Goal: Task Accomplishment & Management: Manage account settings

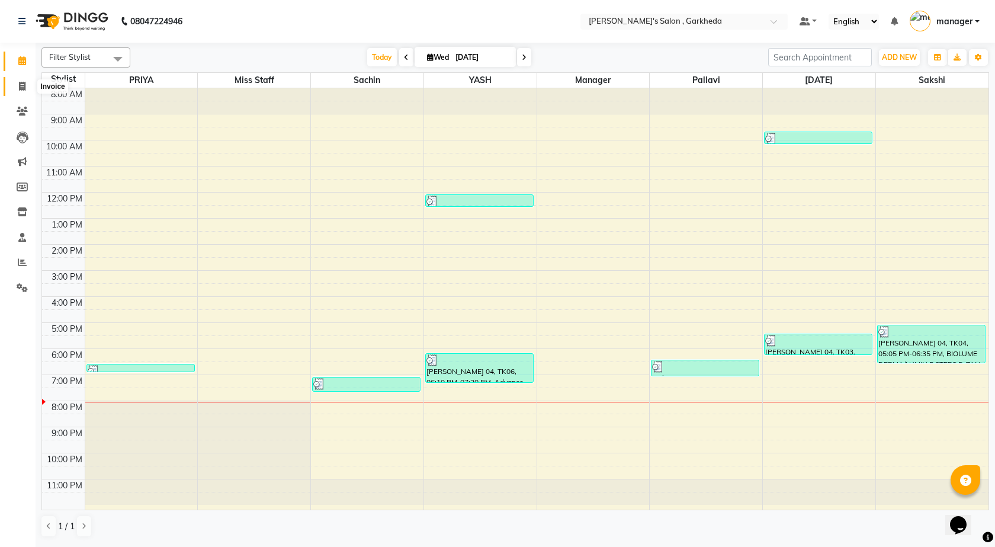
click at [25, 84] on icon at bounding box center [22, 86] width 7 height 9
select select "7062"
select select "service"
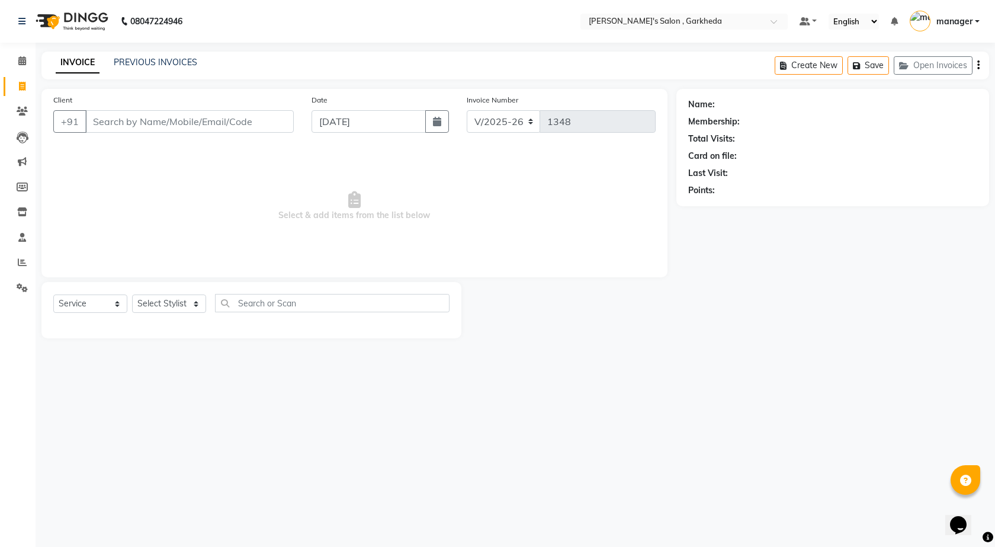
select select "72802"
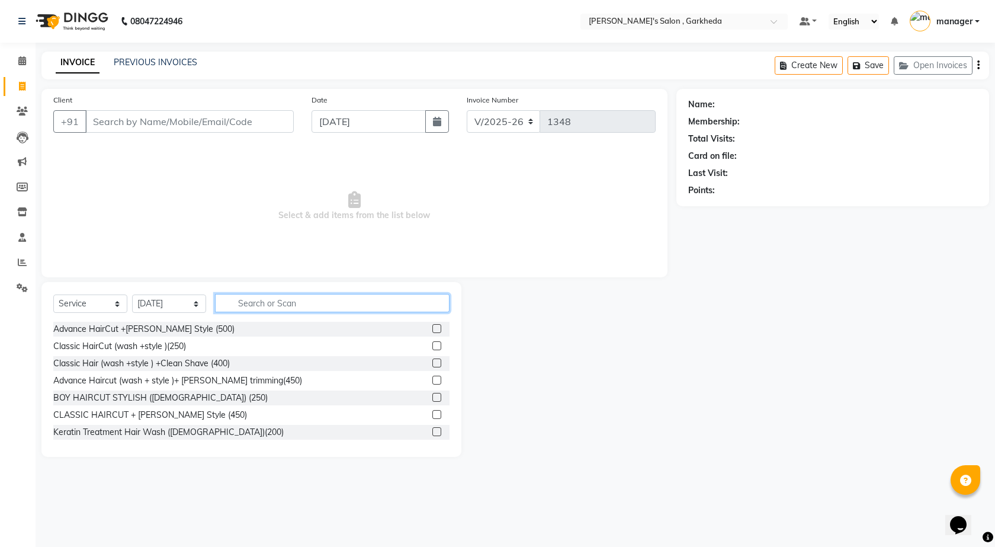
click at [342, 312] on input "text" at bounding box center [332, 303] width 235 height 18
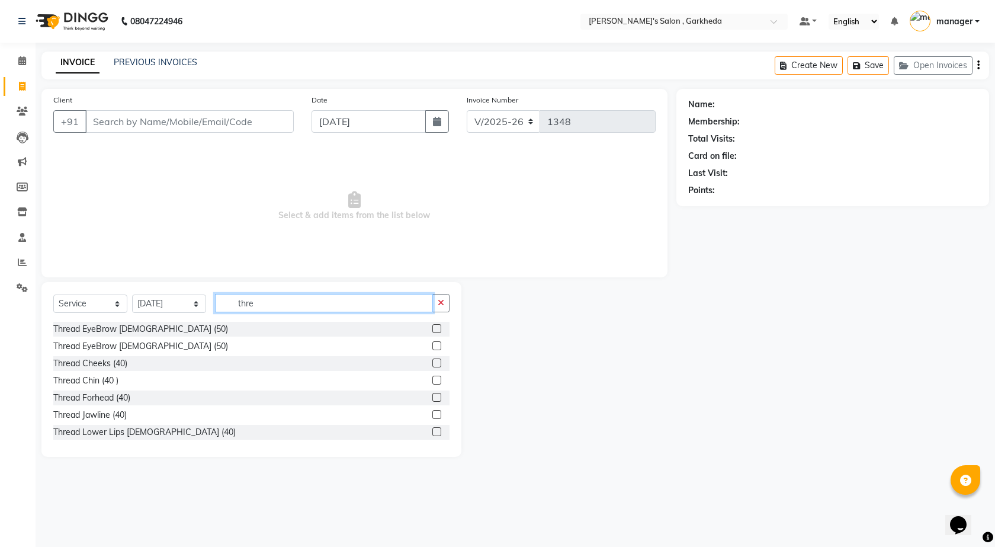
type input "thre"
click at [432, 328] on label at bounding box center [436, 328] width 9 height 9
click at [432, 328] on input "checkbox" at bounding box center [436, 329] width 8 height 8
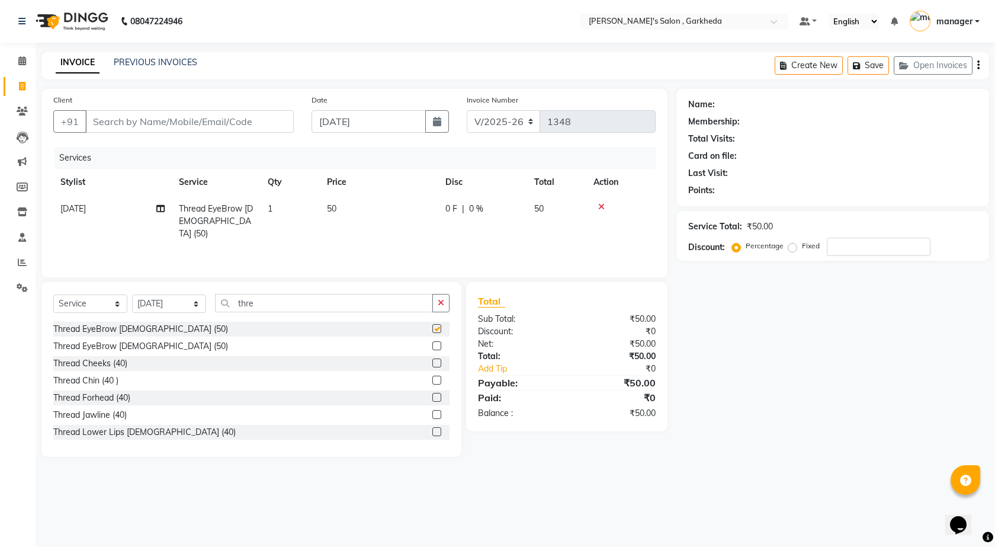
checkbox input "false"
click at [394, 297] on input "thre" at bounding box center [324, 303] width 218 height 18
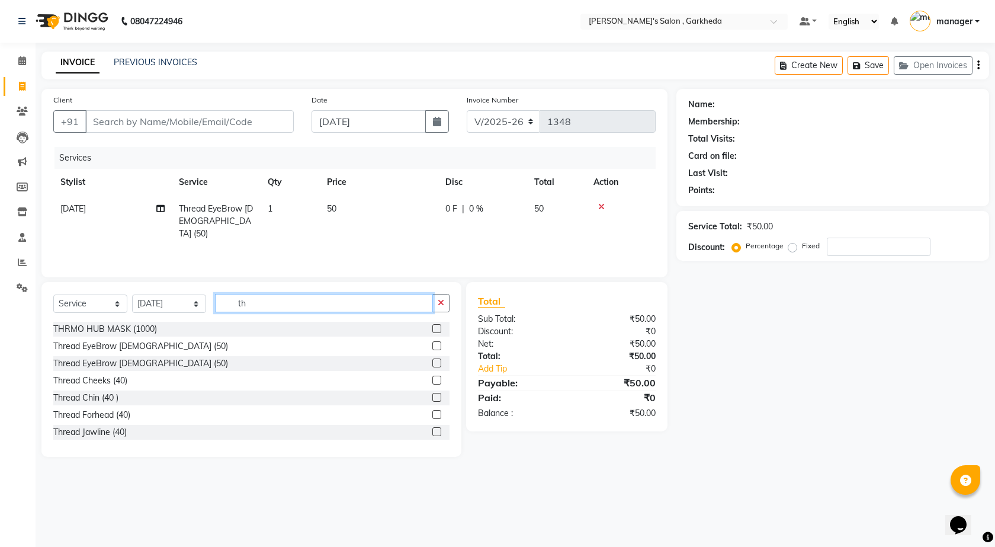
type input "t"
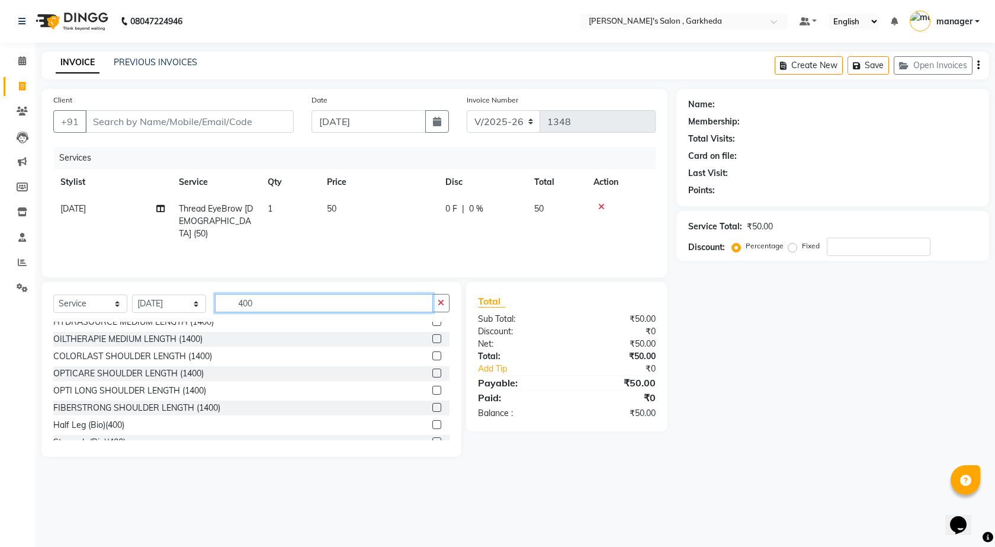
scroll to position [126, 0]
click at [281, 304] on input "400" at bounding box center [324, 303] width 218 height 18
type input "4"
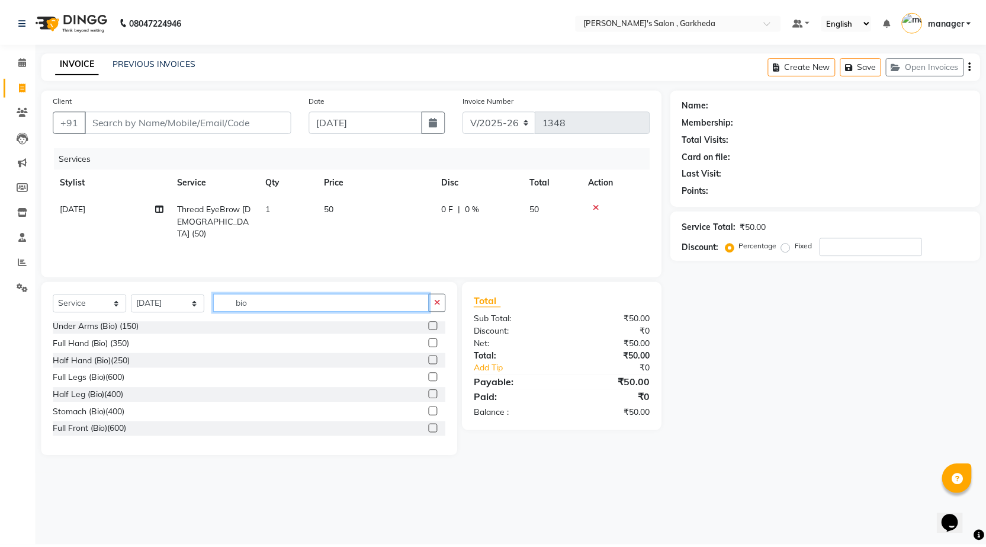
scroll to position [0, 0]
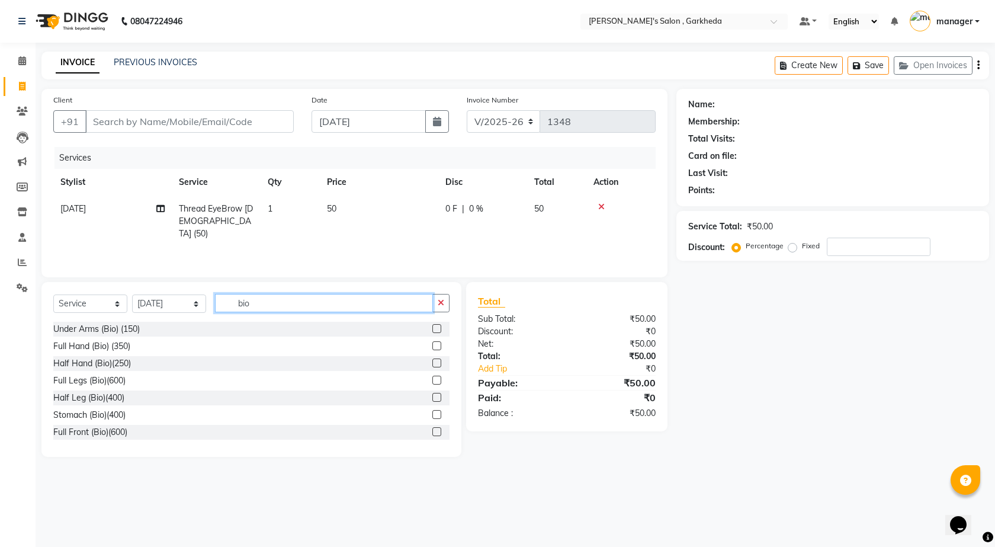
type input "bio"
click at [432, 345] on label at bounding box center [436, 345] width 9 height 9
click at [432, 345] on input "checkbox" at bounding box center [436, 346] width 8 height 8
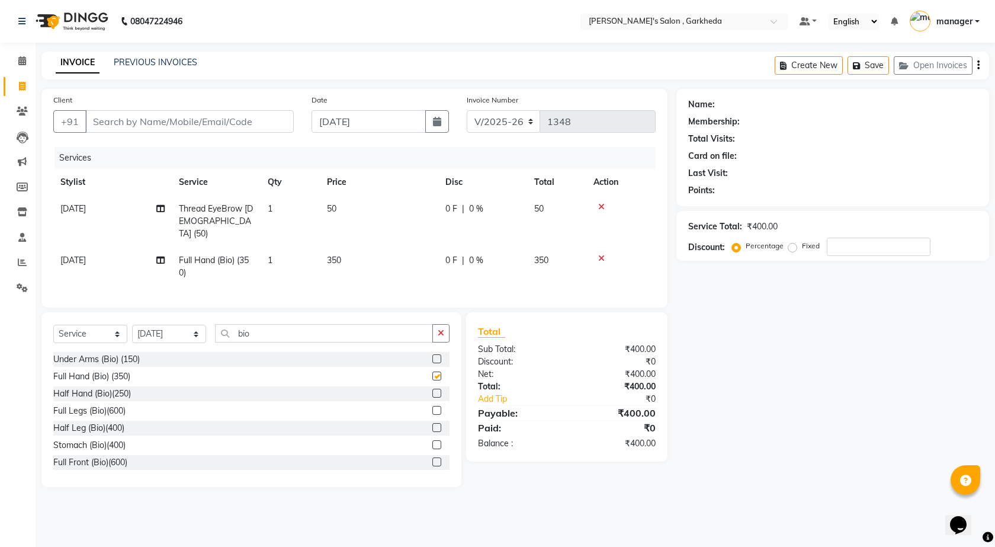
checkbox input "false"
click at [335, 255] on span "350" at bounding box center [334, 260] width 14 height 11
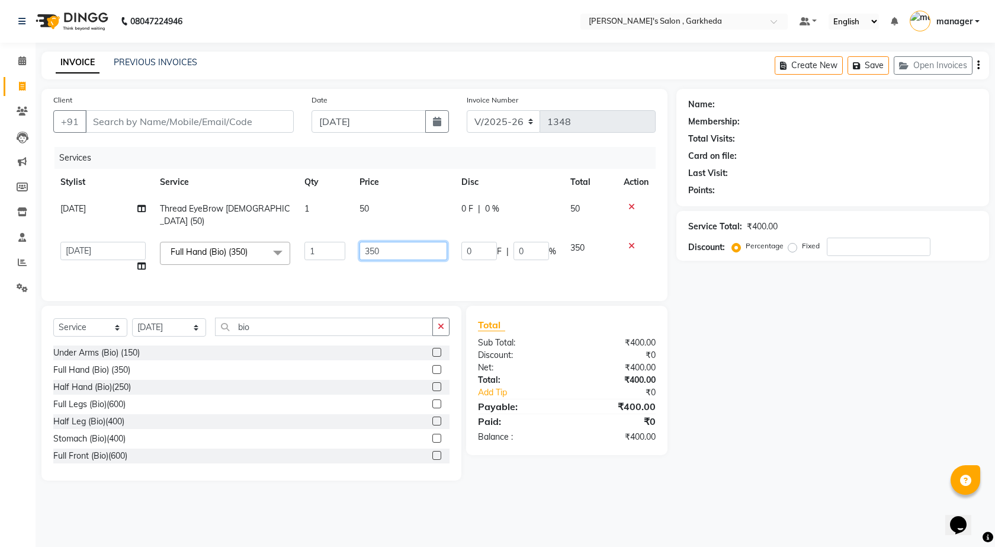
drag, startPoint x: 386, startPoint y: 237, endPoint x: 391, endPoint y: 235, distance: 6.4
click at [391, 242] on input "350" at bounding box center [404, 251] width 88 height 18
type input "3"
type input "400"
click at [306, 275] on div "Services Stylist Service Qty Price Disc Total Action [DATE] Thread EyeBrow [DEM…" at bounding box center [354, 218] width 602 height 142
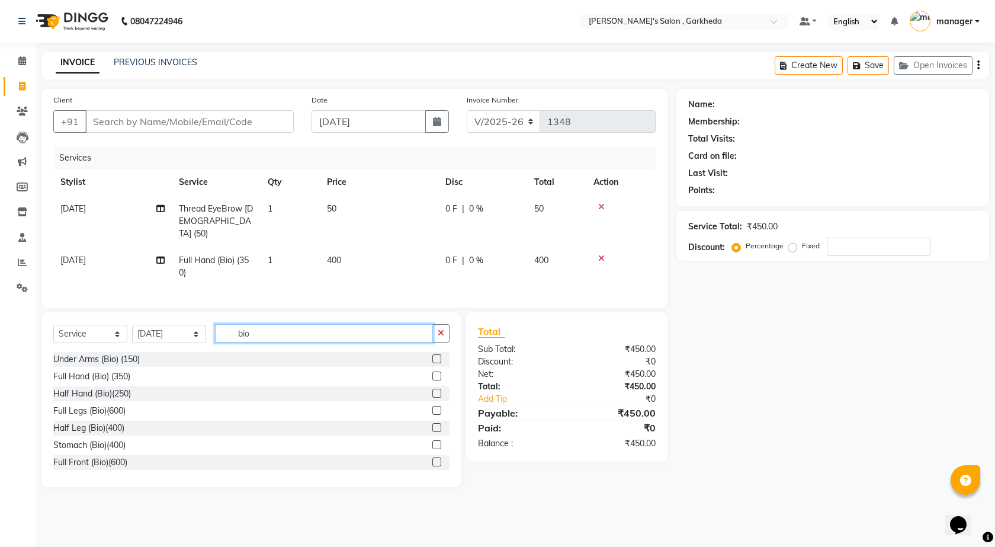
click at [325, 329] on input "bio" at bounding box center [324, 333] width 218 height 18
click at [432, 354] on label at bounding box center [436, 358] width 9 height 9
click at [432, 355] on input "checkbox" at bounding box center [436, 359] width 8 height 8
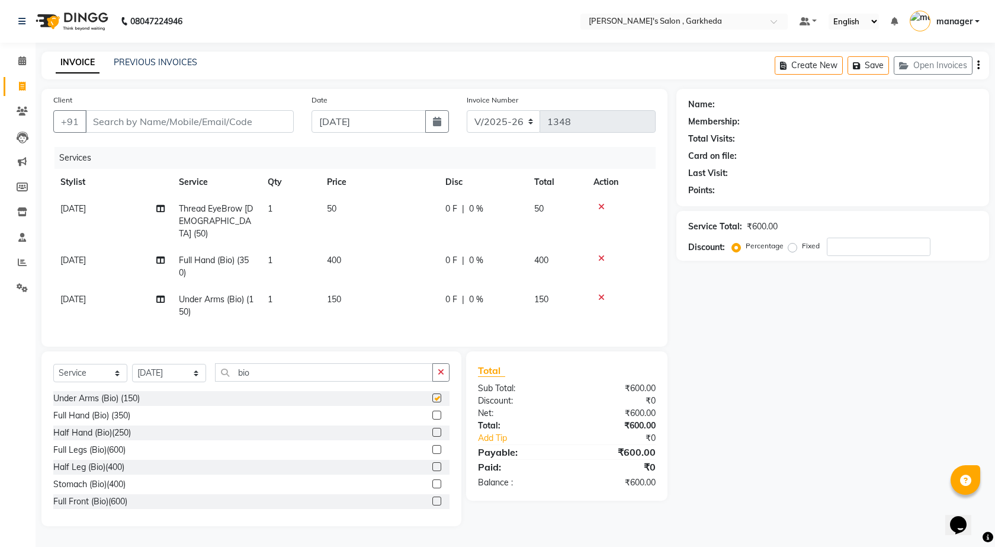
checkbox input "false"
click at [82, 255] on span "[DATE]" at bounding box center [72, 260] width 25 height 11
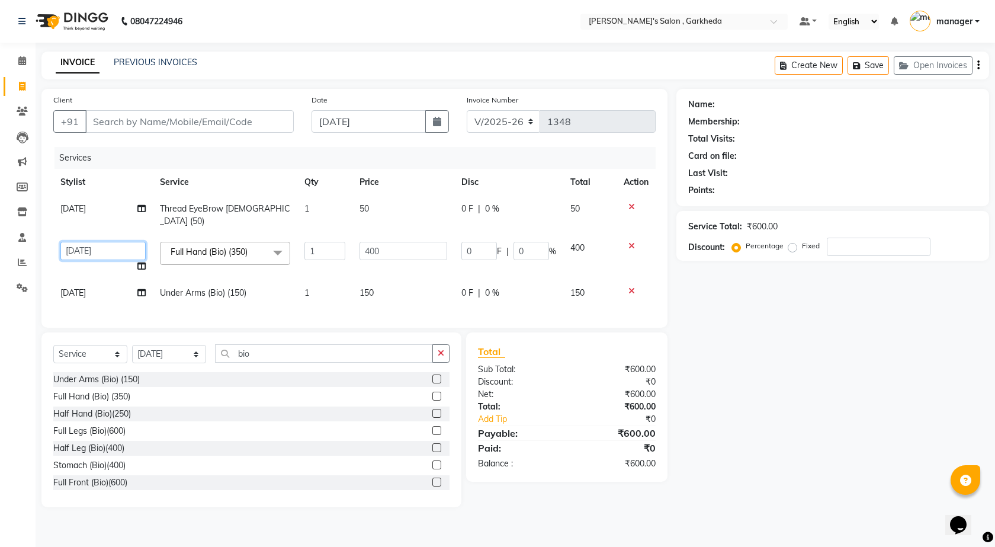
click at [107, 242] on select "[DATE] manager miss staff [PERSON_NAME]" at bounding box center [102, 251] width 85 height 18
select select "71504"
click at [143, 262] on icon at bounding box center [141, 266] width 8 height 8
select select "71504"
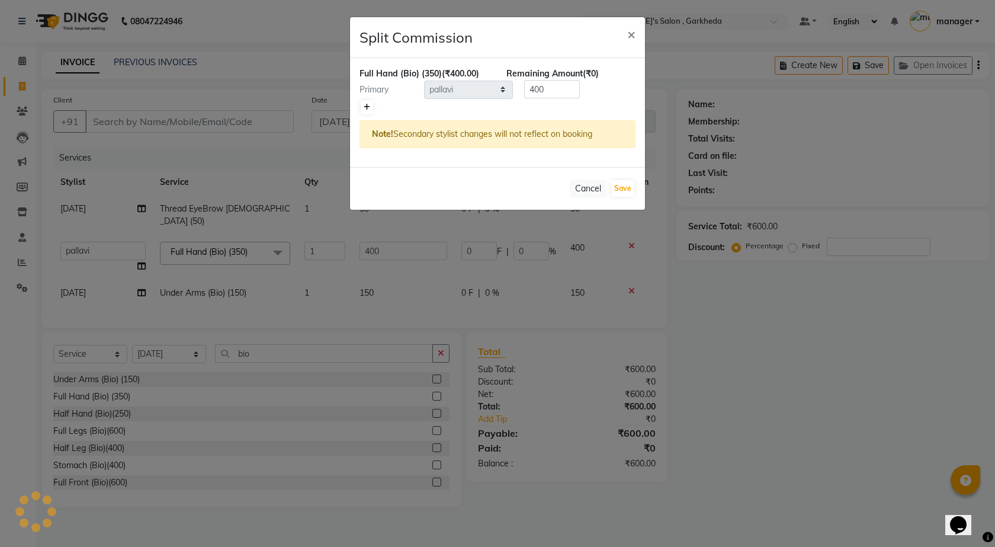
click at [366, 108] on icon at bounding box center [367, 107] width 7 height 7
type input "200"
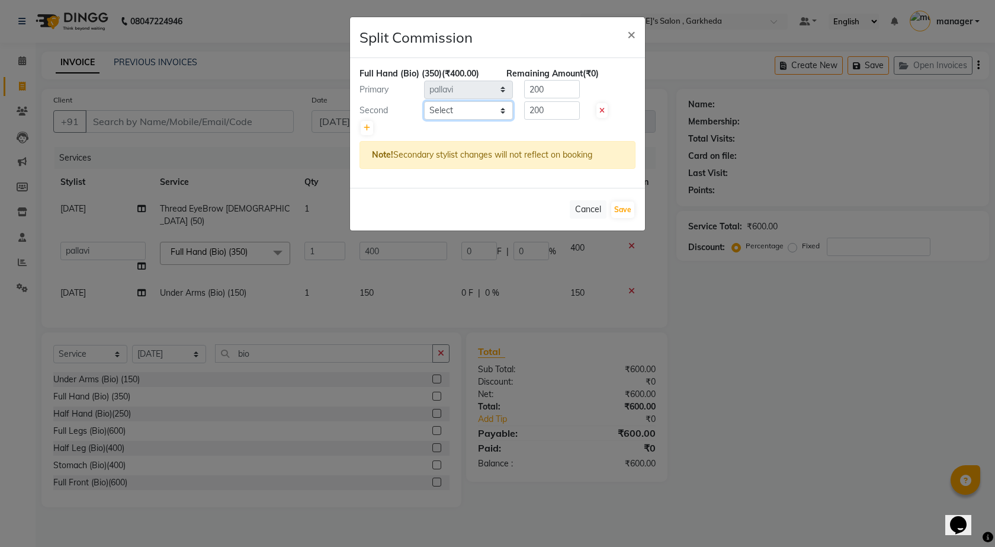
click at [468, 110] on select "Select [DATE] manager miss staff [PERSON_NAME]" at bounding box center [468, 110] width 89 height 18
select select "90751"
click at [424, 101] on select "Select [DATE] manager miss staff [PERSON_NAME]" at bounding box center [468, 110] width 89 height 18
click at [626, 211] on button "Save" at bounding box center [622, 209] width 23 height 17
select select "Select"
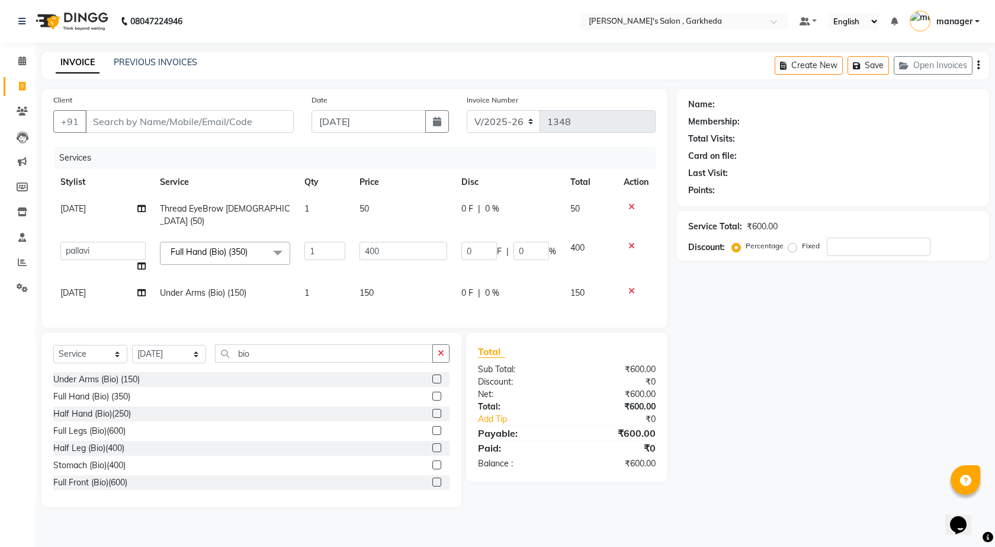
click at [81, 207] on span "[DATE]" at bounding box center [72, 208] width 25 height 11
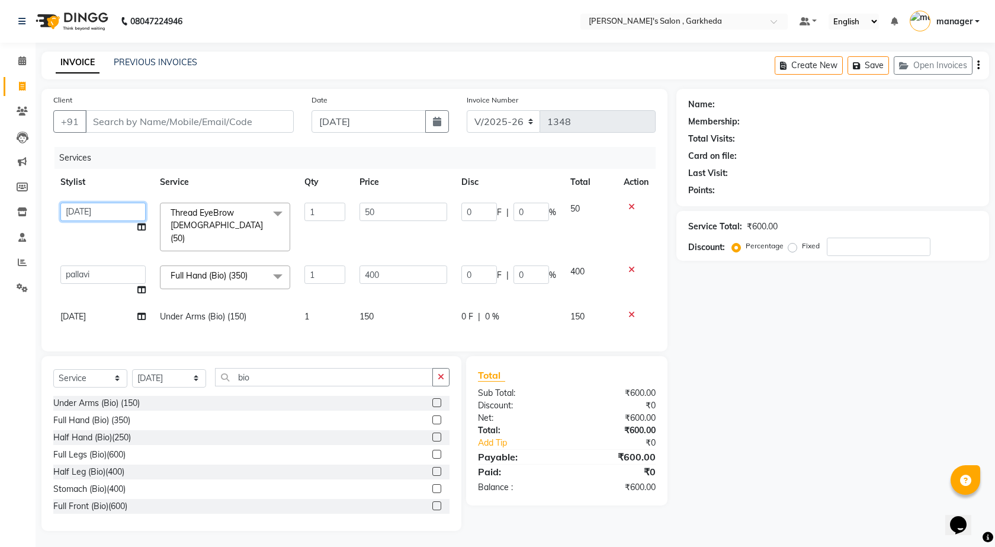
click at [110, 214] on select "[DATE] manager miss staff [PERSON_NAME]" at bounding box center [102, 212] width 85 height 18
select select "58764"
click at [76, 311] on span "[DATE]" at bounding box center [72, 316] width 25 height 11
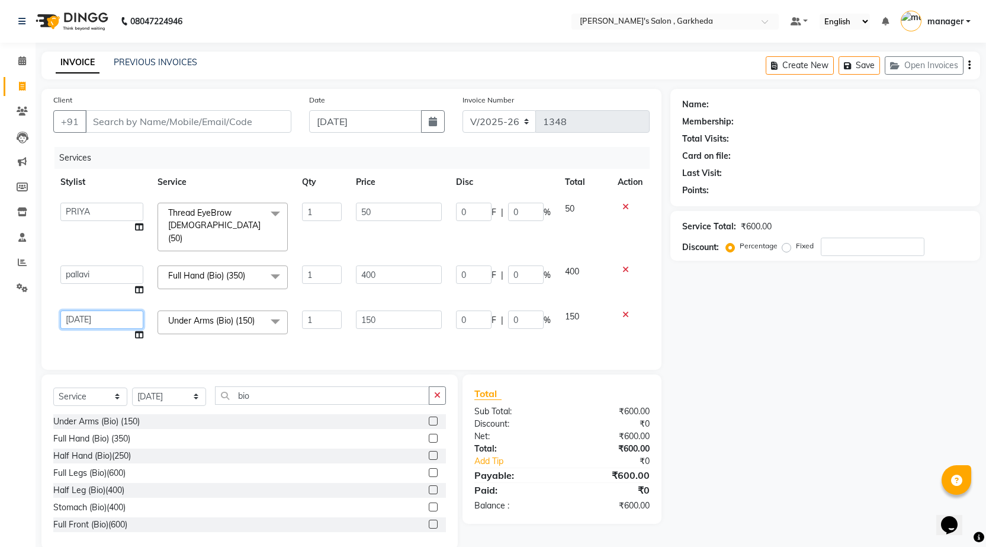
click at [95, 310] on select "[DATE] manager miss staff [PERSON_NAME]" at bounding box center [101, 319] width 83 height 18
select select "58764"
click at [111, 310] on select "[DATE] manager miss staff [PERSON_NAME]" at bounding box center [101, 319] width 83 height 18
select select "71504"
click at [182, 124] on input "Client" at bounding box center [188, 121] width 206 height 23
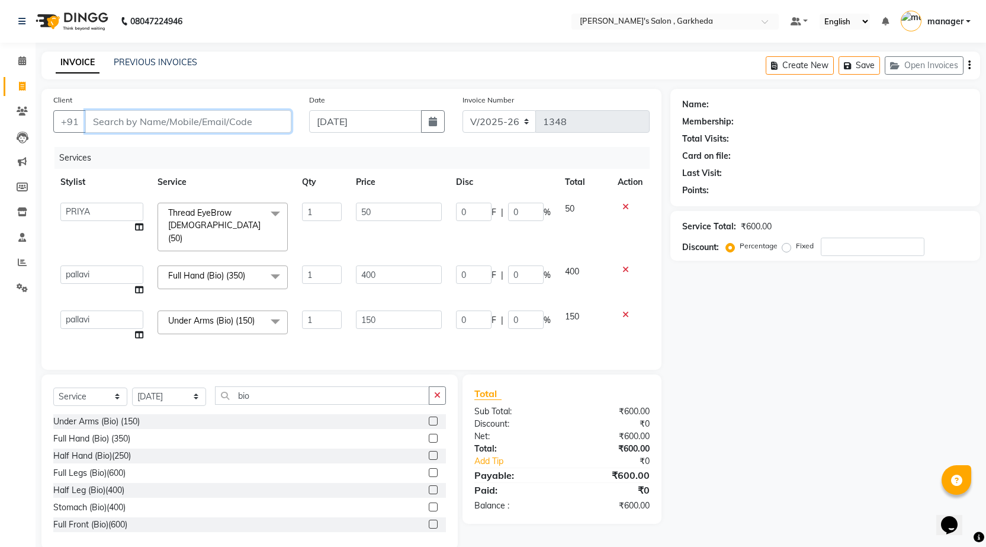
type input "8"
type input "0"
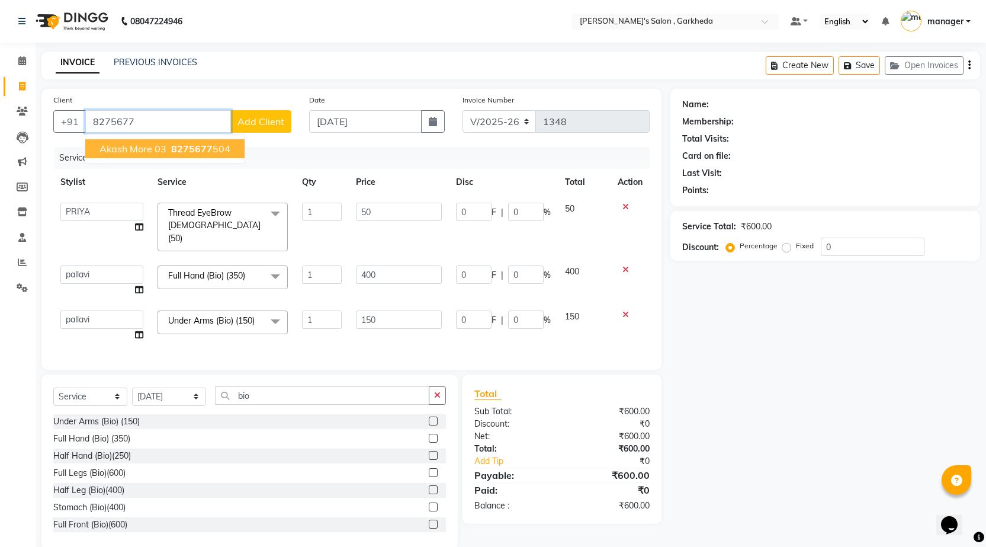
click at [169, 151] on ngb-highlight "8275677 504" at bounding box center [200, 149] width 62 height 12
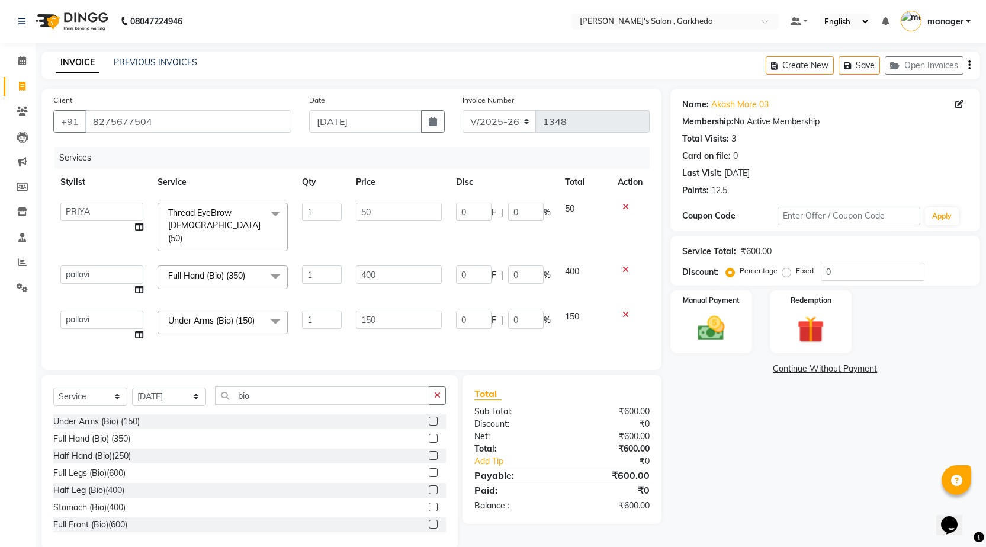
scroll to position [17, 0]
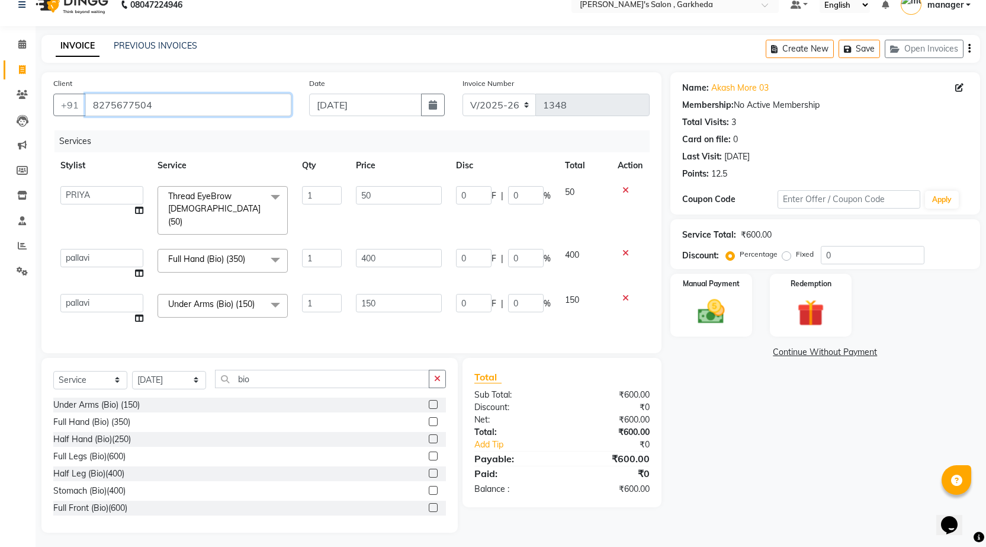
click at [172, 112] on input "8275677504" at bounding box center [188, 105] width 206 height 23
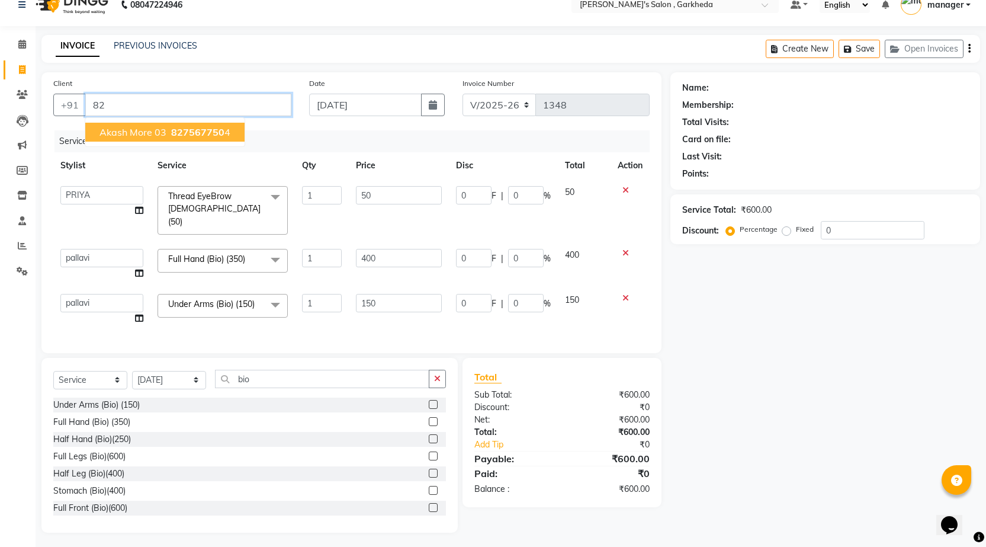
type input "8"
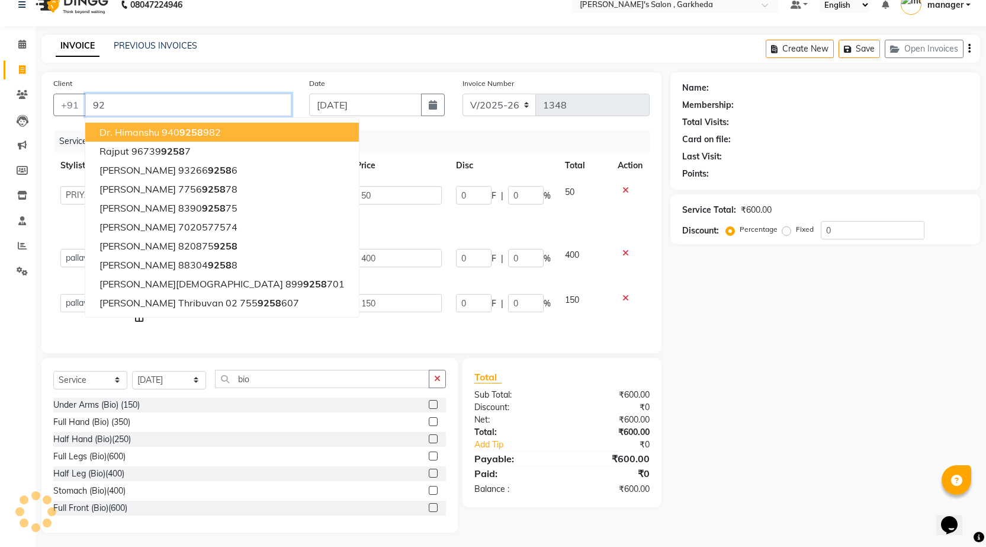
type input "9"
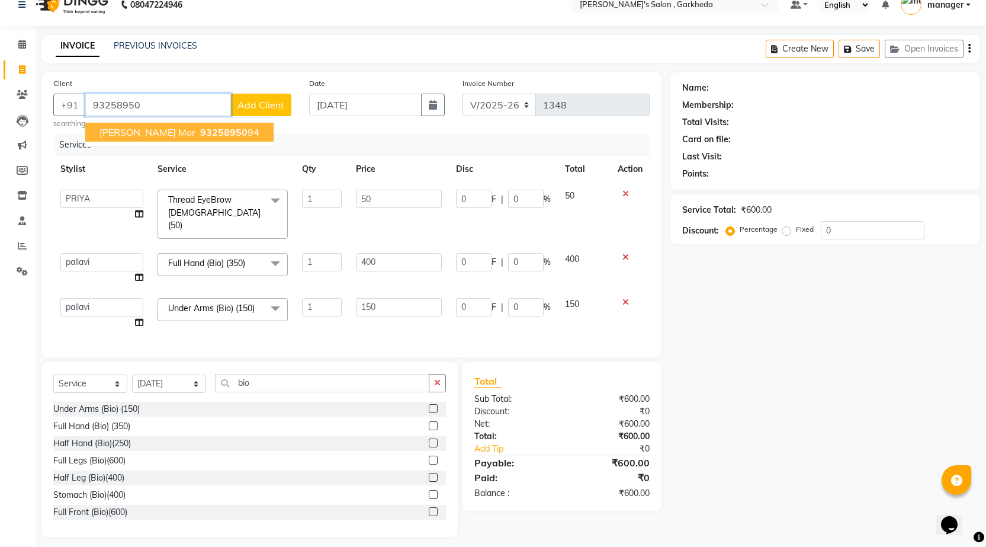
click at [126, 126] on span "[PERSON_NAME] mor" at bounding box center [147, 132] width 96 height 12
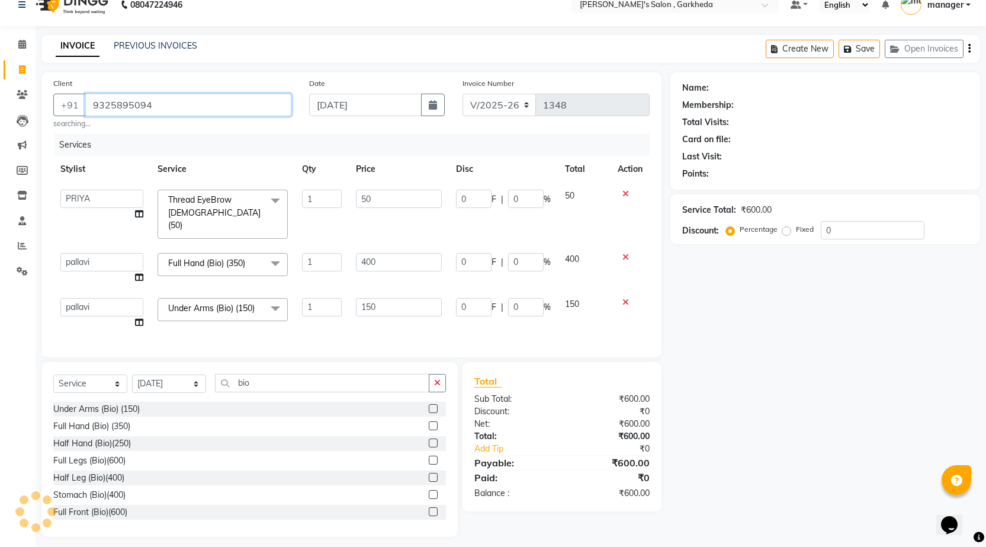
type input "9325895094"
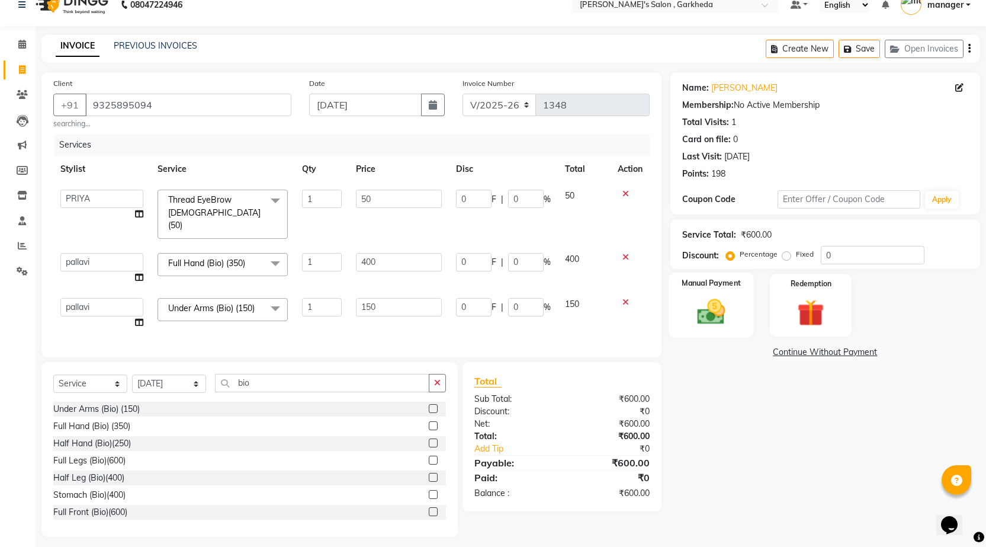
click at [713, 309] on img at bounding box center [711, 312] width 46 height 32
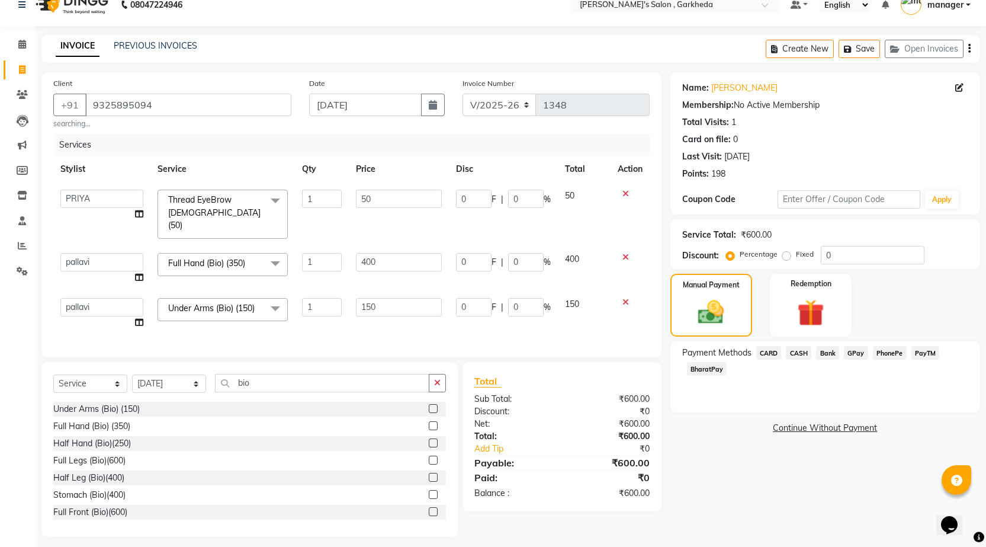
click at [885, 350] on span "PhonePe" at bounding box center [890, 353] width 34 height 14
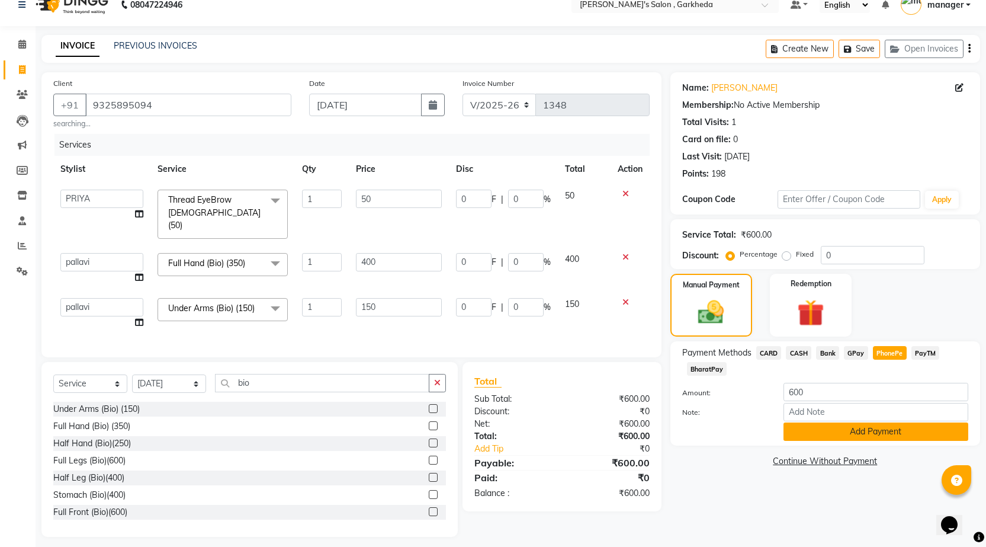
click at [869, 435] on button "Add Payment" at bounding box center [876, 431] width 185 height 18
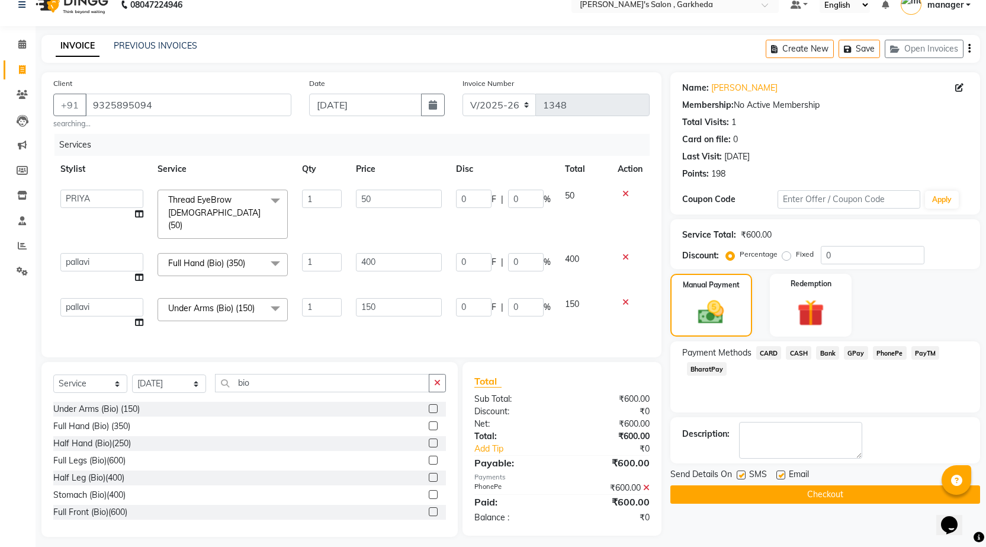
click at [862, 492] on button "Checkout" at bounding box center [825, 494] width 310 height 18
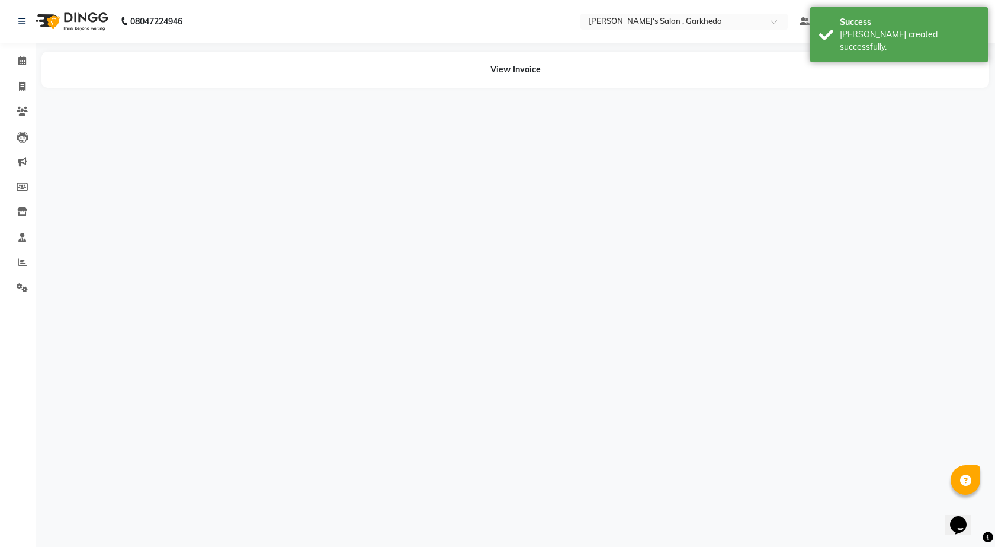
select select "58764"
select select "71504"
select select "90751"
select select "71504"
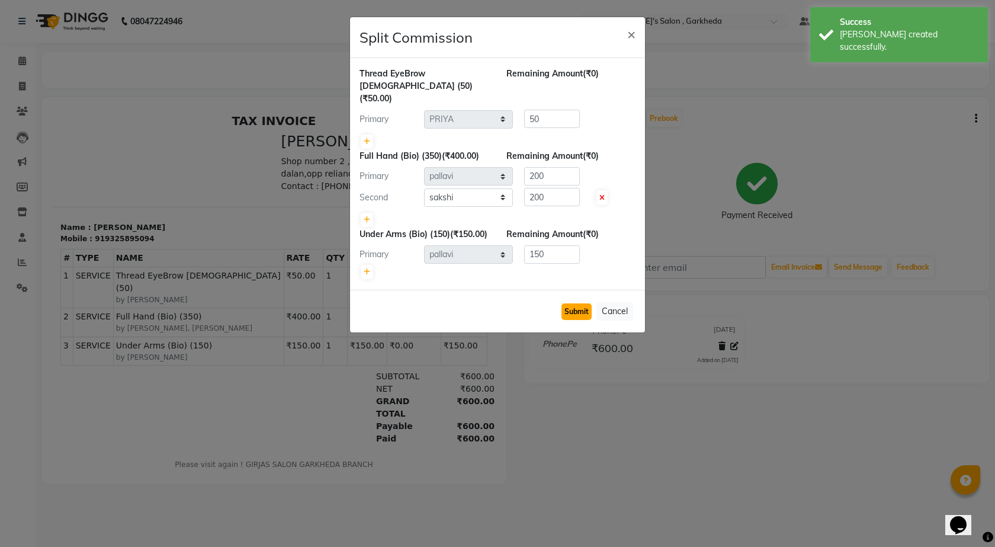
click at [576, 313] on button "Submit" at bounding box center [576, 311] width 30 height 17
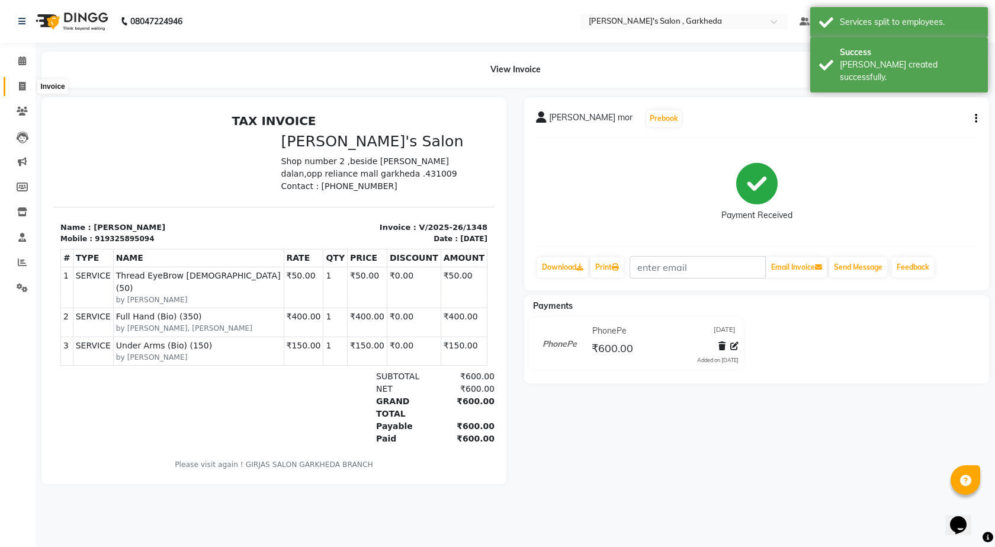
click at [15, 82] on span at bounding box center [22, 87] width 21 height 14
select select "7062"
select select "service"
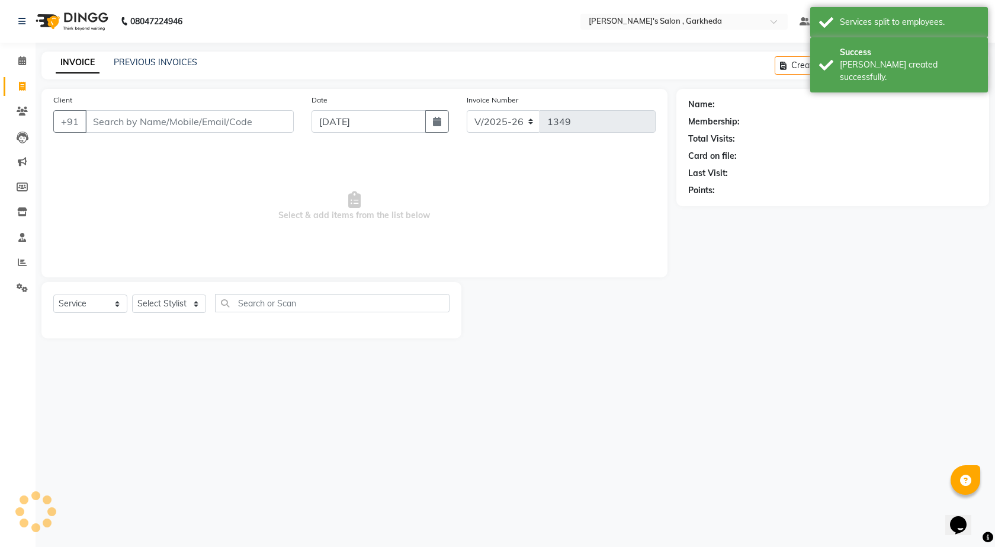
select select "72802"
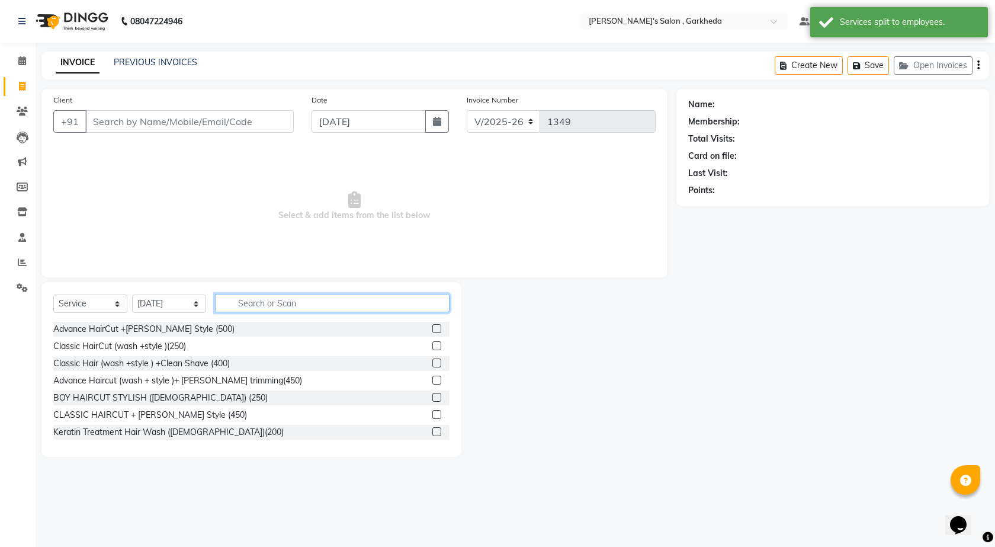
drag, startPoint x: 277, startPoint y: 297, endPoint x: 277, endPoint y: 286, distance: 10.7
click at [277, 296] on input "text" at bounding box center [332, 303] width 235 height 18
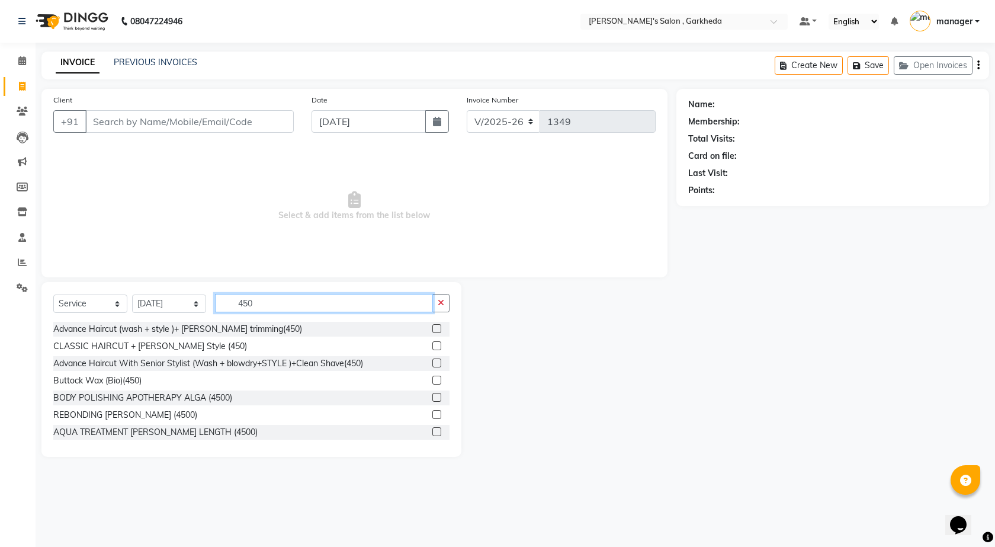
type input "450"
click at [432, 328] on label at bounding box center [436, 328] width 9 height 9
click at [432, 328] on input "checkbox" at bounding box center [436, 329] width 8 height 8
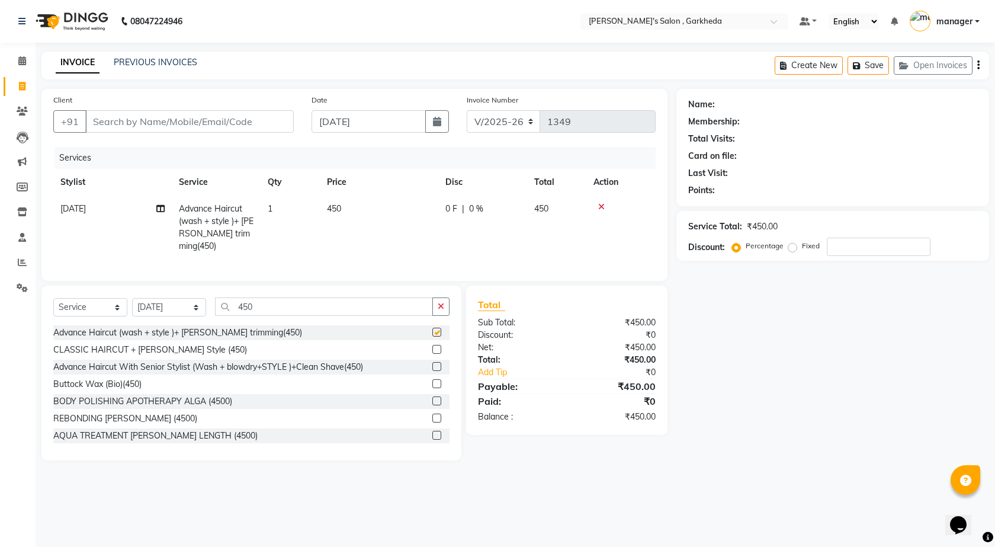
checkbox input "false"
click at [183, 121] on input "Client" at bounding box center [189, 121] width 208 height 23
type input "7"
type input "0"
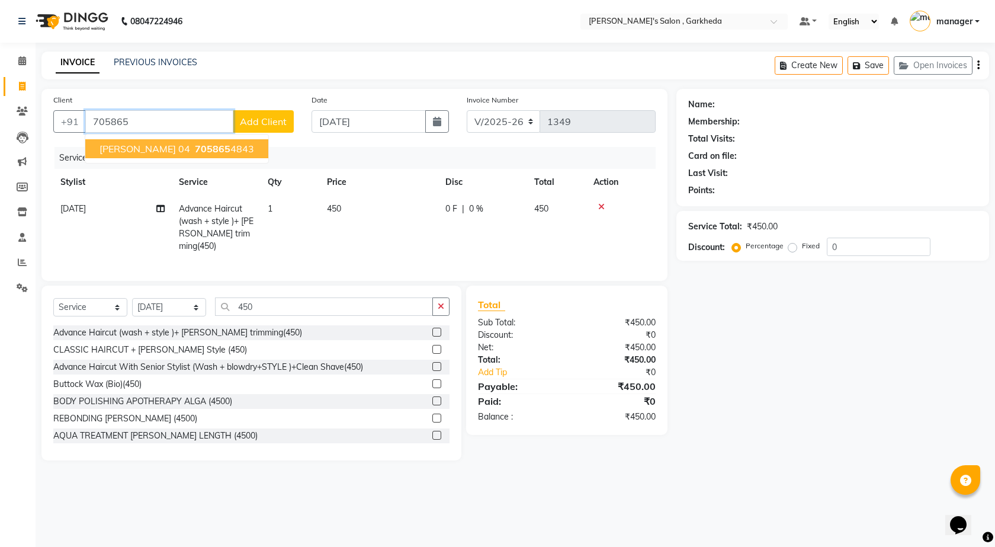
click at [153, 153] on span "[PERSON_NAME] 04" at bounding box center [144, 149] width 91 height 12
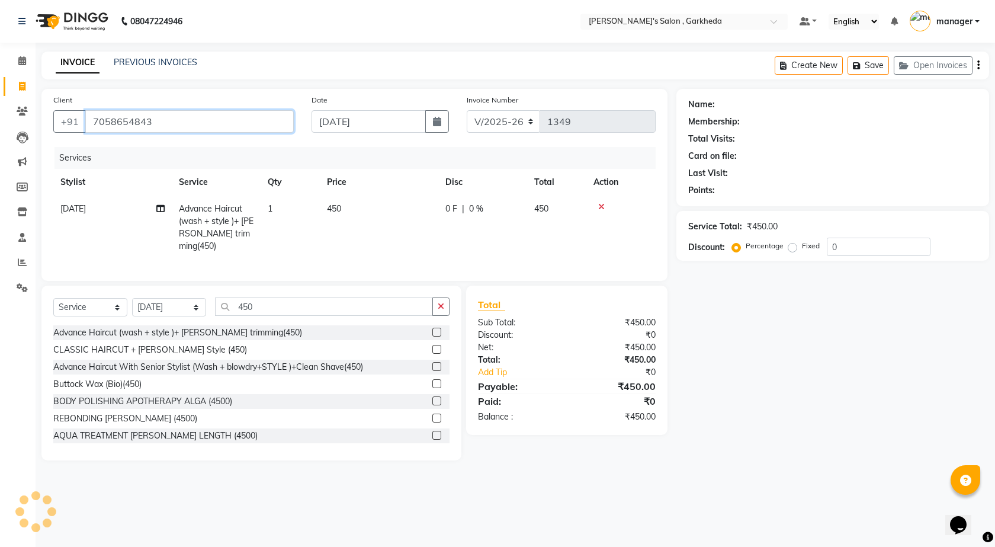
type input "7058654843"
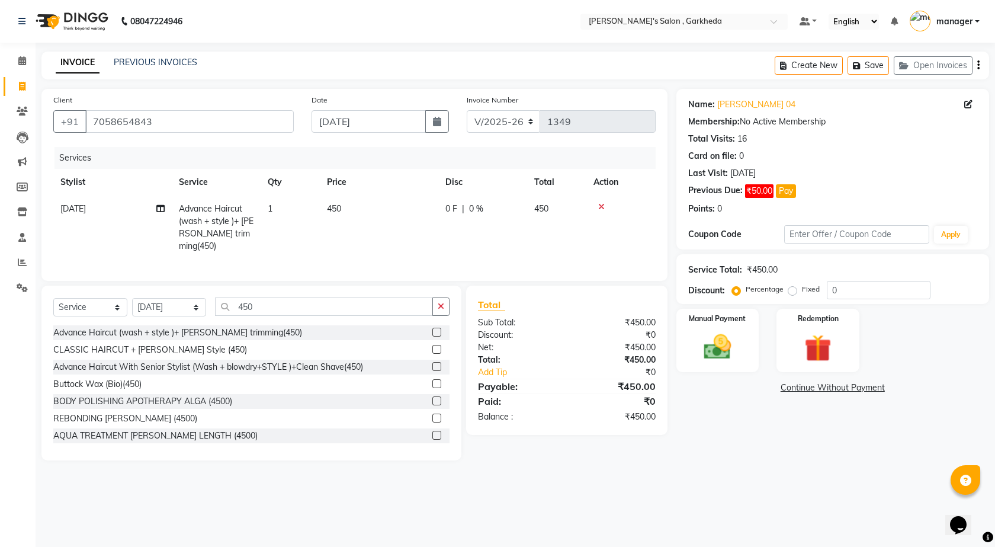
click at [78, 205] on span "[DATE]" at bounding box center [72, 208] width 25 height 11
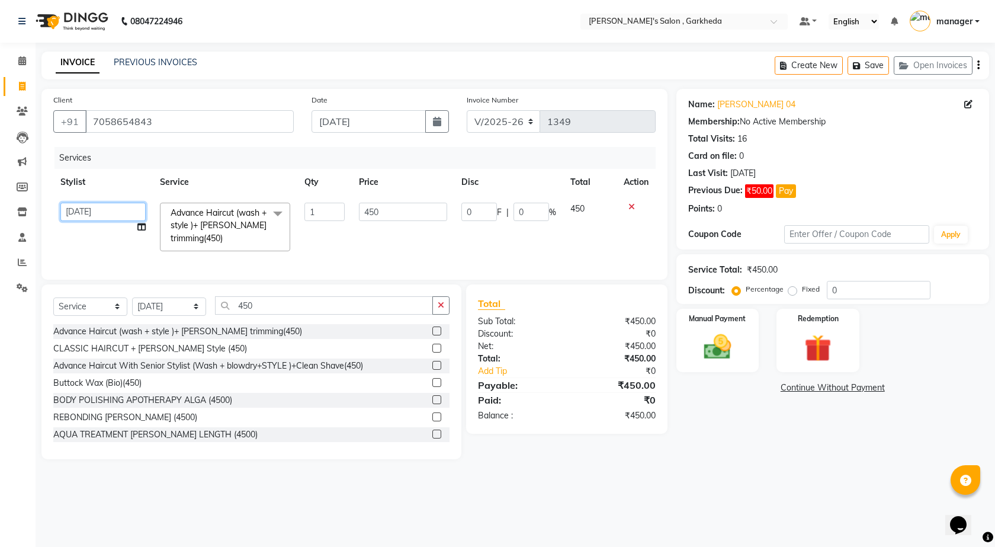
click at [101, 208] on select "[DATE] manager miss staff [PERSON_NAME]" at bounding box center [102, 212] width 85 height 18
select select "64119"
click at [724, 341] on img at bounding box center [718, 346] width 46 height 33
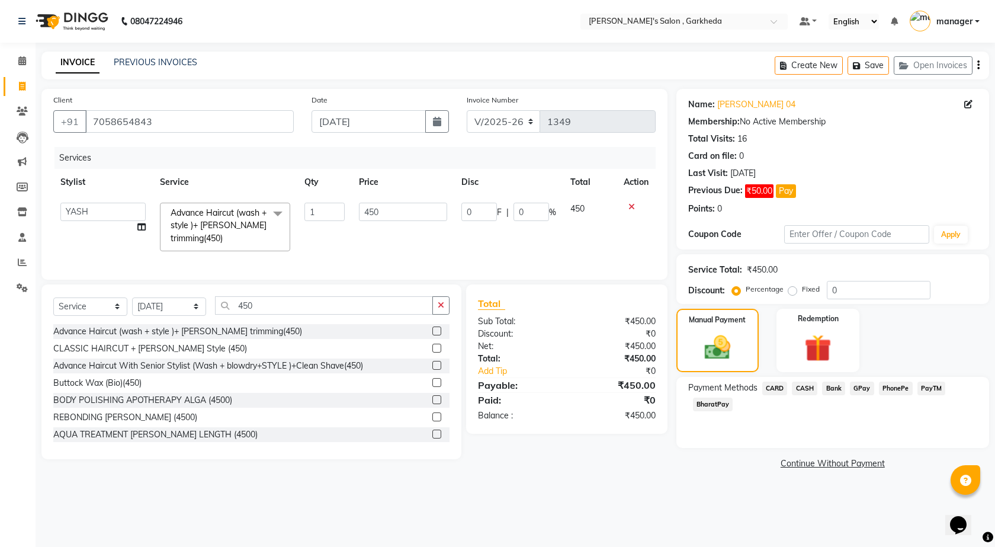
click at [800, 387] on span "CASH" at bounding box center [804, 388] width 25 height 14
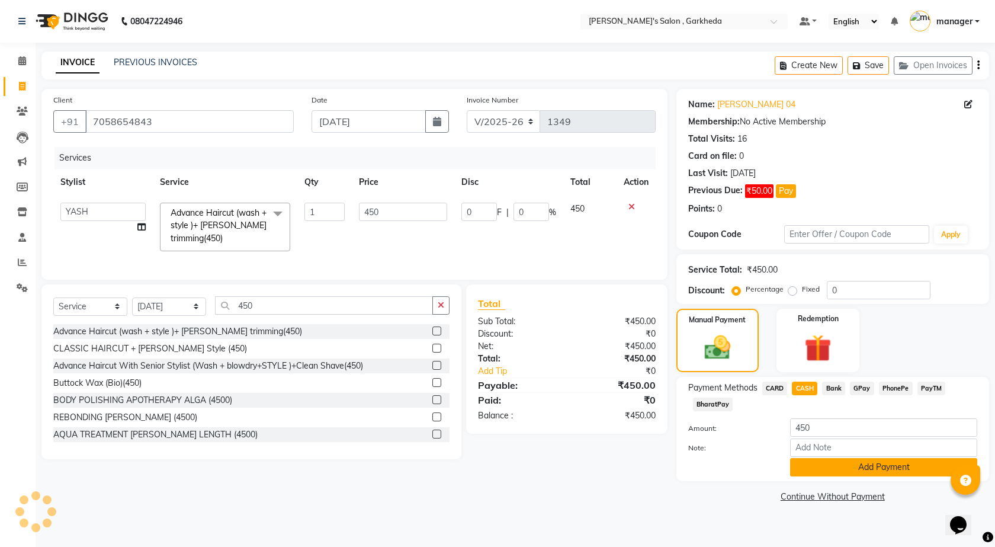
click at [868, 470] on button "Add Payment" at bounding box center [883, 467] width 187 height 18
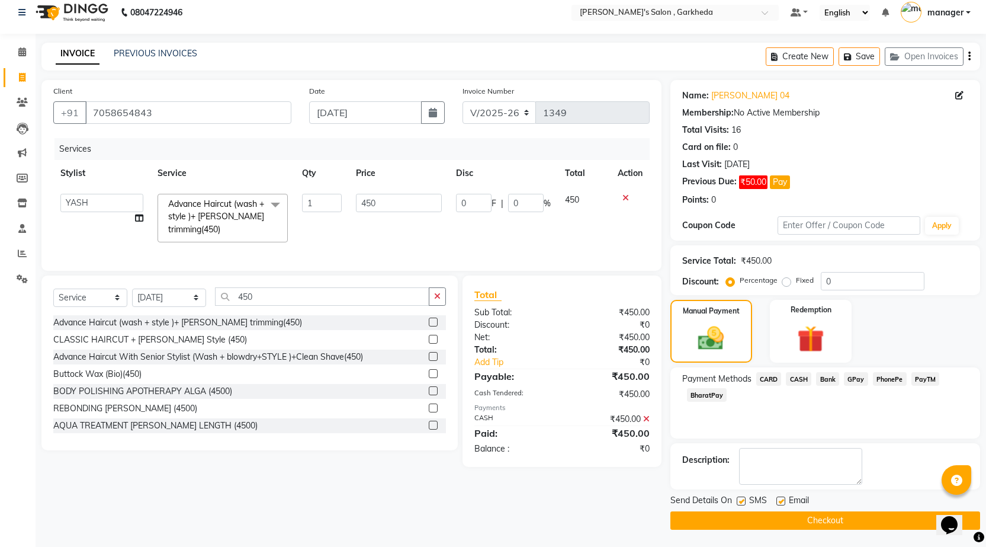
scroll to position [9, 0]
click at [821, 520] on button "Checkout" at bounding box center [825, 520] width 310 height 18
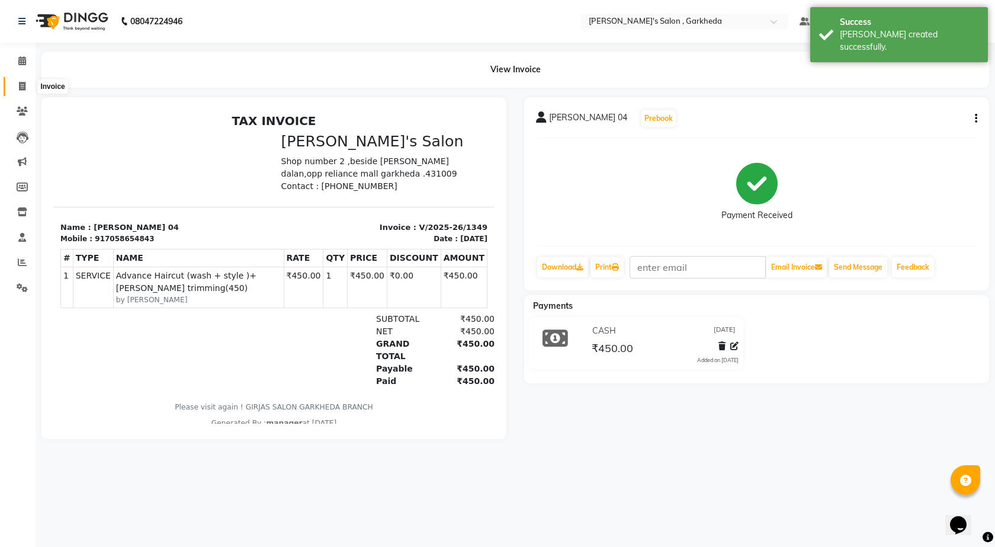
click at [17, 82] on span at bounding box center [22, 87] width 21 height 14
select select "service"
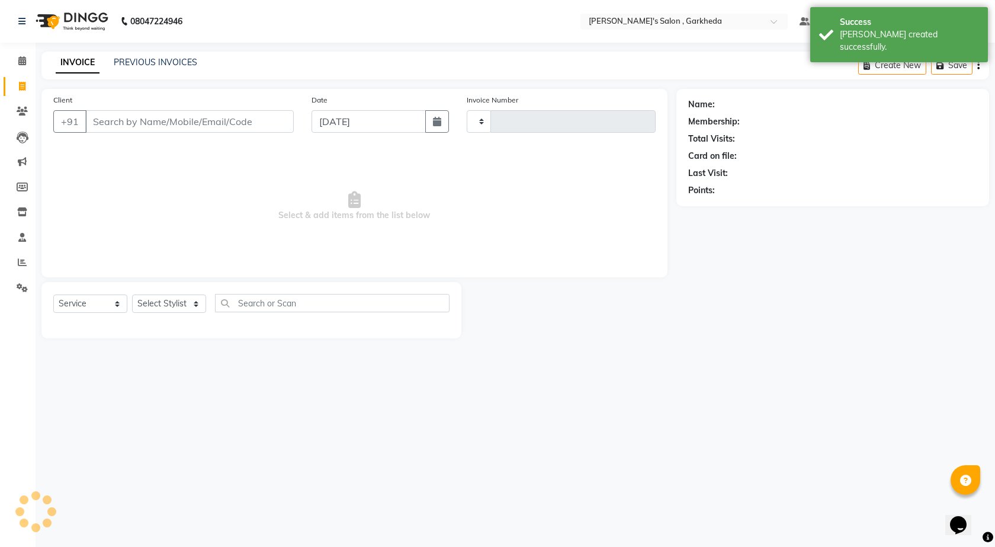
type input "1350"
select select "7062"
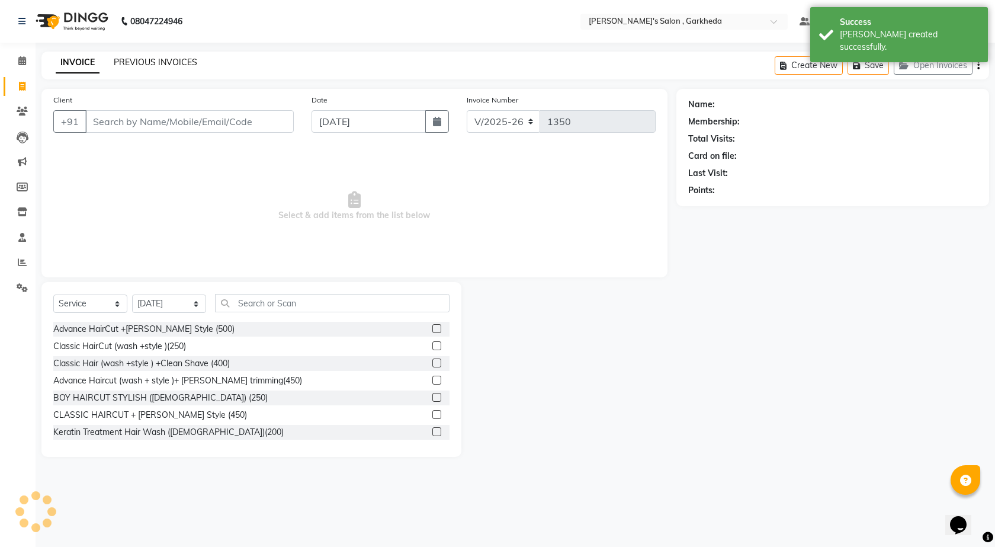
click at [151, 60] on link "PREVIOUS INVOICES" at bounding box center [156, 62] width 84 height 11
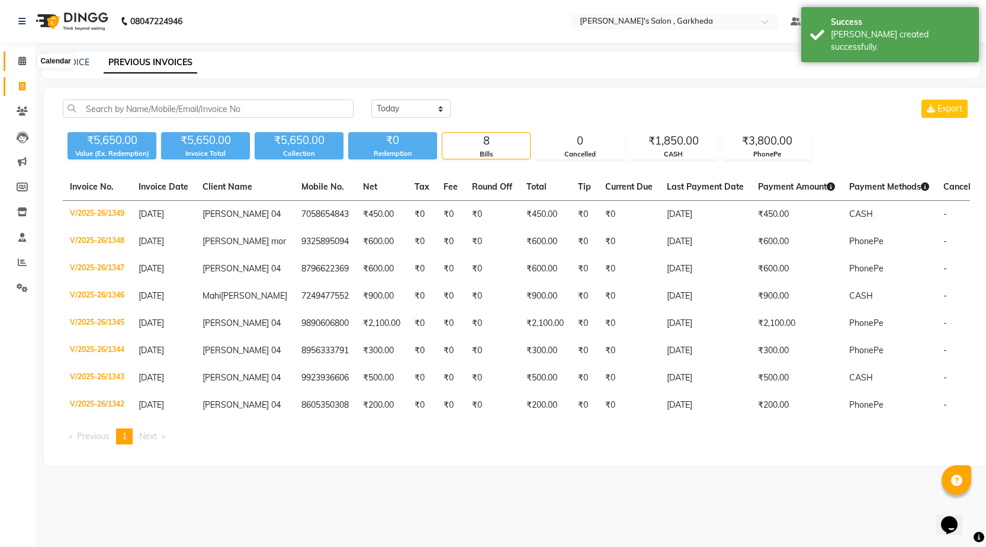
click at [18, 61] on icon at bounding box center [22, 60] width 8 height 9
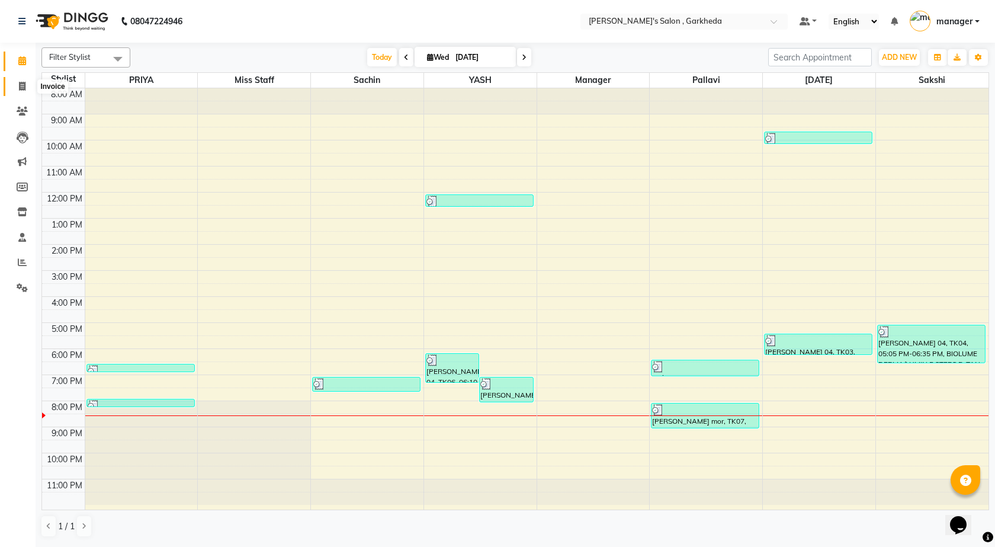
click at [19, 92] on span at bounding box center [22, 87] width 21 height 14
select select "7062"
select select "service"
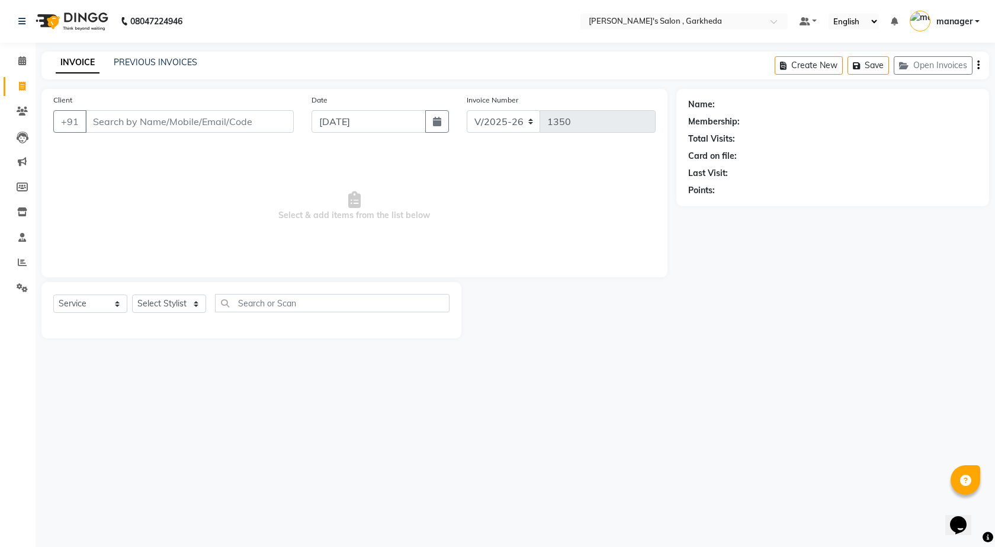
click at [181, 130] on input "Client" at bounding box center [189, 121] width 208 height 23
select select "72802"
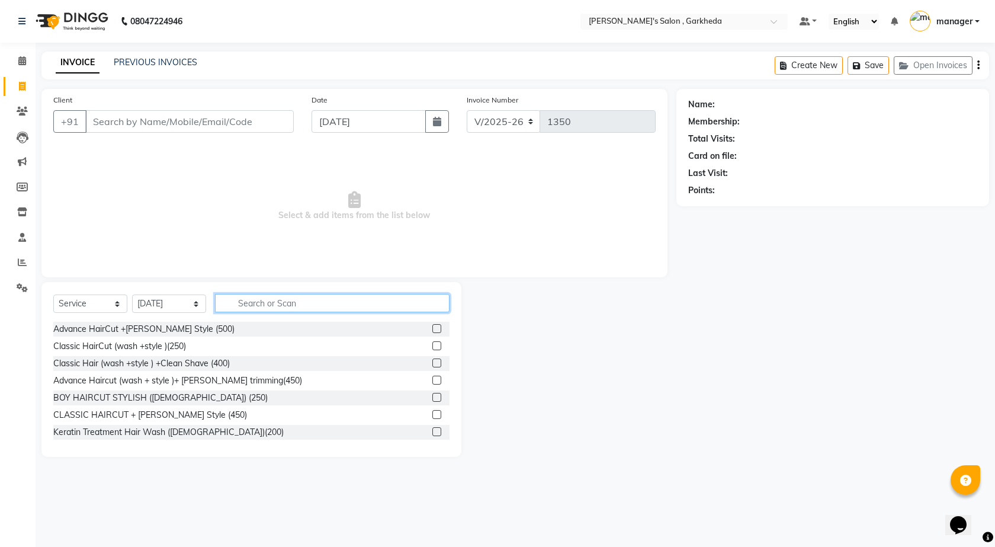
click at [352, 296] on input "text" at bounding box center [332, 303] width 235 height 18
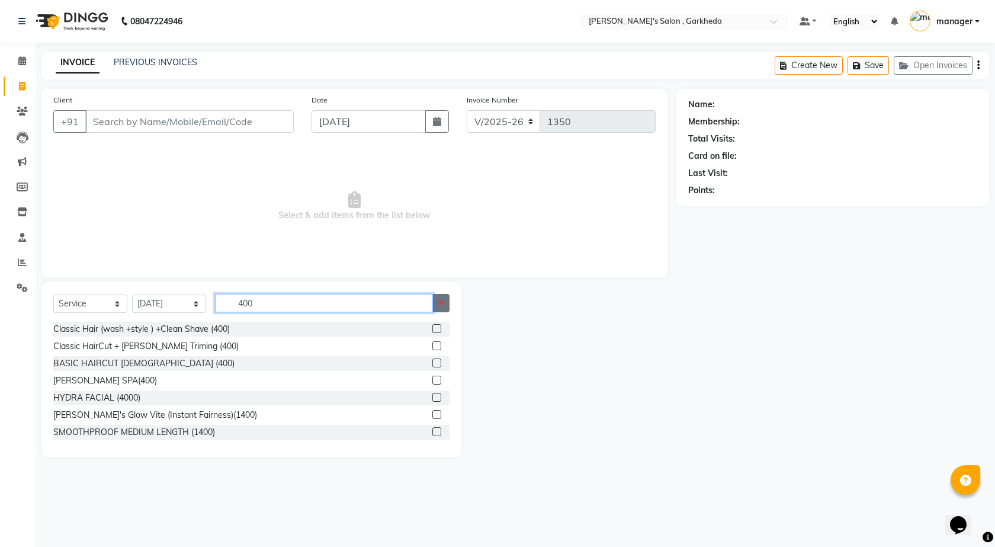
type input "400"
click at [441, 300] on icon "button" at bounding box center [441, 302] width 7 height 8
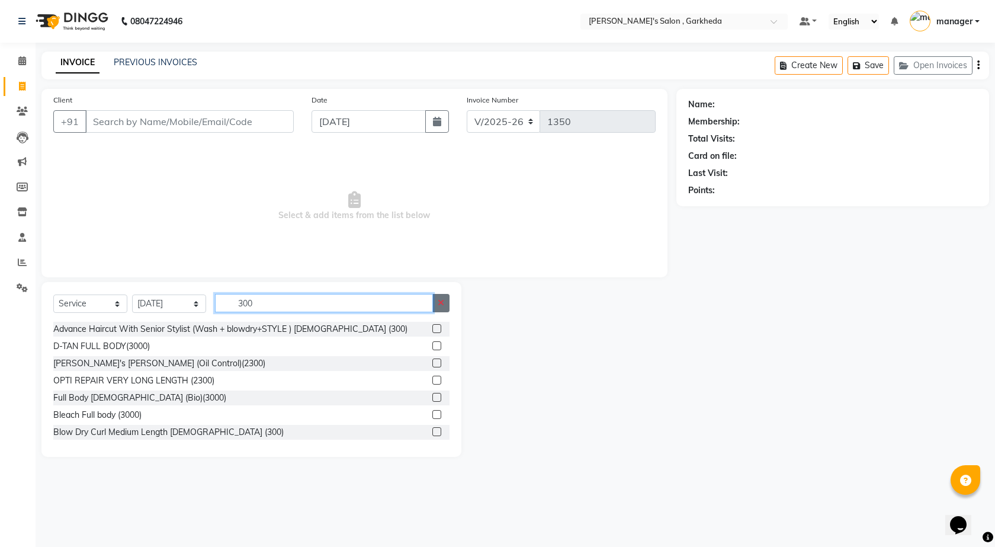
type input "300"
click at [438, 299] on icon "button" at bounding box center [441, 302] width 7 height 8
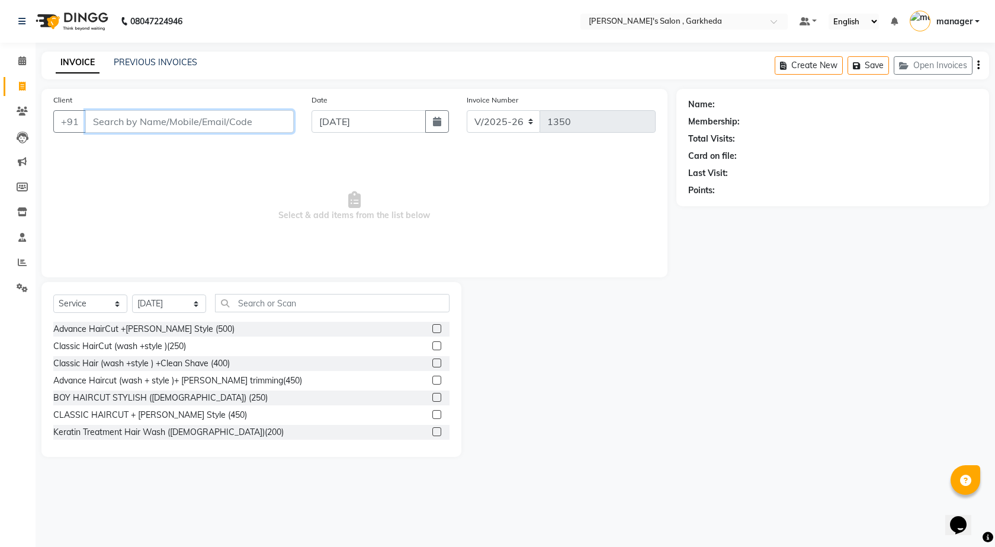
click at [176, 127] on input "Client" at bounding box center [189, 121] width 208 height 23
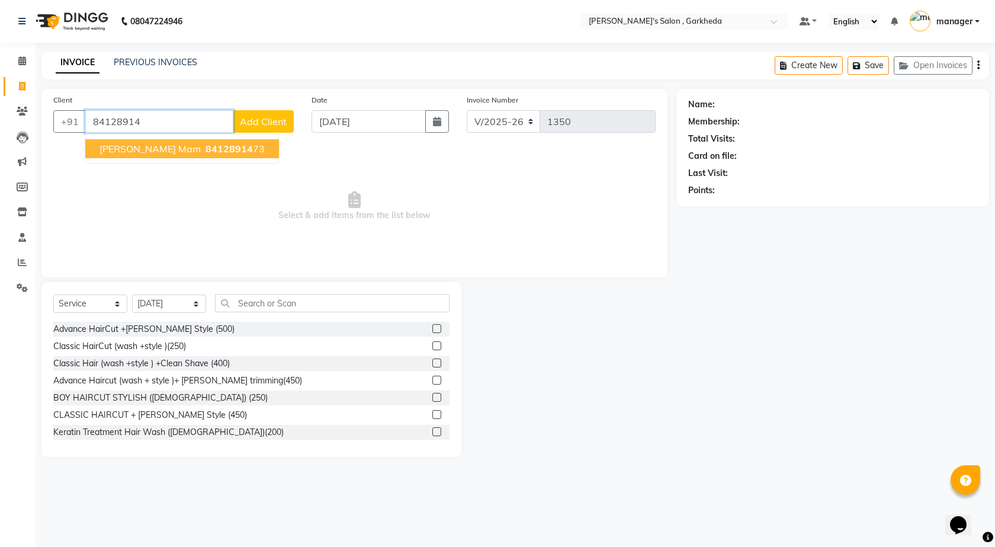
click at [206, 150] on span "84128914" at bounding box center [229, 149] width 47 height 12
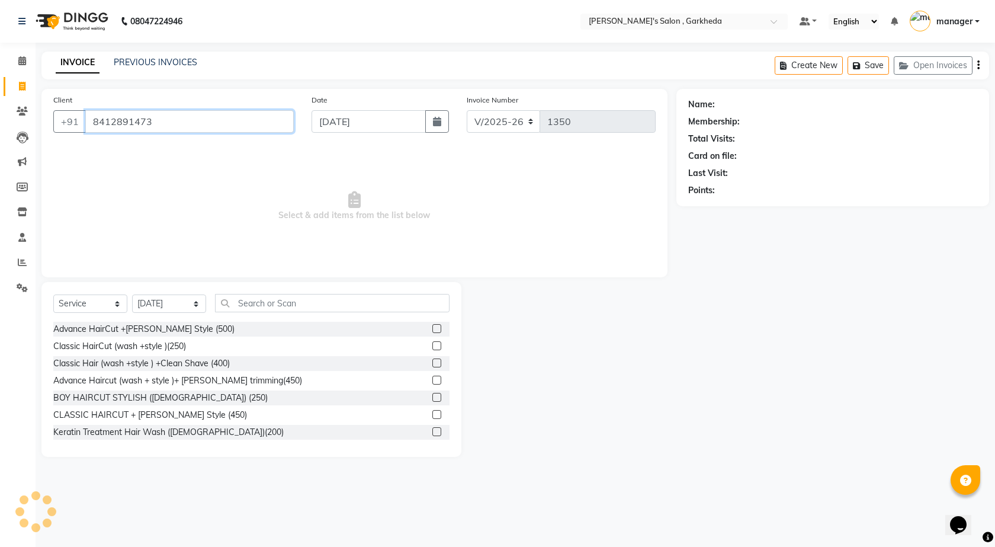
type input "8412891473"
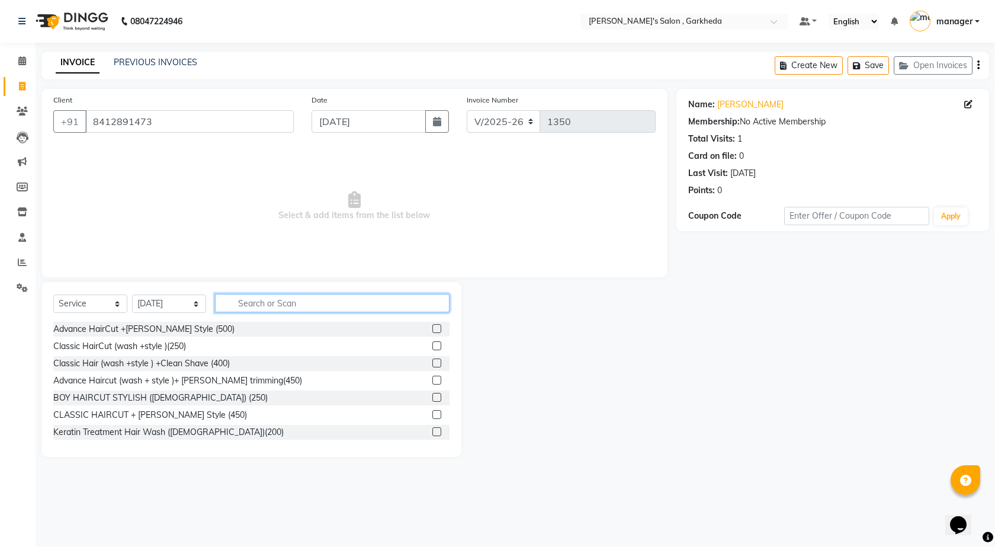
click at [358, 306] on input "text" at bounding box center [332, 303] width 235 height 18
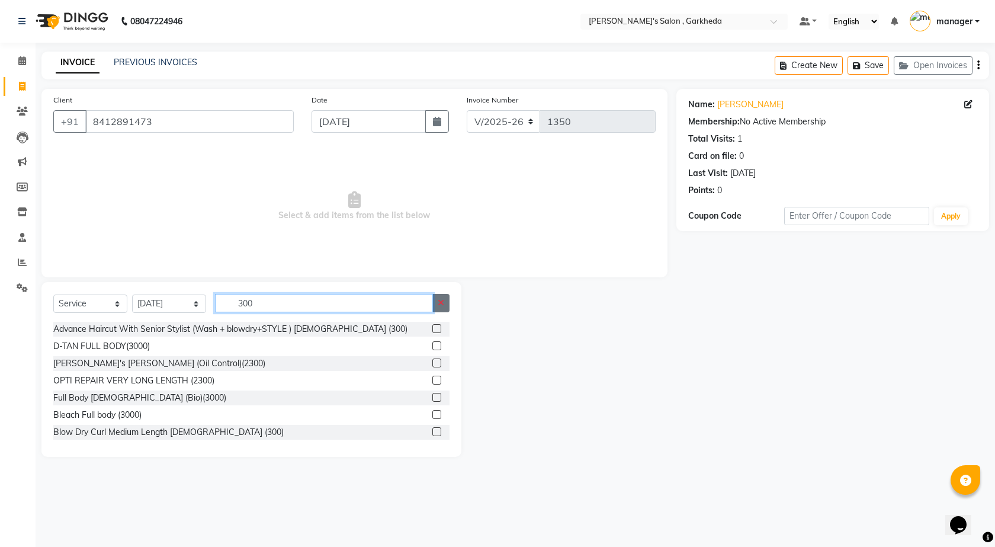
type input "300"
click at [436, 303] on button "button" at bounding box center [440, 303] width 17 height 18
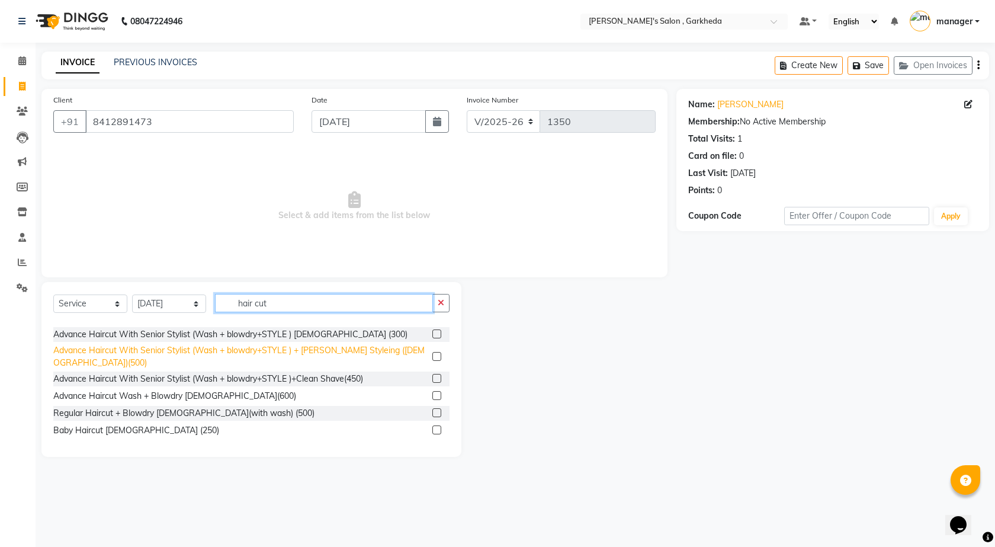
scroll to position [118, 0]
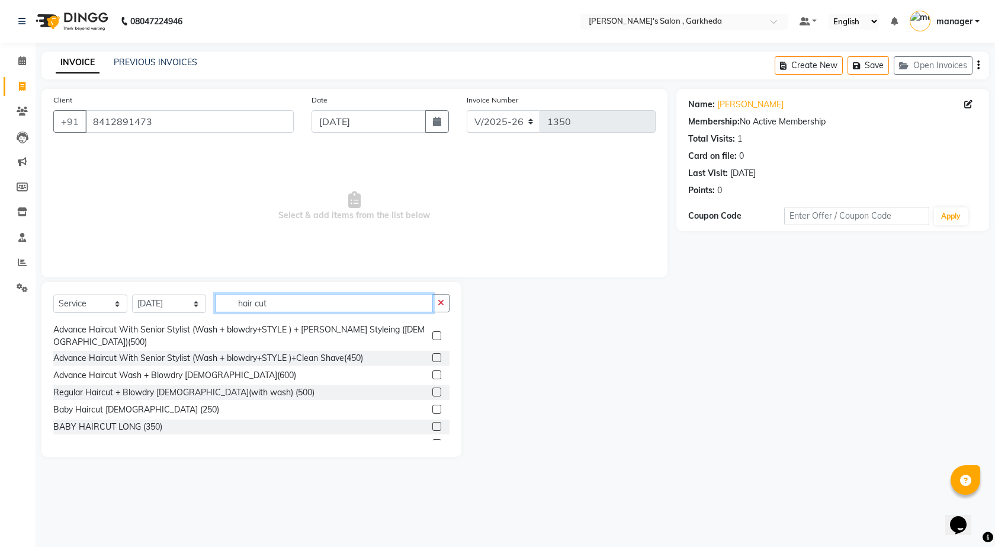
type input "hair cut"
click at [432, 387] on label at bounding box center [436, 391] width 9 height 9
click at [432, 389] on input "checkbox" at bounding box center [436, 393] width 8 height 8
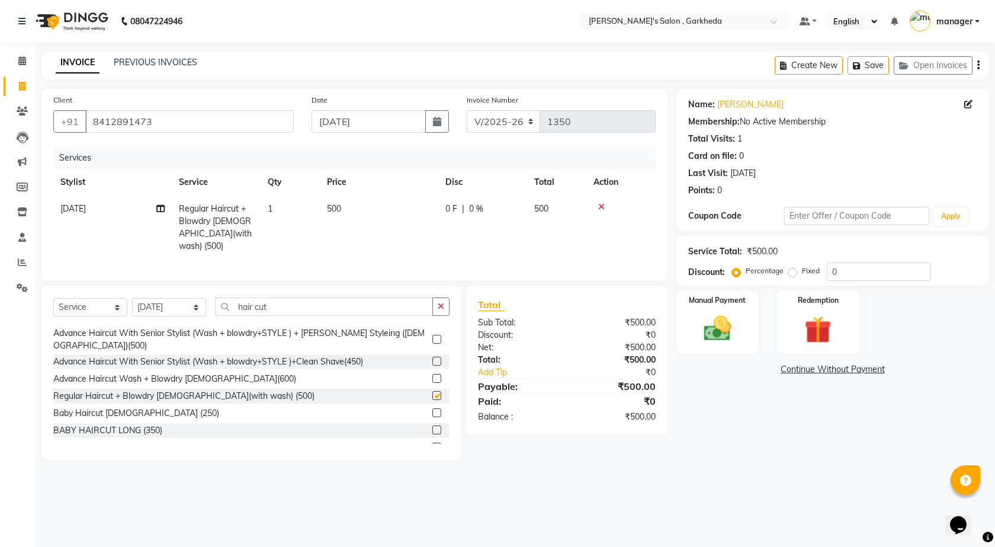
checkbox input "false"
click at [342, 293] on div "Select Service Product Membership Package Voucher Prepaid Gift Card Select Styl…" at bounding box center [251, 372] width 420 height 175
click at [447, 304] on button "button" at bounding box center [440, 306] width 17 height 18
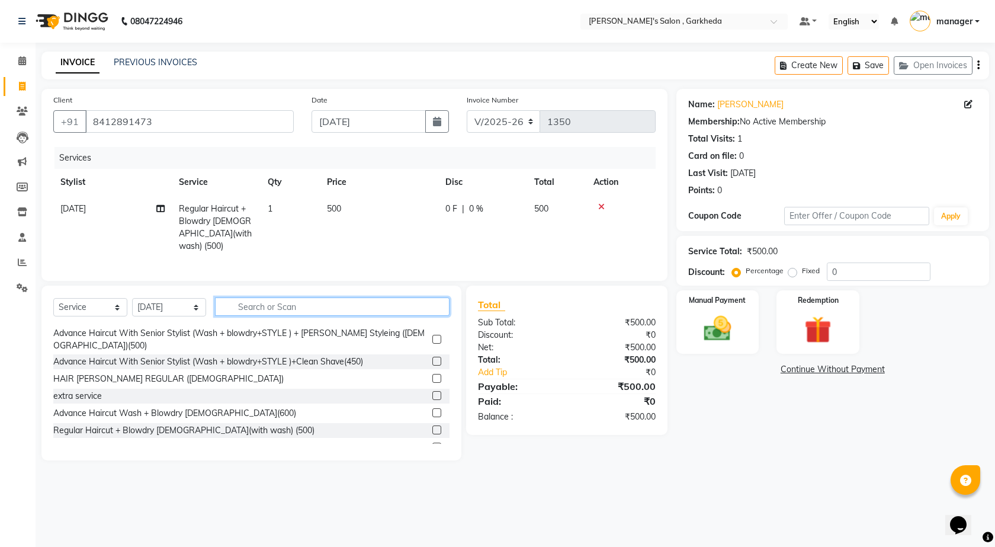
click at [404, 301] on input "text" at bounding box center [332, 306] width 235 height 18
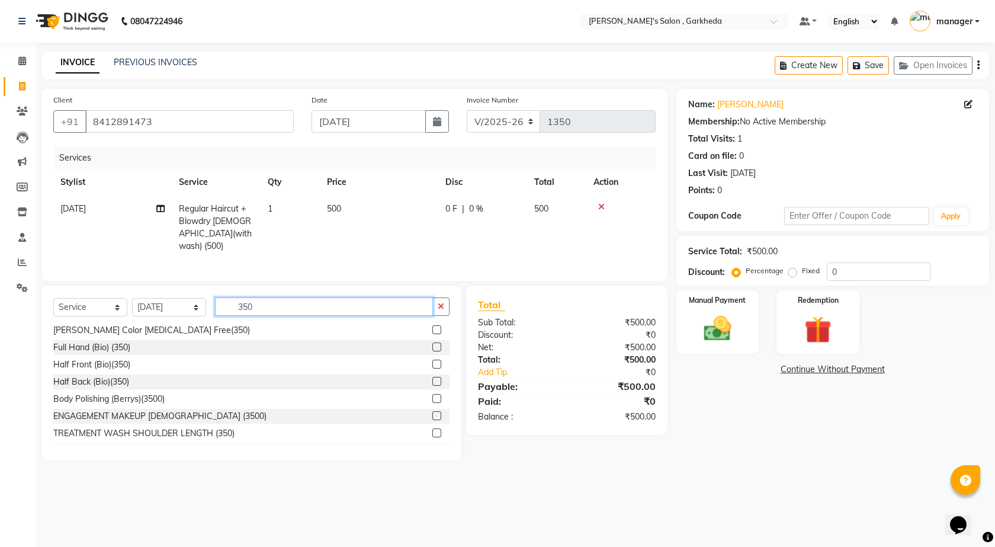
scroll to position [36, 0]
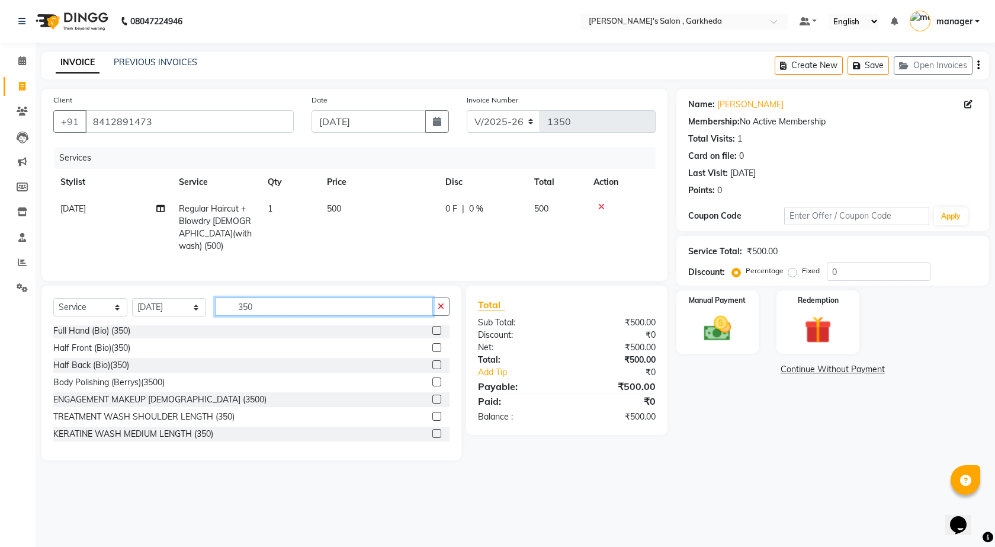
click at [316, 298] on input "350" at bounding box center [324, 306] width 218 height 18
type input "3"
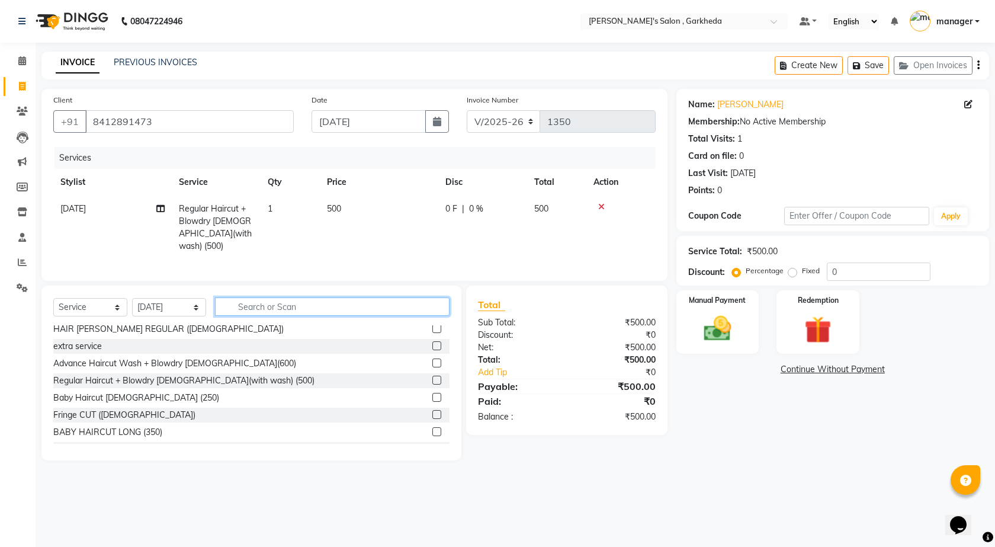
scroll to position [223, 0]
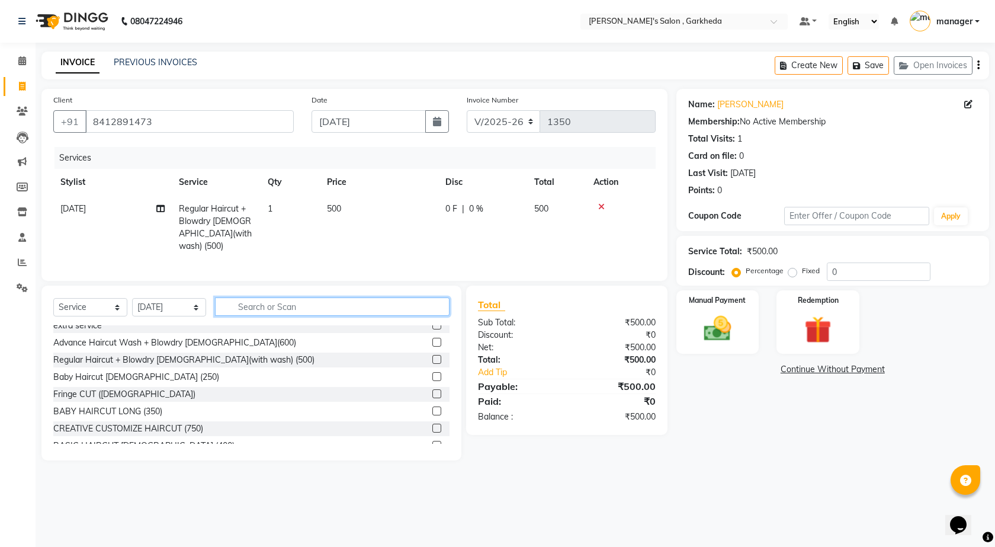
click at [280, 303] on input "text" at bounding box center [332, 306] width 235 height 18
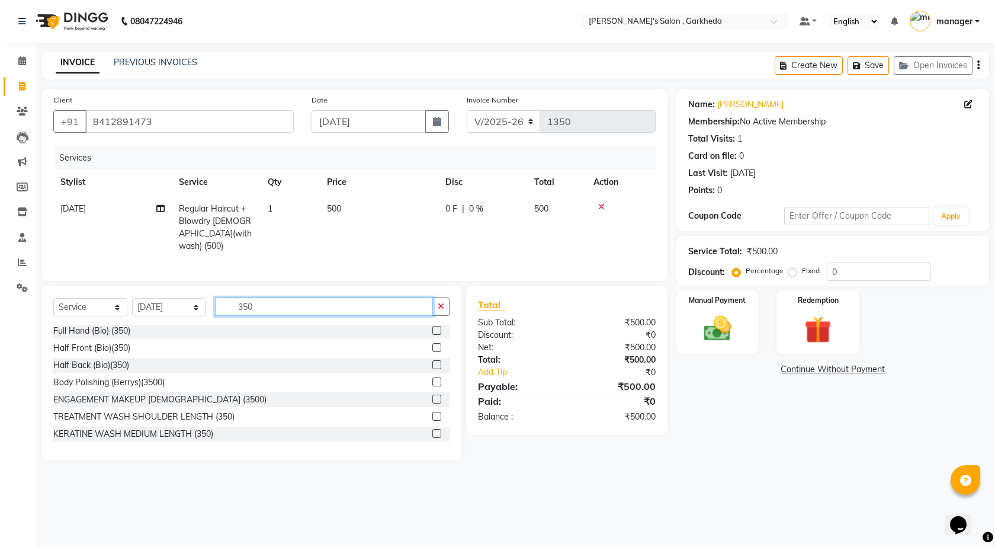
scroll to position [0, 0]
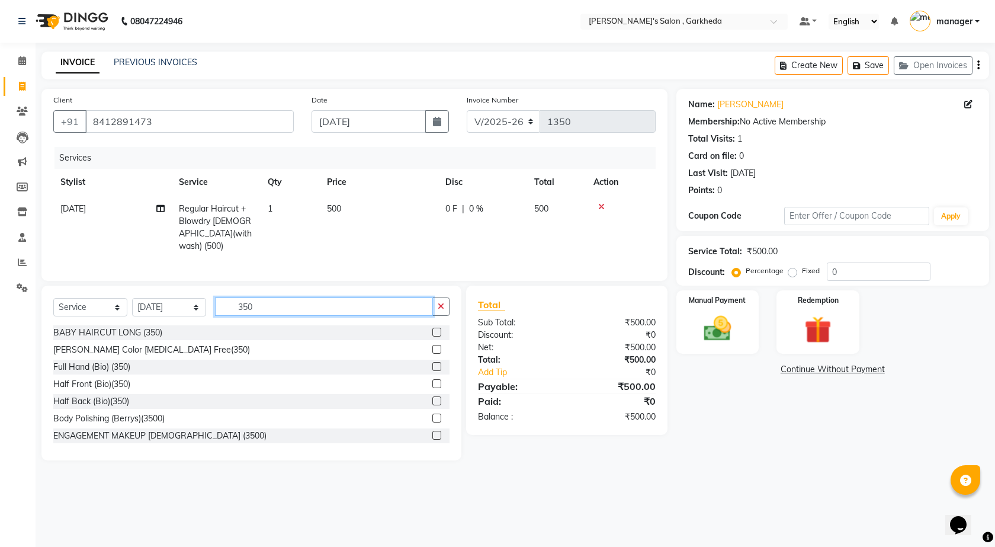
click at [307, 298] on input "350" at bounding box center [324, 306] width 218 height 18
type input "3"
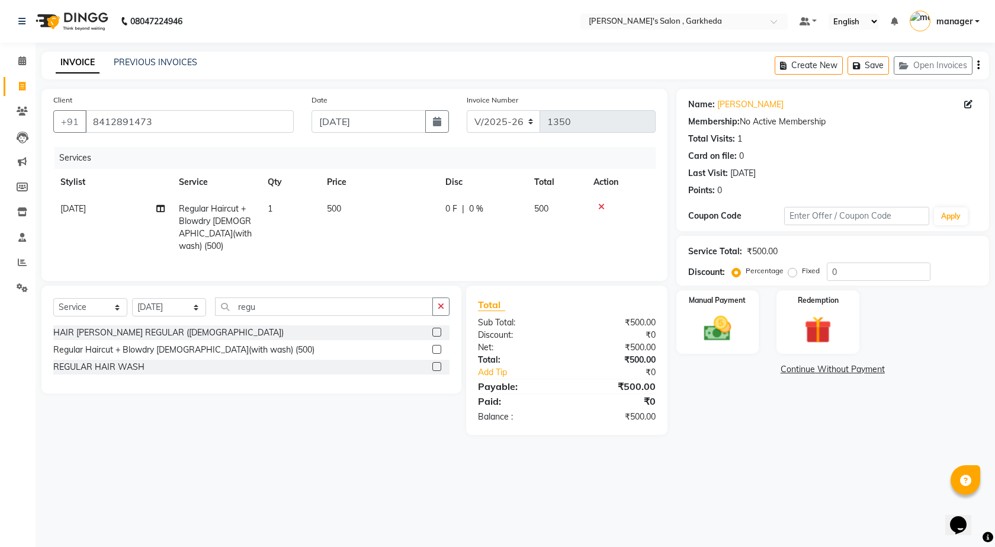
click at [601, 204] on icon at bounding box center [601, 207] width 7 height 8
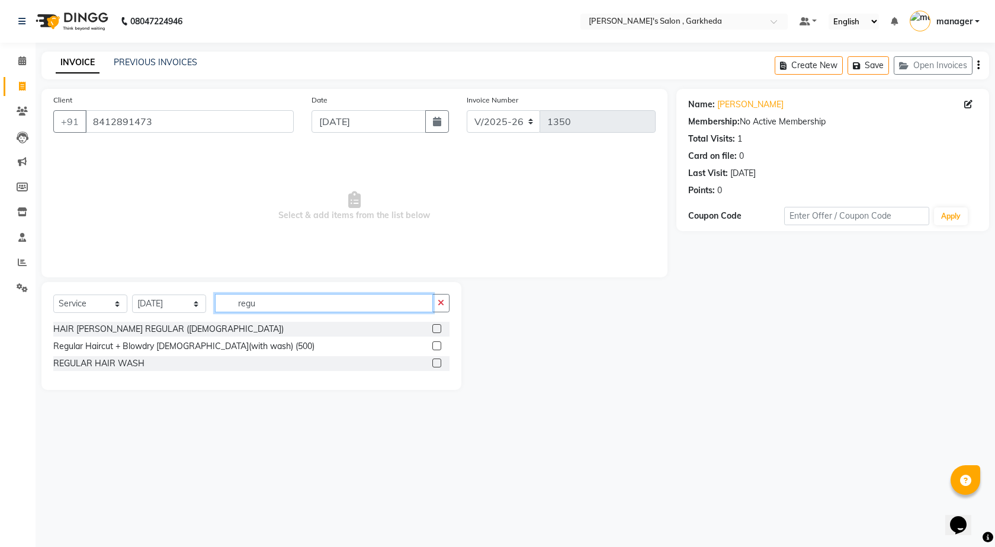
click at [275, 306] on input "regu" at bounding box center [324, 303] width 218 height 18
type input "r"
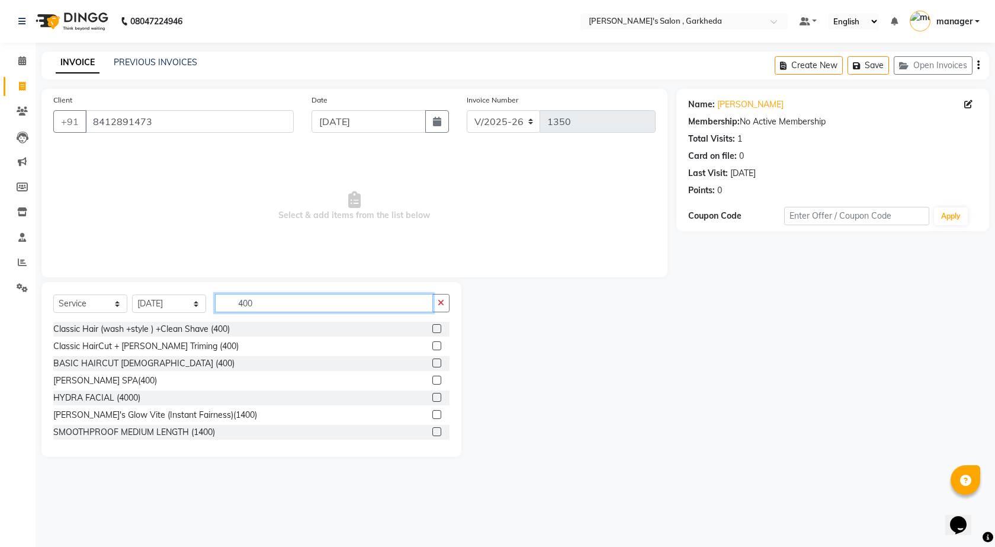
type input "400"
click at [432, 364] on label at bounding box center [436, 362] width 9 height 9
click at [432, 364] on input "checkbox" at bounding box center [436, 364] width 8 height 8
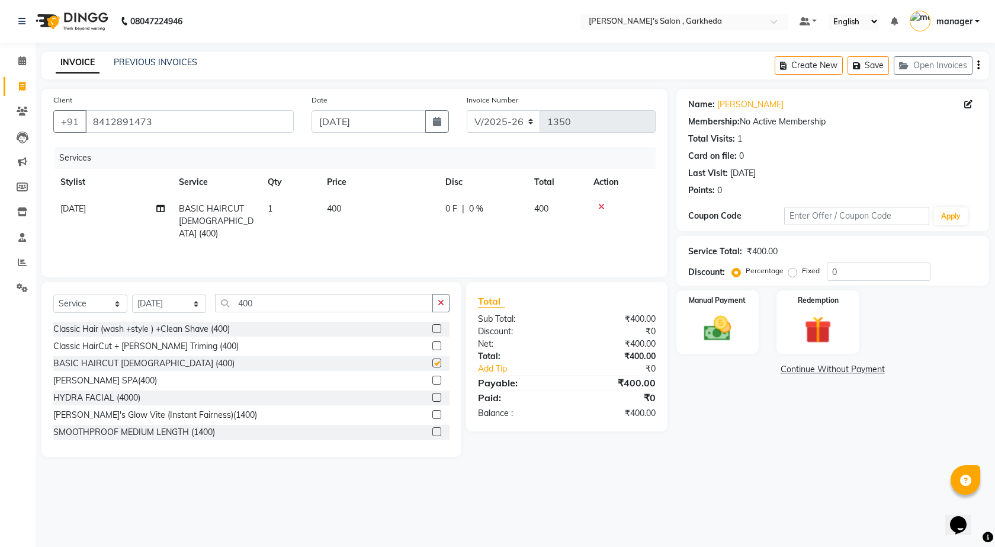
checkbox input "false"
click at [338, 206] on span "400" at bounding box center [334, 208] width 14 height 11
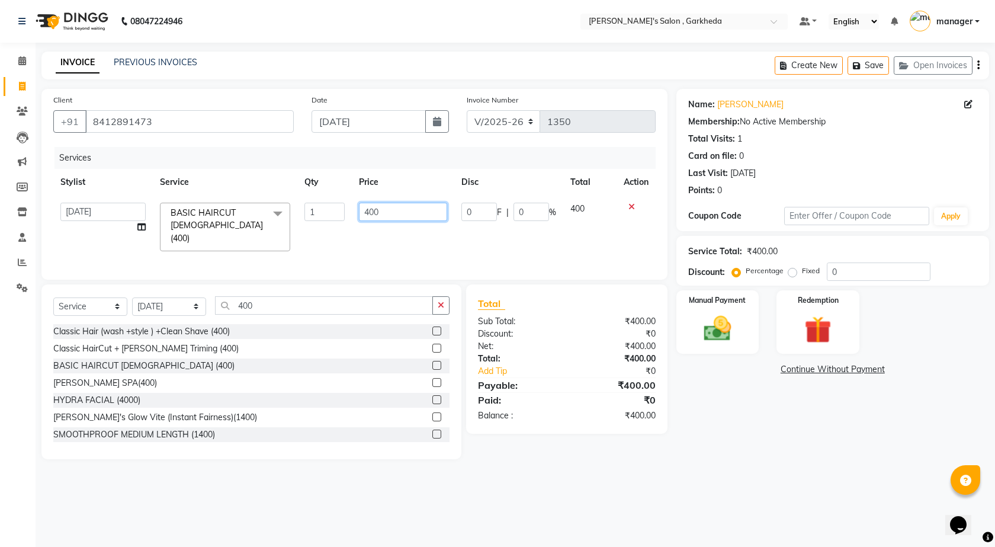
click at [369, 210] on input "400" at bounding box center [403, 212] width 88 height 18
type input "300"
click at [725, 389] on div "Name: [PERSON_NAME] Membership: No Active Membership Total Visits: 1 Card on fi…" at bounding box center [837, 274] width 322 height 370
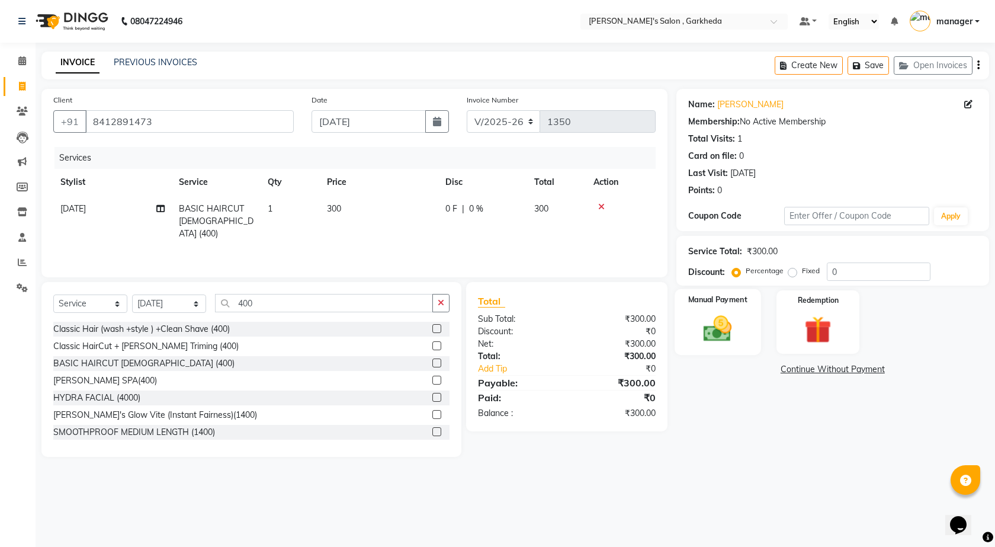
click at [712, 339] on img at bounding box center [718, 328] width 46 height 33
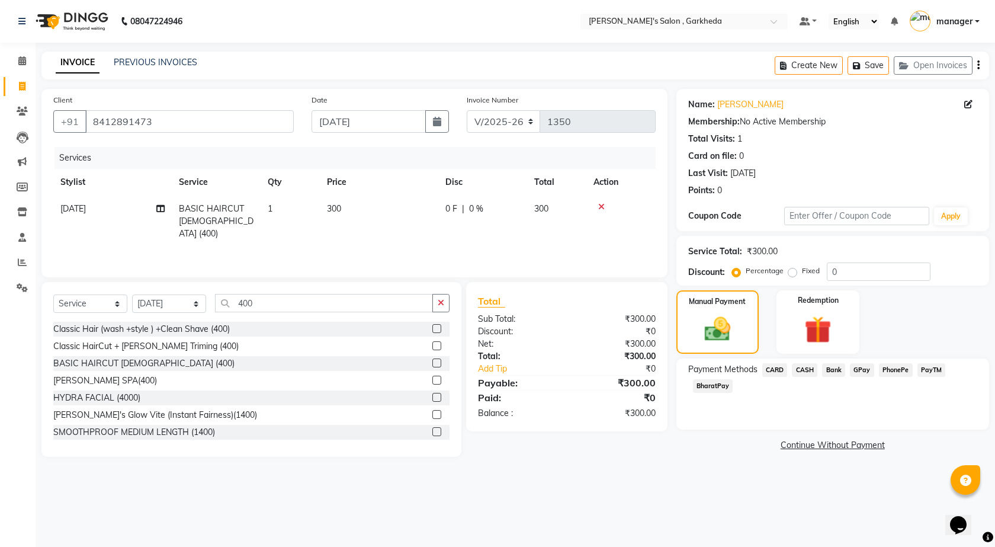
click at [802, 369] on span "CASH" at bounding box center [804, 370] width 25 height 14
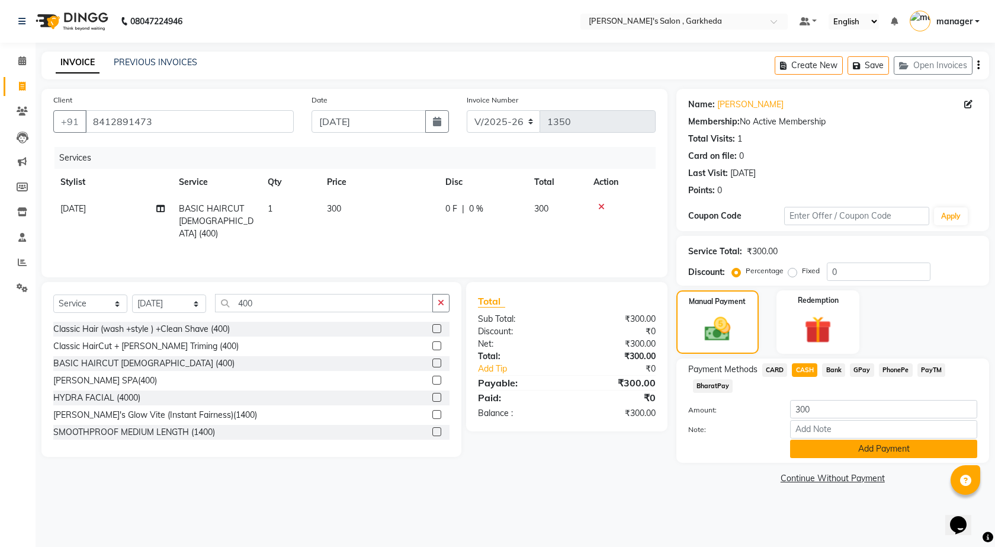
click at [866, 446] on button "Add Payment" at bounding box center [883, 448] width 187 height 18
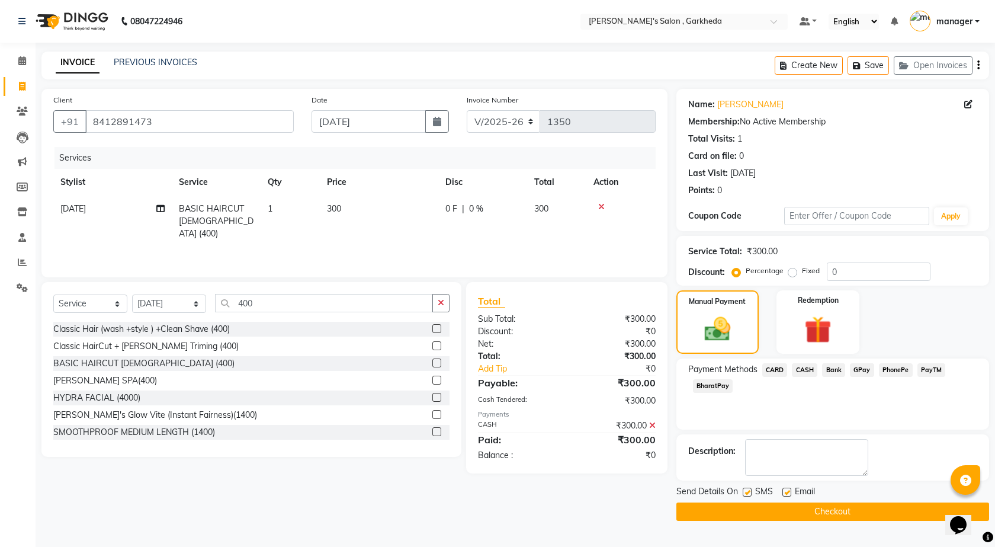
click at [885, 506] on button "Checkout" at bounding box center [832, 511] width 313 height 18
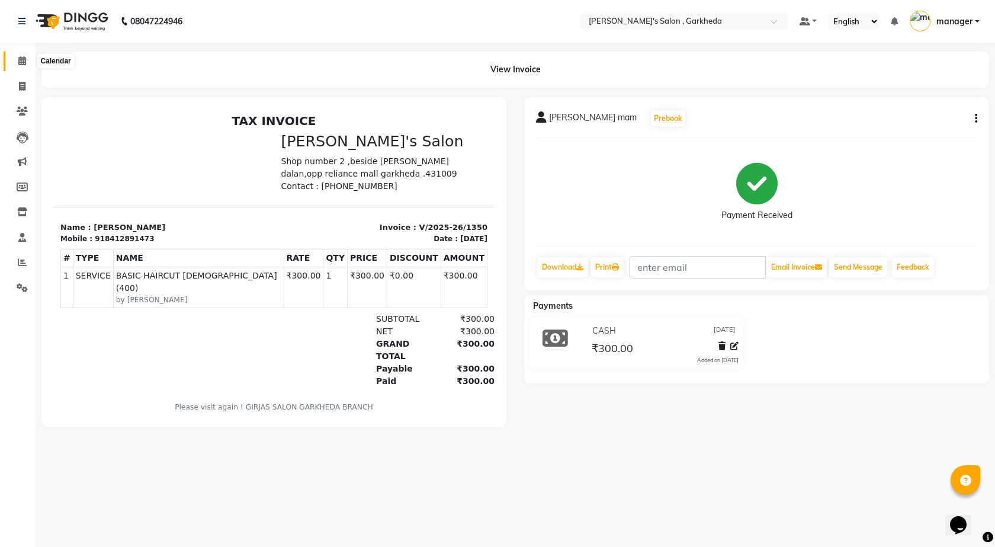
click at [24, 60] on icon at bounding box center [22, 60] width 8 height 9
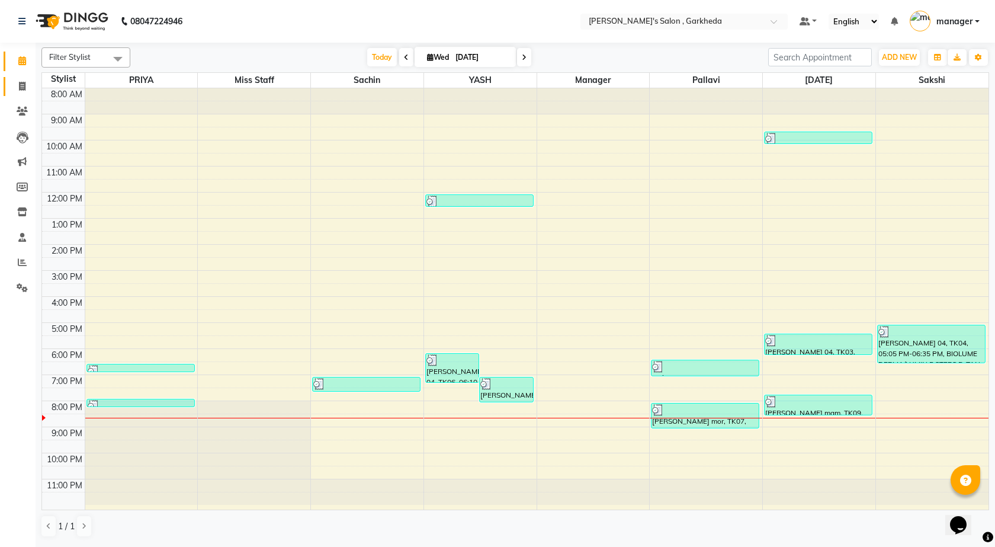
click at [23, 77] on link "Invoice" at bounding box center [18, 87] width 28 height 20
select select "7062"
select select "service"
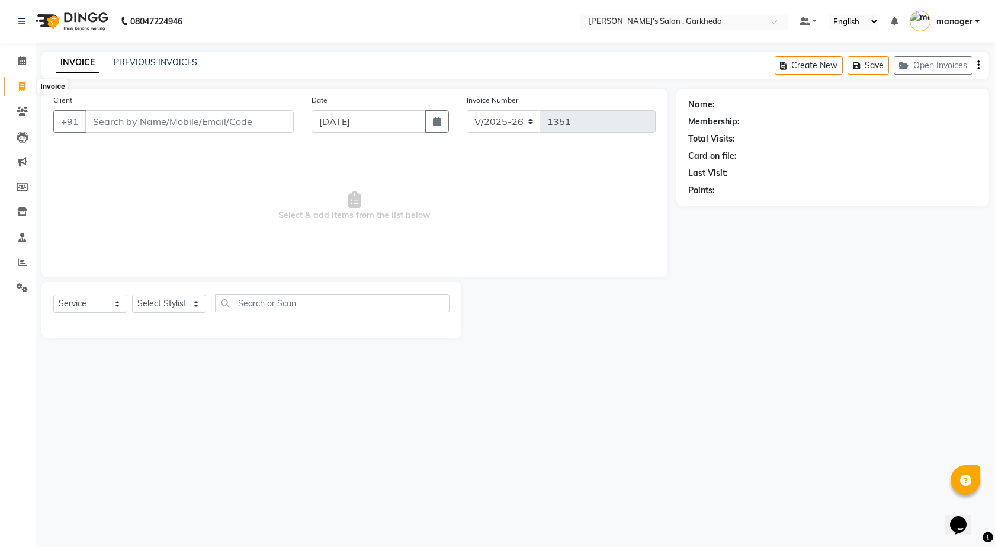
select select "72802"
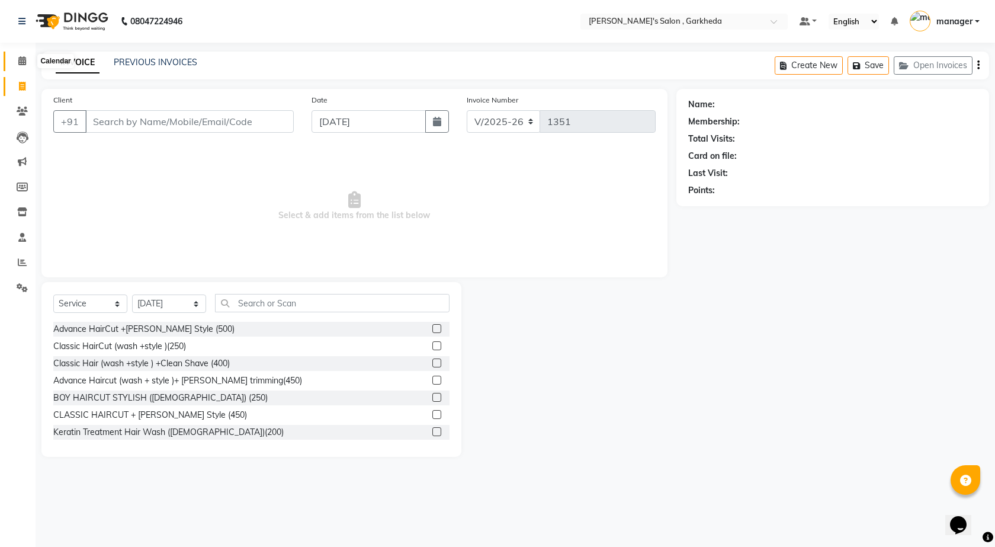
click at [24, 59] on icon at bounding box center [22, 60] width 8 height 9
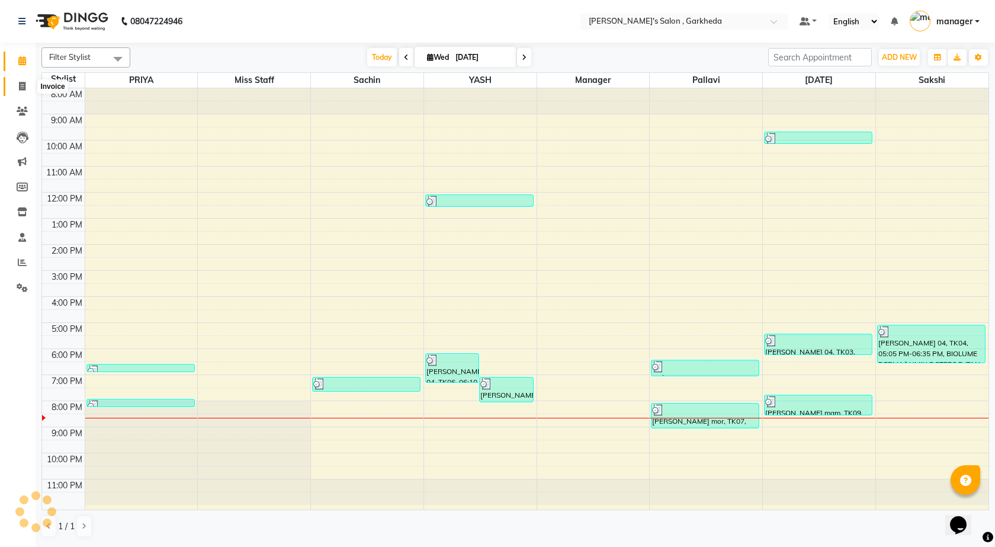
click at [20, 88] on icon at bounding box center [22, 86] width 7 height 9
select select "7062"
select select "service"
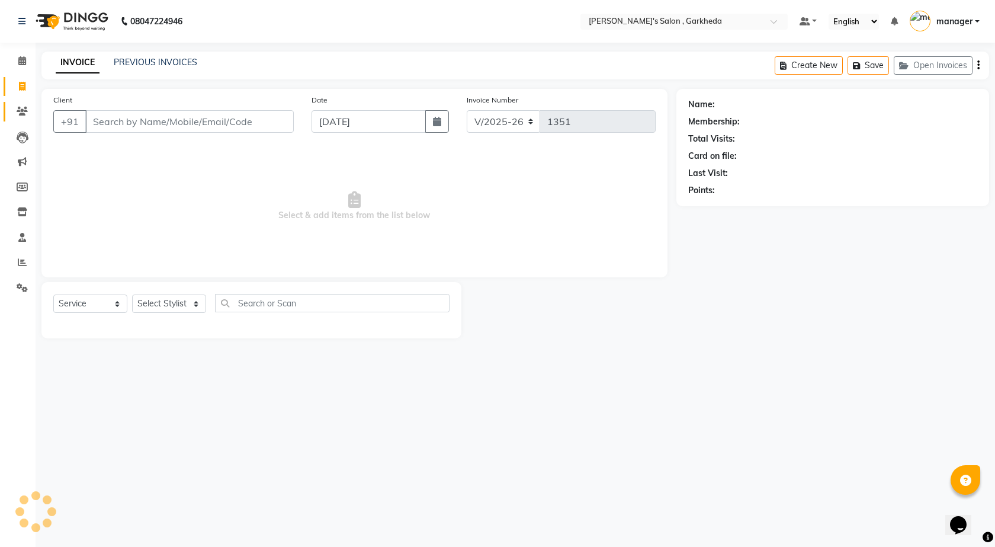
select select "72802"
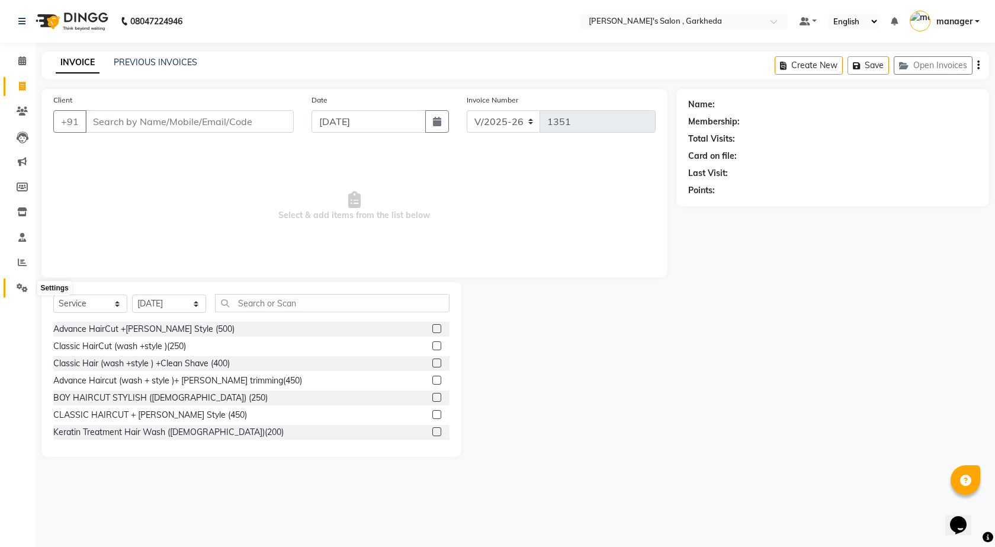
click at [25, 283] on icon at bounding box center [22, 287] width 11 height 9
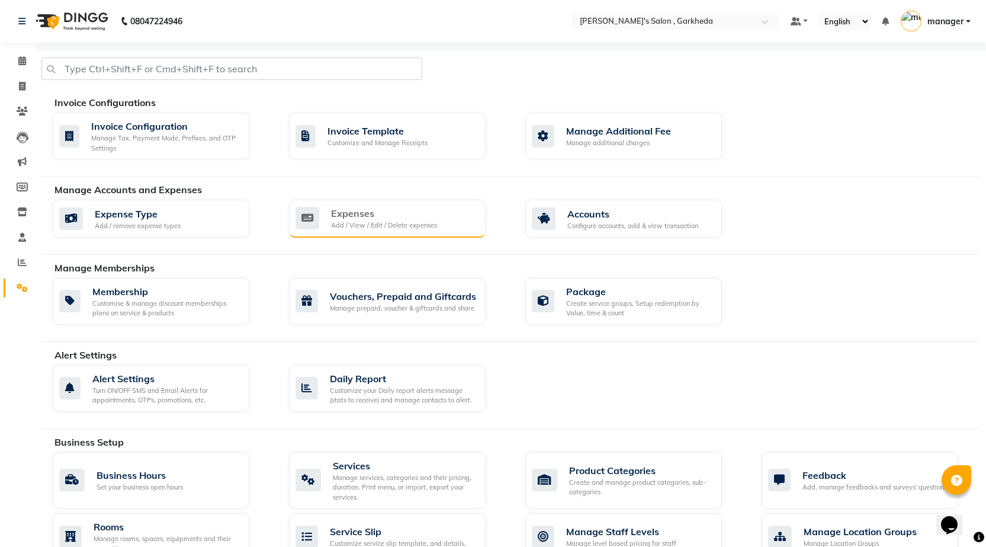
click at [320, 218] on div "Expenses Add / View / Edit / Delete expenses" at bounding box center [386, 218] width 181 height 24
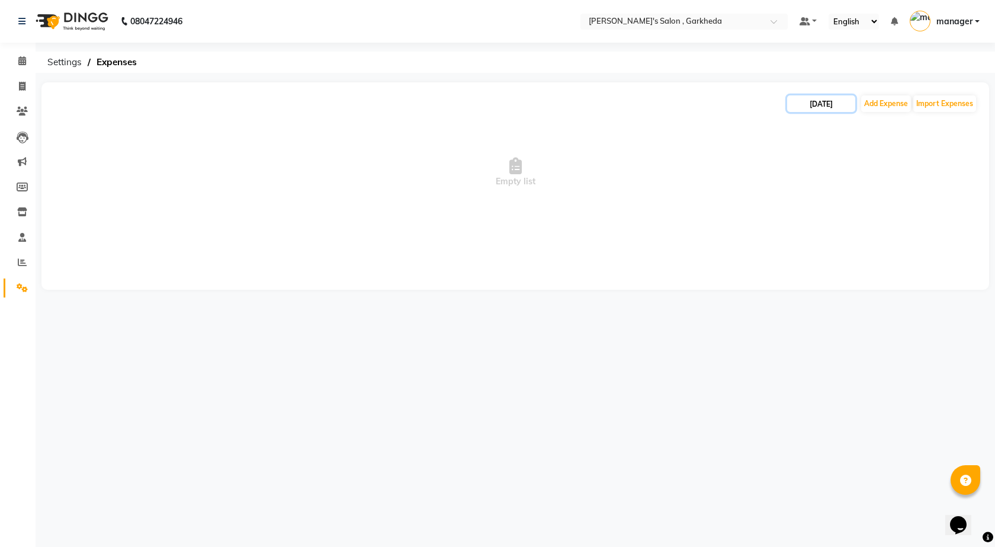
click at [815, 104] on input "[DATE]" at bounding box center [821, 103] width 68 height 17
select select "9"
select select "2025"
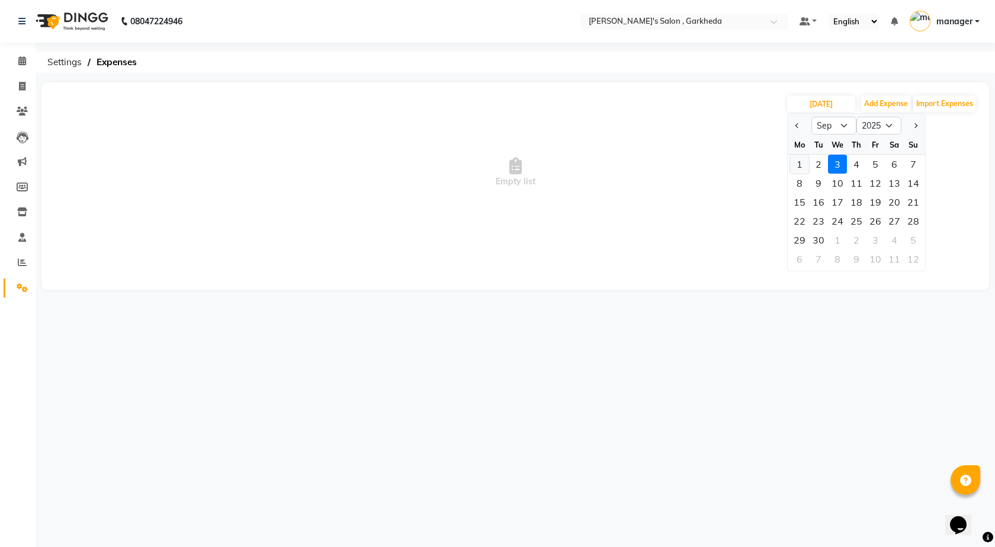
click at [803, 165] on div "1" at bounding box center [799, 164] width 19 height 19
type input "[DATE]"
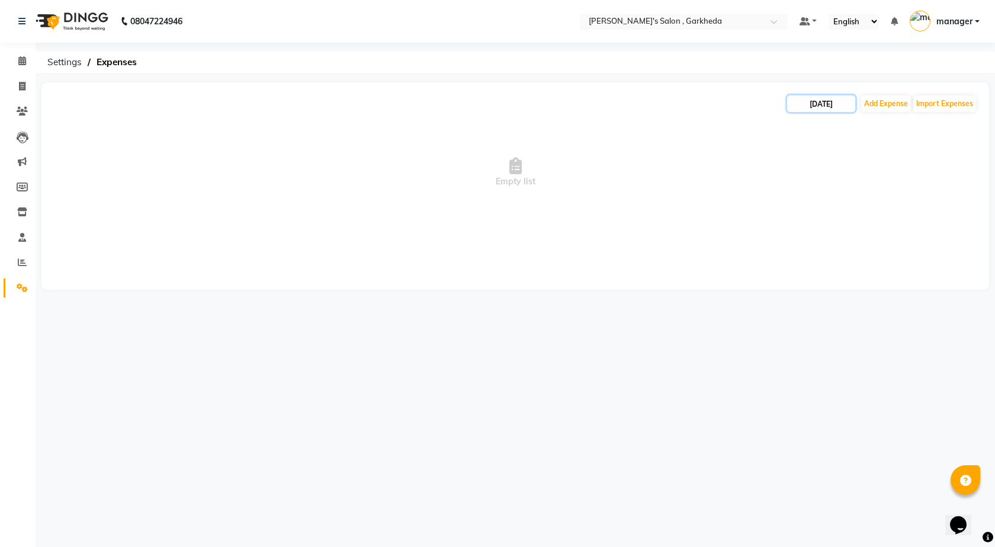
click at [838, 105] on input "[DATE]" at bounding box center [821, 103] width 68 height 17
select select "9"
select select "2025"
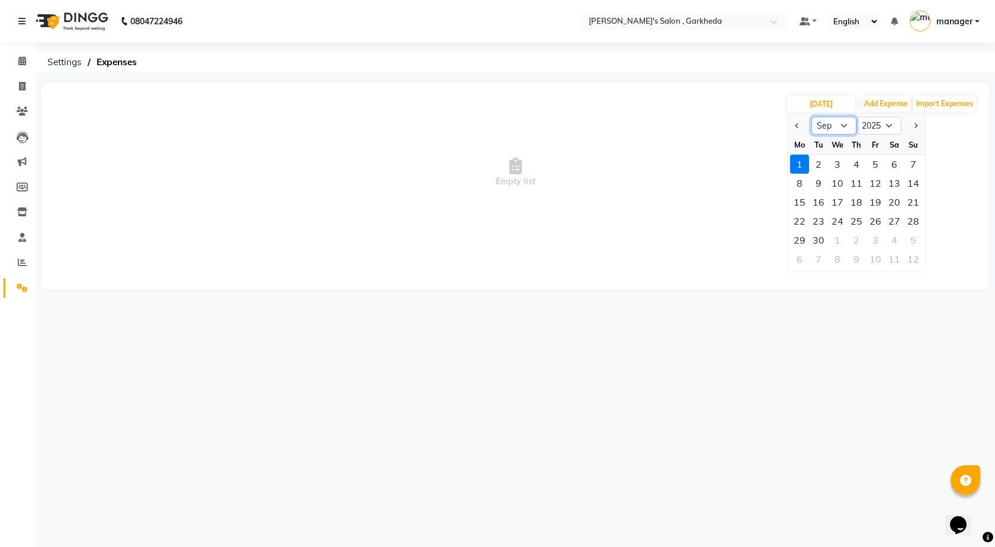
click at [843, 126] on select "Jan Feb Mar Apr May Jun [DATE] Aug Sep Oct Nov Dec" at bounding box center [833, 126] width 45 height 18
select select "8"
click at [811, 117] on select "Jan Feb Mar Apr May Jun [DATE] Aug Sep Oct Nov Dec" at bounding box center [833, 126] width 45 height 18
click at [907, 239] on div "31" at bounding box center [913, 239] width 19 height 19
type input "[DATE]"
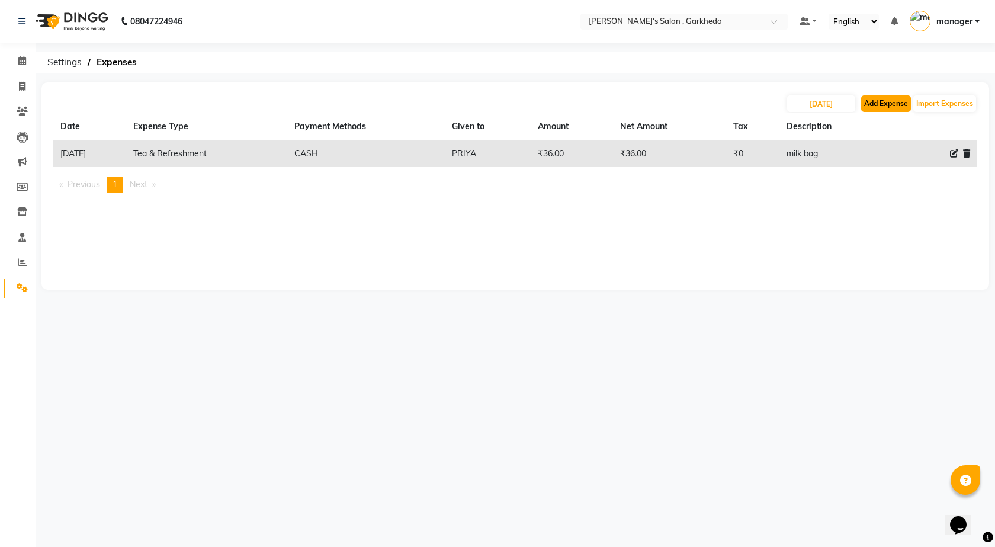
click at [896, 104] on button "Add Expense" at bounding box center [886, 103] width 50 height 17
select select "1"
select select "6133"
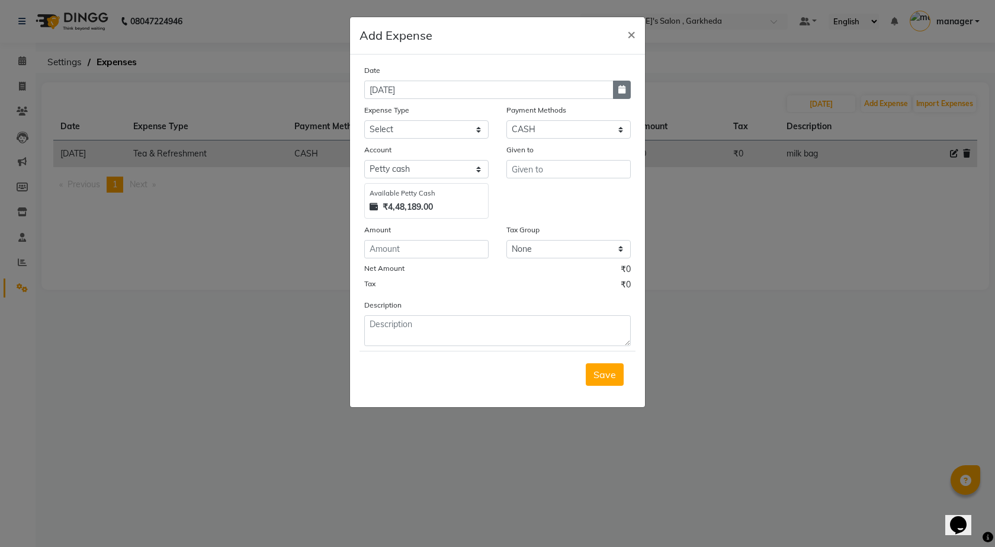
click at [619, 97] on button "button" at bounding box center [622, 90] width 18 height 18
select select "9"
select select "2025"
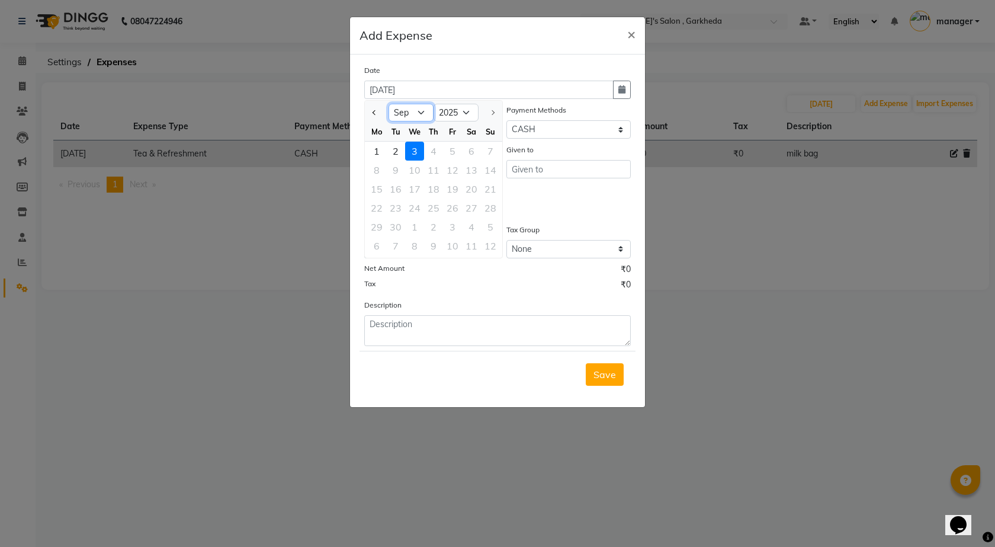
click at [424, 112] on select "Jan Feb Mar Apr May Jun [DATE] Aug Sep" at bounding box center [411, 113] width 45 height 18
select select "8"
click at [389, 104] on select "Jan Feb Mar Apr May Jun [DATE] Aug Sep" at bounding box center [411, 113] width 45 height 18
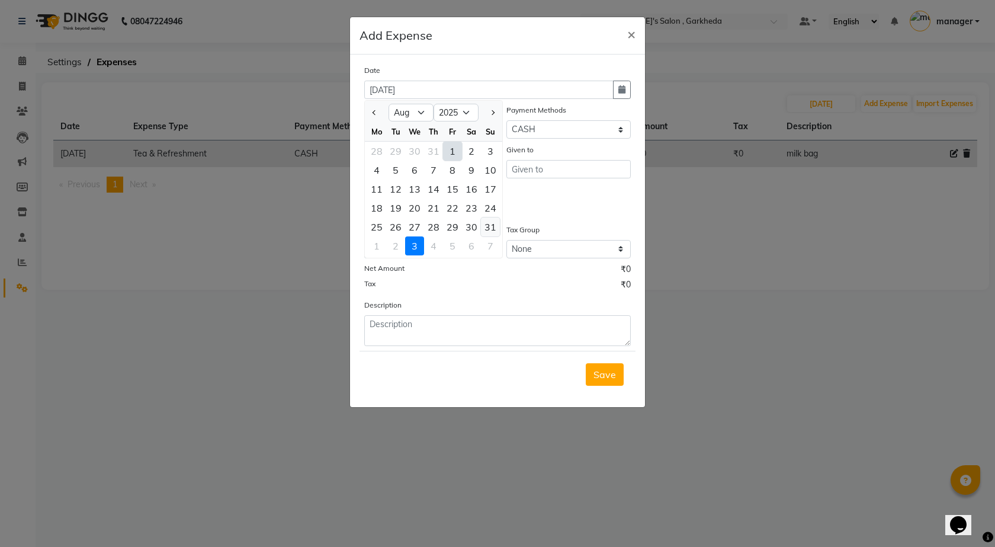
click at [494, 226] on div "31" at bounding box center [490, 226] width 19 height 19
type input "[DATE]"
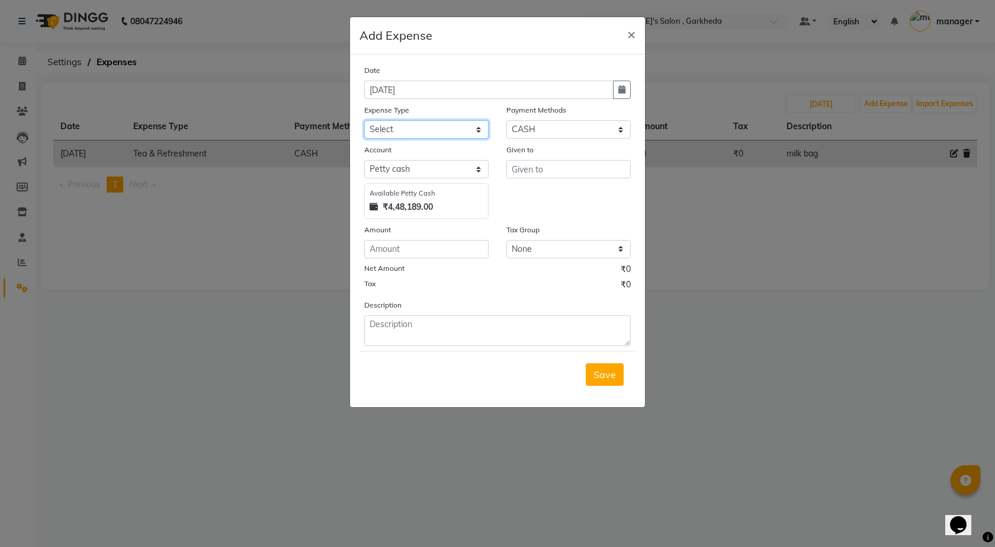
click at [455, 127] on select "Select Advance Salary BANK TRANFAR Cash transfer to hub Client Snacks DISTRIBUT…" at bounding box center [426, 129] width 124 height 18
select select "11137"
click at [364, 120] on select "Select Advance Salary BANK TRANFAR Cash transfer to hub Client Snacks DISTRIBUT…" at bounding box center [426, 129] width 124 height 18
click at [412, 248] on input "number" at bounding box center [426, 249] width 124 height 18
type input "36"
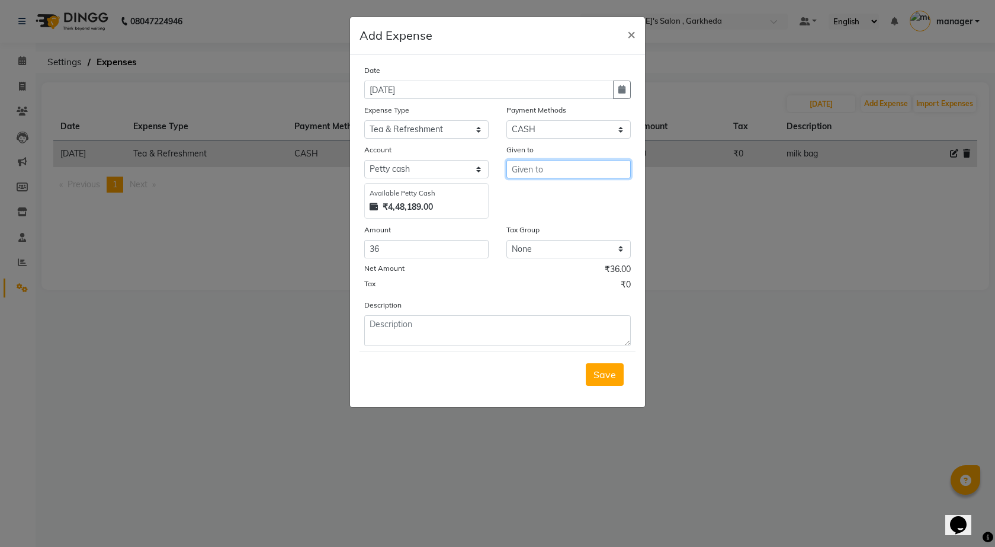
click at [519, 165] on input "text" at bounding box center [568, 169] width 124 height 18
click at [554, 213] on button "P [PERSON_NAME]" at bounding box center [562, 213] width 111 height 19
type input "PRIYA"
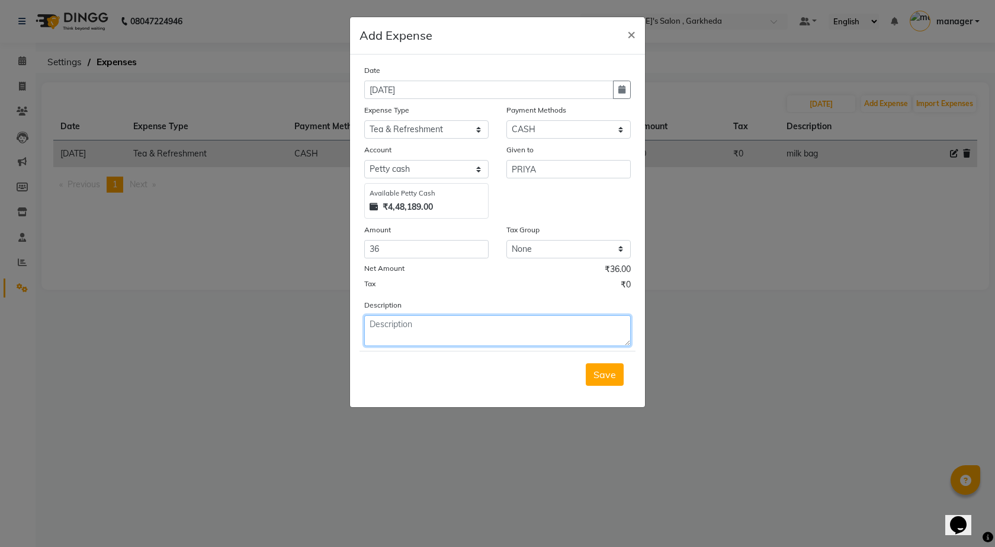
click at [492, 333] on textarea at bounding box center [497, 330] width 267 height 31
type textarea "milk bag"
click at [590, 371] on button "Save" at bounding box center [605, 374] width 38 height 23
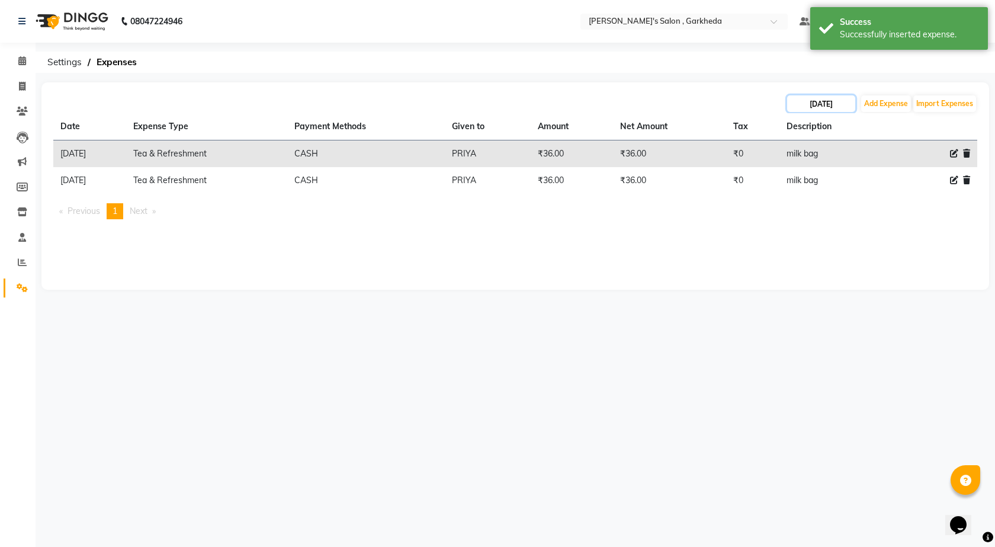
click at [833, 99] on input "[DATE]" at bounding box center [821, 103] width 68 height 17
select select "8"
select select "2025"
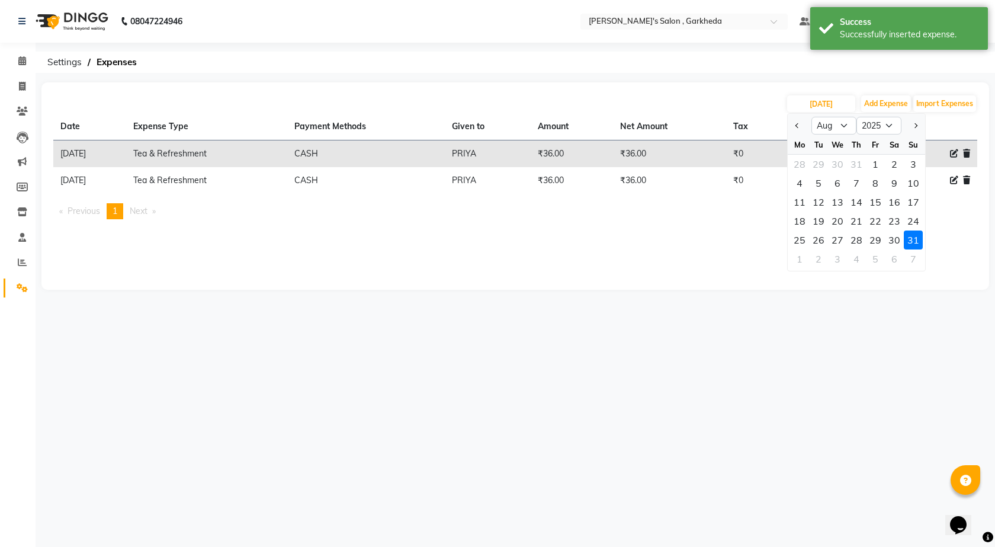
click at [573, 239] on div "[DATE] Jan Feb Mar Apr May Jun [DATE] Aug Sep Oct Nov [DATE] 2016 2017 2018 201…" at bounding box center [515, 185] width 948 height 207
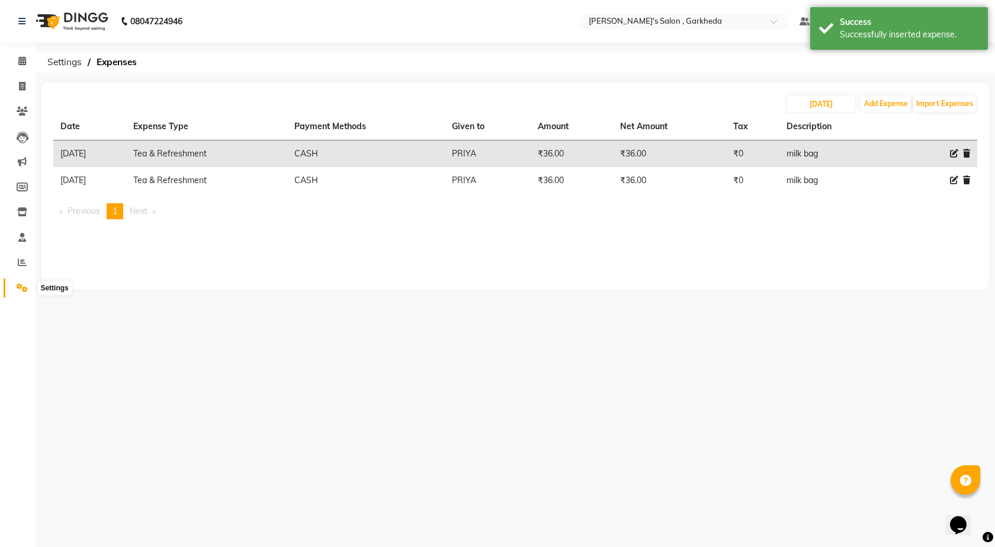
drag, startPoint x: 17, startPoint y: 284, endPoint x: 23, endPoint y: 279, distance: 7.5
click at [18, 284] on icon at bounding box center [22, 287] width 11 height 9
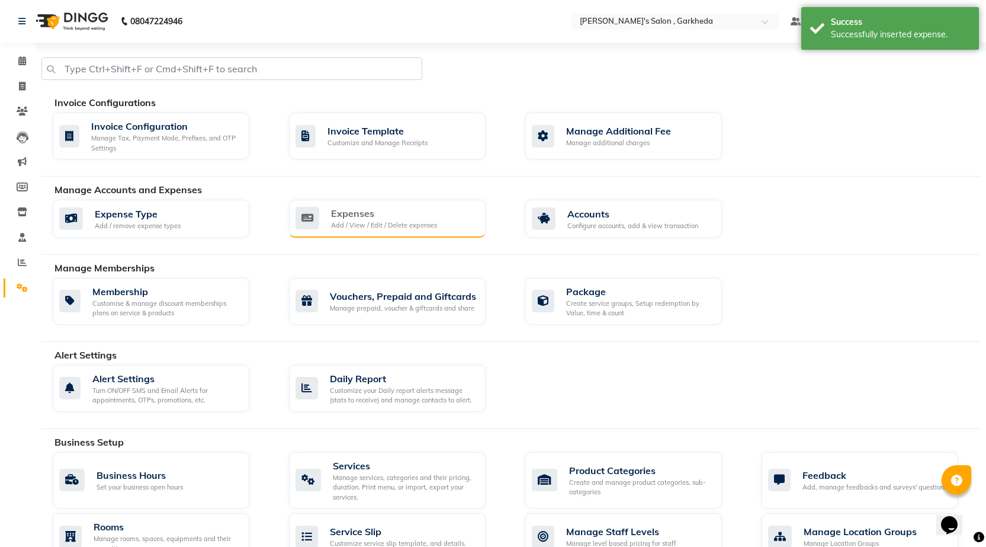
click at [413, 220] on div "Expenses" at bounding box center [384, 213] width 106 height 14
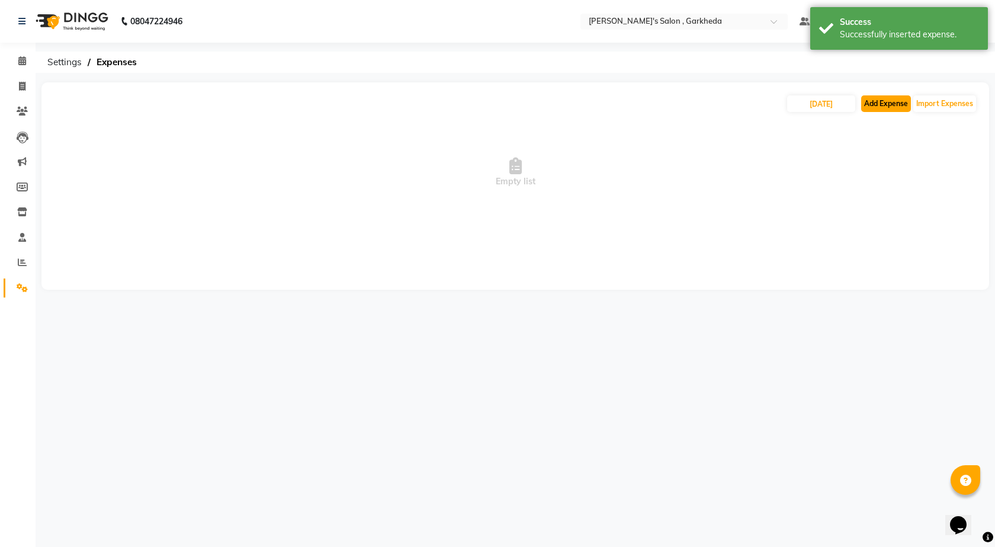
click at [888, 111] on button "Add Expense" at bounding box center [886, 103] width 50 height 17
select select "1"
select select "6133"
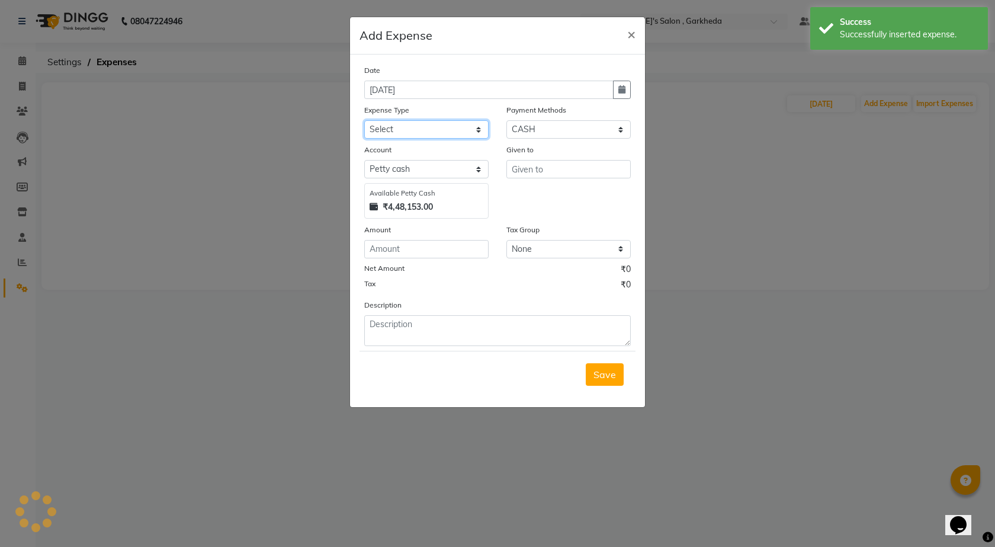
click at [428, 136] on select "Select Advance Salary BANK TRANFAR Cash transfer to hub Client Snacks DISTRIBUT…" at bounding box center [426, 129] width 124 height 18
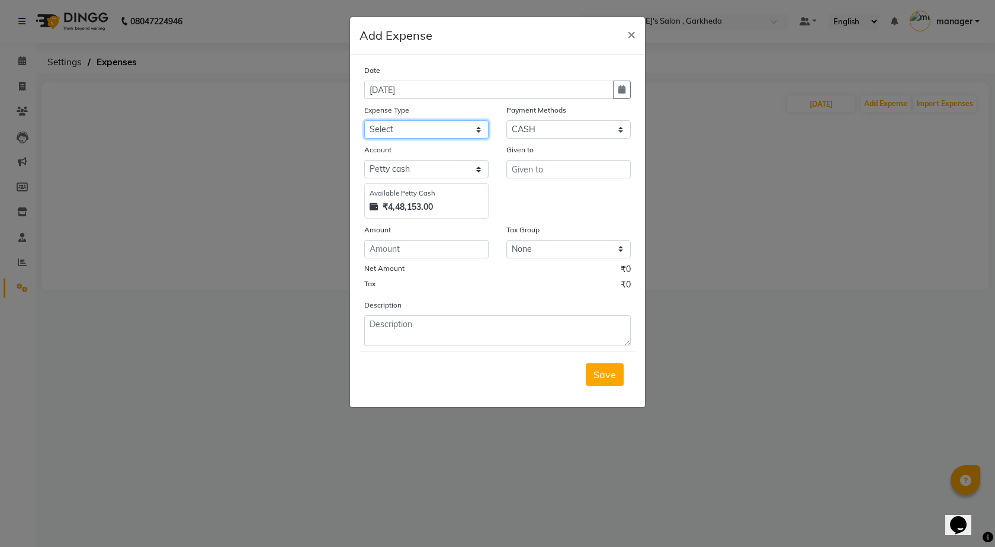
select select "11137"
click at [364, 120] on select "Select Advance Salary BANK TRANFAR Cash transfer to hub Client Snacks DISTRIBUT…" at bounding box center [426, 129] width 124 height 18
click at [423, 244] on input "number" at bounding box center [426, 249] width 124 height 18
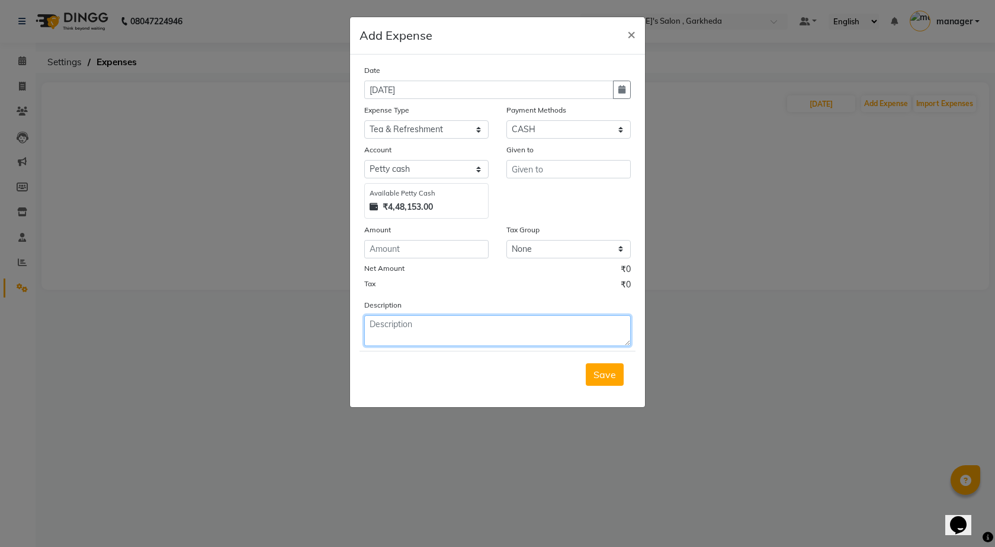
click at [409, 323] on textarea at bounding box center [497, 330] width 267 height 31
type textarea "milk bag"
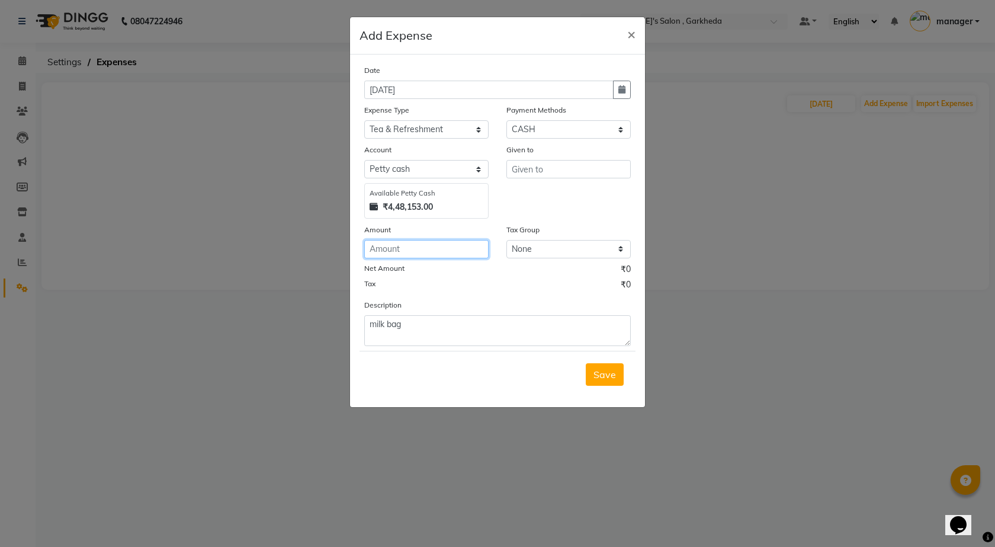
click at [431, 253] on input "number" at bounding box center [426, 249] width 124 height 18
type input "36"
click at [562, 169] on input "text" at bounding box center [568, 169] width 124 height 18
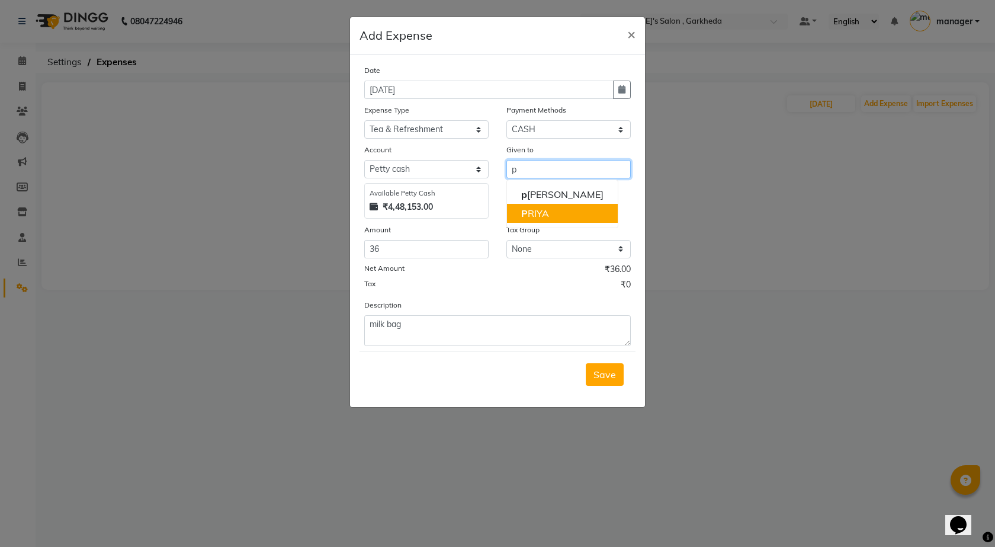
click at [550, 209] on button "P [PERSON_NAME]" at bounding box center [562, 213] width 111 height 19
type input "PRIYA"
click at [595, 381] on button "Save" at bounding box center [605, 374] width 38 height 23
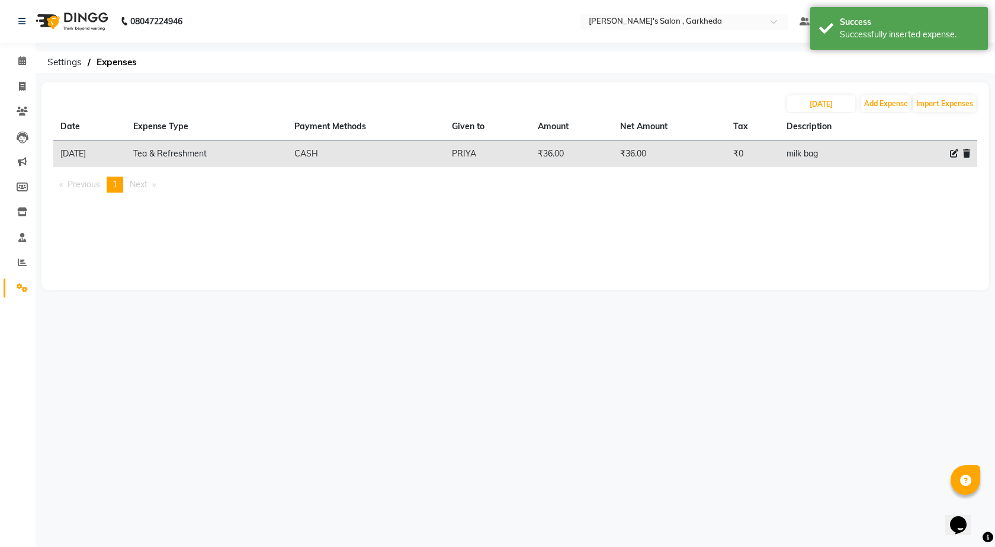
click at [860, 102] on div "[DATE] Add Expense Import Expenses" at bounding box center [515, 103] width 924 height 19
click at [882, 102] on button "Add Expense" at bounding box center [886, 103] width 50 height 17
select select "1"
select select "6133"
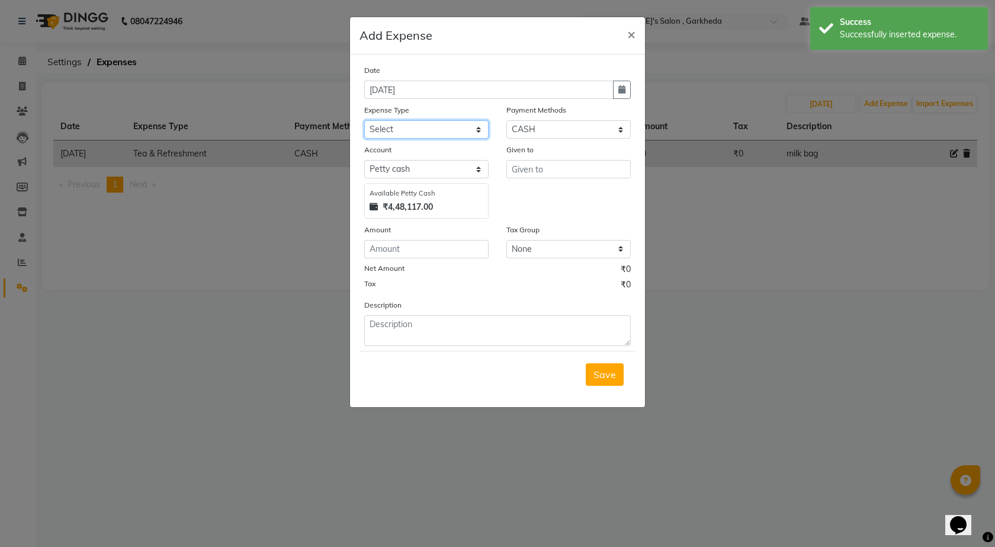
click at [472, 132] on select "Select Advance Salary BANK TRANFAR Cash transfer to hub Client Snacks DISTRIBUT…" at bounding box center [426, 129] width 124 height 18
click at [436, 131] on select "Select Advance Salary BANK TRANFAR Cash transfer to hub Client Snacks DISTRIBUT…" at bounding box center [426, 129] width 124 height 18
select select "11137"
click at [364, 120] on select "Select Advance Salary BANK TRANFAR Cash transfer to hub Client Snacks DISTRIBUT…" at bounding box center [426, 129] width 124 height 18
click at [535, 170] on input "text" at bounding box center [568, 169] width 124 height 18
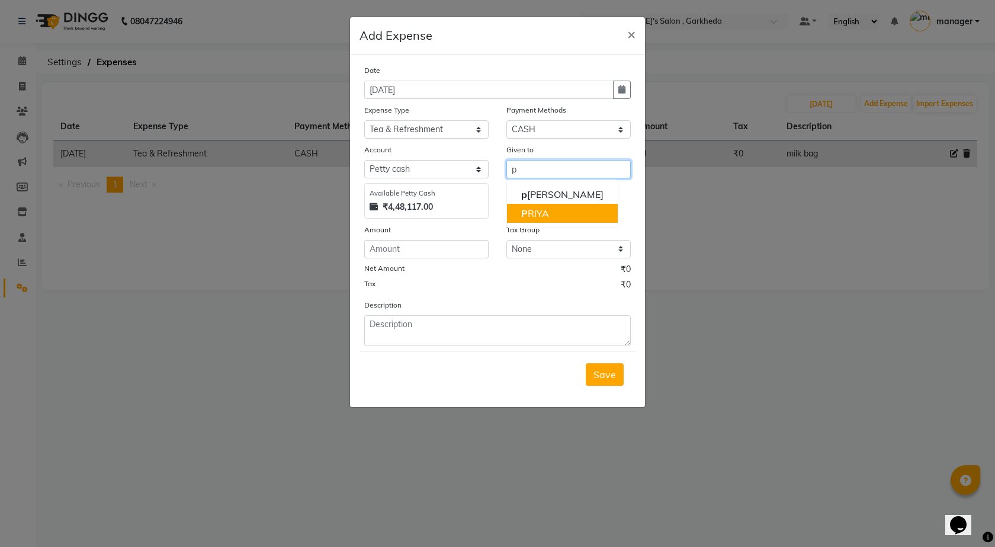
click at [540, 210] on ngb-highlight "P [PERSON_NAME]" at bounding box center [535, 213] width 28 height 12
type input "PRIYA"
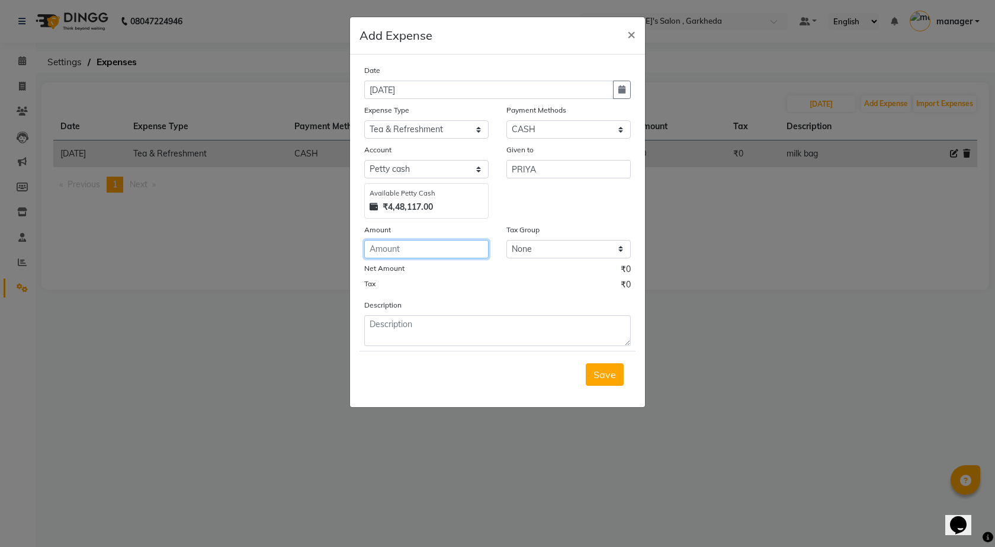
click at [460, 250] on input "number" at bounding box center [426, 249] width 124 height 18
type input "36"
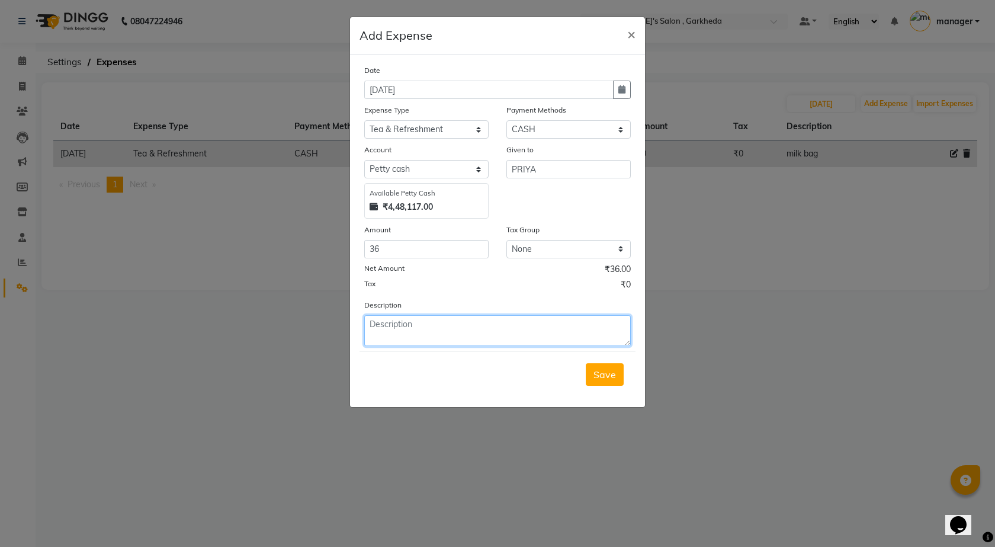
click at [435, 318] on textarea at bounding box center [497, 330] width 267 height 31
type textarea "milk bag"
click at [596, 373] on span "Save" at bounding box center [604, 374] width 23 height 12
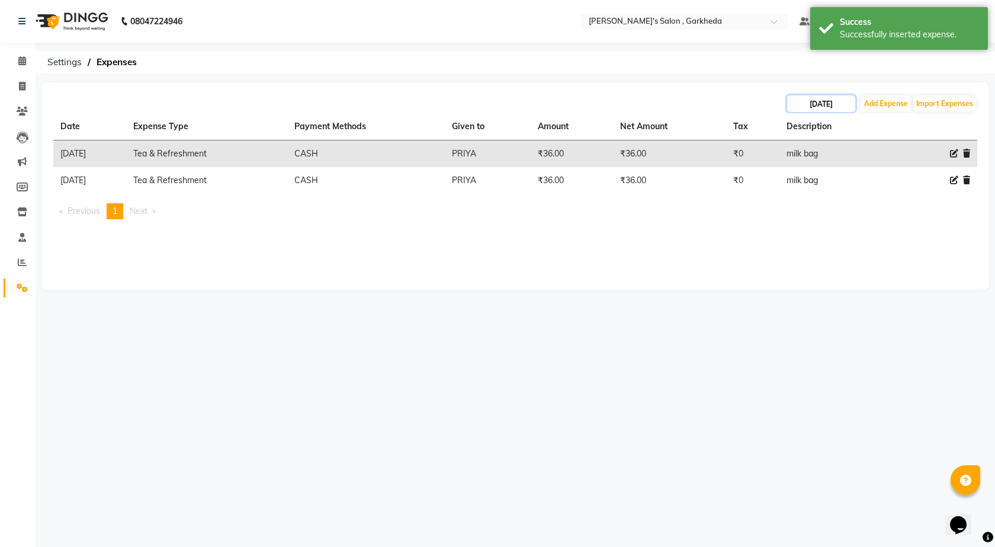
click at [823, 108] on input "[DATE]" at bounding box center [821, 103] width 68 height 17
select select "9"
select select "2025"
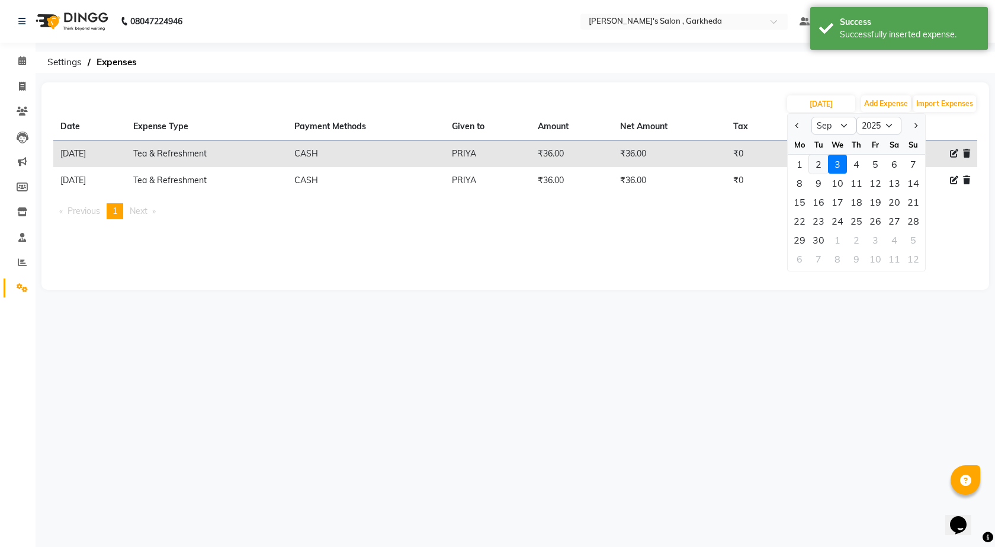
click at [825, 163] on div "2" at bounding box center [818, 164] width 19 height 19
type input "02-09-2025"
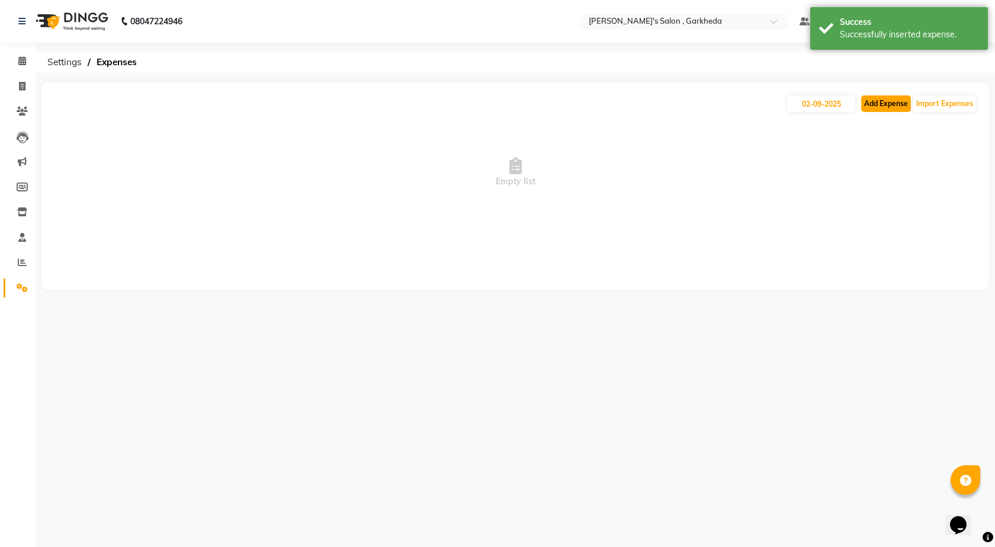
click at [890, 104] on button "Add Expense" at bounding box center [886, 103] width 50 height 17
select select "1"
select select "6133"
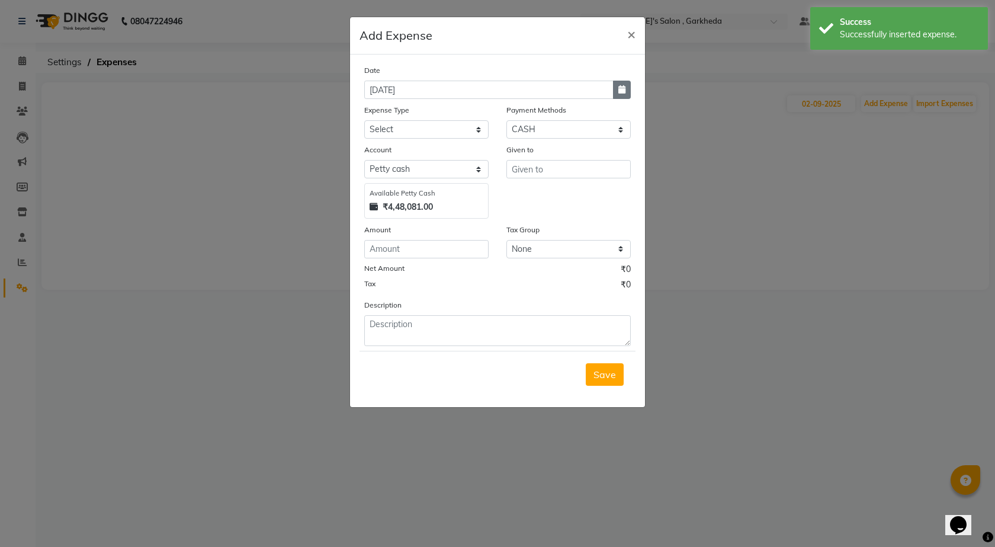
click at [625, 82] on button "button" at bounding box center [622, 90] width 18 height 18
select select "9"
select select "2025"
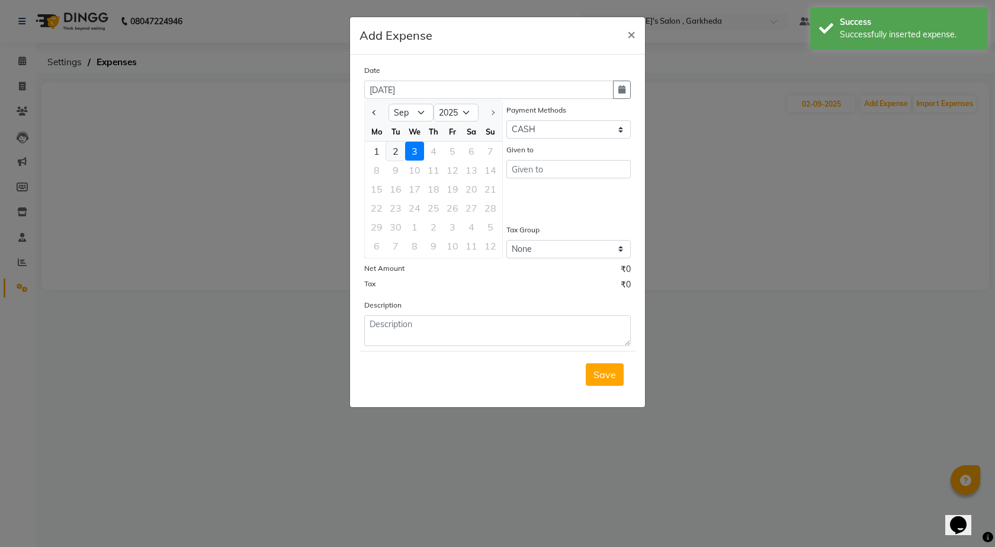
click at [401, 152] on div "2" at bounding box center [395, 151] width 19 height 19
type input "02-09-2025"
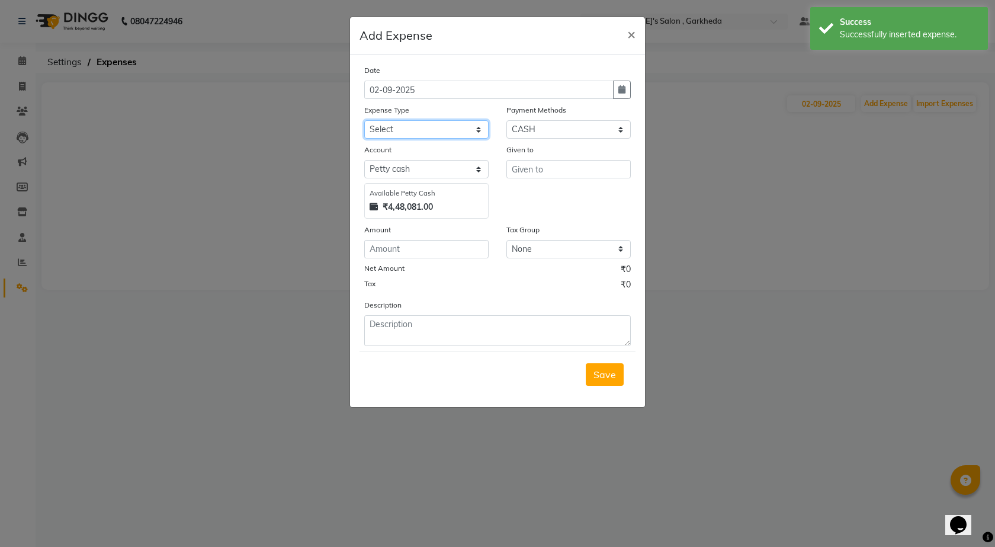
click at [443, 127] on select "Select Advance Salary BANK TRANFAR Cash transfer to hub Client Snacks DISTRIBUT…" at bounding box center [426, 129] width 124 height 18
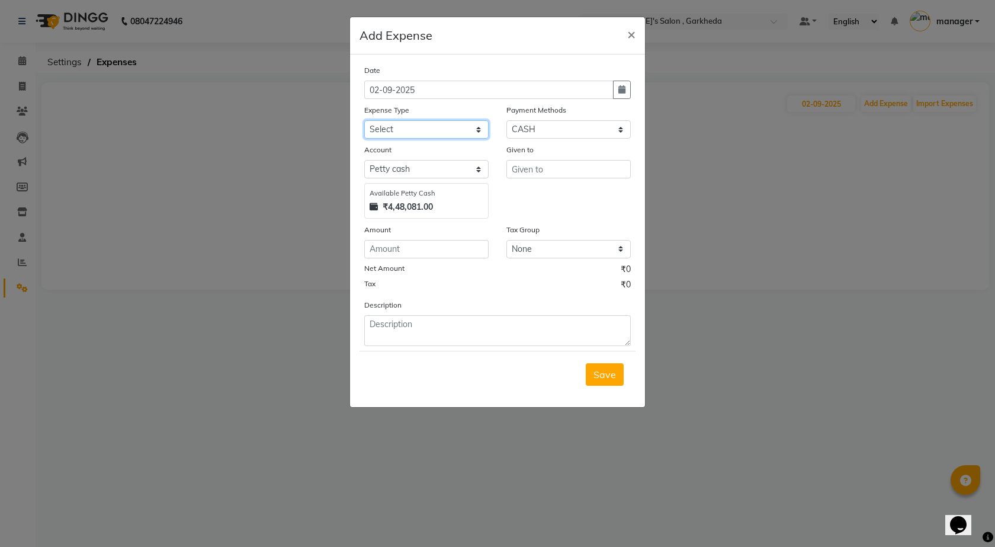
select select "11137"
click at [364, 120] on select "Select Advance Salary BANK TRANFAR Cash transfer to hub Client Snacks DISTRIBUT…" at bounding box center [426, 129] width 124 height 18
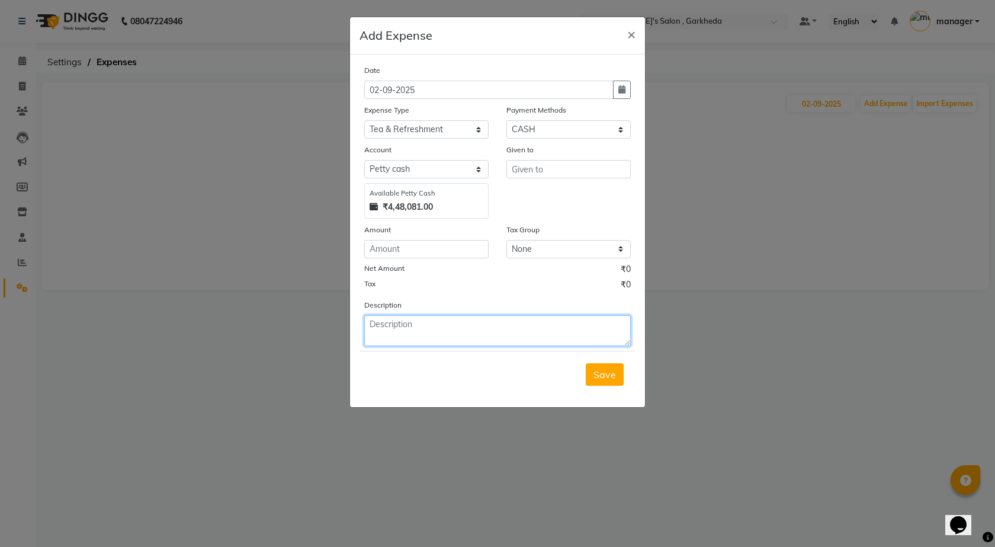
click at [439, 325] on textarea at bounding box center [497, 330] width 267 height 31
type textarea "milk bag"
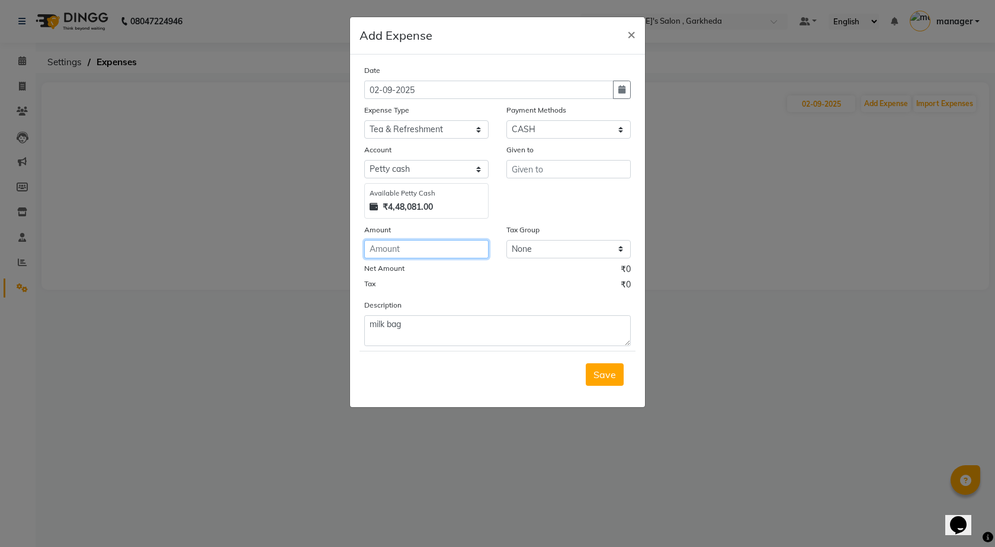
click at [426, 248] on input "number" at bounding box center [426, 249] width 124 height 18
type input "36"
click at [547, 174] on input "text" at bounding box center [568, 169] width 124 height 18
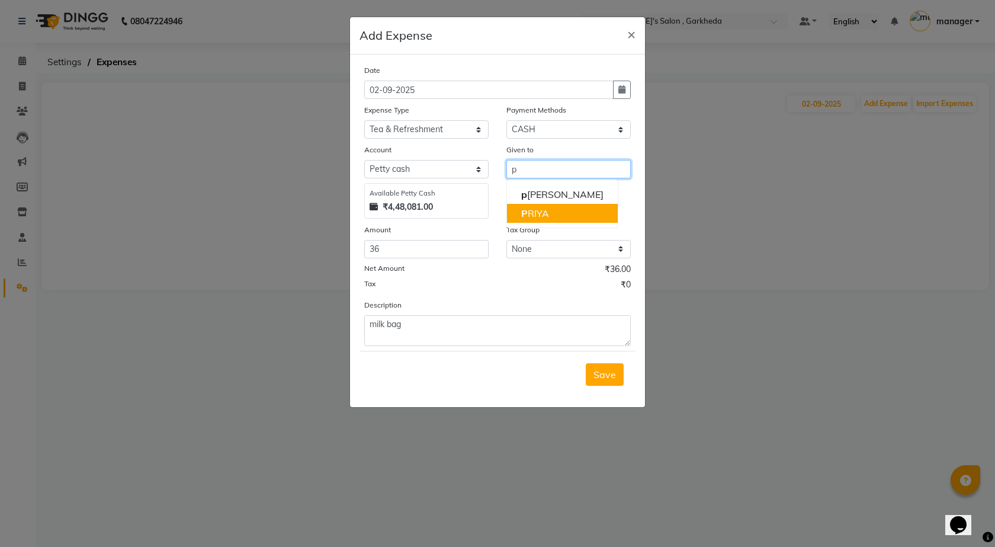
click at [554, 217] on button "P [PERSON_NAME]" at bounding box center [562, 213] width 111 height 19
type input "PRIYA"
click at [595, 380] on span "Save" at bounding box center [604, 374] width 23 height 12
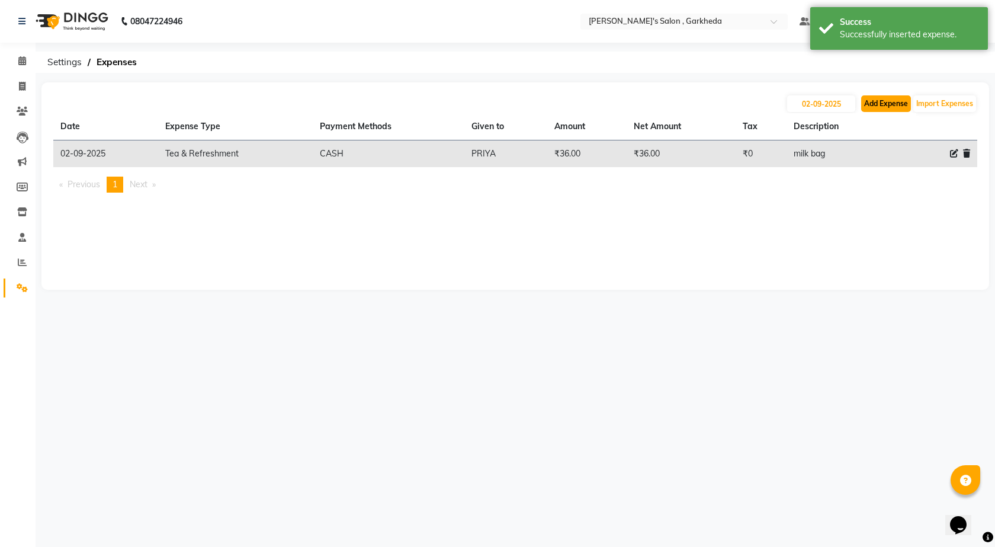
click at [880, 103] on button "Add Expense" at bounding box center [886, 103] width 50 height 17
select select "1"
select select "6133"
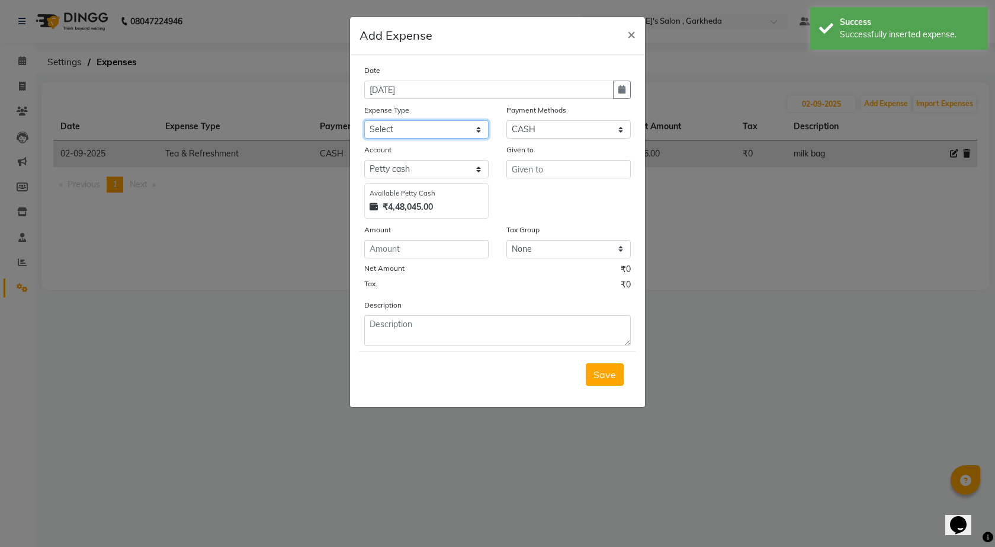
click at [418, 125] on select "Select Advance Salary BANK TRANFAR Cash transfer to hub Client Snacks DISTRIBUT…" at bounding box center [426, 129] width 124 height 18
select select "11137"
click at [364, 120] on select "Select Advance Salary BANK TRANFAR Cash transfer to hub Client Snacks DISTRIBUT…" at bounding box center [426, 129] width 124 height 18
click at [449, 244] on input "number" at bounding box center [426, 249] width 124 height 18
type input "36"
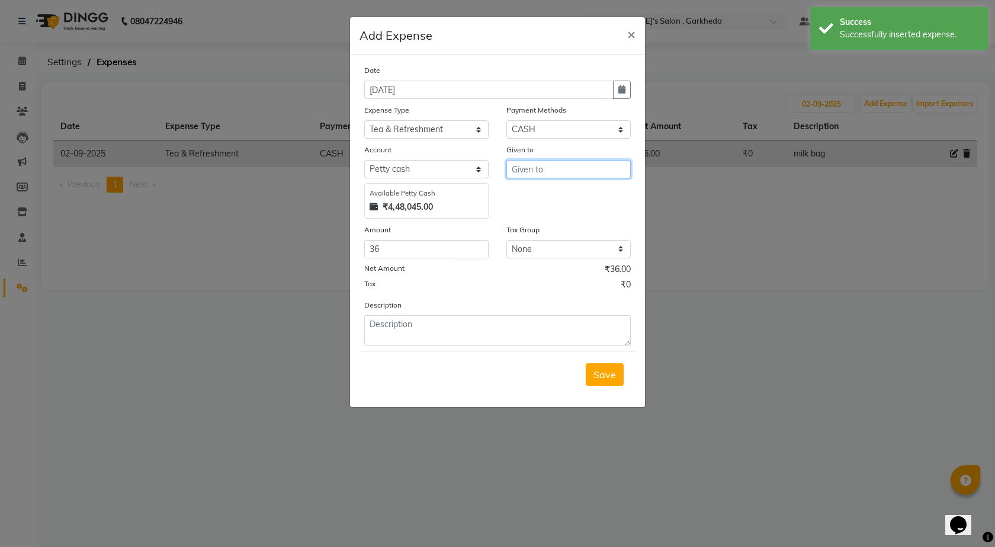
click at [515, 166] on input "text" at bounding box center [568, 169] width 124 height 18
type input "["
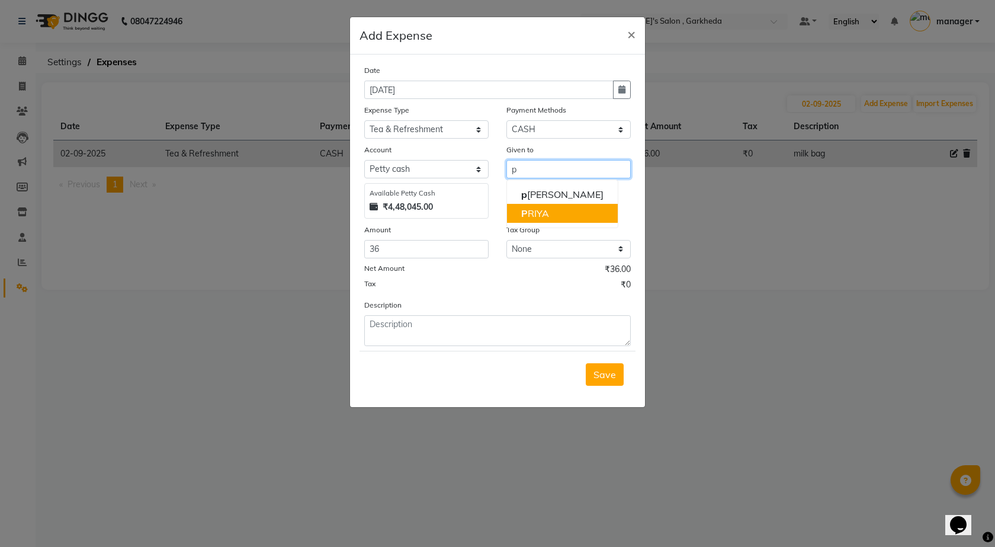
click at [561, 218] on button "P [PERSON_NAME]" at bounding box center [562, 213] width 111 height 19
type input "PRIYA"
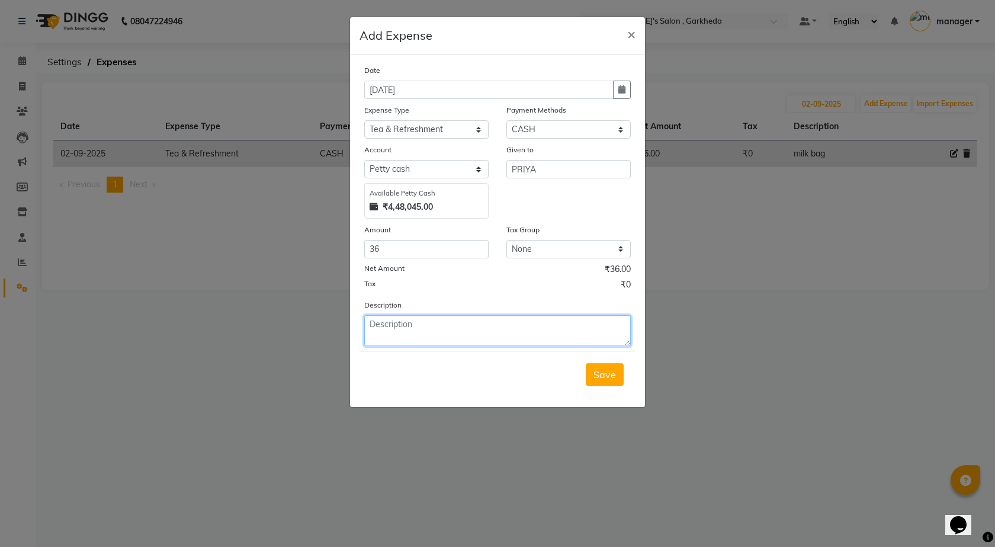
click at [519, 333] on textarea at bounding box center [497, 330] width 267 height 31
type textarea "milk bag"
click at [625, 86] on button "button" at bounding box center [622, 90] width 18 height 18
select select "9"
select select "2025"
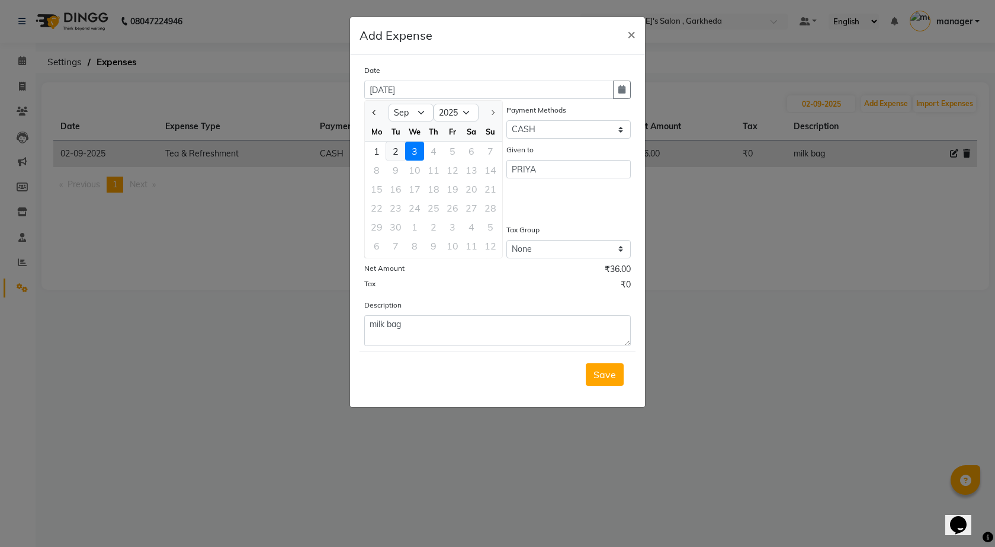
click at [402, 148] on div "2" at bounding box center [395, 151] width 19 height 19
type input "02-09-2025"
click at [595, 374] on span "Save" at bounding box center [604, 374] width 23 height 12
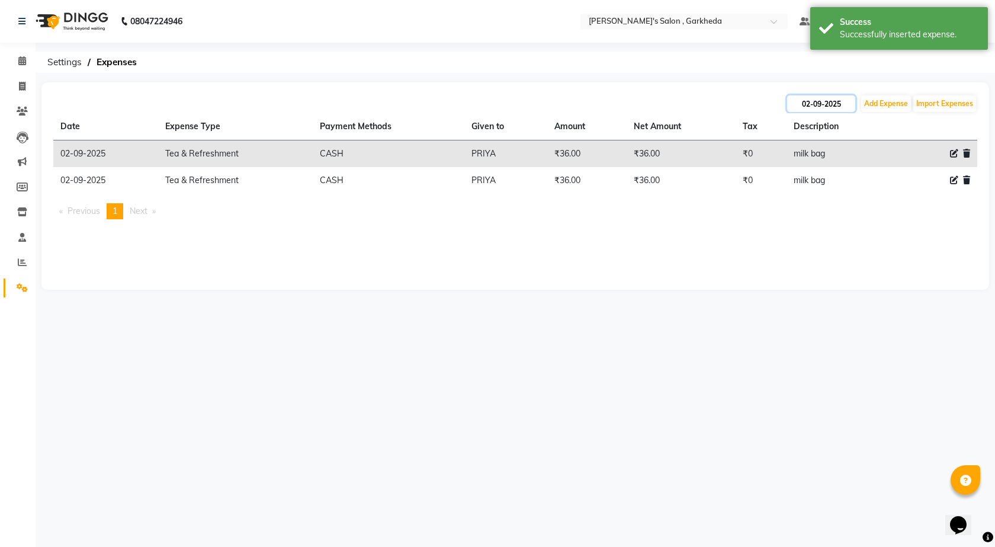
click at [814, 103] on input "02-09-2025" at bounding box center [821, 103] width 68 height 17
select select "9"
select select "2025"
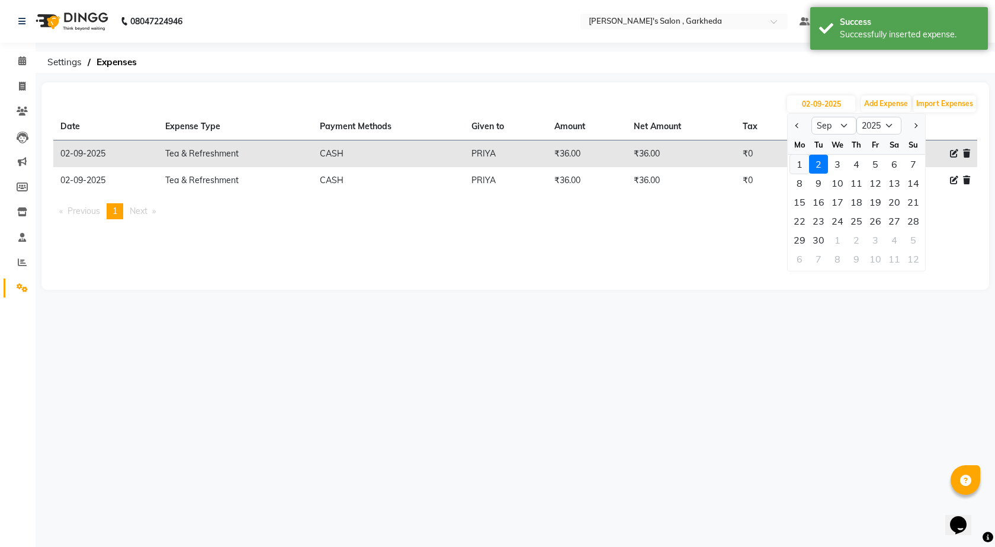
click at [800, 166] on div "1" at bounding box center [799, 164] width 19 height 19
type input "[DATE]"
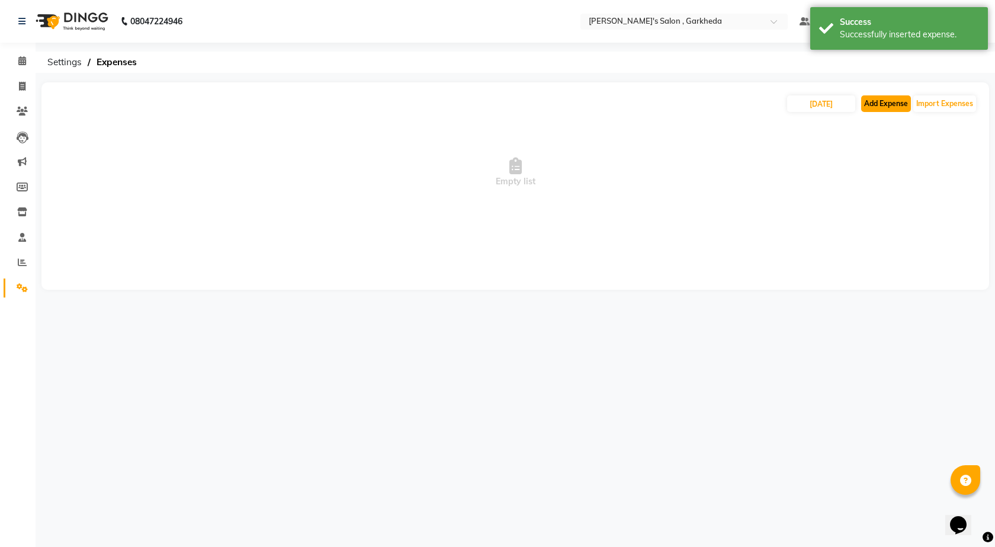
click at [885, 105] on button "Add Expense" at bounding box center [886, 103] width 50 height 17
select select "1"
select select "6133"
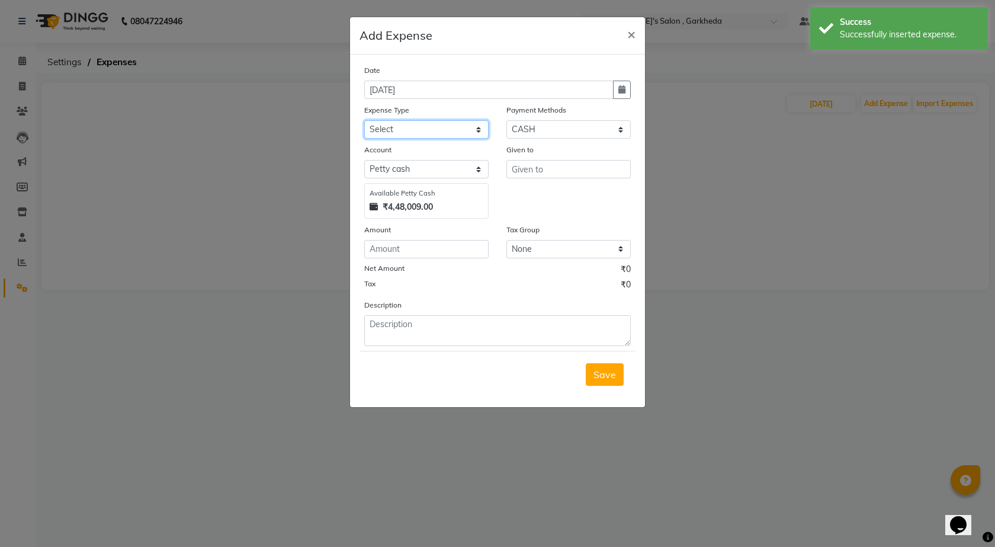
drag, startPoint x: 394, startPoint y: 128, endPoint x: 399, endPoint y: 137, distance: 10.6
click at [394, 129] on select "Select Advance Salary BANK TRANFAR Cash transfer to hub Client Snacks DISTRIBUT…" at bounding box center [426, 129] width 124 height 18
select select "11137"
click at [364, 120] on select "Select Advance Salary BANK TRANFAR Cash transfer to hub Client Snacks DISTRIBUT…" at bounding box center [426, 129] width 124 height 18
click at [561, 174] on input "text" at bounding box center [568, 169] width 124 height 18
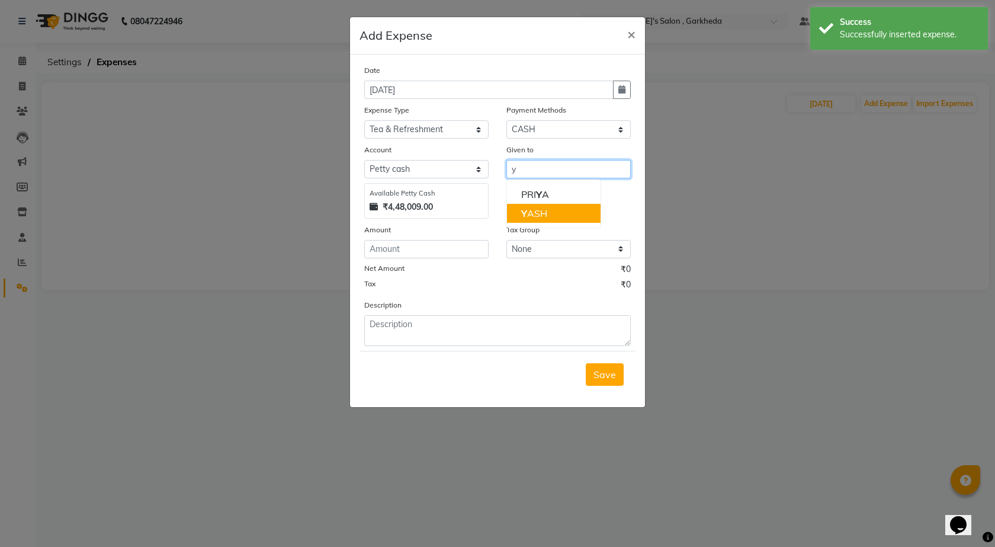
click at [556, 213] on button "Y ASH" at bounding box center [554, 213] width 94 height 19
type input "YASH"
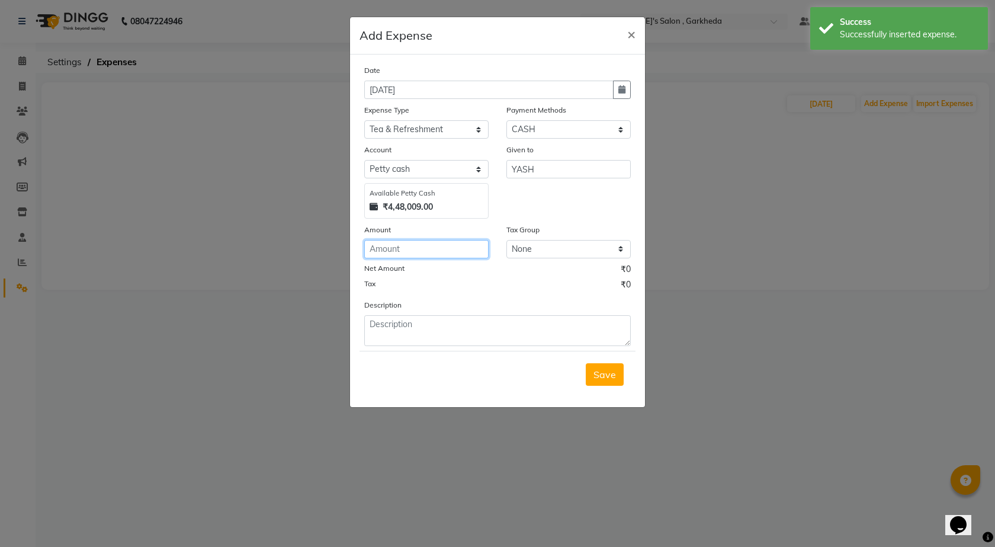
click at [390, 249] on input "number" at bounding box center [426, 249] width 124 height 18
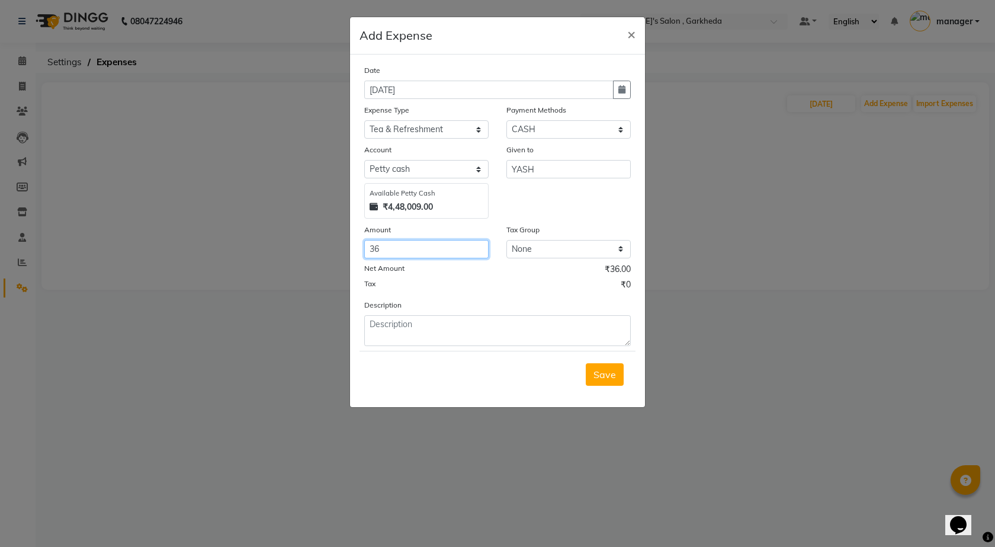
type input "36"
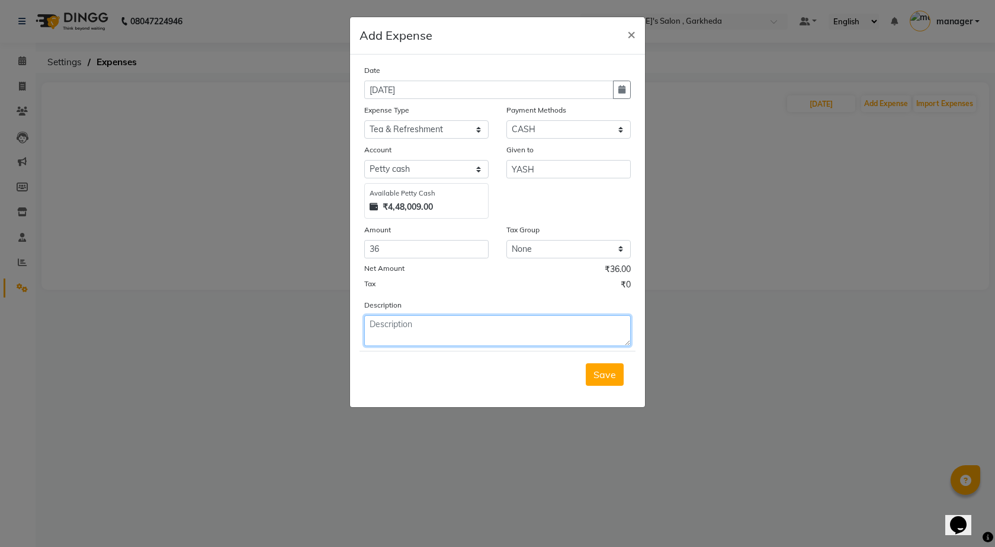
click at [465, 326] on textarea at bounding box center [497, 330] width 267 height 31
type textarea "milk bag"
click at [594, 372] on span "Save" at bounding box center [604, 374] width 23 height 12
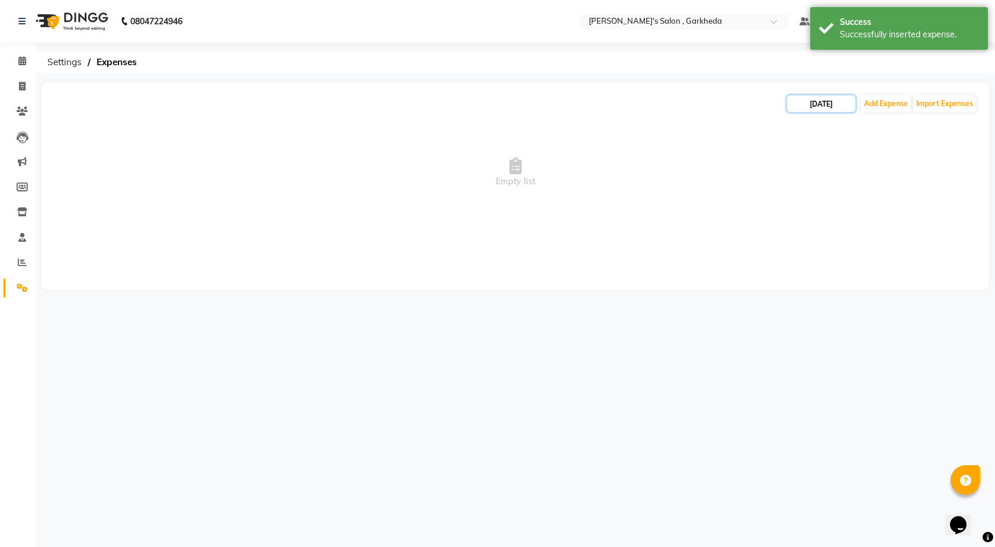
click at [817, 107] on input "[DATE]" at bounding box center [821, 103] width 68 height 17
select select "9"
select select "2025"
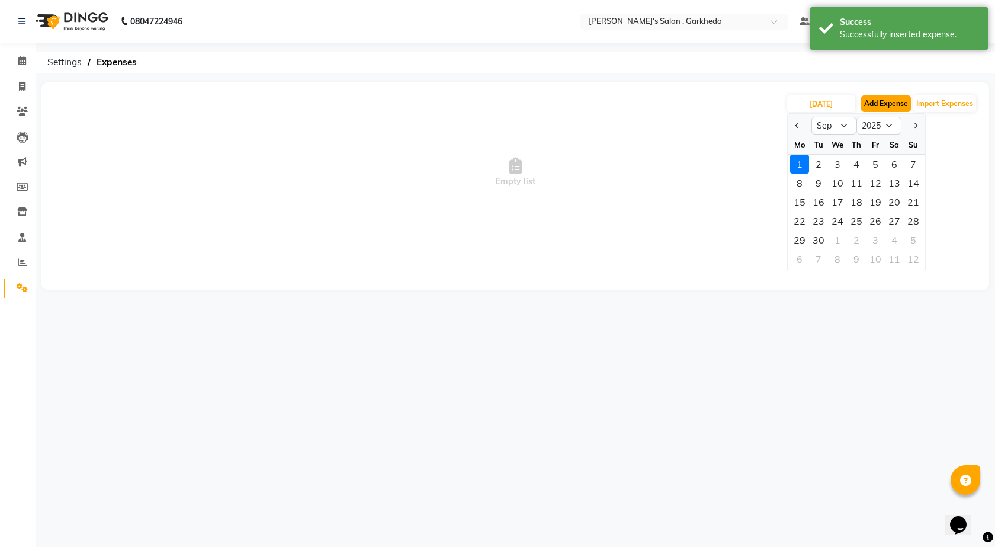
click at [878, 105] on button "Add Expense" at bounding box center [886, 103] width 50 height 17
select select "1"
select select "6133"
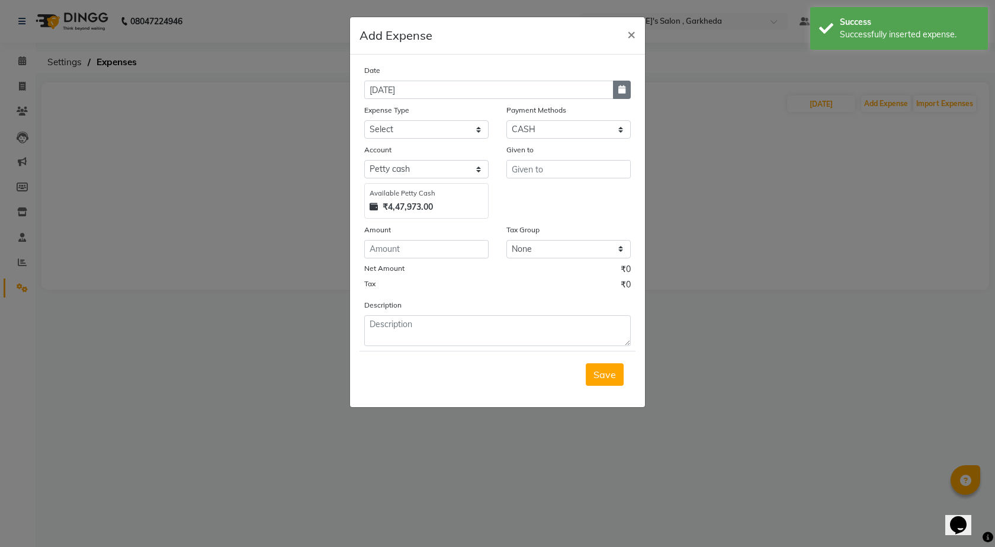
click at [624, 91] on icon "button" at bounding box center [621, 89] width 7 height 8
select select "9"
select select "2025"
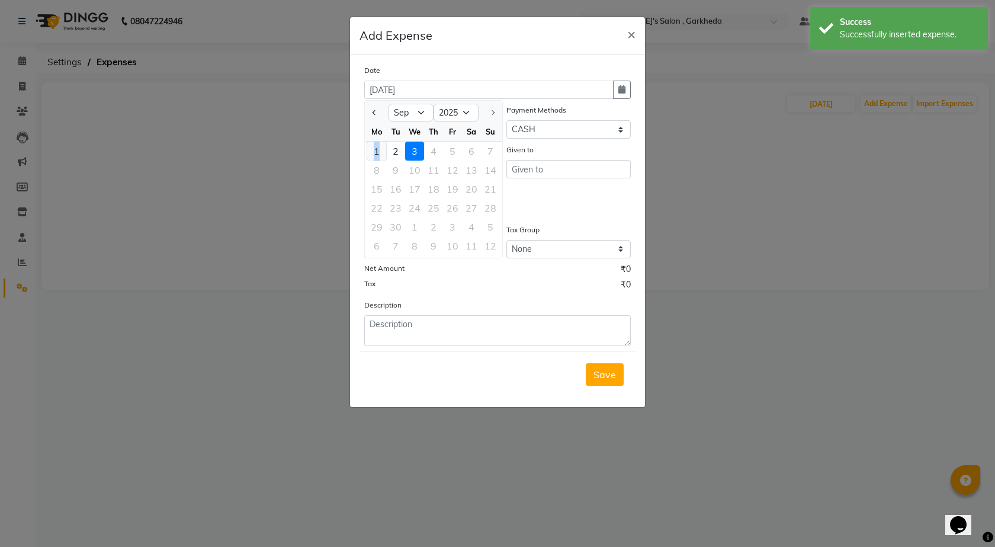
click at [377, 150] on div "1" at bounding box center [376, 151] width 19 height 19
type input "[DATE]"
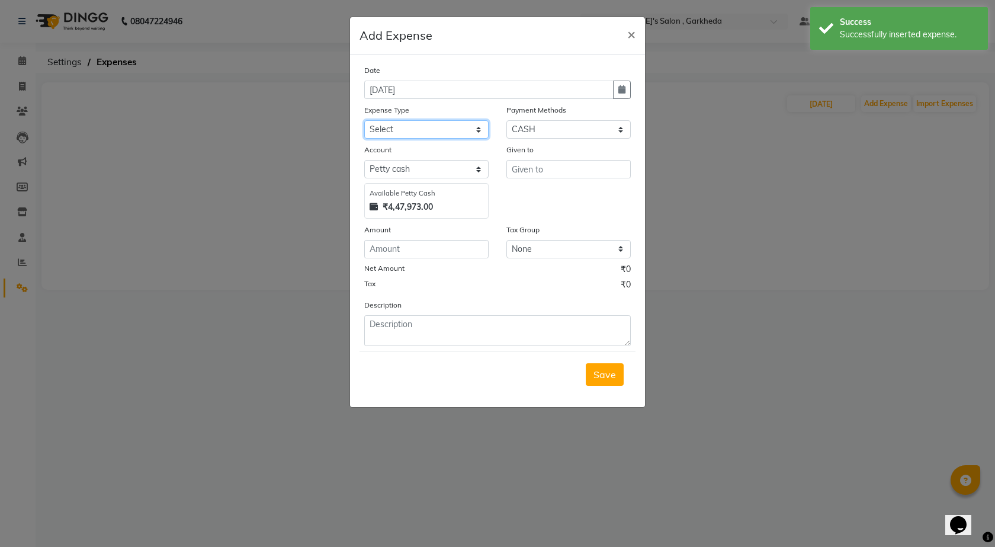
click at [414, 123] on select "Select Advance Salary BANK TRANFAR Cash transfer to hub Client Snacks DISTRIBUT…" at bounding box center [426, 129] width 124 height 18
select select "11137"
click at [364, 120] on select "Select Advance Salary BANK TRANFAR Cash transfer to hub Client Snacks DISTRIBUT…" at bounding box center [426, 129] width 124 height 18
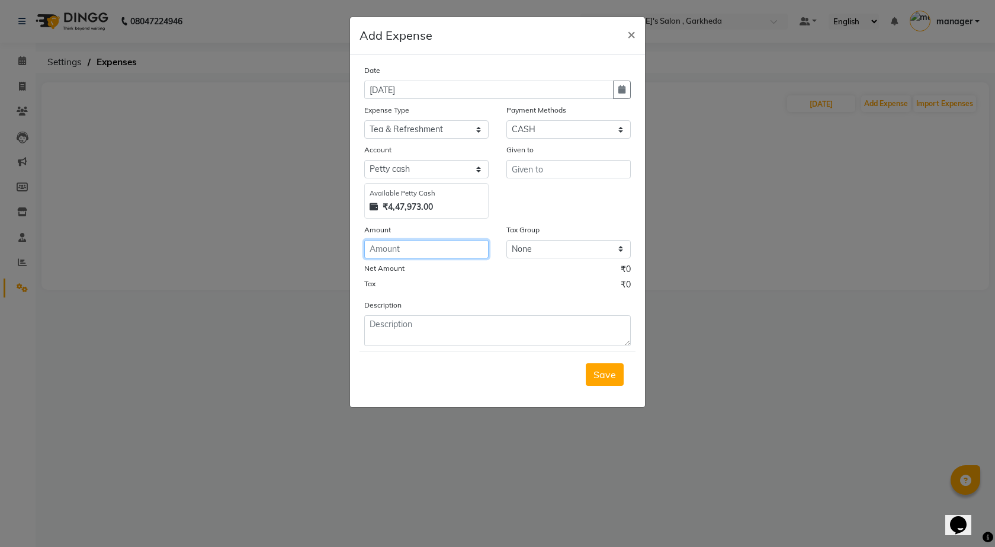
click at [418, 245] on input "number" at bounding box center [426, 249] width 124 height 18
type input "36"
click at [560, 163] on input "text" at bounding box center [568, 169] width 124 height 18
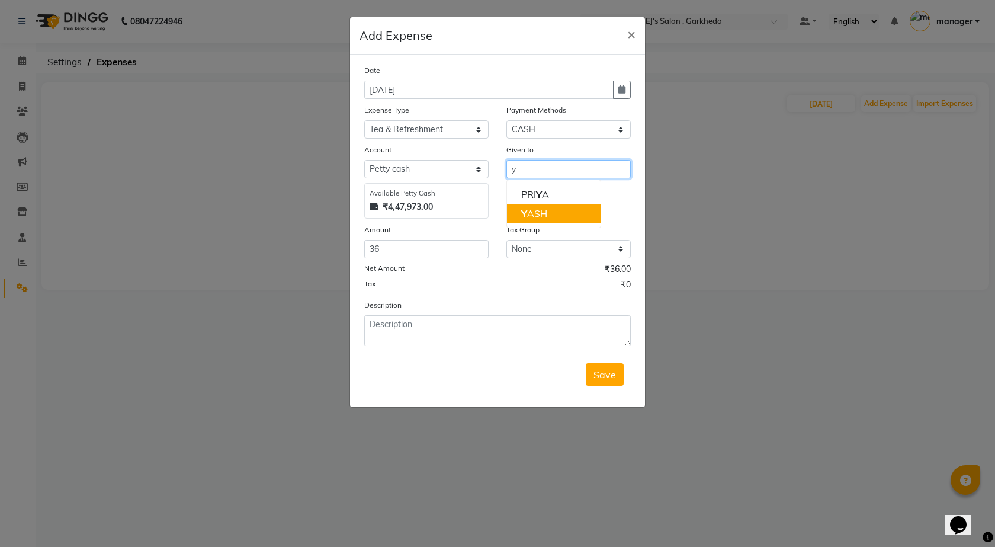
click at [556, 210] on button "Y ASH" at bounding box center [554, 213] width 94 height 19
type input "YASH"
click at [472, 346] on form "Date [DATE] Expense Type Select Advance Salary BANK TRANFAR Cash transfer to hu…" at bounding box center [498, 230] width 276 height 333
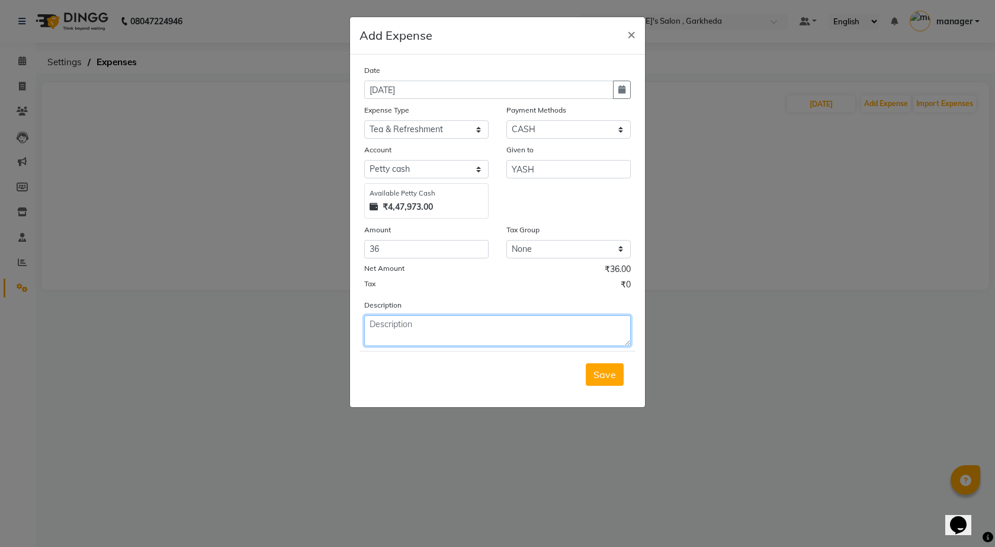
click at [475, 336] on textarea at bounding box center [497, 330] width 267 height 31
type textarea "milk bag"
click at [622, 379] on button "Save" at bounding box center [605, 374] width 38 height 23
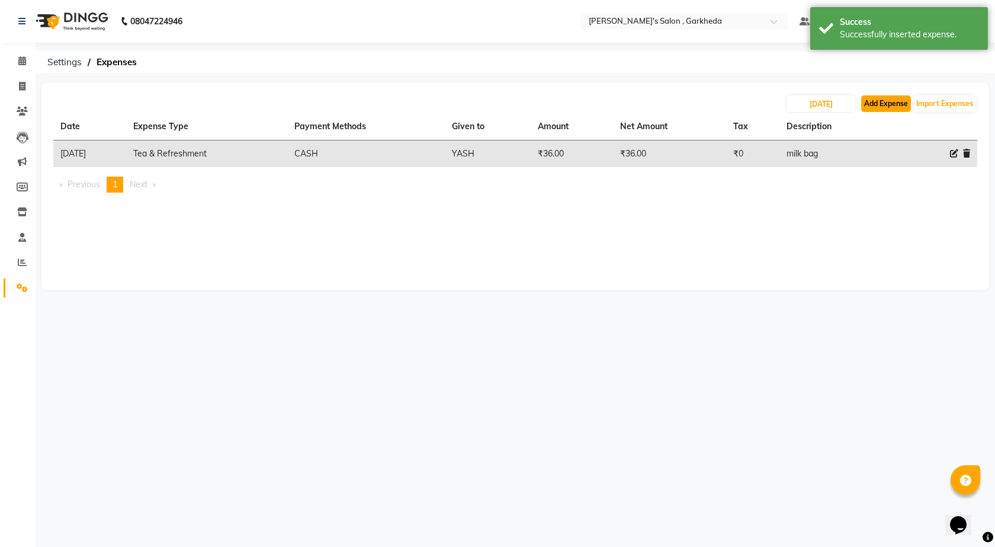
click at [873, 107] on button "Add Expense" at bounding box center [886, 103] width 50 height 17
select select "1"
select select "6133"
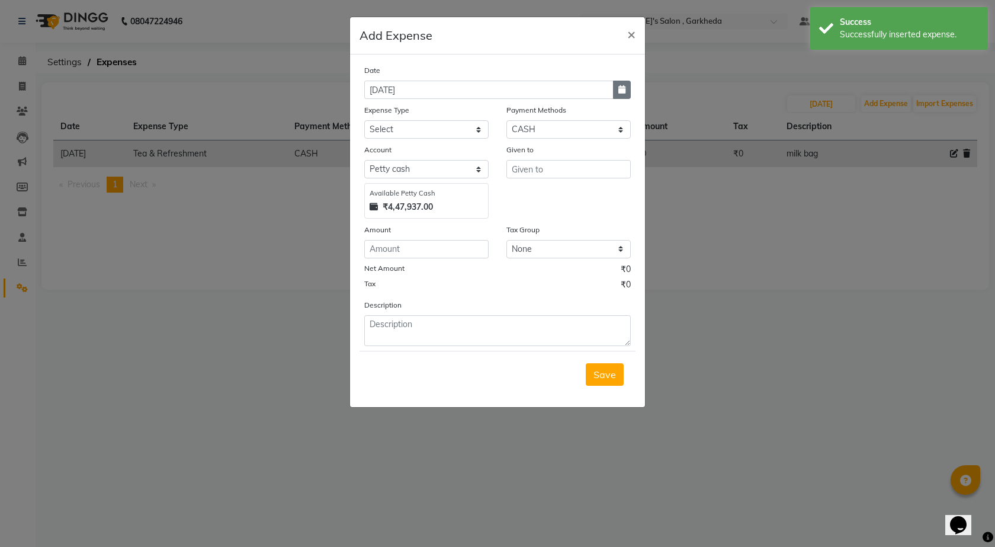
click at [624, 88] on icon "button" at bounding box center [621, 89] width 7 height 8
select select "9"
select select "2025"
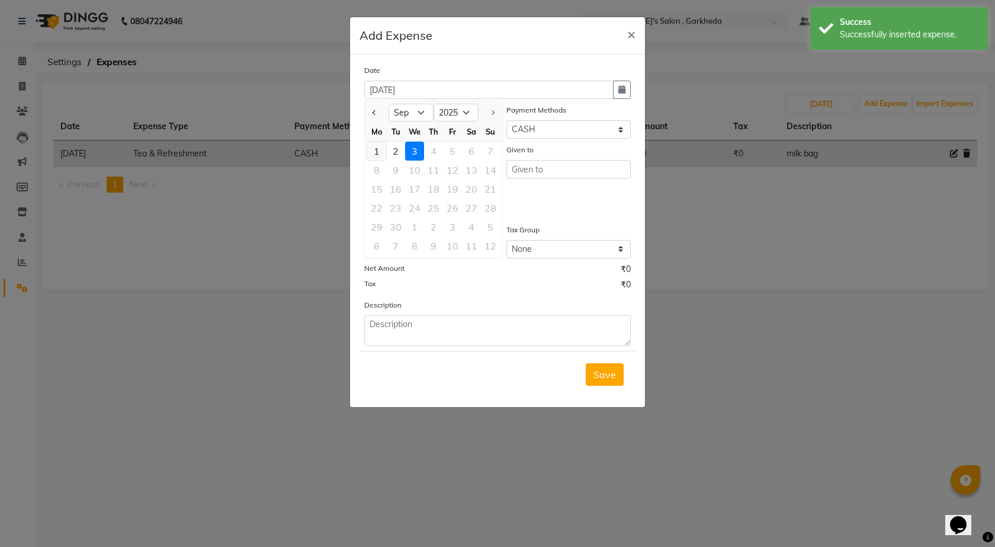
click at [375, 153] on div "1" at bounding box center [376, 151] width 19 height 19
type input "[DATE]"
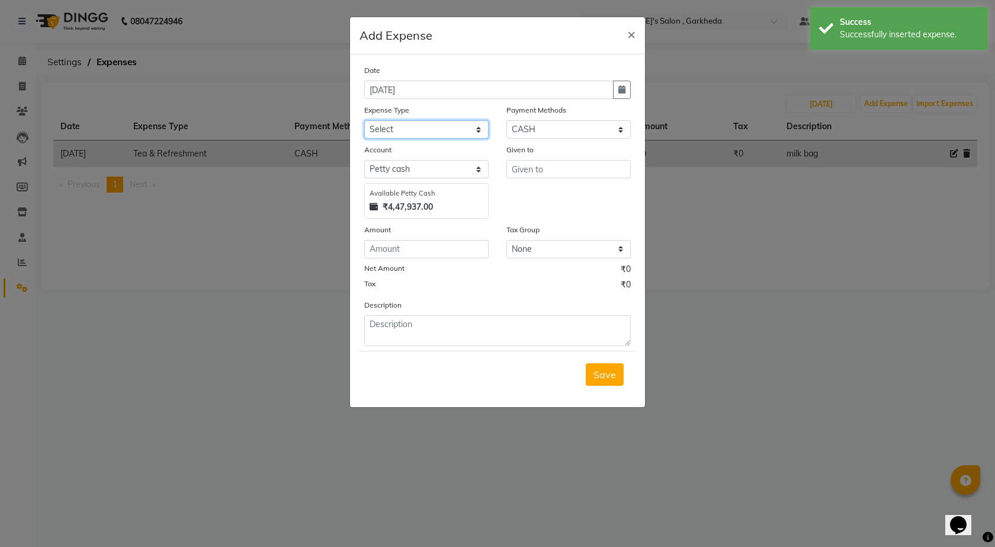
click at [450, 126] on select "Select Advance Salary BANK TRANFAR Cash transfer to hub Client Snacks DISTRIBUT…" at bounding box center [426, 129] width 124 height 18
select select "11137"
click at [364, 120] on select "Select Advance Salary BANK TRANFAR Cash transfer to hub Client Snacks DISTRIBUT…" at bounding box center [426, 129] width 124 height 18
click at [556, 168] on input "text" at bounding box center [568, 169] width 124 height 18
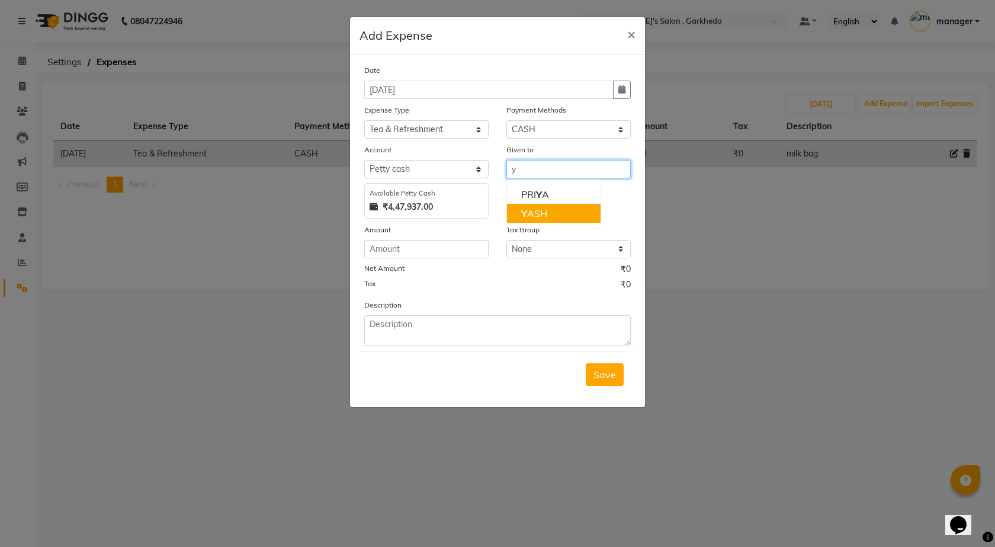
click at [554, 206] on button "Y ASH" at bounding box center [554, 213] width 94 height 19
type input "YASH"
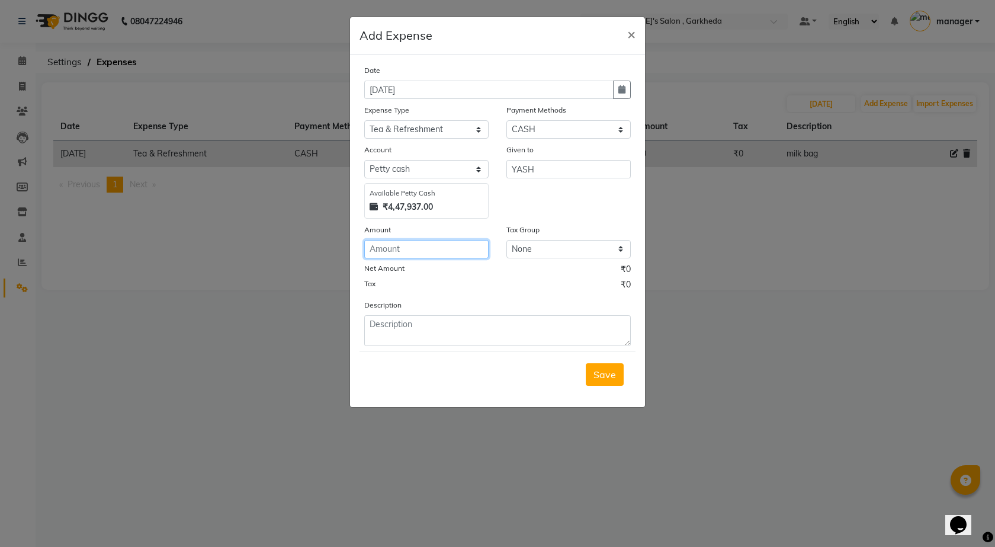
click at [402, 249] on input "number" at bounding box center [426, 249] width 124 height 18
type input "36"
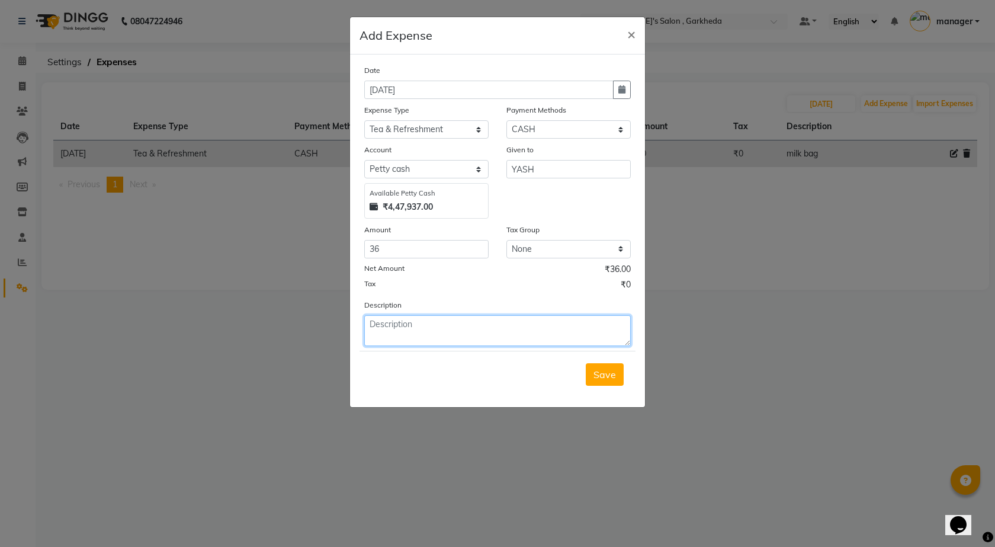
click at [407, 336] on textarea at bounding box center [497, 330] width 267 height 31
type textarea "milk bag"
click at [600, 373] on span "Save" at bounding box center [604, 374] width 23 height 12
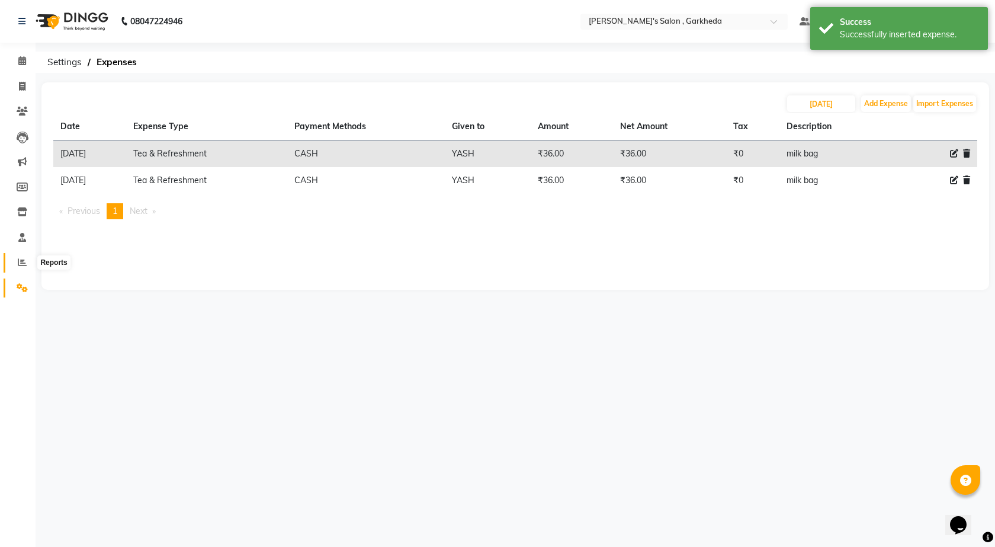
click at [16, 265] on span at bounding box center [22, 263] width 21 height 14
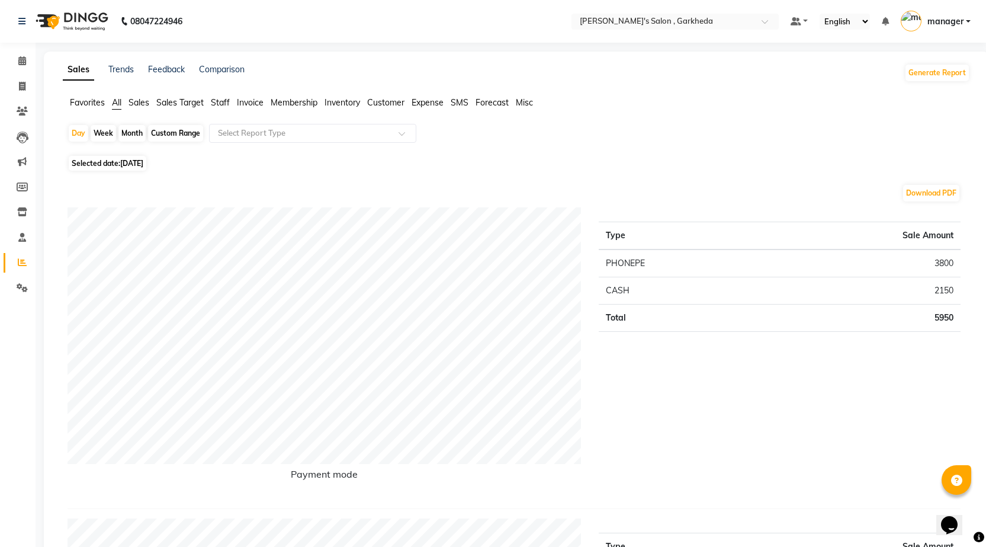
click at [140, 99] on span "Sales" at bounding box center [139, 102] width 21 height 11
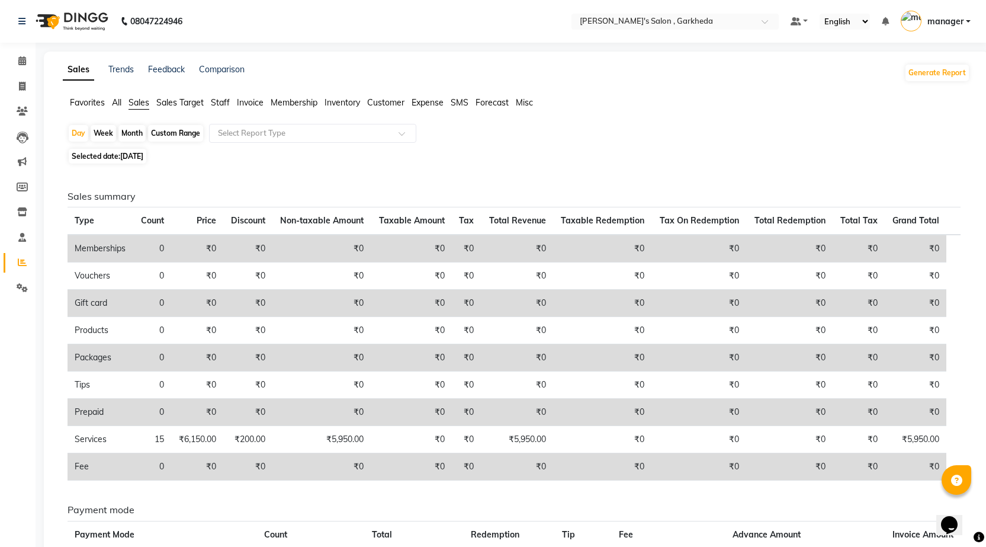
click at [171, 100] on span "Sales Target" at bounding box center [179, 102] width 47 height 11
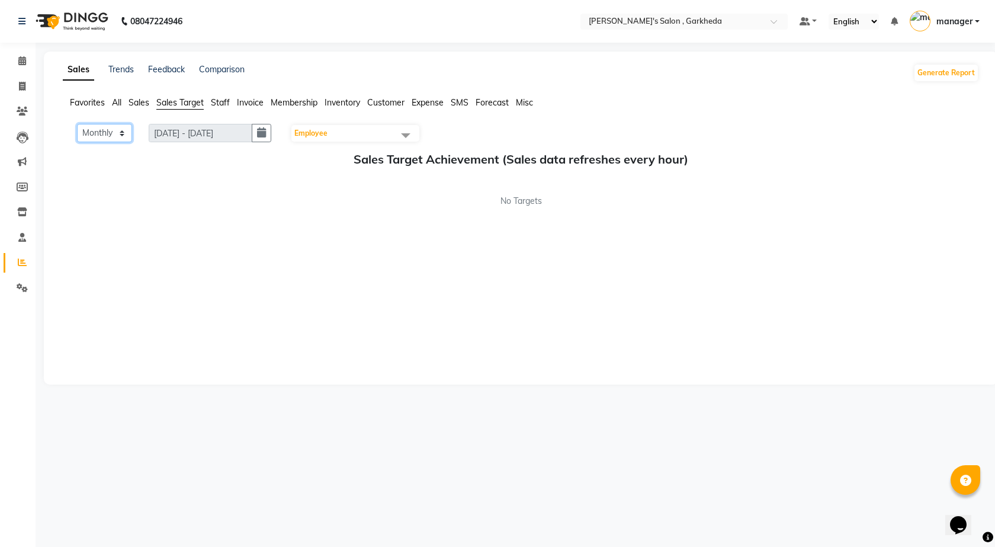
click at [101, 131] on select "Monthly Weekly" at bounding box center [104, 133] width 55 height 18
click at [77, 124] on select "Monthly Weekly" at bounding box center [104, 133] width 55 height 18
click at [133, 101] on span "Sales" at bounding box center [139, 102] width 21 height 11
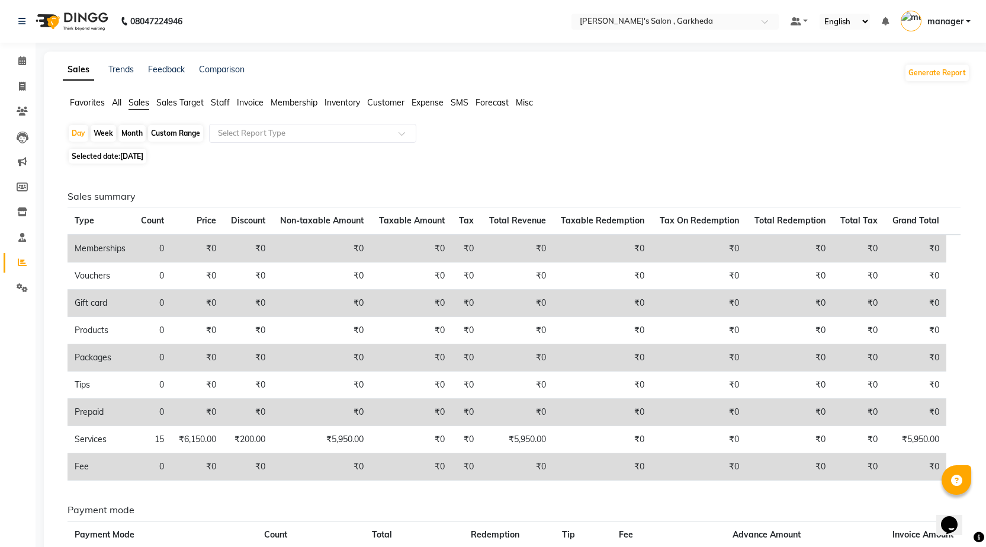
click at [128, 131] on div "Month" at bounding box center [131, 133] width 27 height 17
select select "9"
select select "2025"
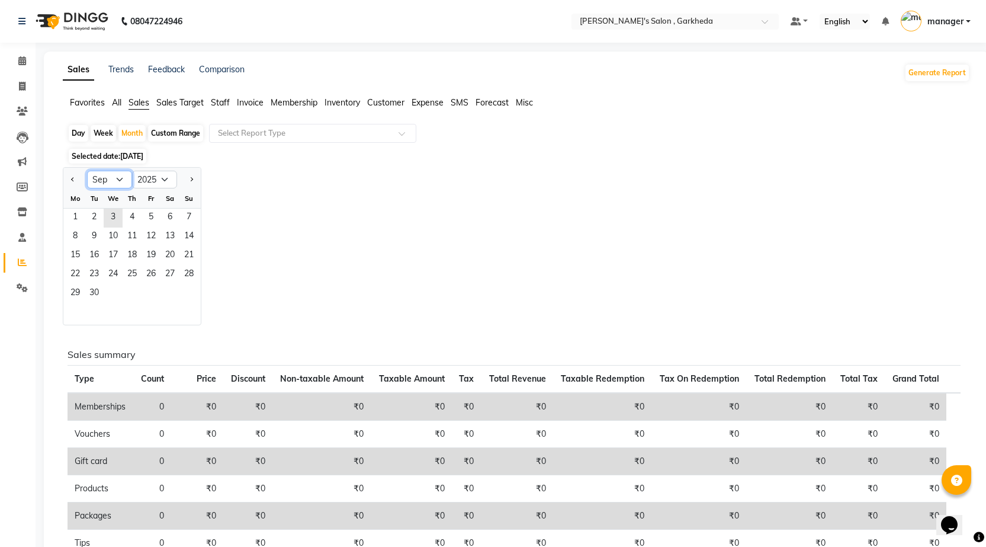
click at [127, 181] on select "Jan Feb Mar Apr May Jun [DATE] Aug Sep Oct Nov Dec" at bounding box center [109, 180] width 45 height 18
select select "10"
click at [87, 171] on select "Jan Feb Mar Apr May Jun [DATE] Aug Sep Oct Nov Dec" at bounding box center [109, 180] width 45 height 18
click at [147, 287] on span "31" at bounding box center [151, 293] width 19 height 19
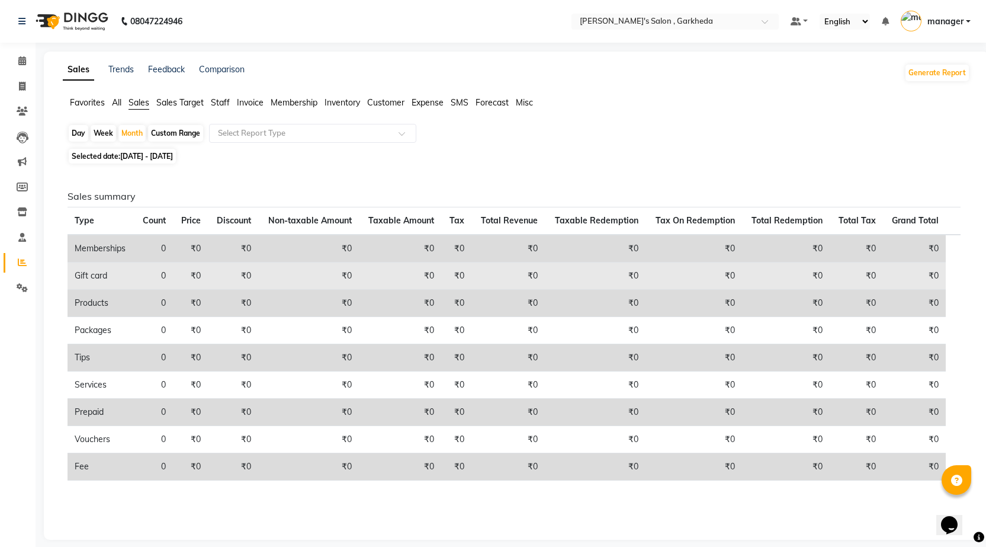
scroll to position [11, 0]
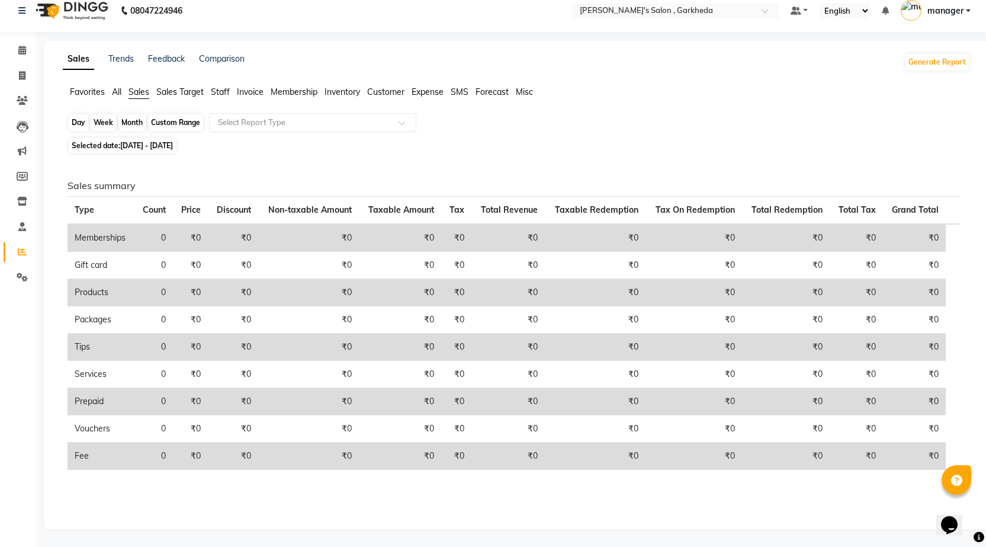
click at [129, 124] on div "Month" at bounding box center [131, 122] width 27 height 17
select select "10"
select select "2025"
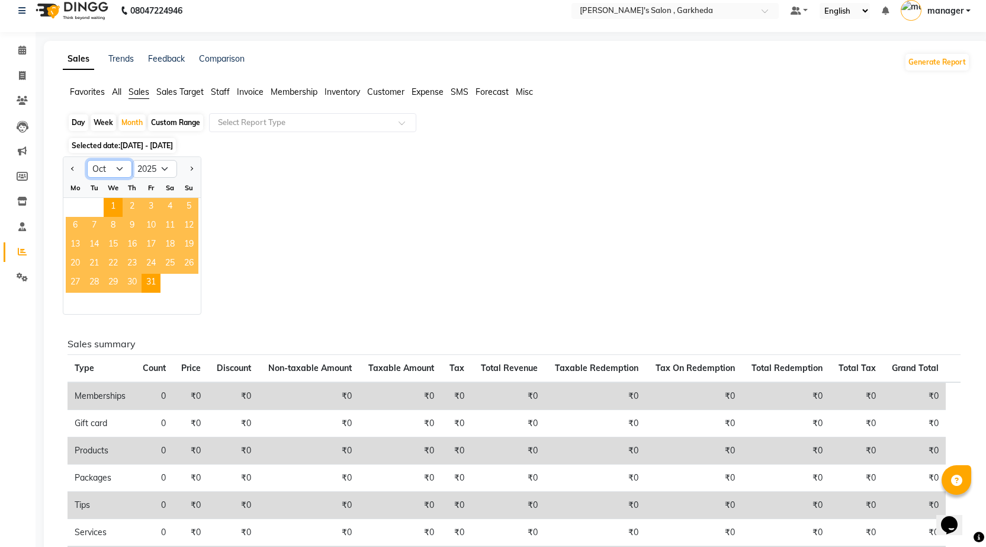
click at [124, 169] on select "Jan Feb Mar Apr May Jun [DATE] Aug Sep Oct Nov Dec" at bounding box center [109, 169] width 45 height 18
select select "8"
click at [87, 160] on select "Jan Feb Mar Apr May Jun [DATE] Aug Sep Oct Nov Dec" at bounding box center [109, 169] width 45 height 18
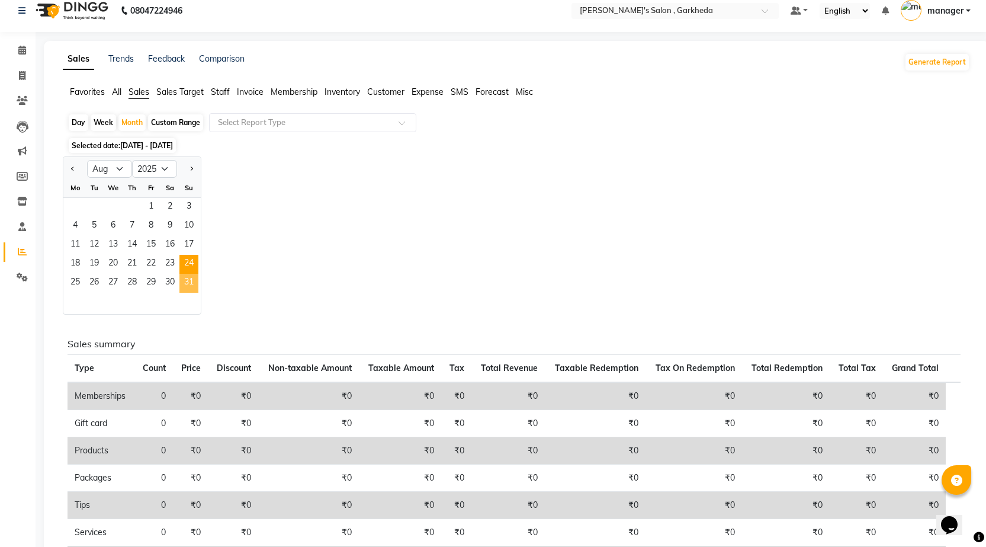
drag, startPoint x: 188, startPoint y: 284, endPoint x: 188, endPoint y: 277, distance: 6.5
click at [189, 283] on span "31" at bounding box center [188, 283] width 19 height 19
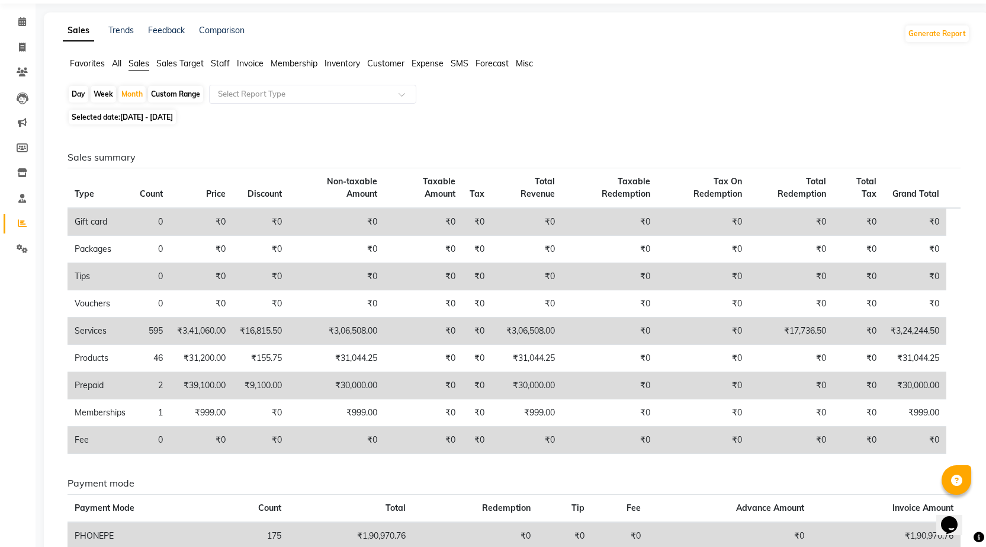
scroll to position [0, 0]
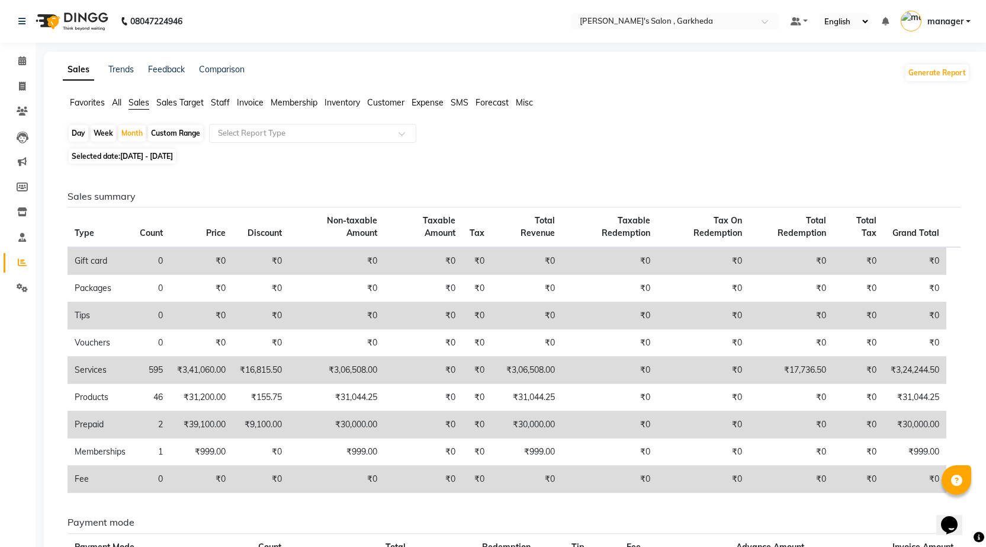
click at [431, 101] on span "Expense" at bounding box center [428, 102] width 32 height 11
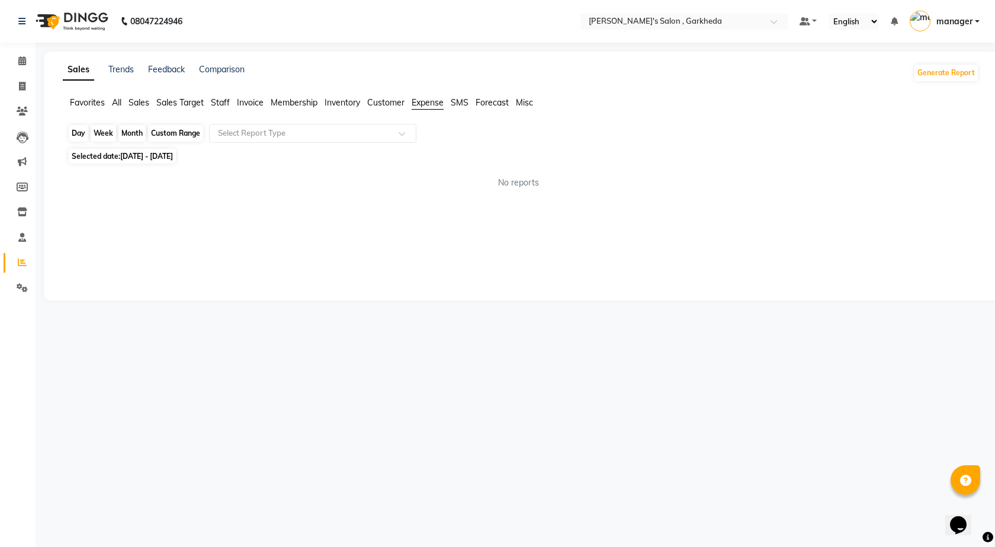
click at [141, 133] on div "Month" at bounding box center [131, 133] width 27 height 17
select select "8"
select select "2025"
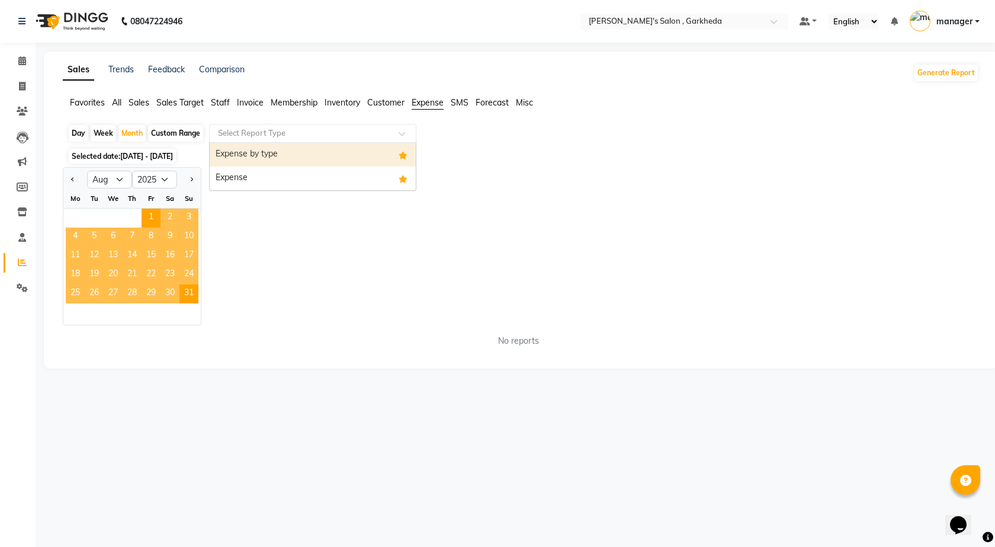
click at [360, 134] on input "text" at bounding box center [301, 133] width 171 height 12
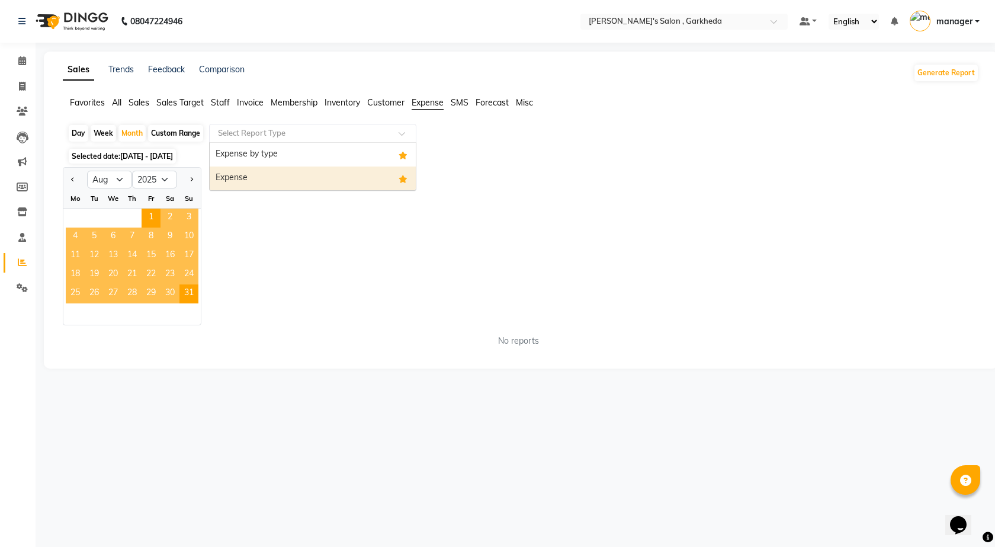
click at [367, 179] on div "Expense" at bounding box center [313, 178] width 206 height 24
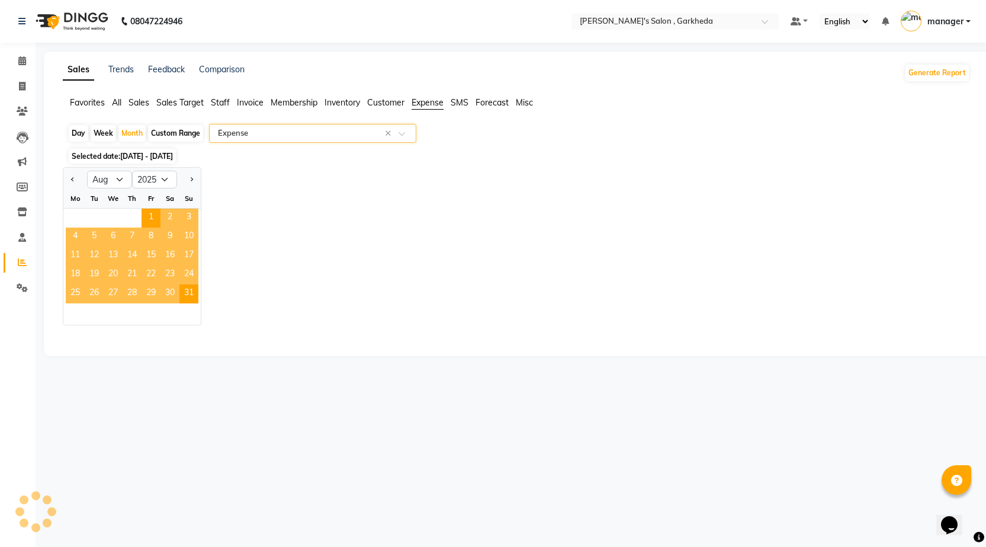
select select "full_report"
select select "csv"
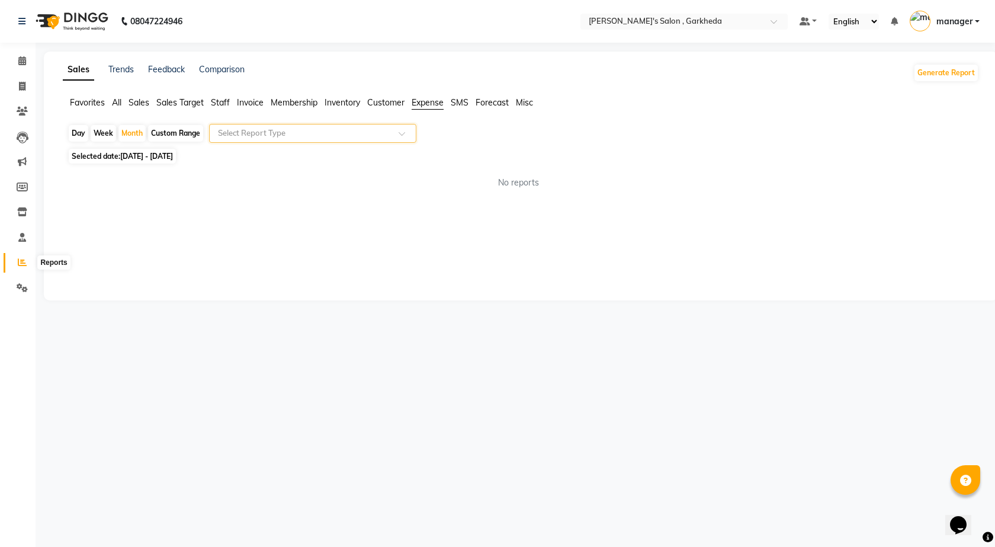
click at [27, 265] on span at bounding box center [22, 263] width 21 height 14
click at [20, 285] on icon at bounding box center [22, 287] width 11 height 9
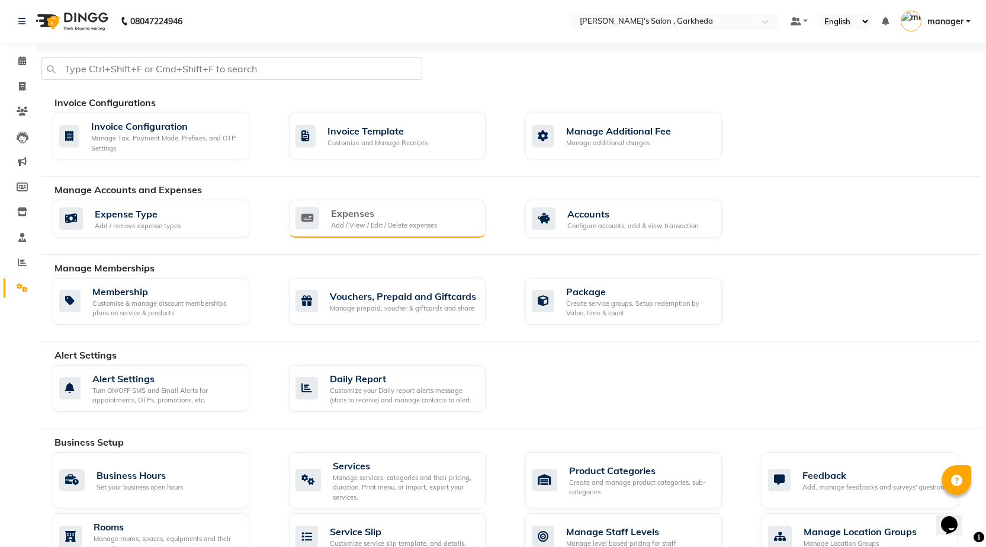
click at [322, 210] on div "Expenses Add / View / Edit / Delete expenses" at bounding box center [386, 218] width 181 height 24
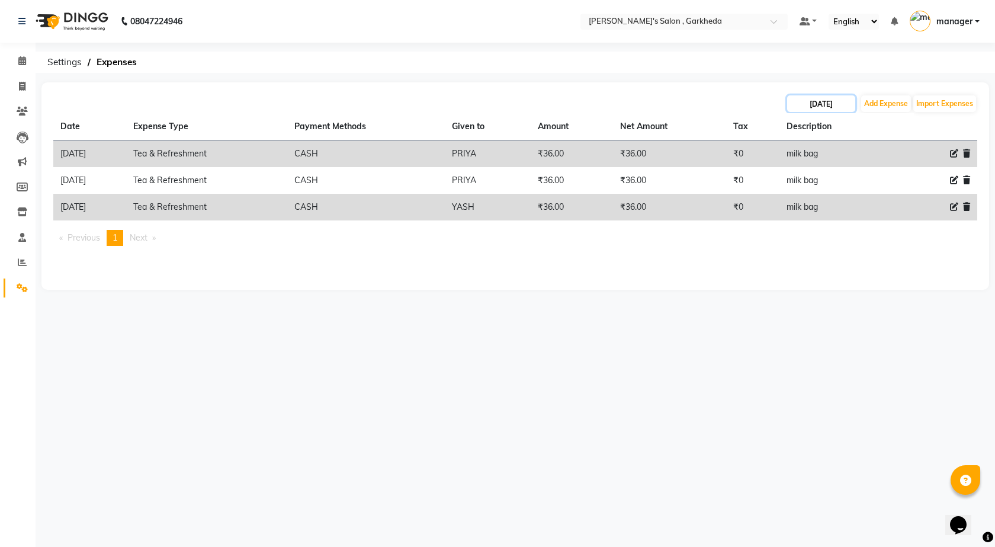
click at [841, 104] on input "[DATE]" at bounding box center [821, 103] width 68 height 17
select select "9"
select select "2025"
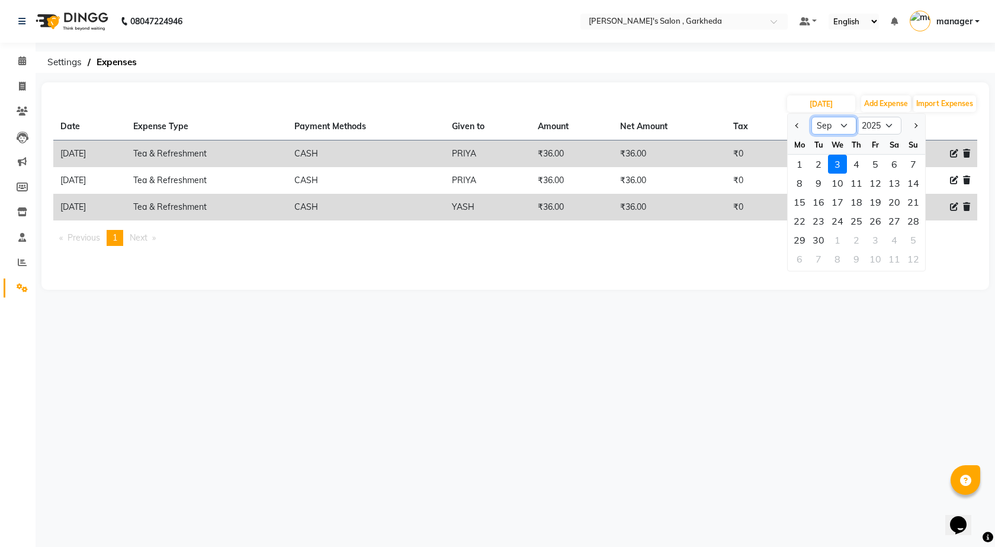
click at [837, 126] on select "Jan Feb Mar Apr May Jun [DATE] Aug Sep Oct Nov Dec" at bounding box center [833, 126] width 45 height 18
click at [889, 99] on button "Add Expense" at bounding box center [886, 103] width 50 height 17
select select "1"
select select "6133"
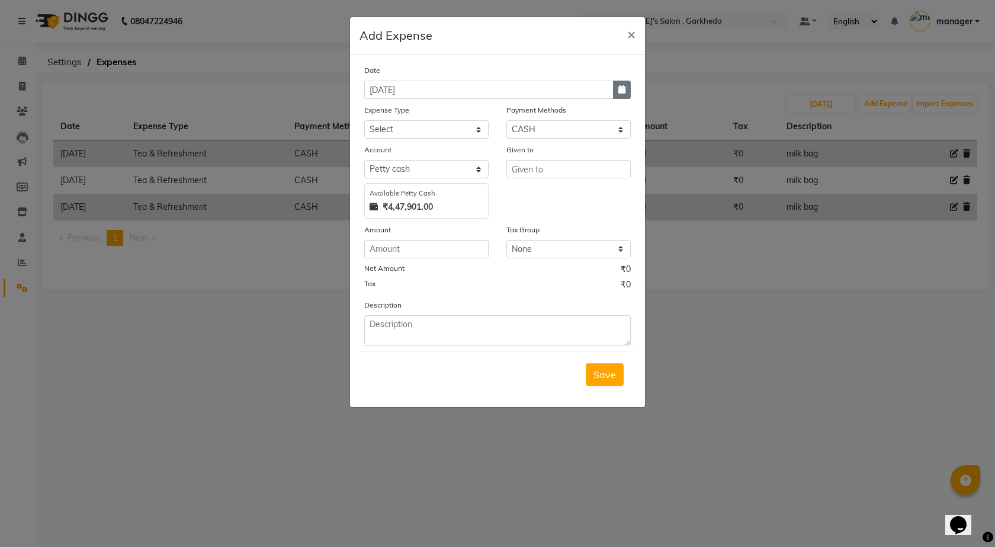
click at [626, 90] on button "button" at bounding box center [622, 90] width 18 height 18
select select "9"
select select "2025"
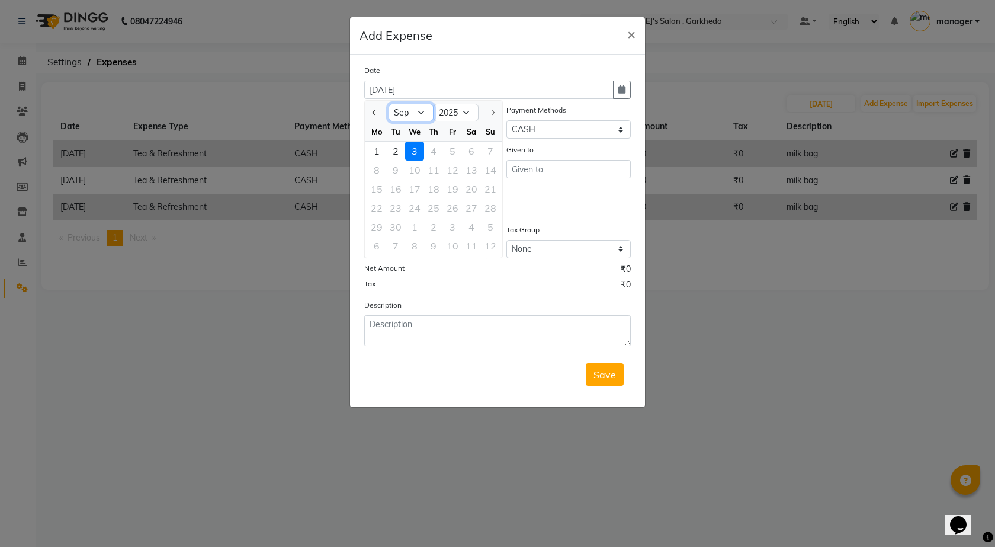
click at [422, 110] on select "Jan Feb Mar Apr May Jun [DATE] Aug Sep" at bounding box center [411, 113] width 45 height 18
select select "8"
click at [389, 104] on select "Jan Feb Mar Apr May Jun [DATE] Aug Sep" at bounding box center [411, 113] width 45 height 18
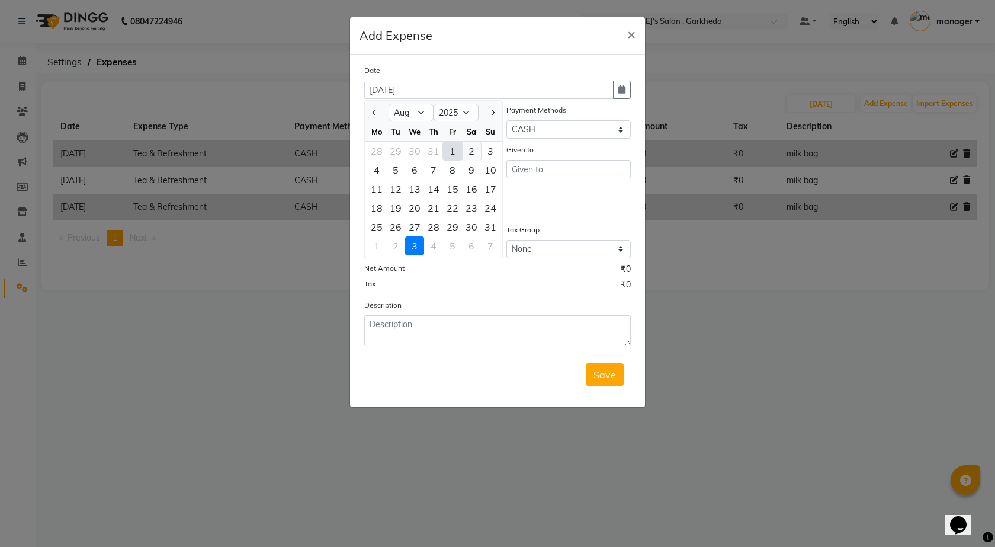
click at [470, 153] on div "2" at bounding box center [471, 151] width 19 height 19
type input "[DATE]"
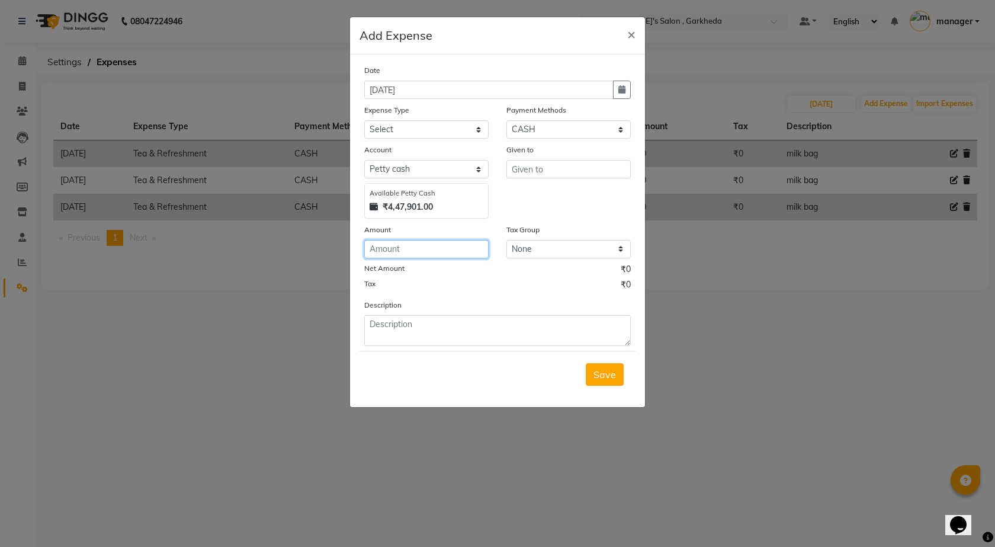
click at [425, 246] on input "number" at bounding box center [426, 249] width 124 height 18
type input "600"
click at [560, 175] on input "text" at bounding box center [568, 169] width 124 height 18
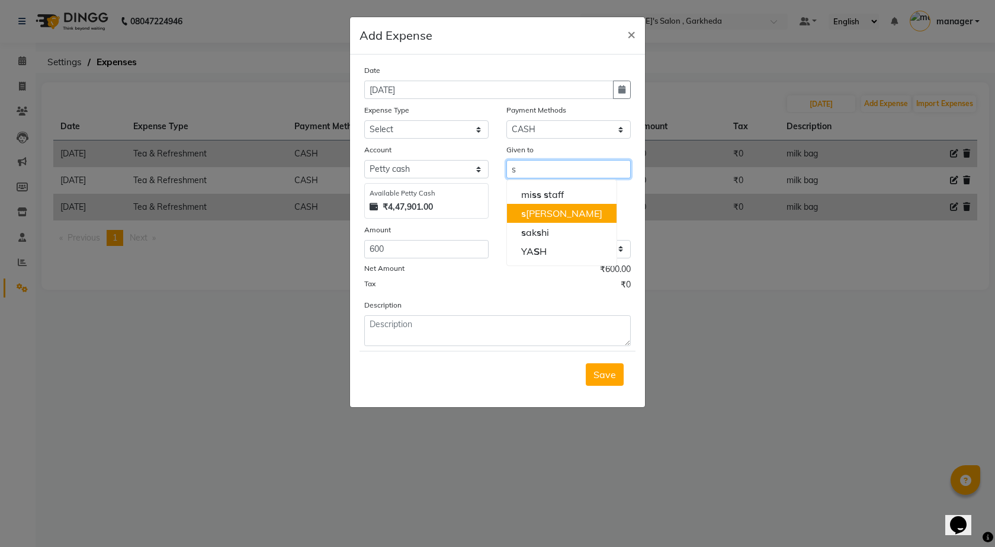
click at [560, 216] on button "s [PERSON_NAME]" at bounding box center [562, 213] width 110 height 19
type input "sachin"
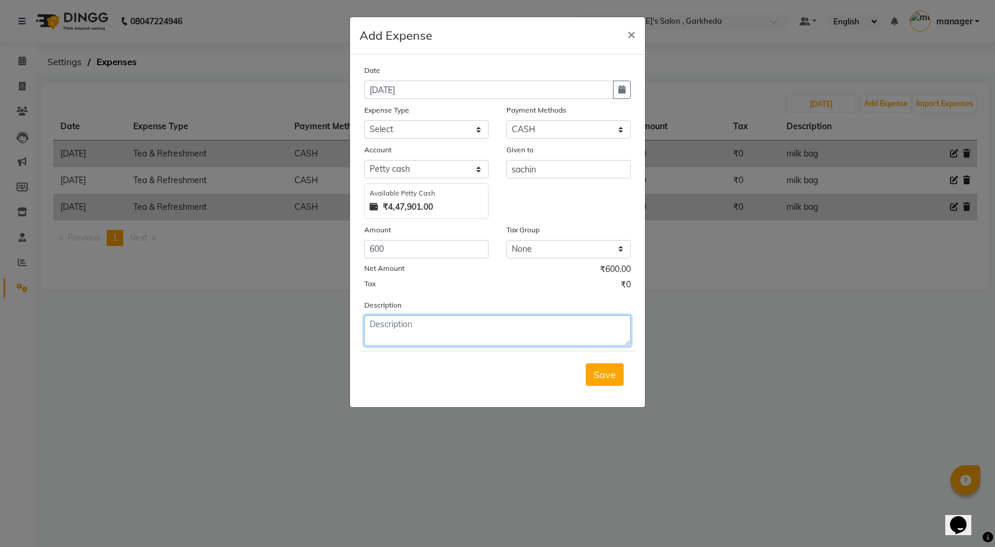
click at [430, 330] on textarea at bounding box center [497, 330] width 267 height 31
type textarea "camfar"
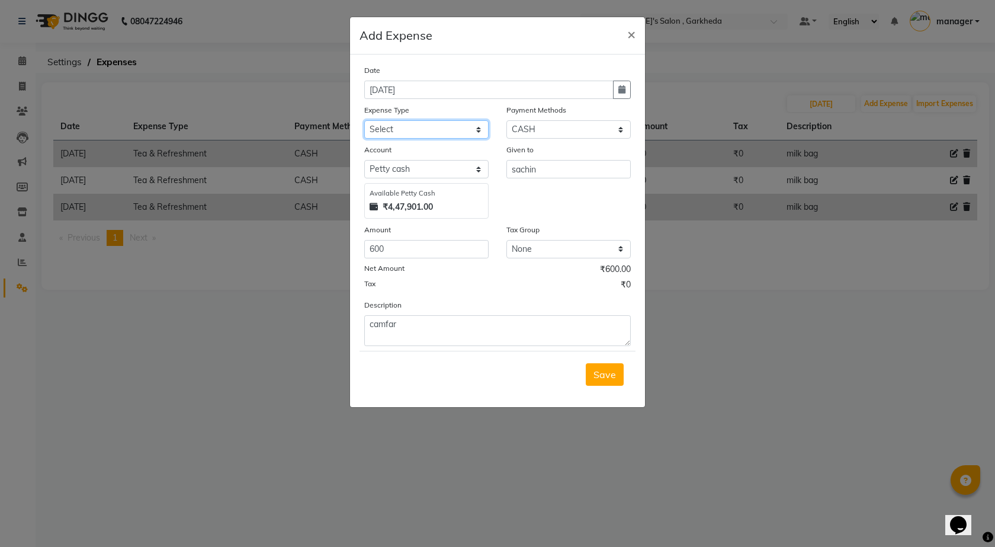
click at [432, 127] on select "Select Advance Salary BANK TRANFAR Cash transfer to hub Client Snacks DISTRIBUT…" at bounding box center [426, 129] width 124 height 18
select select "11138"
click at [364, 120] on select "Select Advance Salary BANK TRANFAR Cash transfer to hub Client Snacks DISTRIBUT…" at bounding box center [426, 129] width 124 height 18
click at [607, 377] on span "Save" at bounding box center [604, 374] width 23 height 12
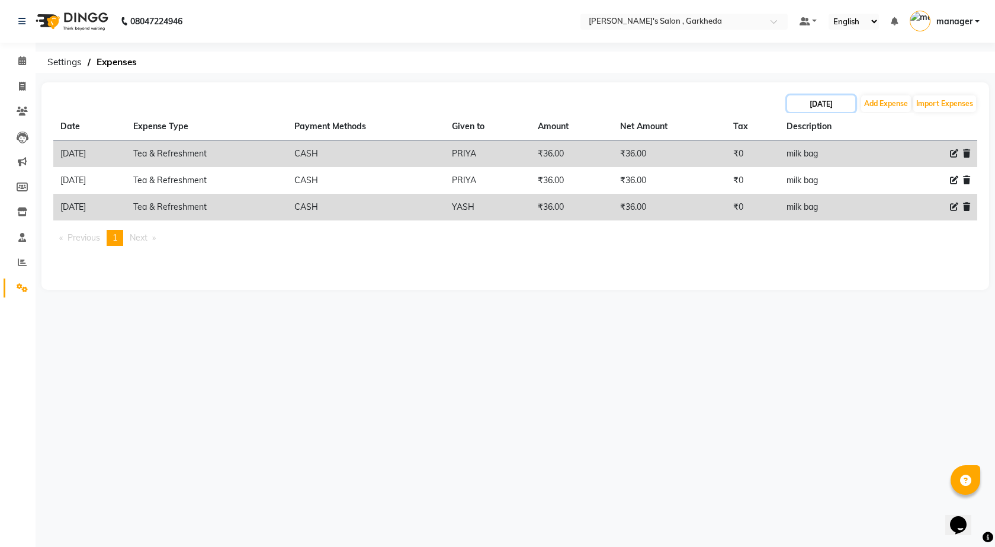
click at [816, 100] on input "[DATE]" at bounding box center [821, 103] width 68 height 17
select select "9"
select select "2025"
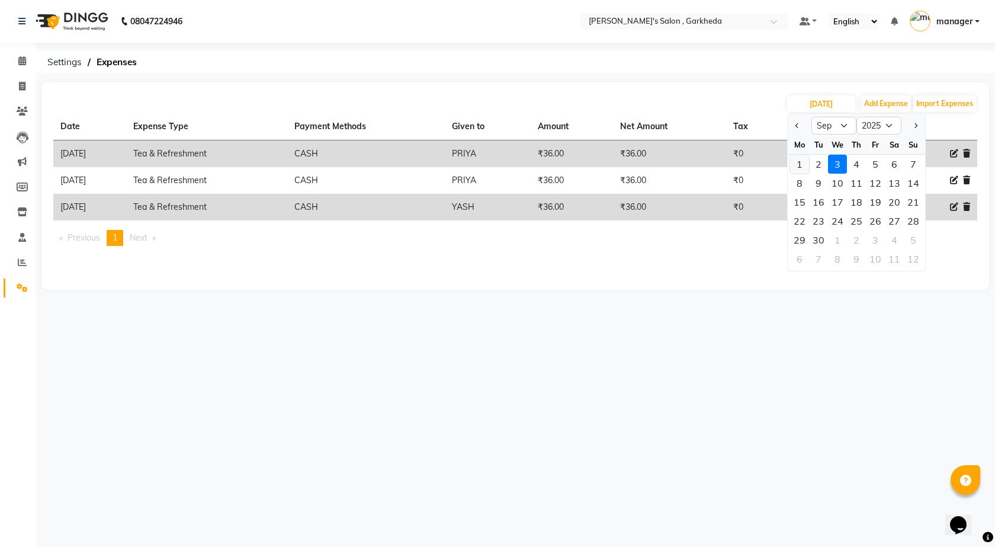
click at [803, 164] on div "1" at bounding box center [799, 164] width 19 height 19
type input "[DATE]"
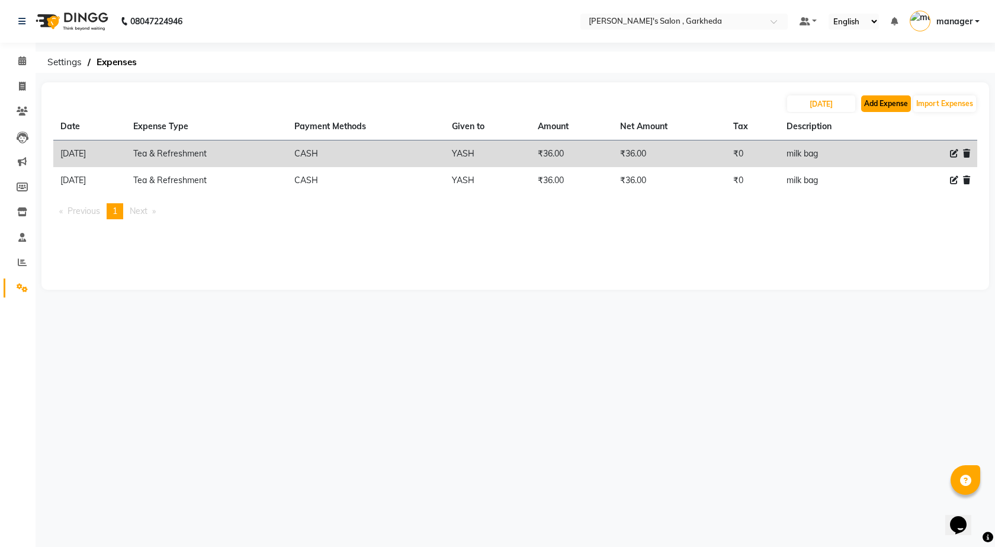
click at [870, 100] on button "Add Expense" at bounding box center [886, 103] width 50 height 17
select select "1"
select select "6133"
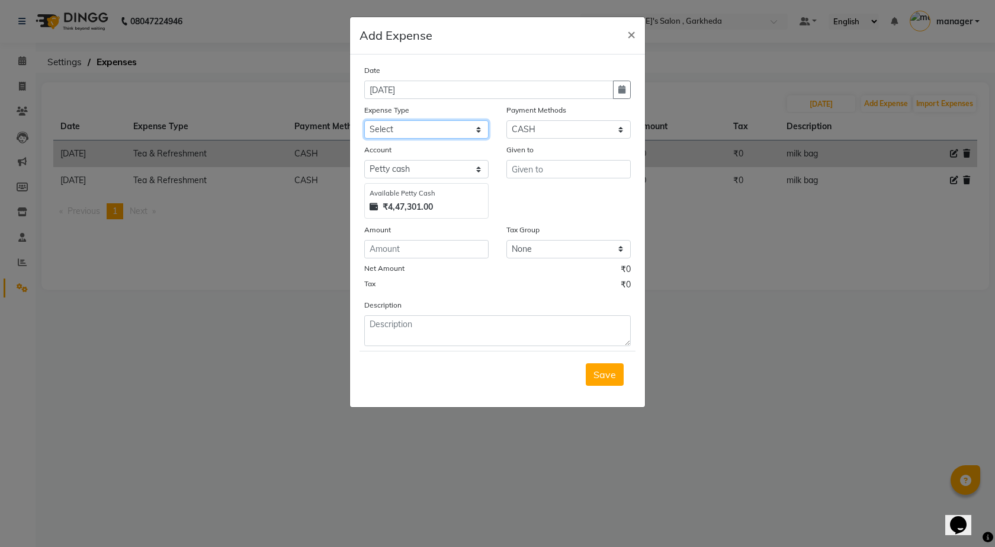
click at [433, 125] on select "Select Advance Salary BANK TRANFAR Cash transfer to hub Client Snacks DISTRIBUT…" at bounding box center [426, 129] width 124 height 18
select select "11137"
click at [364, 120] on select "Select Advance Salary BANK TRANFAR Cash transfer to hub Client Snacks DISTRIBUT…" at bounding box center [426, 129] width 124 height 18
click at [414, 252] on input "number" at bounding box center [426, 249] width 124 height 18
type input "60"
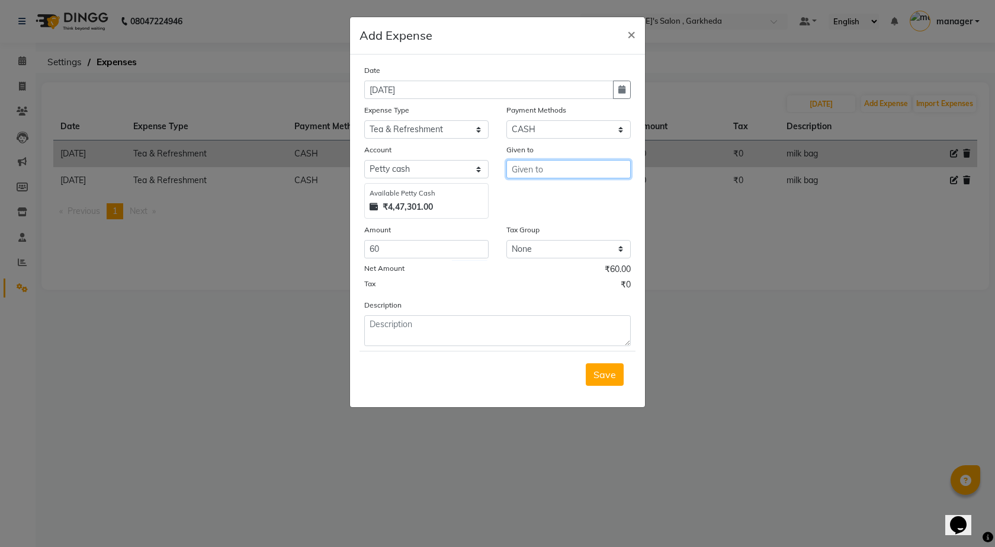
click at [606, 172] on input "text" at bounding box center [568, 169] width 124 height 18
type input "s"
click at [569, 222] on button "P [PERSON_NAME]" at bounding box center [562, 213] width 111 height 19
type input "PRIYA"
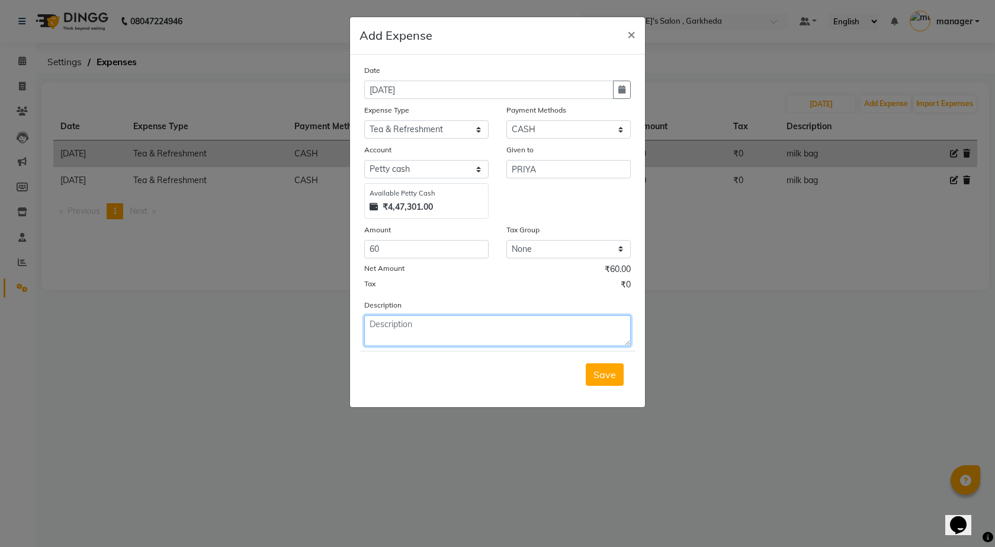
click at [426, 325] on textarea at bounding box center [497, 330] width 267 height 31
type textarea "[PERSON_NAME]"
click at [617, 374] on button "Save" at bounding box center [605, 374] width 38 height 23
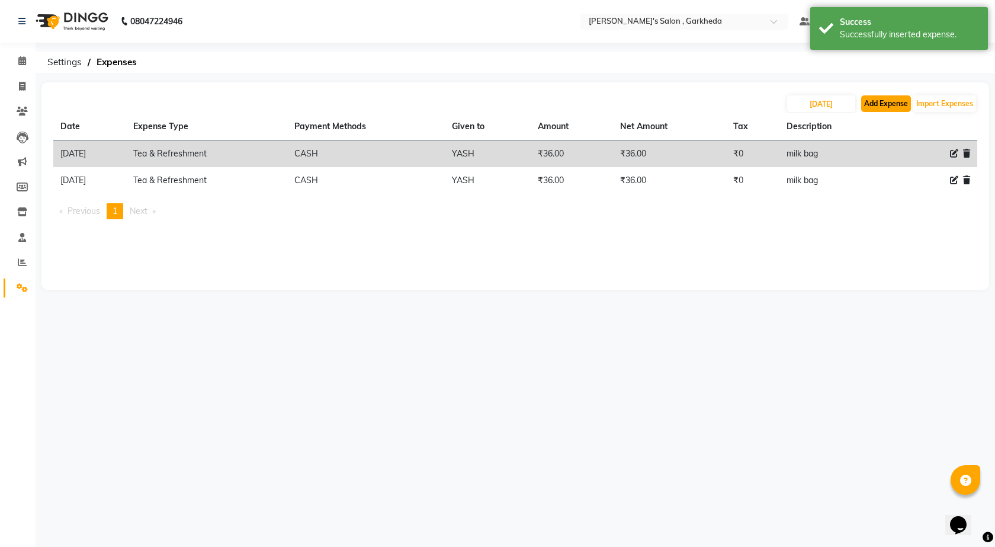
click at [877, 97] on button "Add Expense" at bounding box center [886, 103] width 50 height 17
select select "1"
select select "6133"
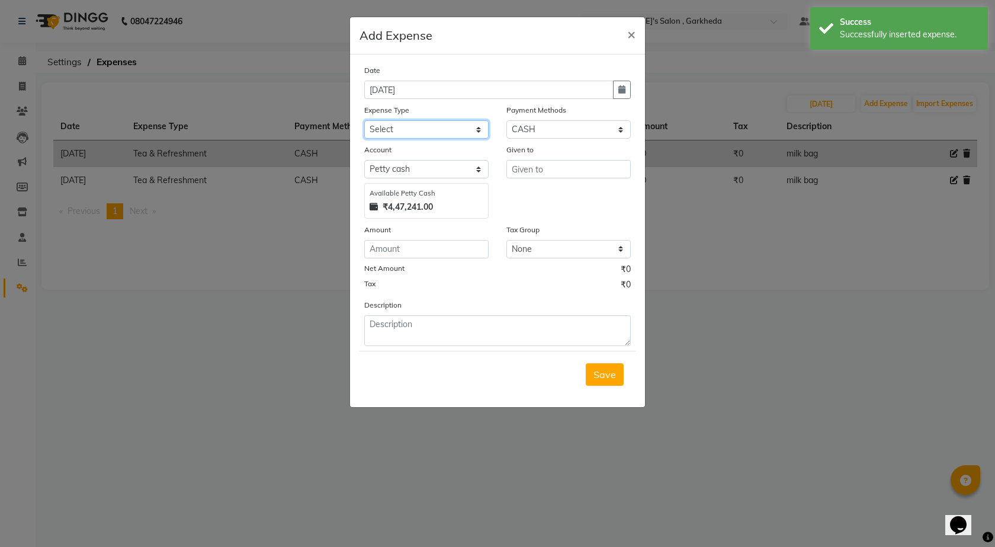
click at [468, 125] on select "Select Advance Salary BANK TRANFAR Cash transfer to hub Client Snacks DISTRIBUT…" at bounding box center [426, 129] width 124 height 18
select select "11137"
click at [364, 120] on select "Select Advance Salary BANK TRANFAR Cash transfer to hub Client Snacks DISTRIBUT…" at bounding box center [426, 129] width 124 height 18
click at [626, 87] on button "button" at bounding box center [622, 90] width 18 height 18
select select "9"
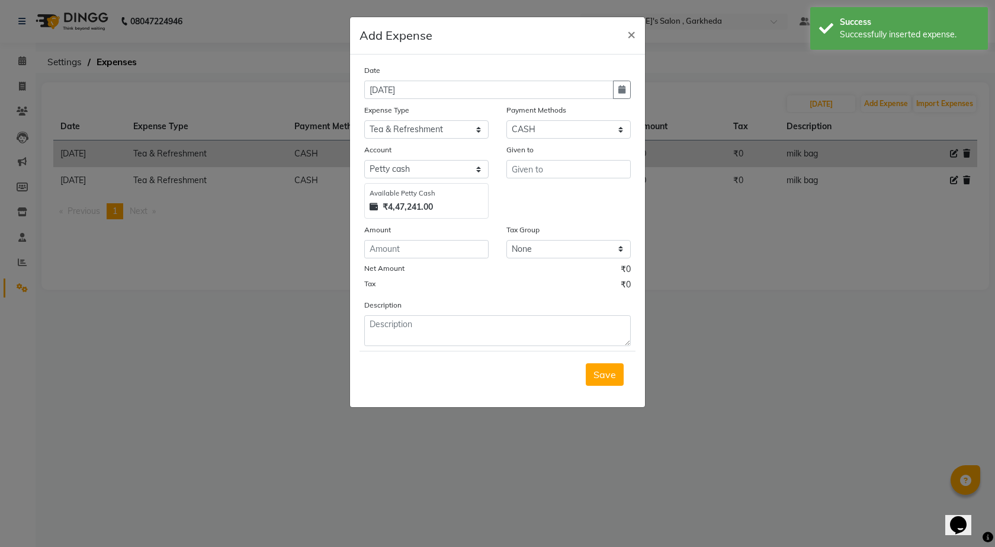
select select "2025"
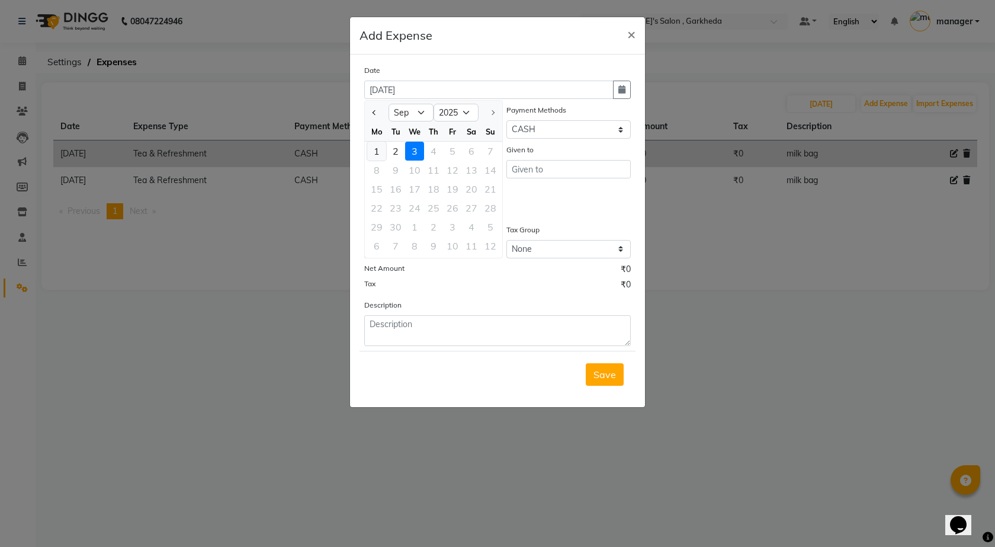
click at [383, 152] on div "1" at bounding box center [376, 151] width 19 height 19
type input "[DATE]"
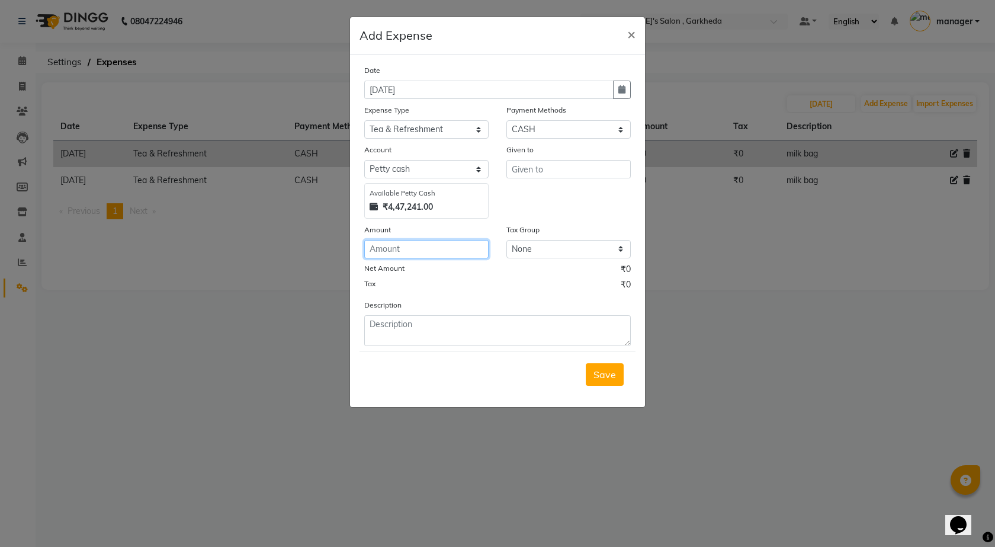
click at [435, 256] on input "number" at bounding box center [426, 249] width 124 height 18
type input "6"
type input "70"
click at [580, 172] on input "text" at bounding box center [568, 169] width 124 height 18
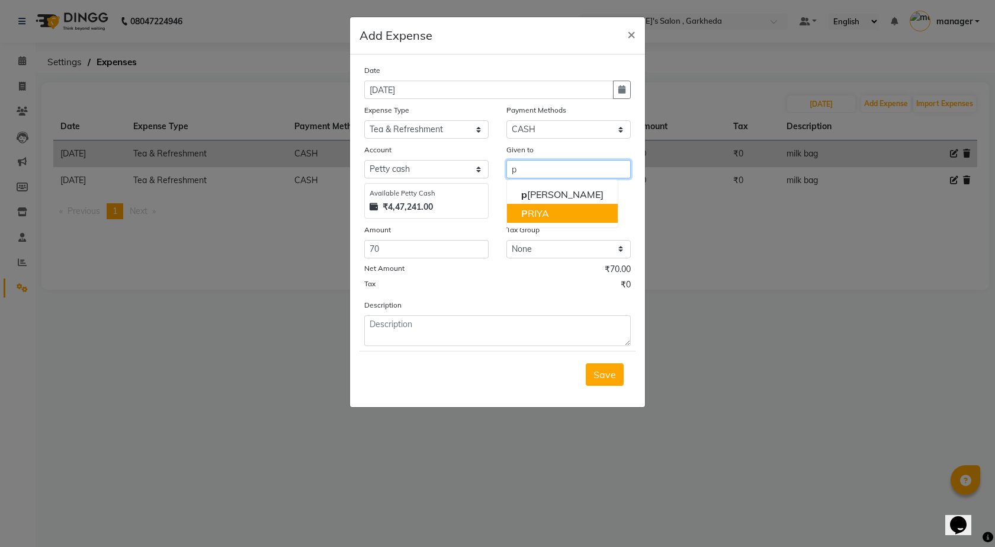
click at [576, 210] on button "P [PERSON_NAME]" at bounding box center [562, 213] width 111 height 19
type input "PRIYA"
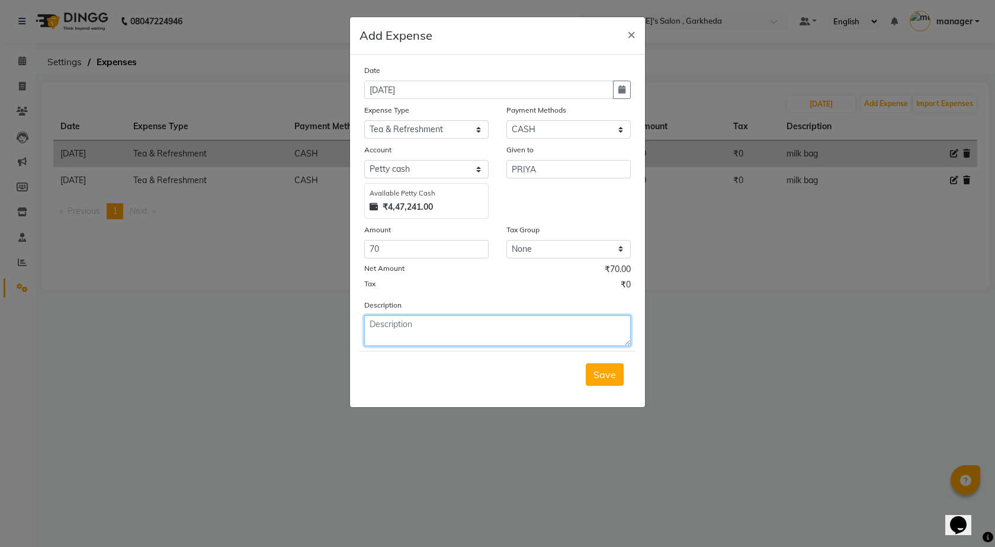
click at [406, 335] on textarea at bounding box center [497, 330] width 267 height 31
type textarea "[PERSON_NAME]"
click at [607, 375] on span "Save" at bounding box center [604, 374] width 23 height 12
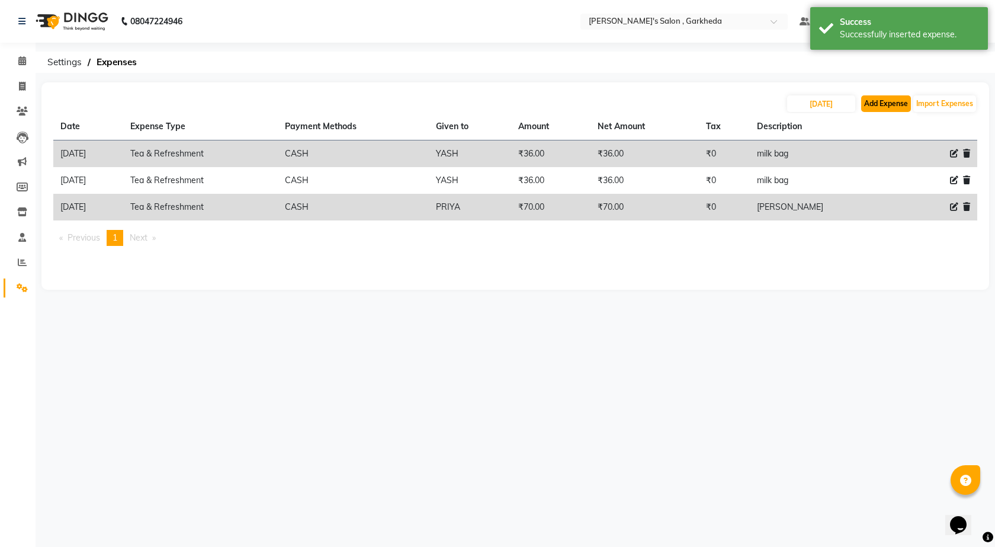
click at [882, 107] on button "Add Expense" at bounding box center [886, 103] width 50 height 17
select select "1"
select select "6133"
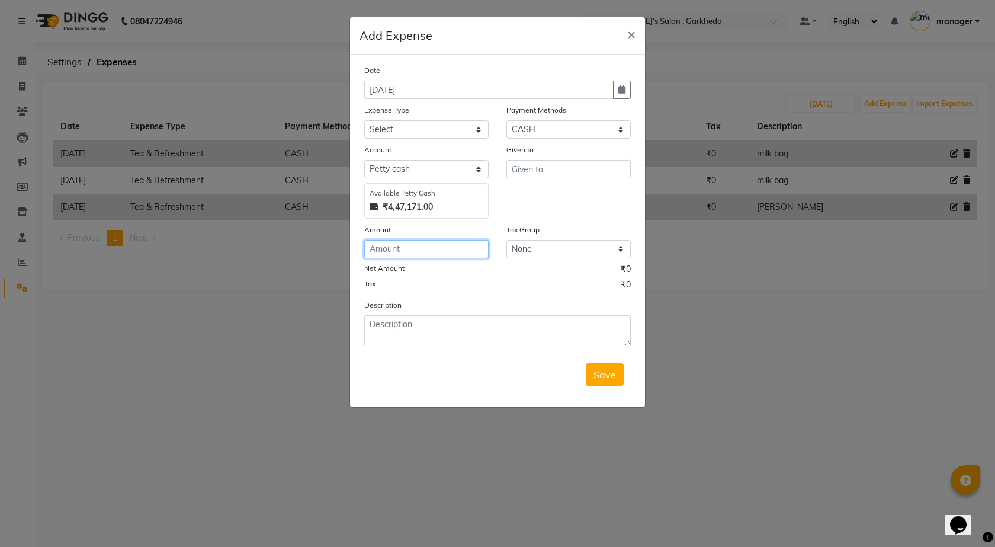
click at [403, 249] on input "number" at bounding box center [426, 249] width 124 height 18
type input "60"
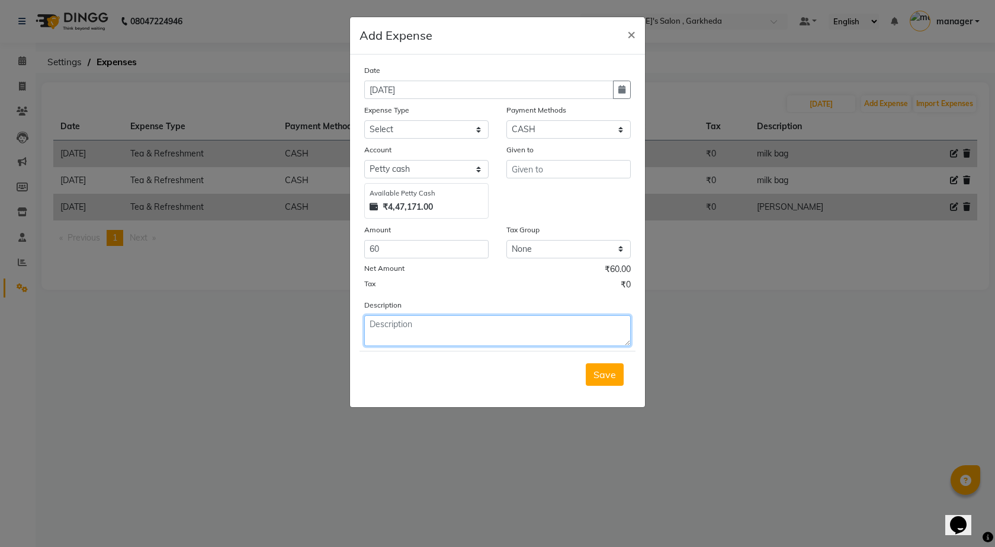
click at [466, 344] on textarea at bounding box center [497, 330] width 267 height 31
type textarea "70"
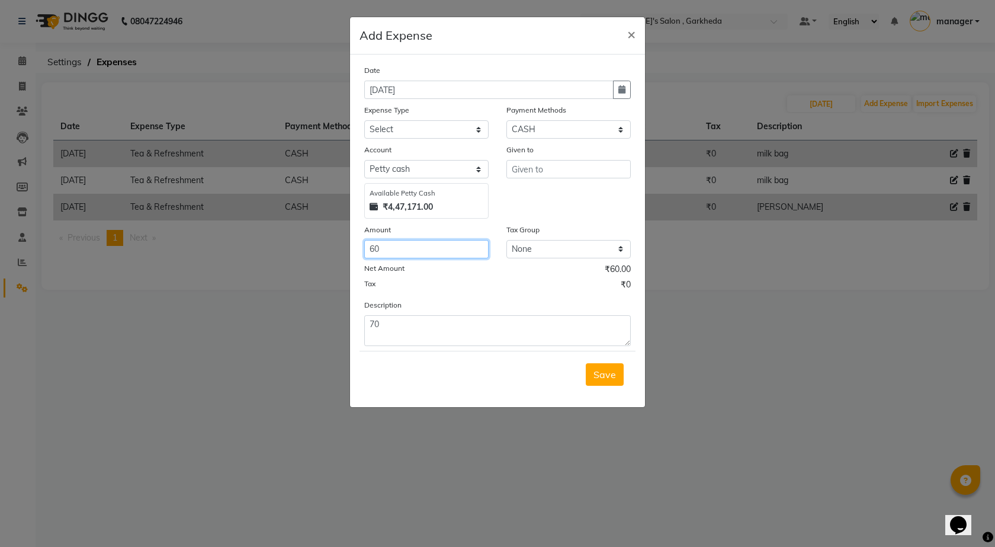
click at [399, 240] on input "60" at bounding box center [426, 249] width 124 height 18
type input "6"
type input "70"
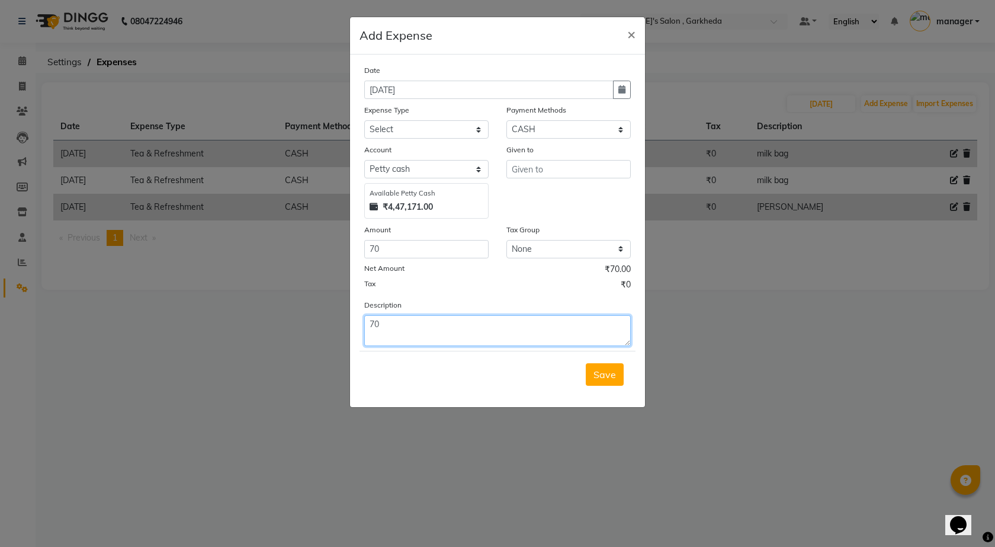
click at [473, 336] on textarea "70" at bounding box center [497, 330] width 267 height 31
type textarea "7"
type textarea "[PERSON_NAME]"
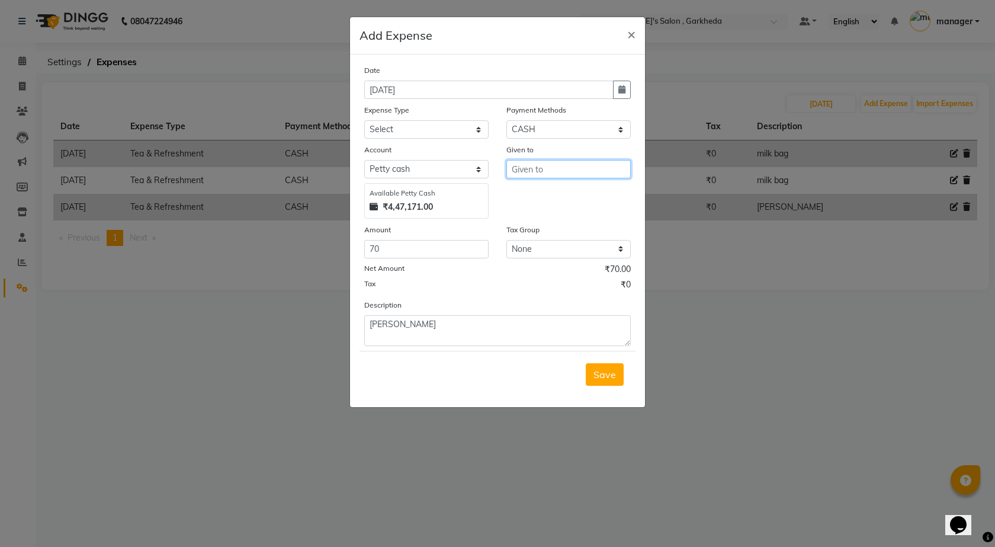
click at [592, 172] on input "text" at bounding box center [568, 169] width 124 height 18
click at [577, 207] on button "P [PERSON_NAME]" at bounding box center [562, 213] width 111 height 19
type input "PRIYA"
click at [620, 92] on icon "button" at bounding box center [621, 89] width 7 height 8
select select "9"
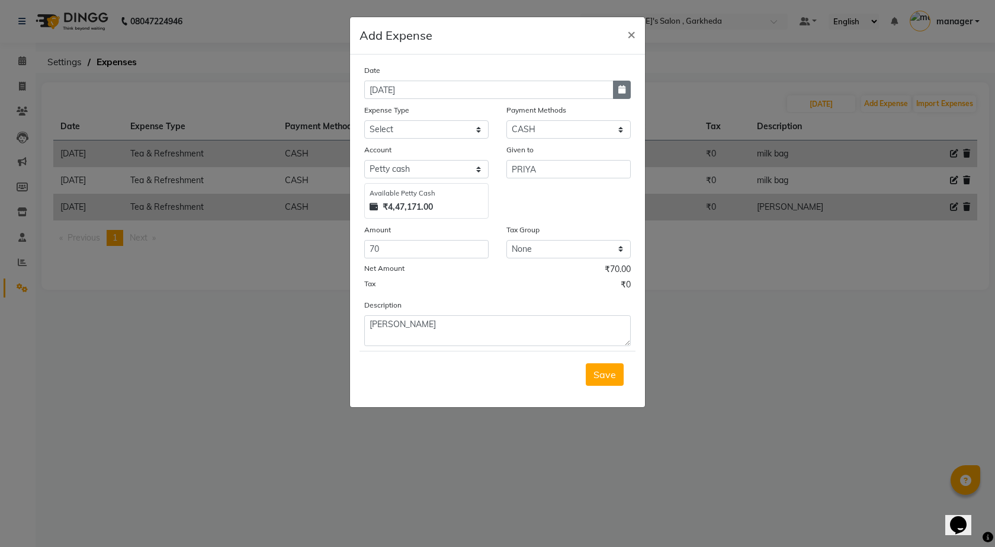
select select "2025"
click at [401, 152] on div "2" at bounding box center [395, 151] width 19 height 19
type input "02-09-2025"
click at [611, 368] on span "Save" at bounding box center [604, 374] width 23 height 12
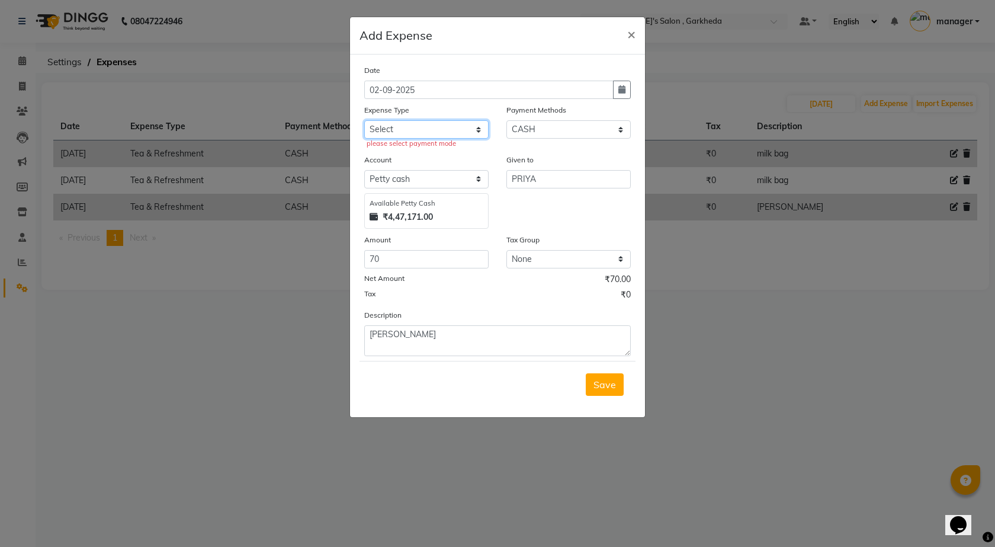
click at [461, 126] on select "Select Advance Salary BANK TRANFAR Cash transfer to hub Client Snacks DISTRIBUT…" at bounding box center [426, 129] width 124 height 18
click at [364, 120] on select "Select Advance Salary BANK TRANFAR Cash transfer to hub Client Snacks DISTRIBUT…" at bounding box center [426, 129] width 124 height 18
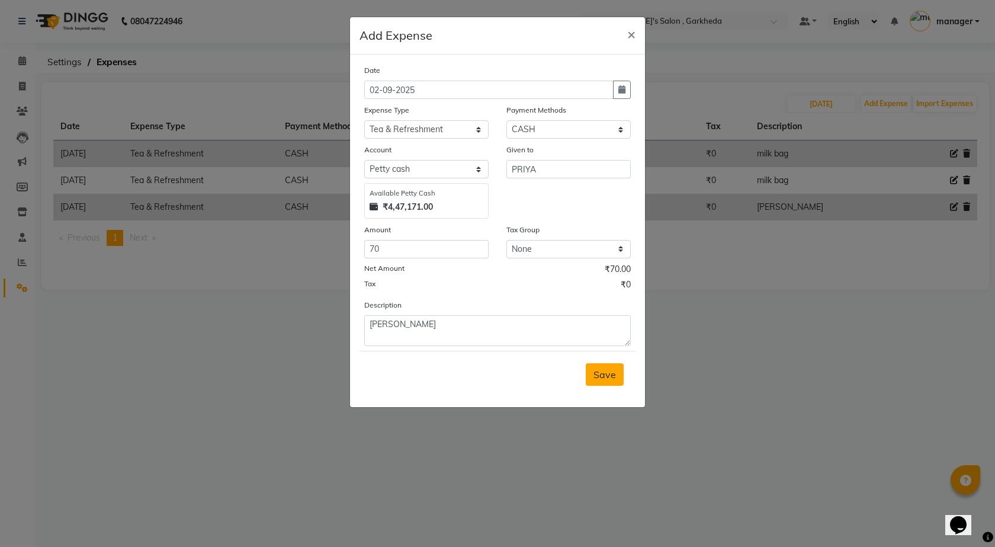
click at [606, 375] on span "Save" at bounding box center [604, 374] width 23 height 12
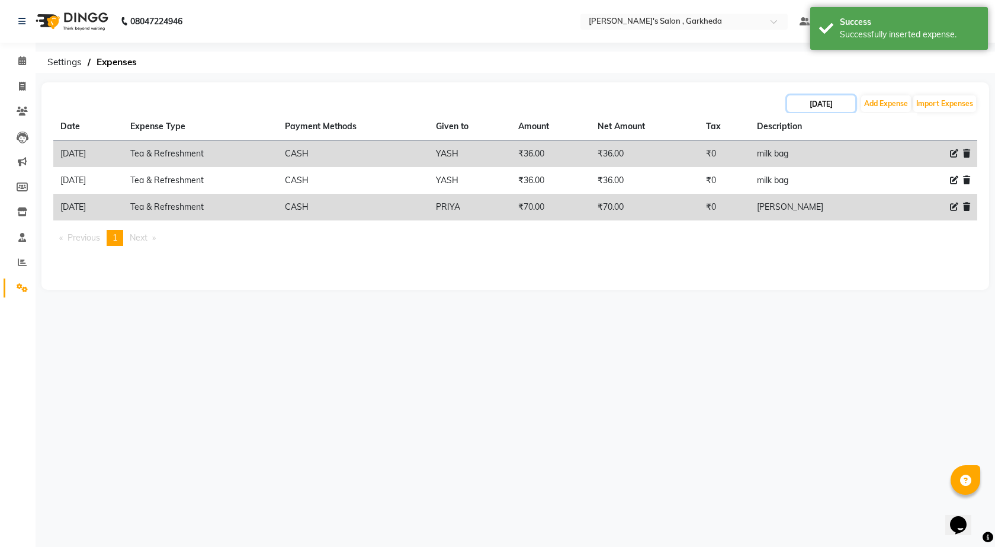
click at [833, 100] on input "[DATE]" at bounding box center [821, 103] width 68 height 17
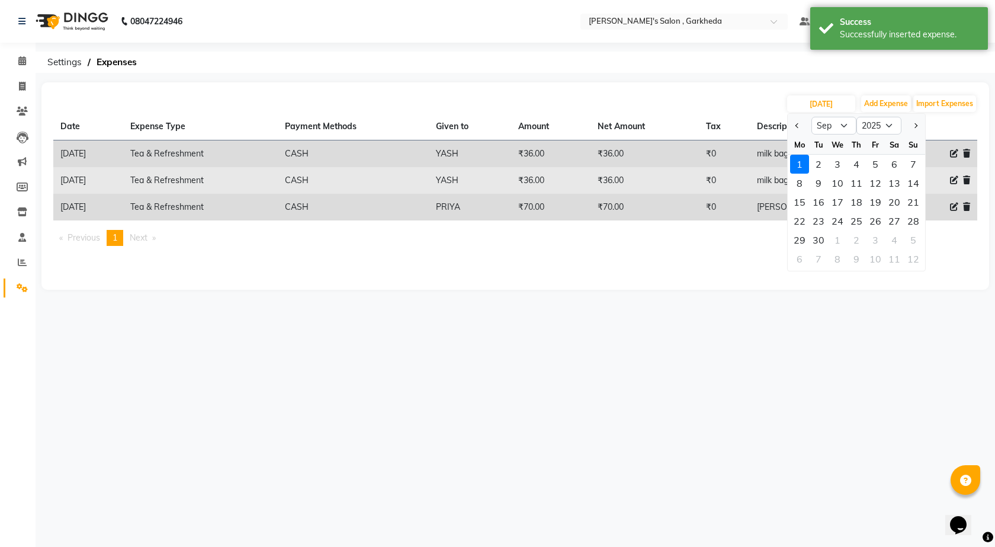
click at [823, 168] on div "2" at bounding box center [818, 164] width 19 height 19
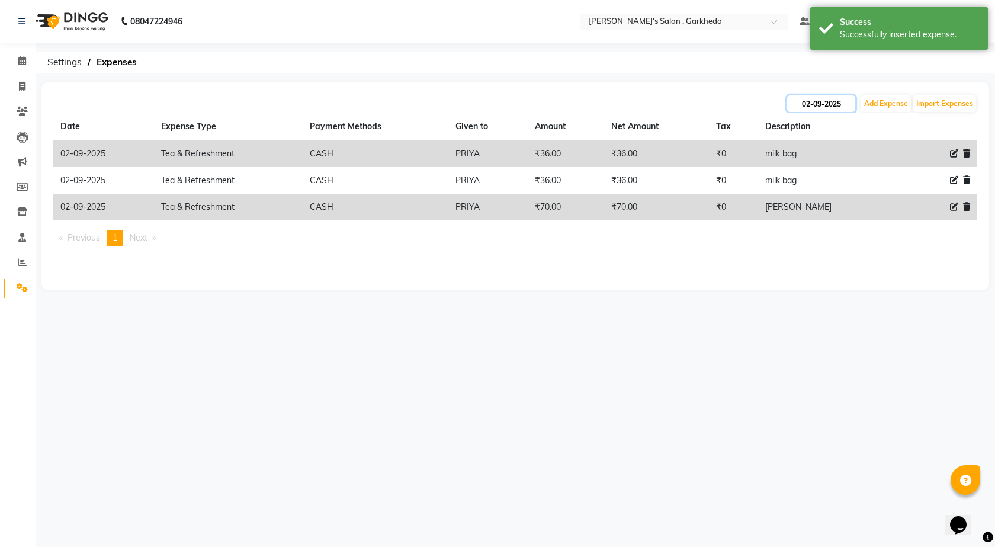
click at [816, 107] on input "02-09-2025" at bounding box center [821, 103] width 68 height 17
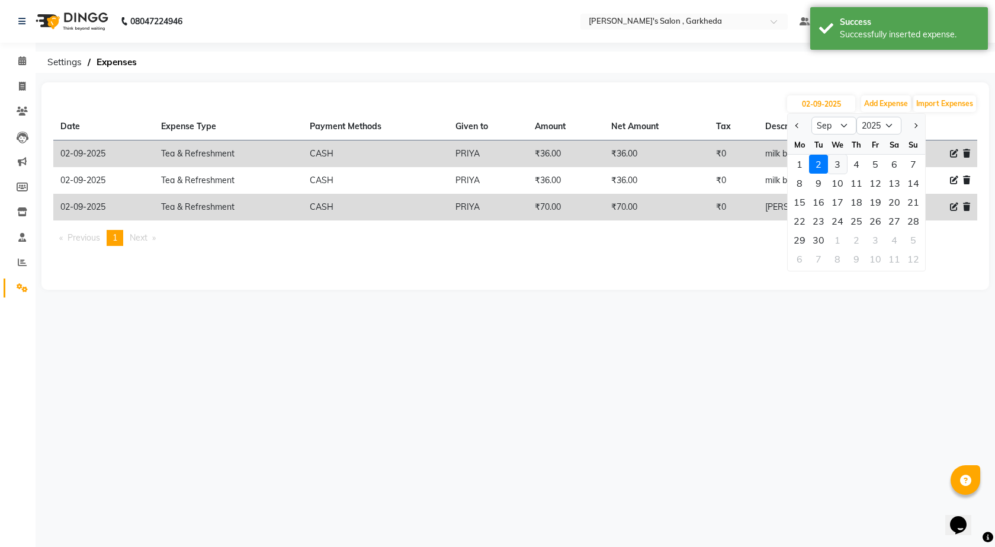
click at [834, 161] on div "3" at bounding box center [837, 164] width 19 height 19
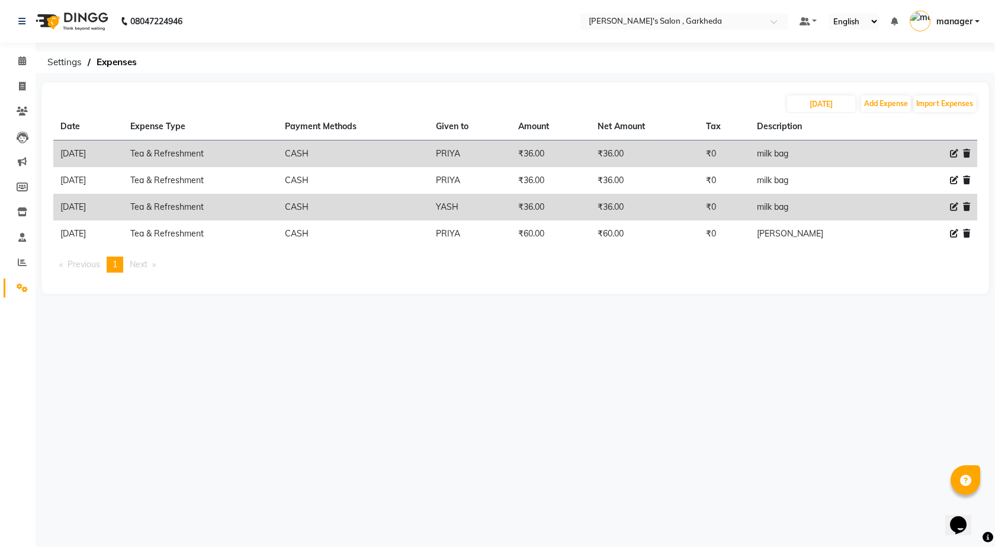
click at [968, 207] on icon at bounding box center [966, 207] width 7 height 8
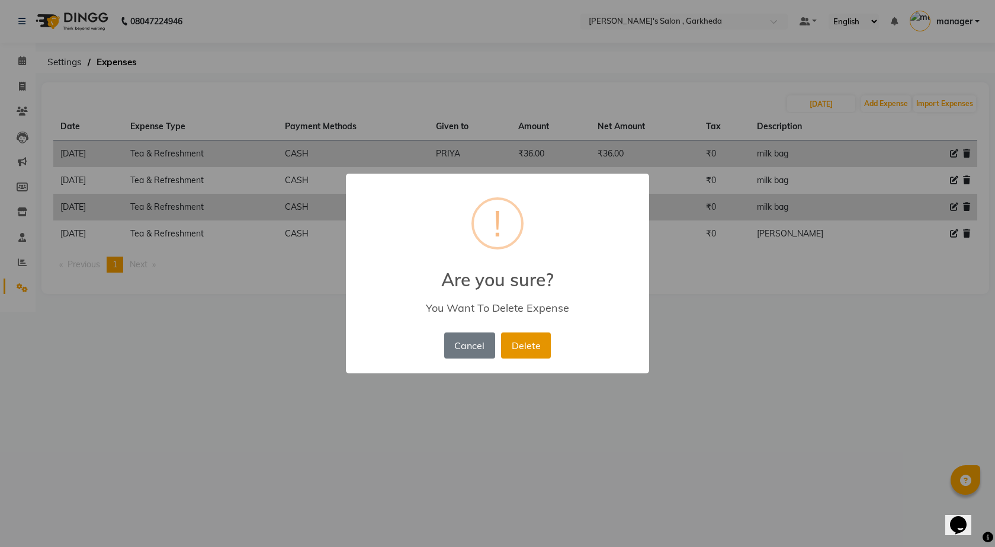
click at [538, 343] on button "Delete" at bounding box center [526, 345] width 50 height 26
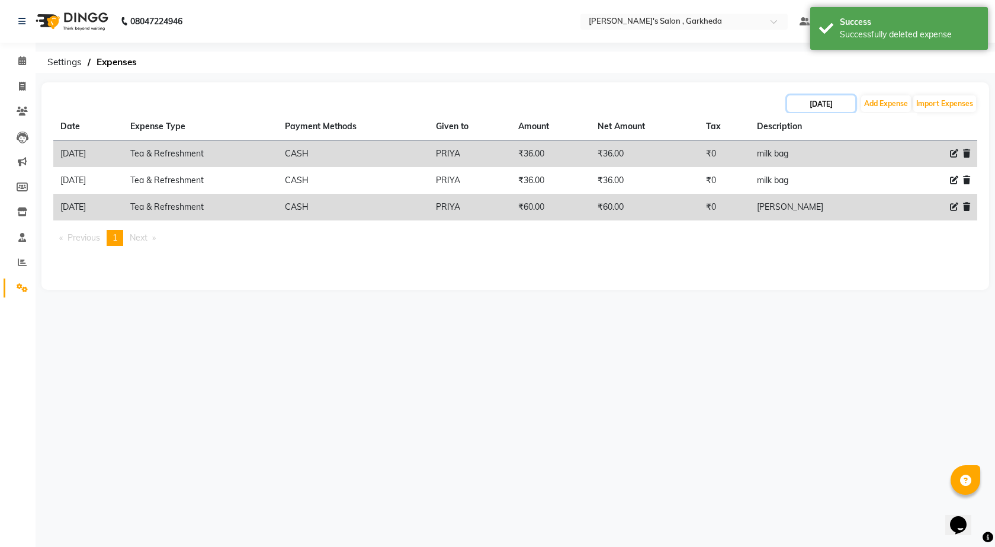
click at [824, 101] on input "[DATE]" at bounding box center [821, 103] width 68 height 17
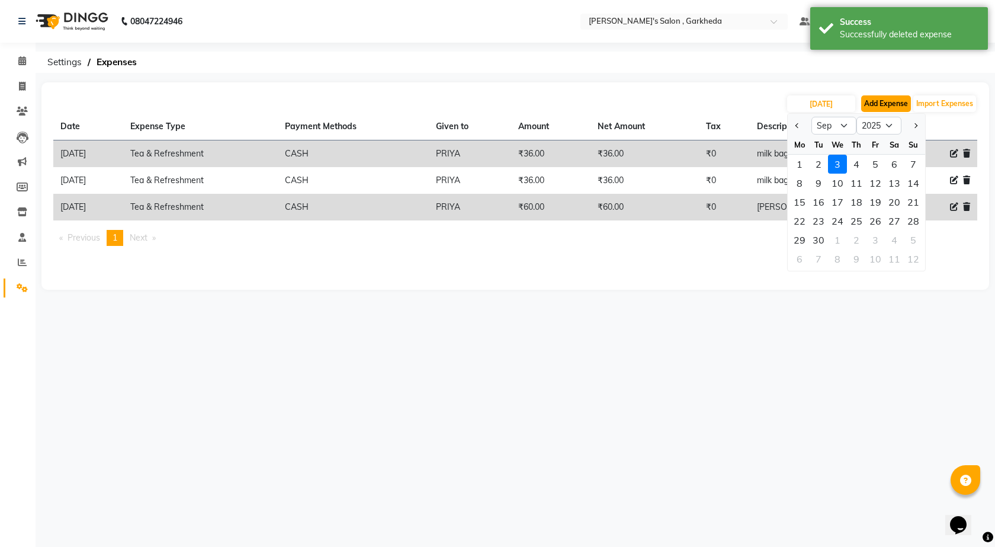
click at [884, 100] on button "Add Expense" at bounding box center [886, 103] width 50 height 17
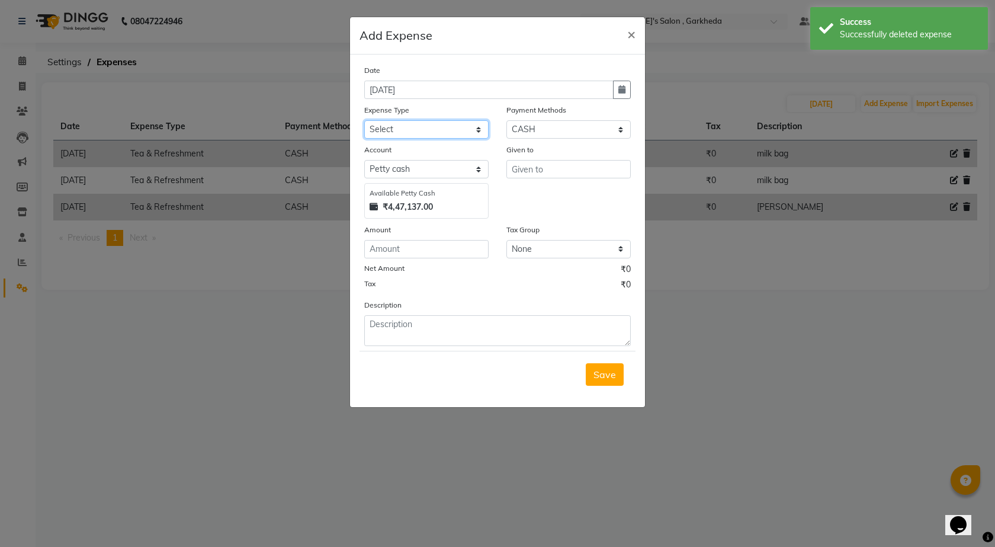
drag, startPoint x: 436, startPoint y: 129, endPoint x: 443, endPoint y: 138, distance: 11.5
click at [436, 129] on select "Select Advance Salary BANK TRANFAR Cash transfer to hub Client Snacks DISTRIBUT…" at bounding box center [426, 129] width 124 height 18
click at [364, 120] on select "Select Advance Salary BANK TRANFAR Cash transfer to hub Client Snacks DISTRIBUT…" at bounding box center [426, 129] width 124 height 18
click at [428, 252] on input "number" at bounding box center [426, 249] width 124 height 18
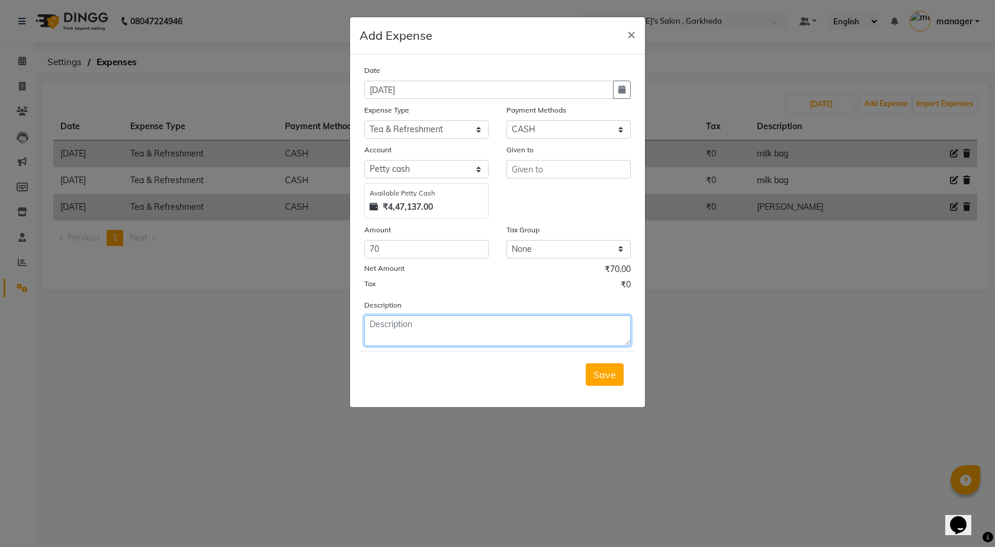
click at [434, 332] on textarea at bounding box center [497, 330] width 267 height 31
click at [409, 324] on textarea "[PERSON_NAME]" at bounding box center [497, 330] width 267 height 31
click at [495, 336] on textarea "[PERSON_NAME]" at bounding box center [497, 330] width 267 height 31
click at [605, 373] on span "Save" at bounding box center [604, 374] width 23 height 12
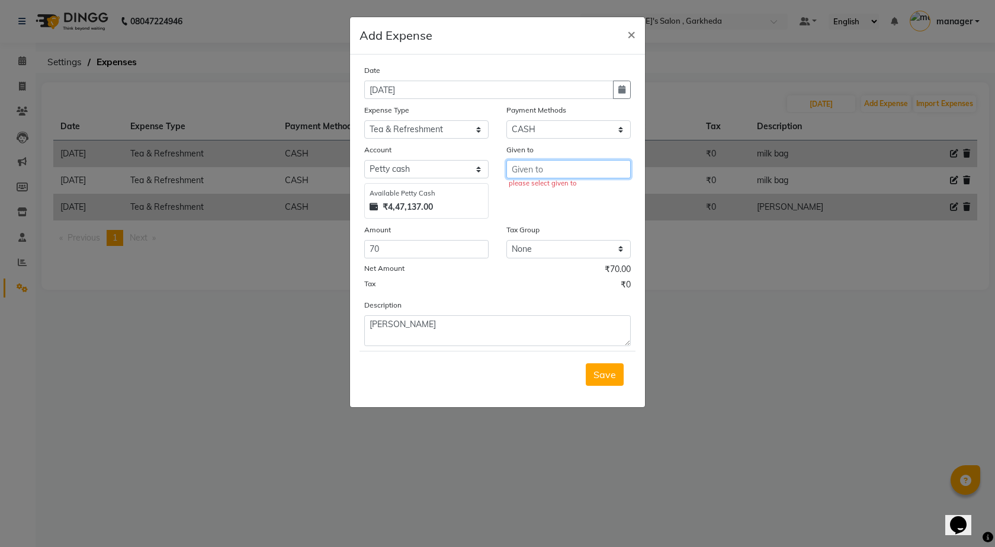
click at [577, 171] on input "text" at bounding box center [568, 169] width 124 height 18
click at [575, 211] on button "P [PERSON_NAME]" at bounding box center [562, 213] width 111 height 19
click at [606, 372] on span "Save" at bounding box center [604, 374] width 23 height 12
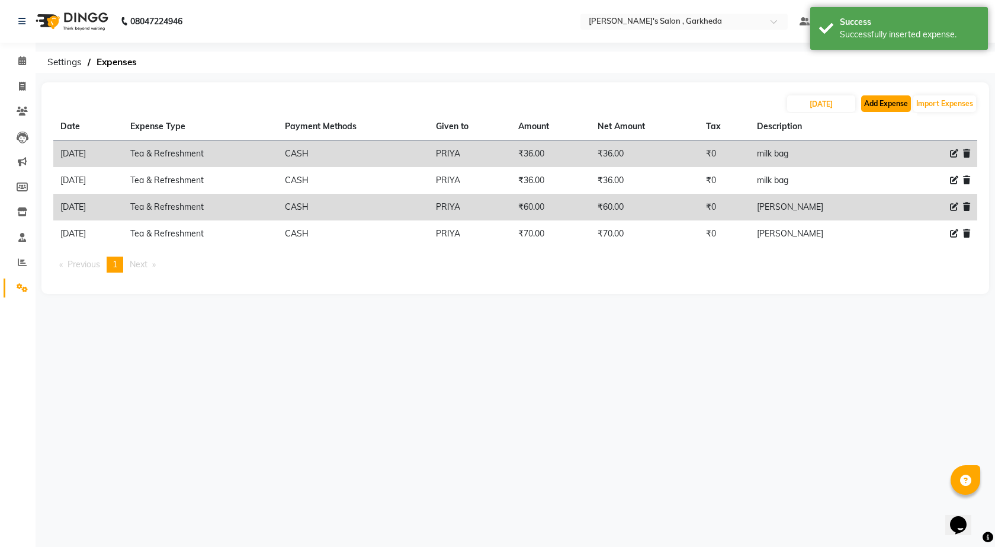
click at [874, 101] on button "Add Expense" at bounding box center [886, 103] width 50 height 17
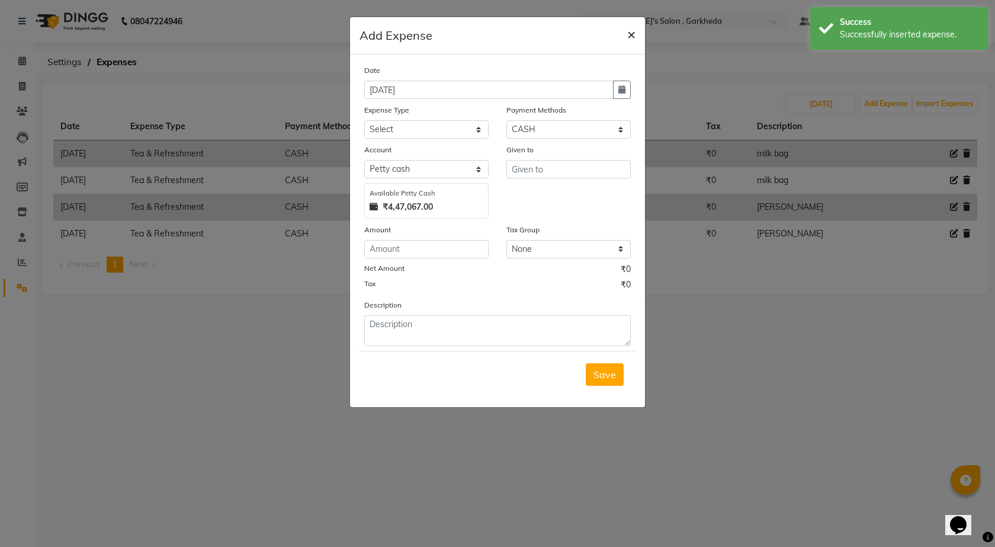
click at [631, 34] on span "×" at bounding box center [631, 34] width 8 height 18
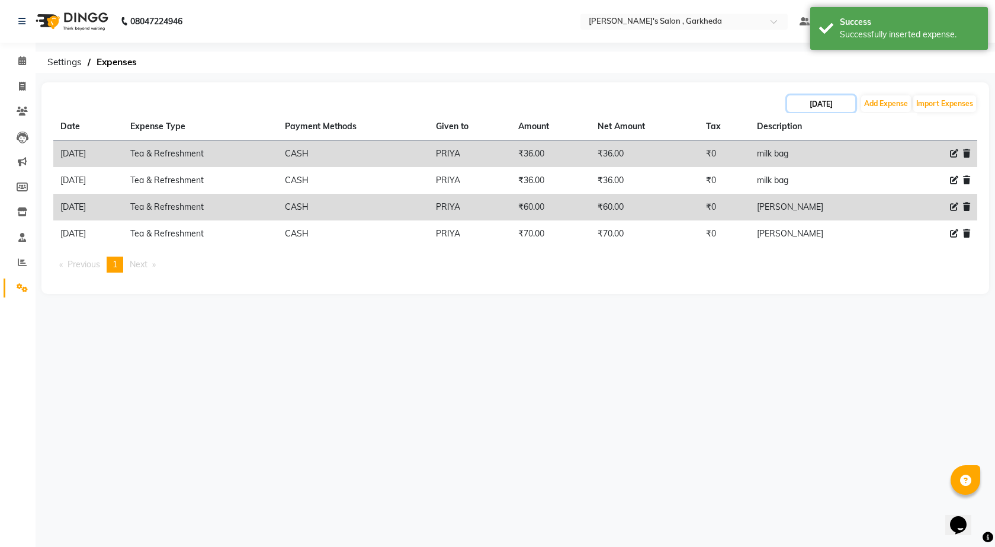
click at [819, 95] on input "[DATE]" at bounding box center [821, 103] width 68 height 17
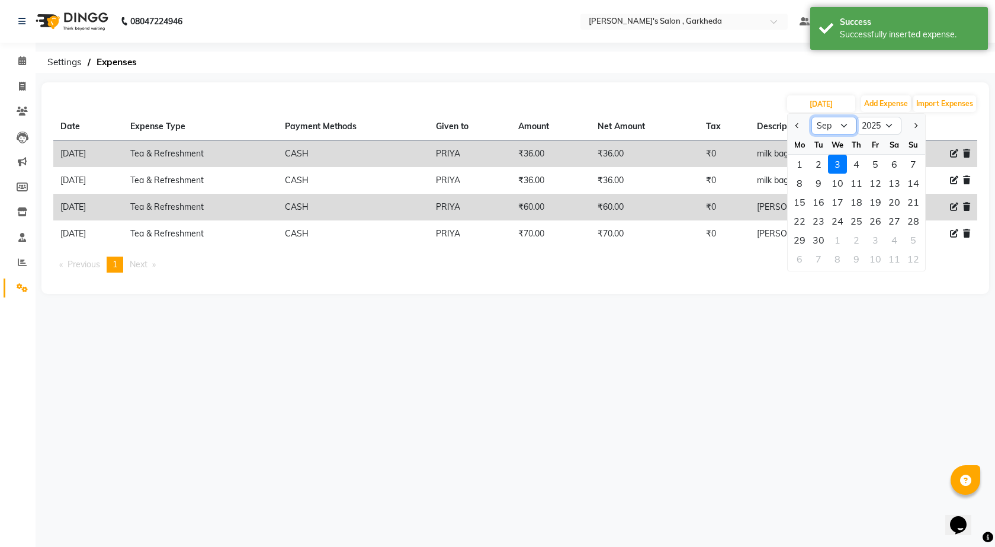
click at [831, 124] on select "Jan Feb Mar Apr May Jun [DATE] Aug Sep Oct Nov Dec" at bounding box center [833, 126] width 45 height 18
click at [811, 117] on select "Jan Feb Mar Apr May Jun [DATE] Aug Sep Oct Nov Dec" at bounding box center [833, 126] width 45 height 18
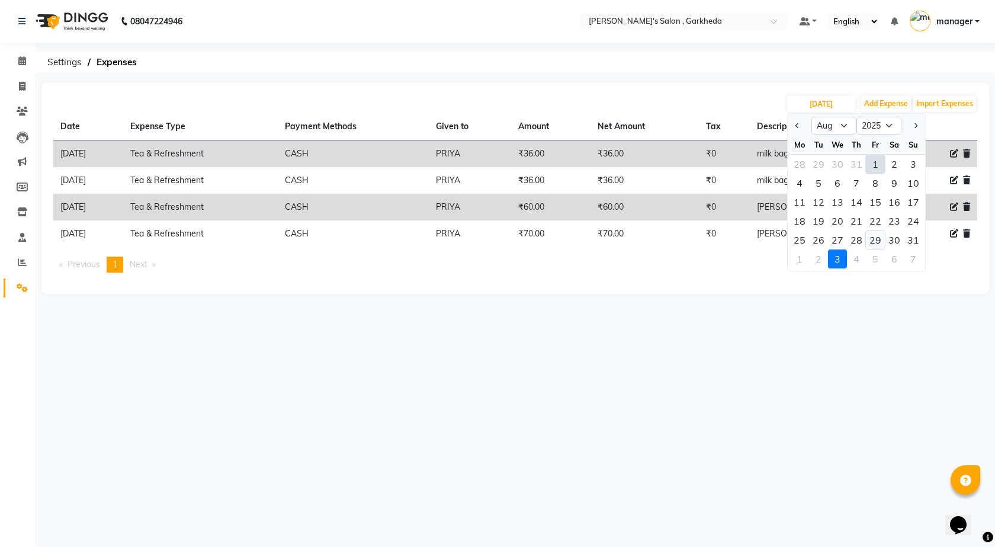
click at [880, 240] on div "29" at bounding box center [875, 239] width 19 height 19
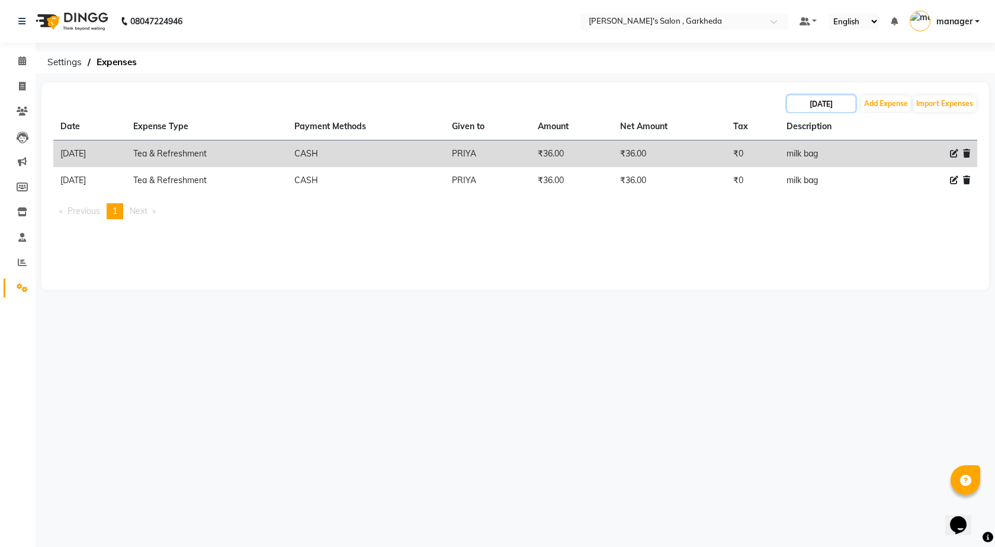
click at [820, 104] on input "[DATE]" at bounding box center [821, 103] width 68 height 17
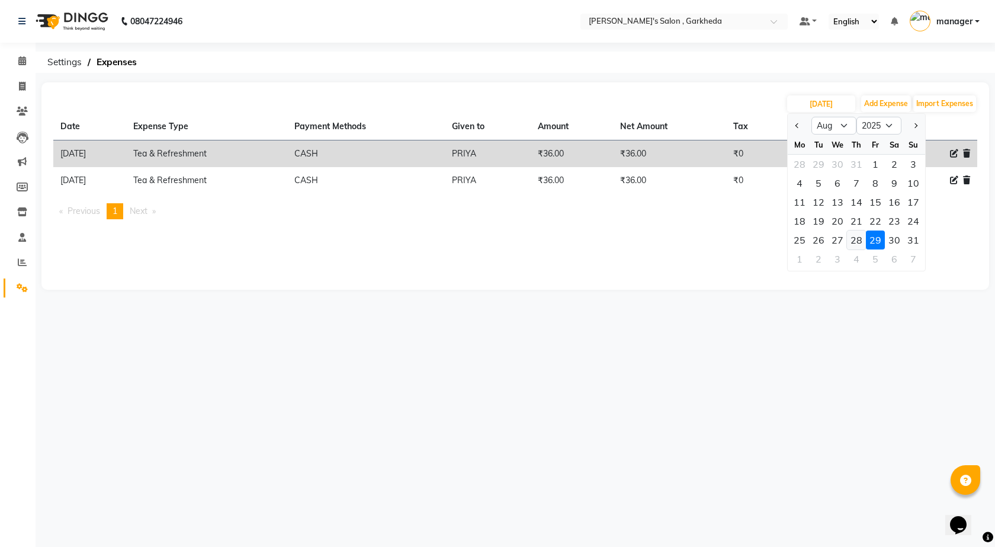
click at [856, 240] on div "28" at bounding box center [856, 239] width 19 height 19
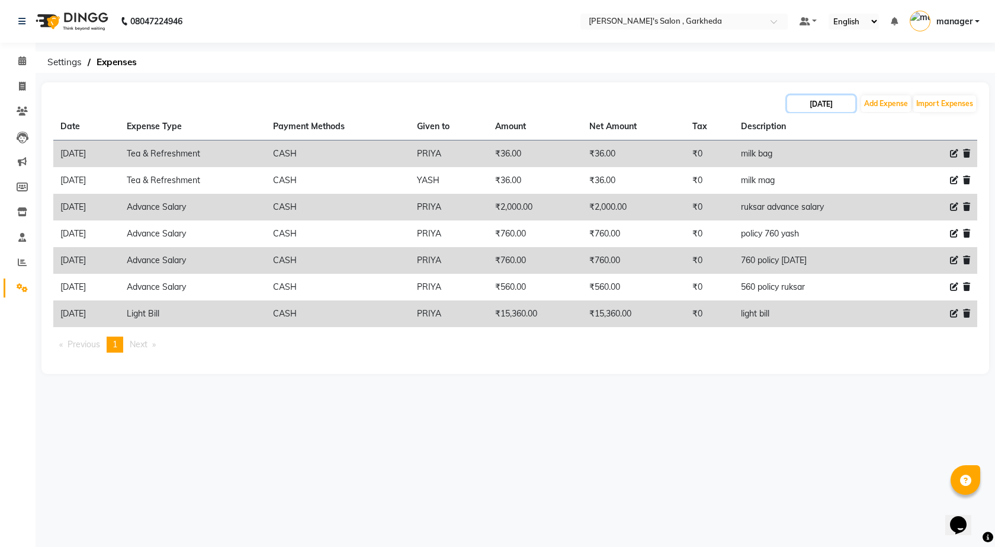
click at [840, 97] on input "[DATE]" at bounding box center [821, 103] width 68 height 17
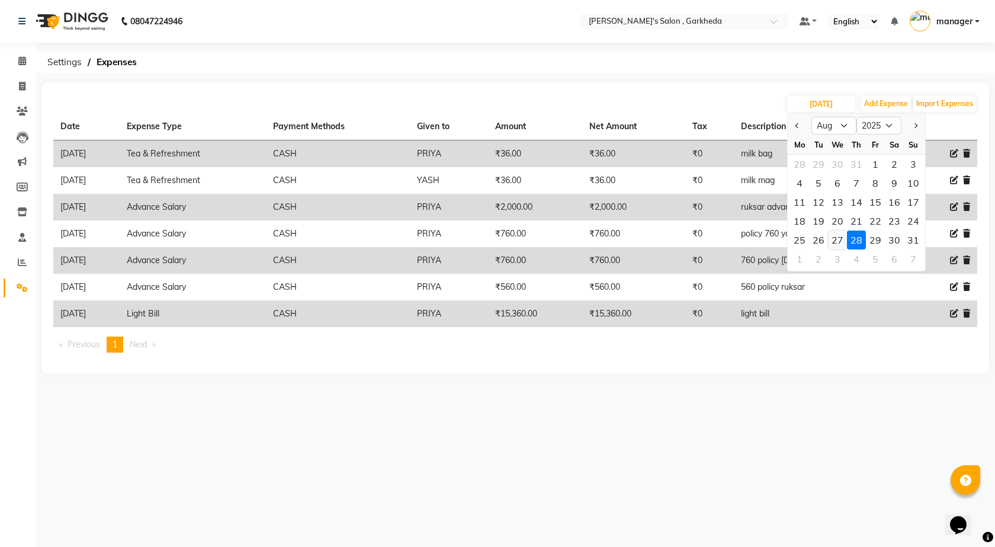
click at [844, 238] on div "27" at bounding box center [837, 239] width 19 height 19
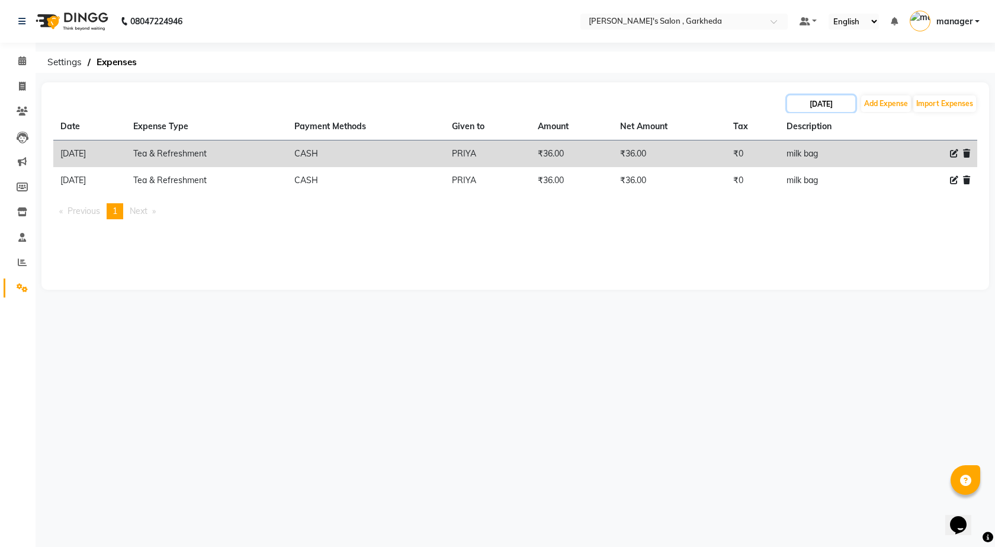
click at [839, 100] on input "[DATE]" at bounding box center [821, 103] width 68 height 17
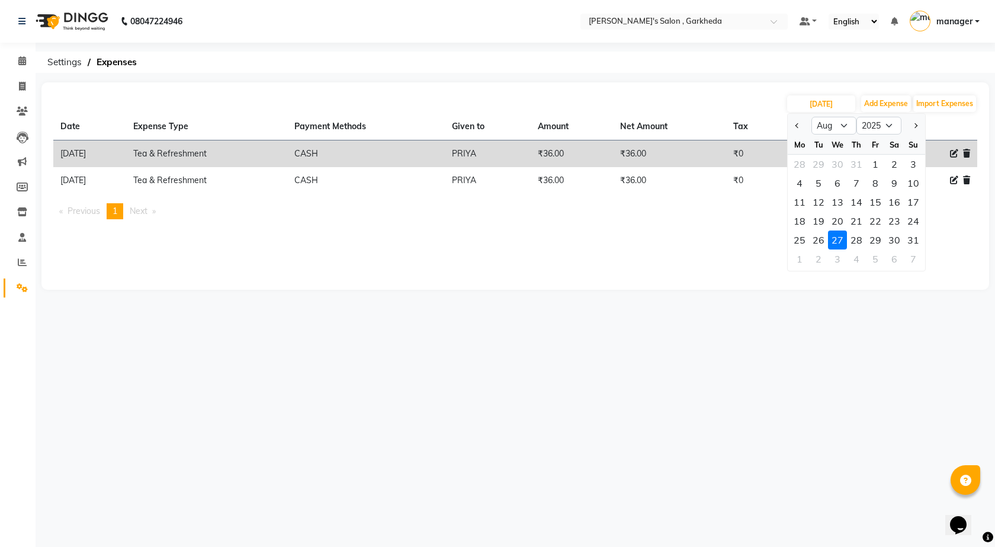
click at [869, 242] on div "29" at bounding box center [875, 239] width 19 height 19
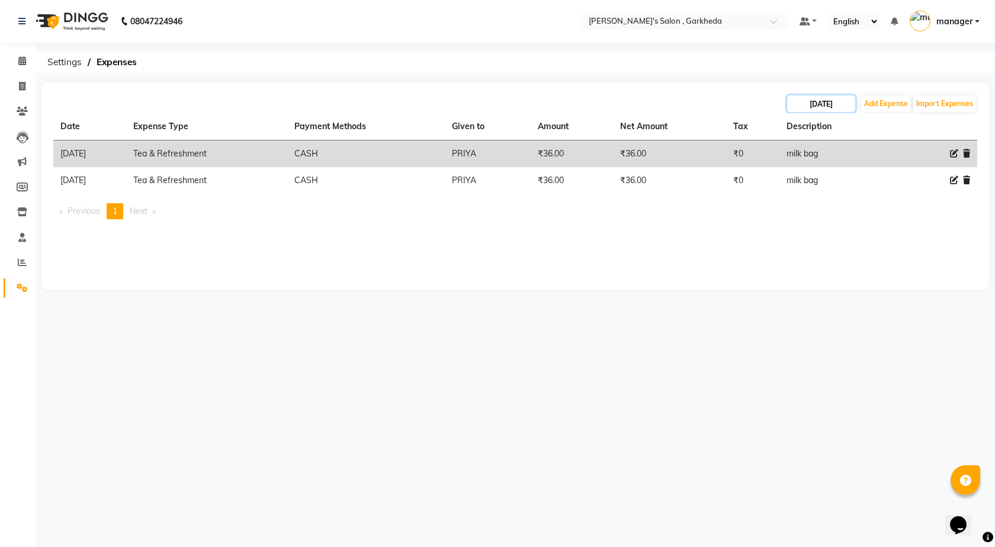
click at [836, 98] on input "[DATE]" at bounding box center [821, 103] width 68 height 17
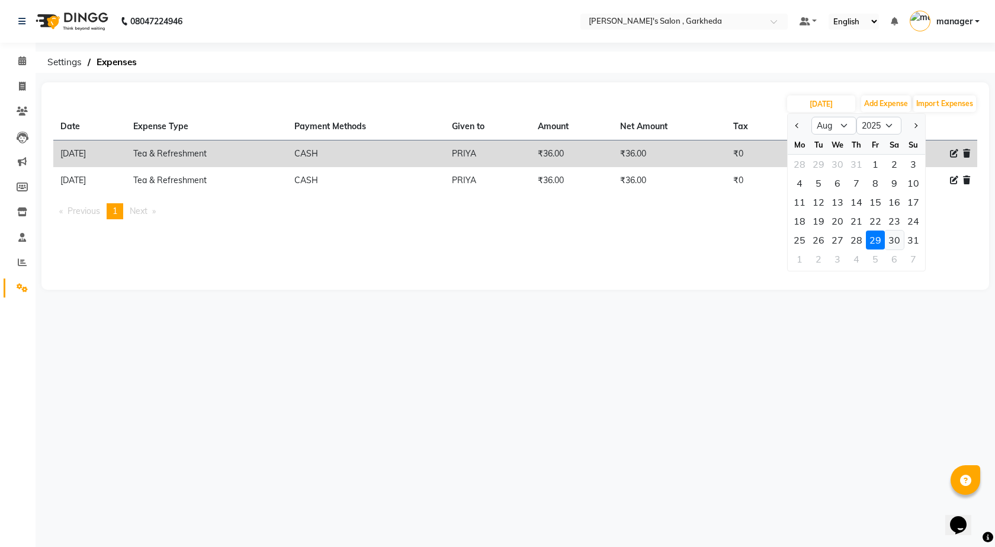
click at [893, 236] on div "30" at bounding box center [894, 239] width 19 height 19
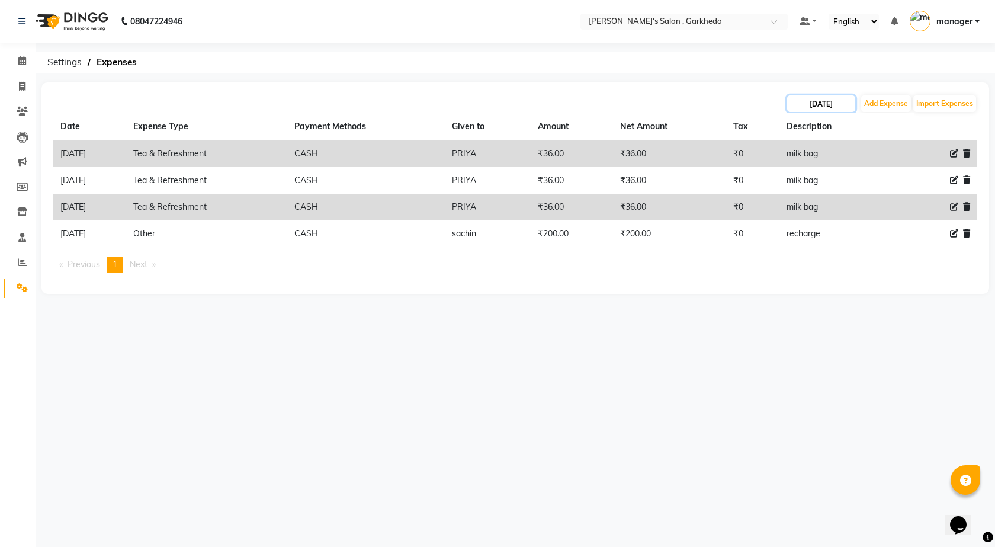
click at [830, 100] on input "[DATE]" at bounding box center [821, 103] width 68 height 17
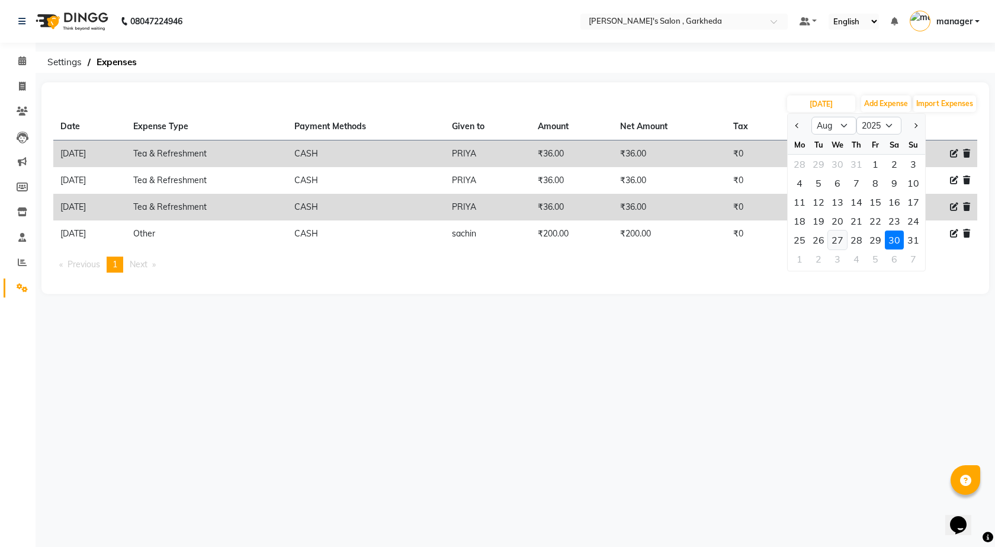
click at [830, 240] on div "27" at bounding box center [837, 239] width 19 height 19
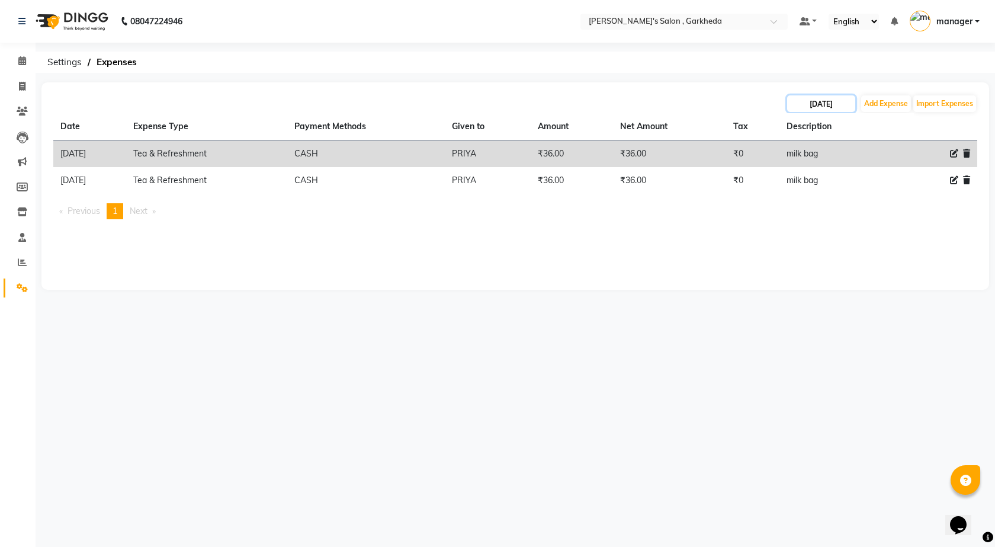
click at [818, 99] on input "[DATE]" at bounding box center [821, 103] width 68 height 17
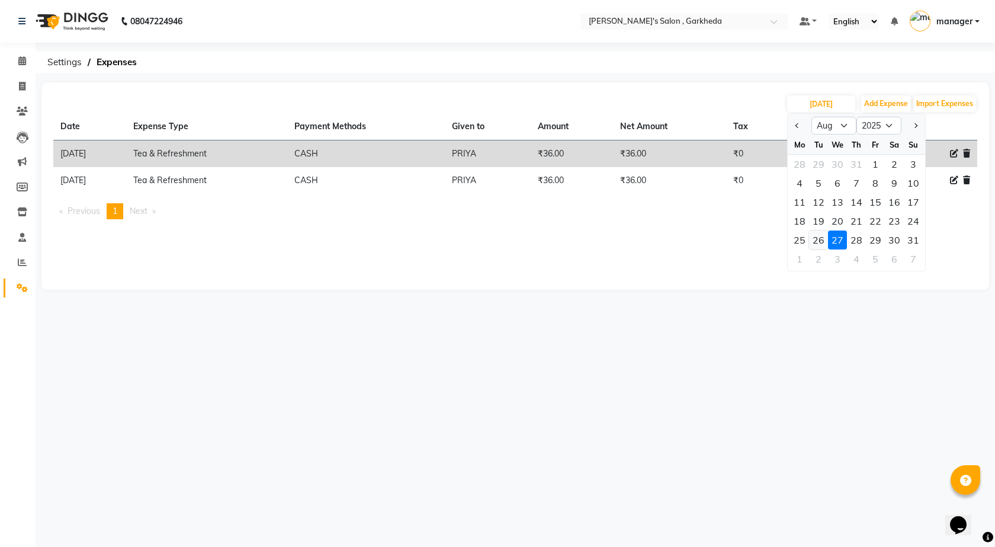
click at [817, 238] on div "26" at bounding box center [818, 239] width 19 height 19
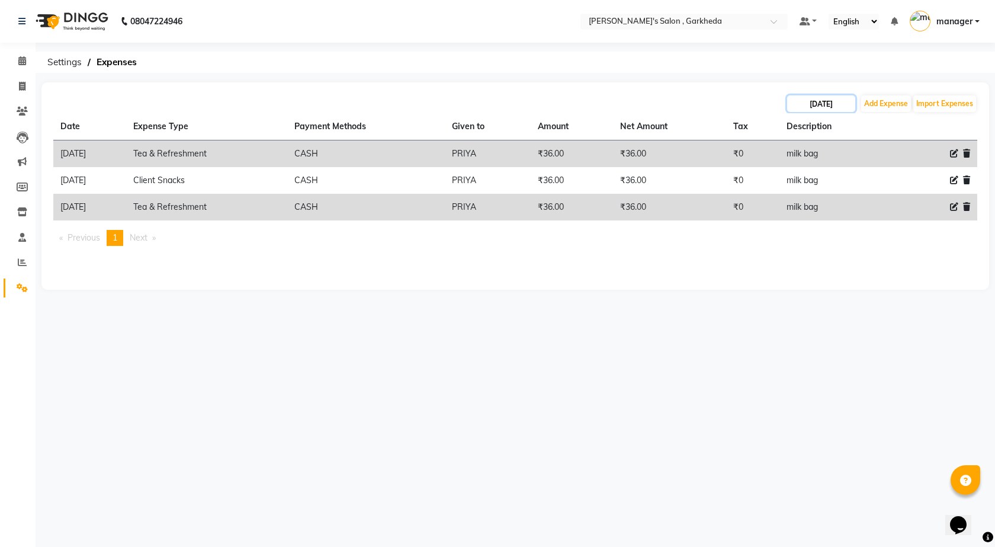
click at [829, 104] on input "[DATE]" at bounding box center [821, 103] width 68 height 17
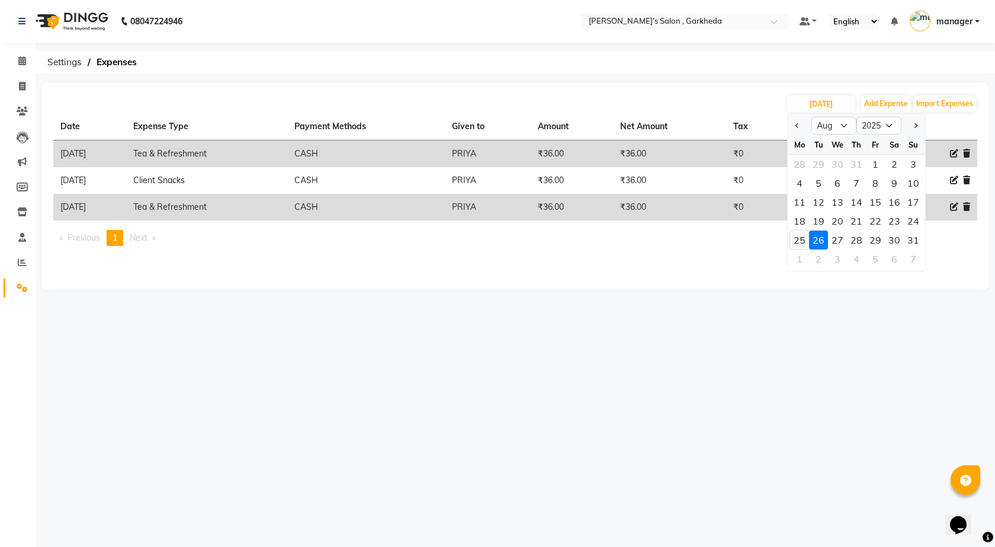
click at [795, 239] on div "25" at bounding box center [799, 239] width 19 height 19
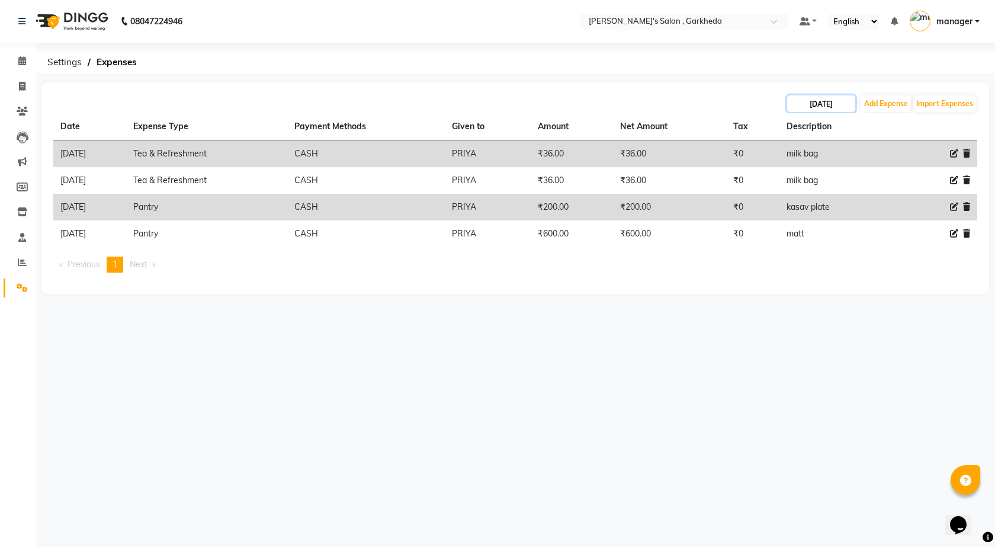
click at [841, 102] on input "[DATE]" at bounding box center [821, 103] width 68 height 17
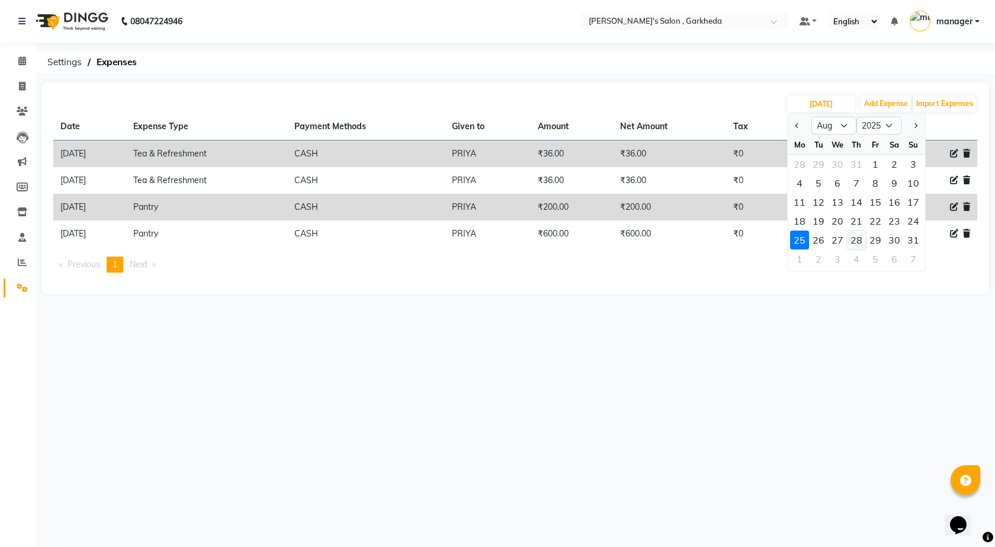
click at [860, 245] on div "28" at bounding box center [856, 239] width 19 height 19
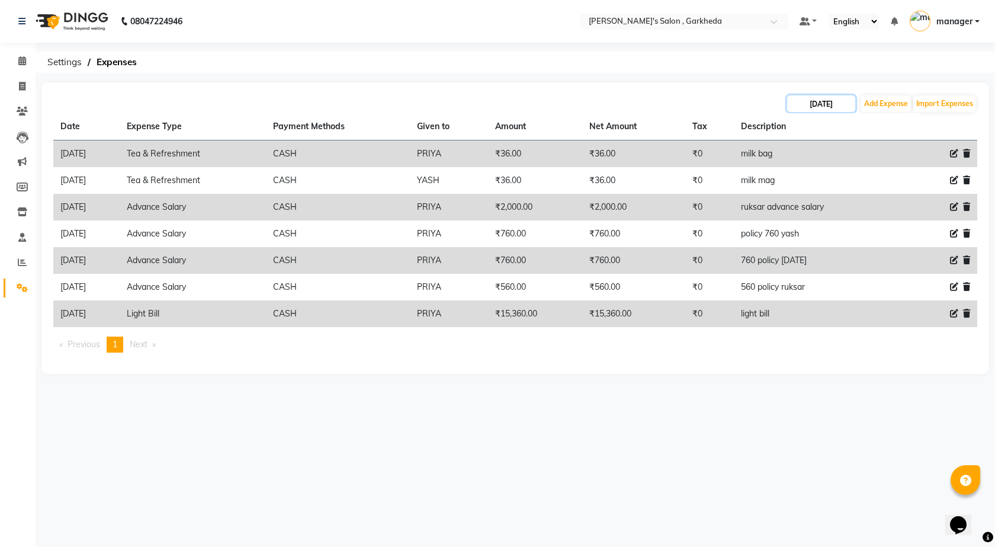
click at [832, 109] on input "[DATE]" at bounding box center [821, 103] width 68 height 17
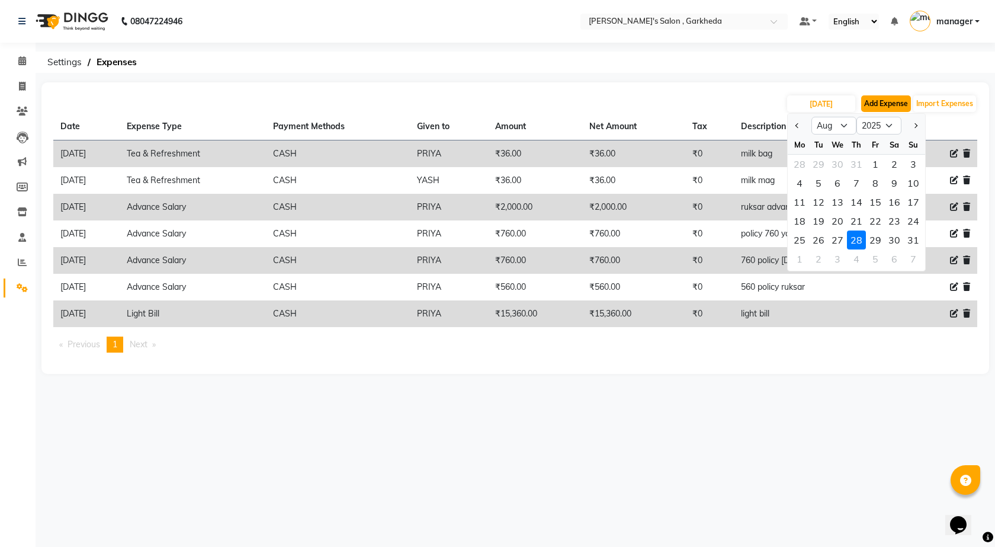
click at [890, 100] on button "Add Expense" at bounding box center [886, 103] width 50 height 17
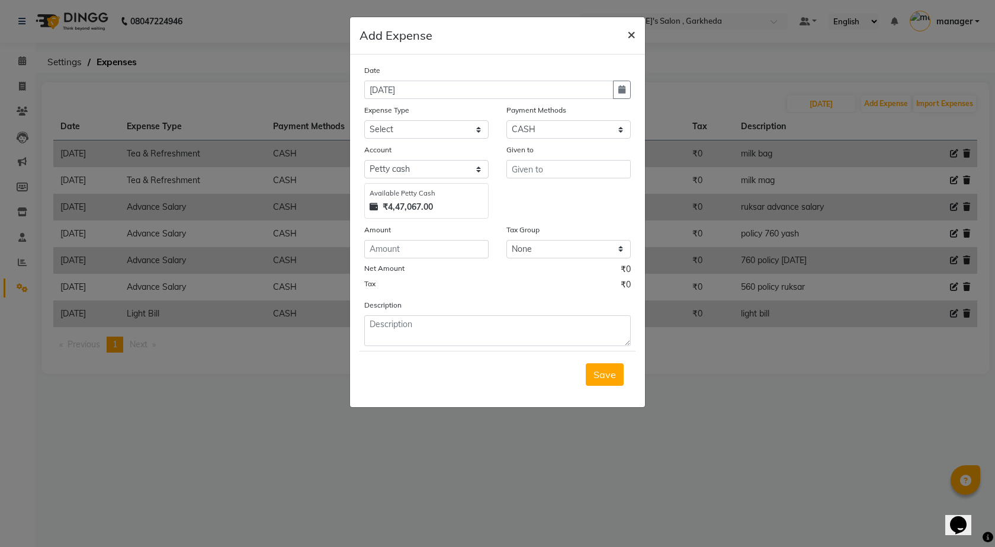
click at [632, 34] on span "×" at bounding box center [631, 34] width 8 height 18
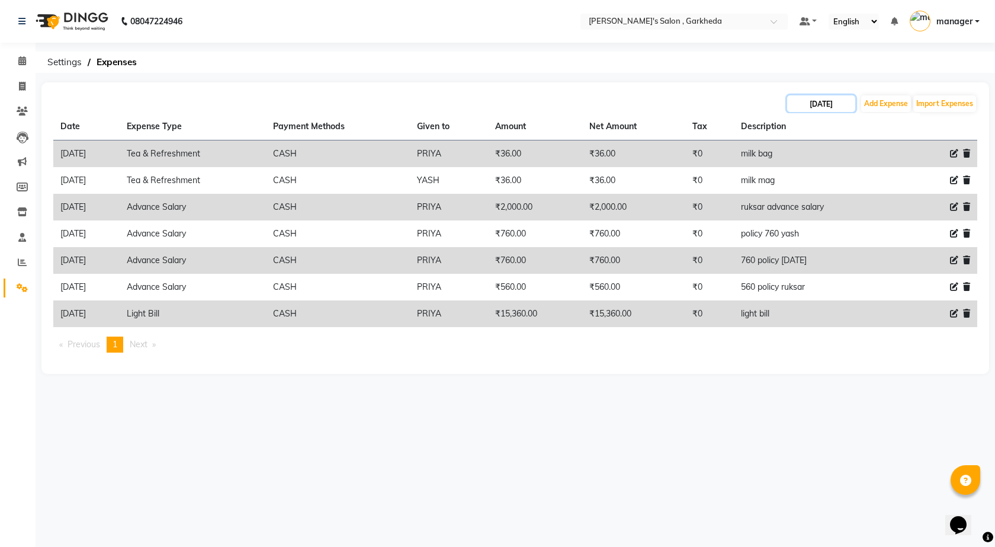
click at [830, 97] on input "[DATE]" at bounding box center [821, 103] width 68 height 17
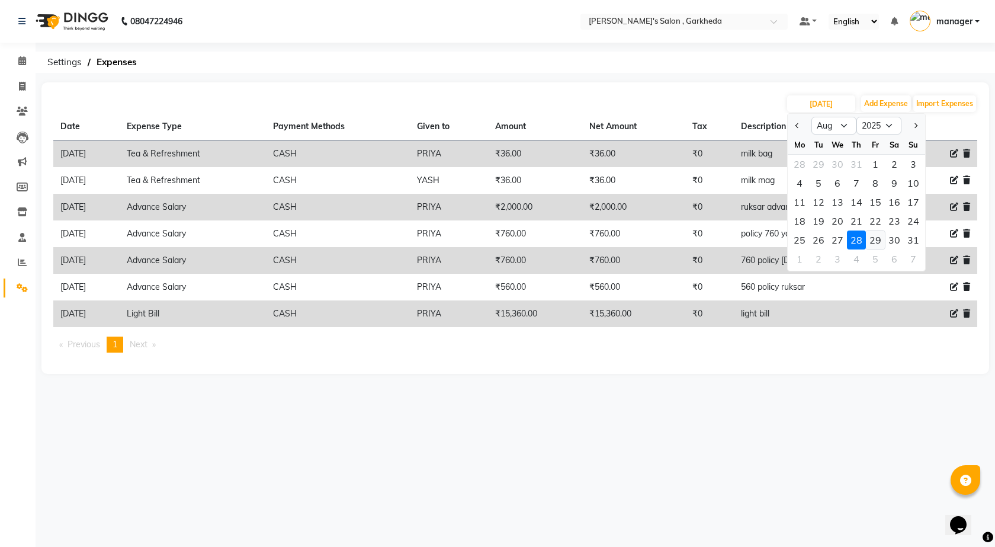
click at [881, 239] on div "29" at bounding box center [875, 239] width 19 height 19
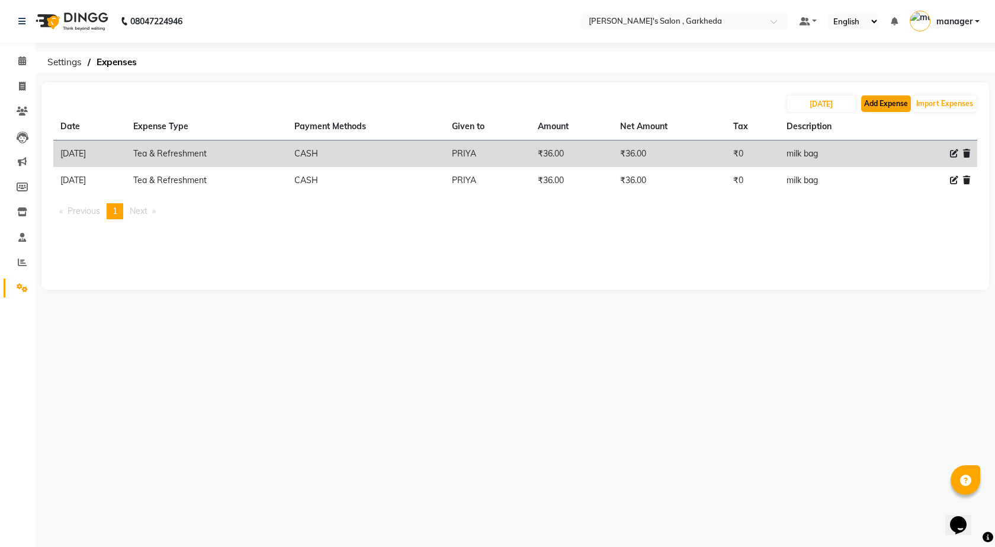
click at [898, 97] on button "Add Expense" at bounding box center [886, 103] width 50 height 17
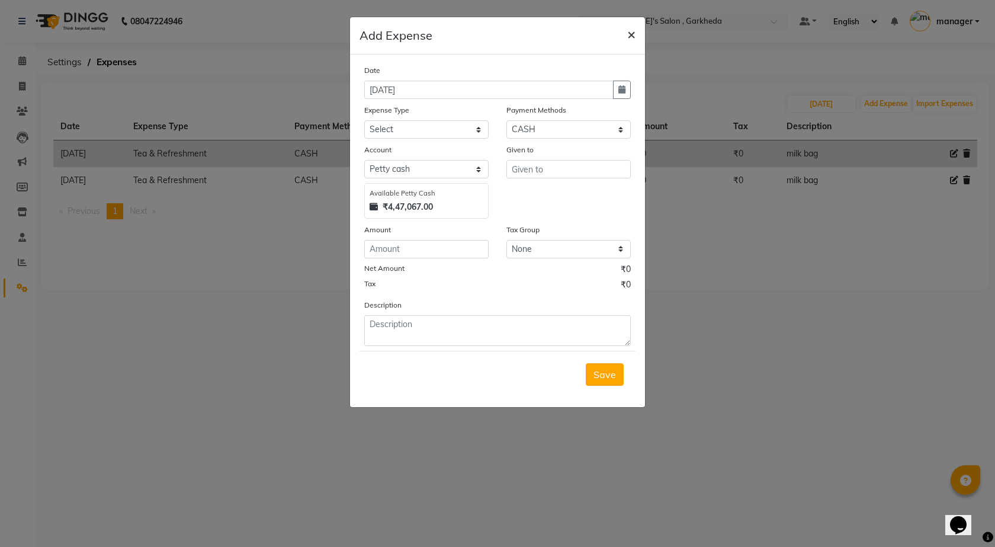
click at [638, 31] on button "×" at bounding box center [631, 33] width 27 height 33
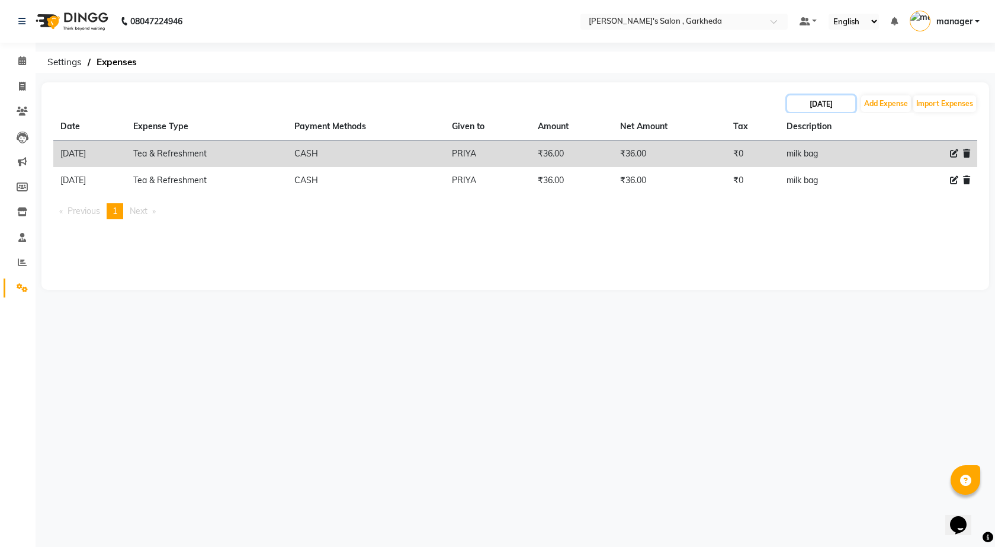
click at [824, 101] on input "[DATE]" at bounding box center [821, 103] width 68 height 17
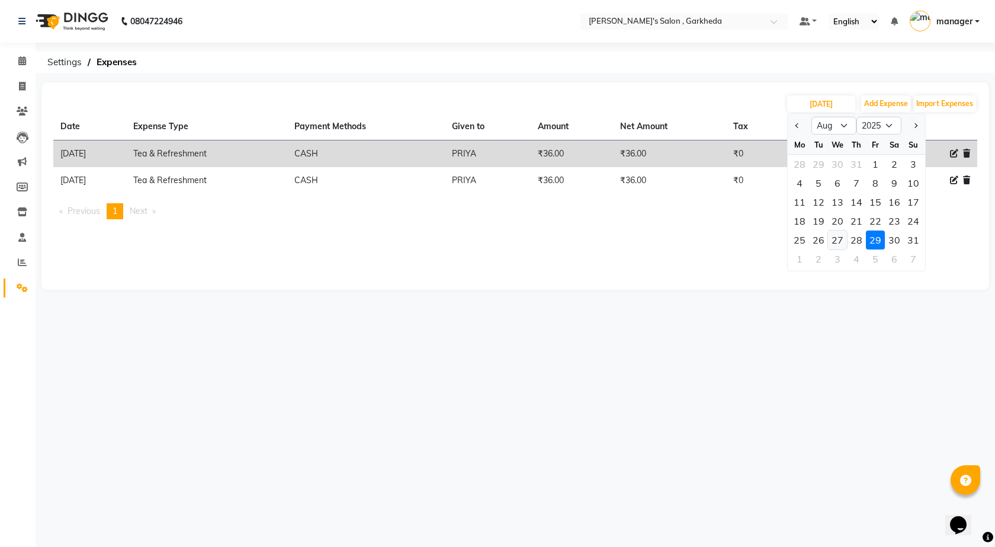
click at [846, 244] on div "27" at bounding box center [837, 239] width 19 height 19
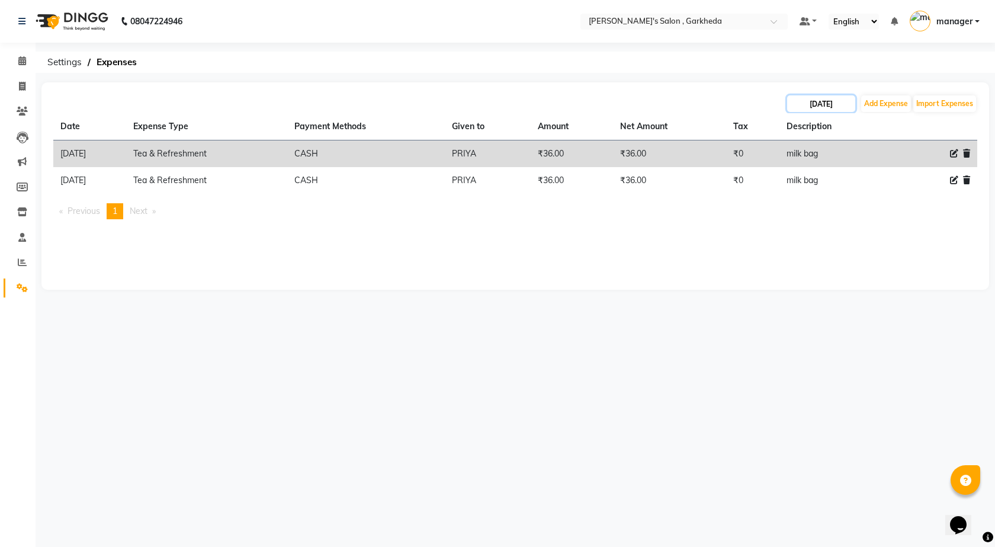
click at [821, 103] on input "[DATE]" at bounding box center [821, 103] width 68 height 17
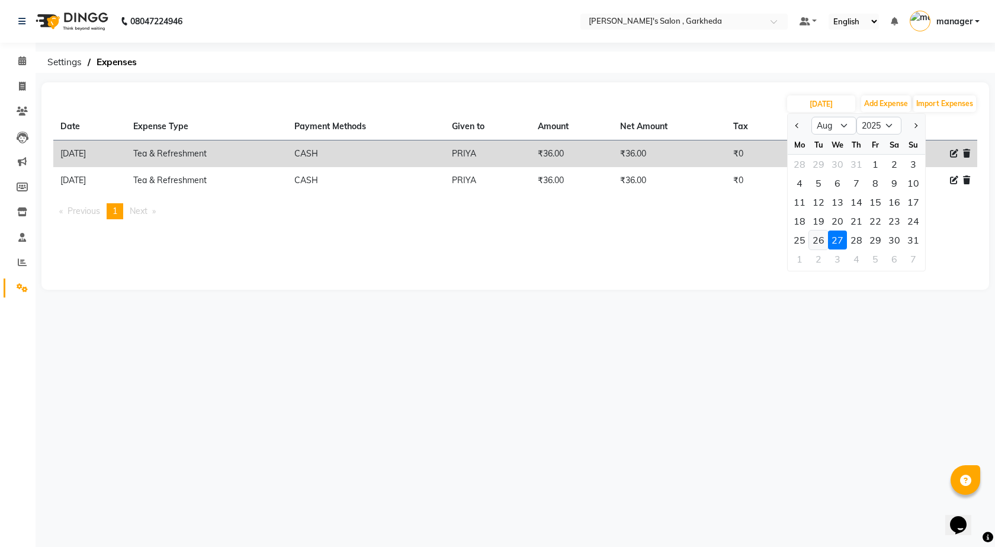
click at [819, 241] on div "26" at bounding box center [818, 239] width 19 height 19
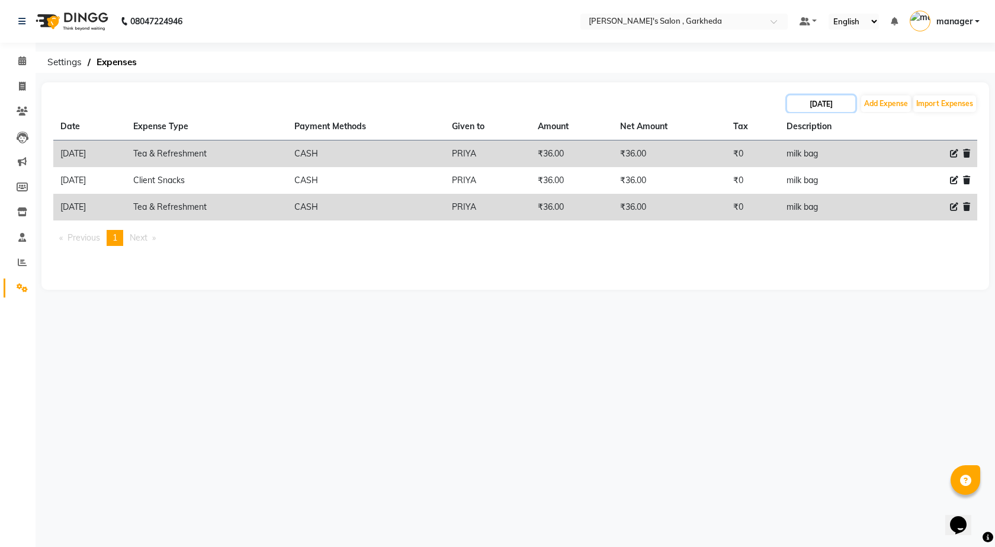
click at [832, 101] on input "[DATE]" at bounding box center [821, 103] width 68 height 17
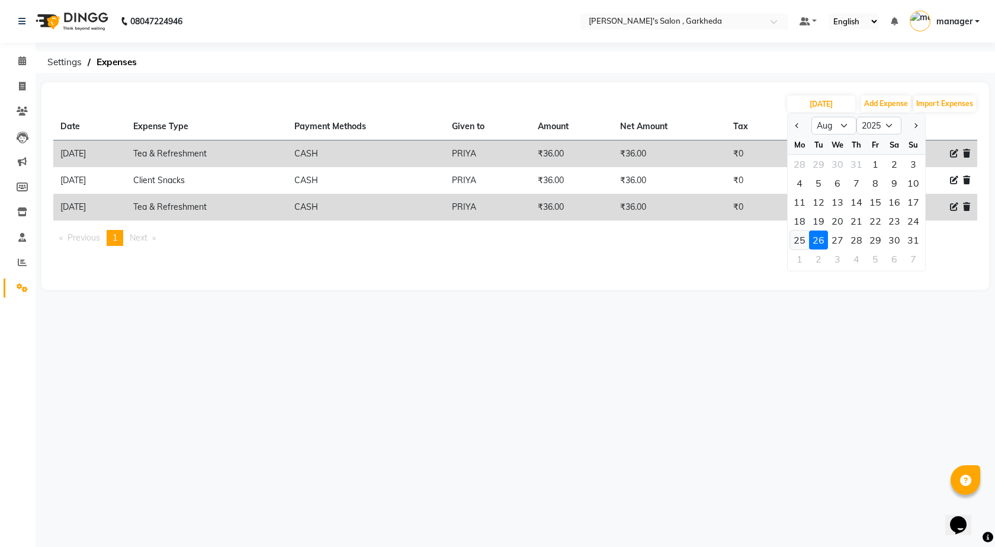
click at [803, 239] on div "25" at bounding box center [799, 239] width 19 height 19
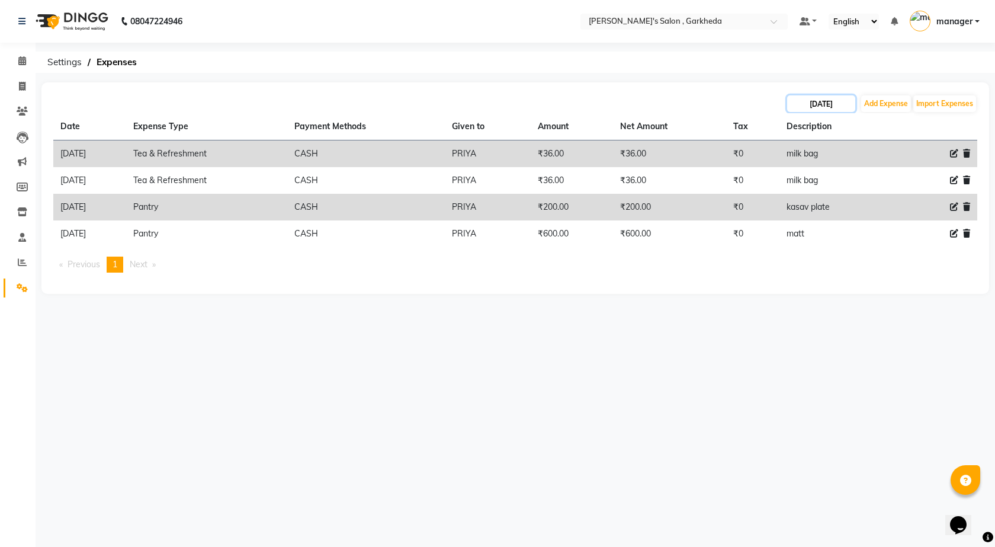
click at [822, 101] on input "[DATE]" at bounding box center [821, 103] width 68 height 17
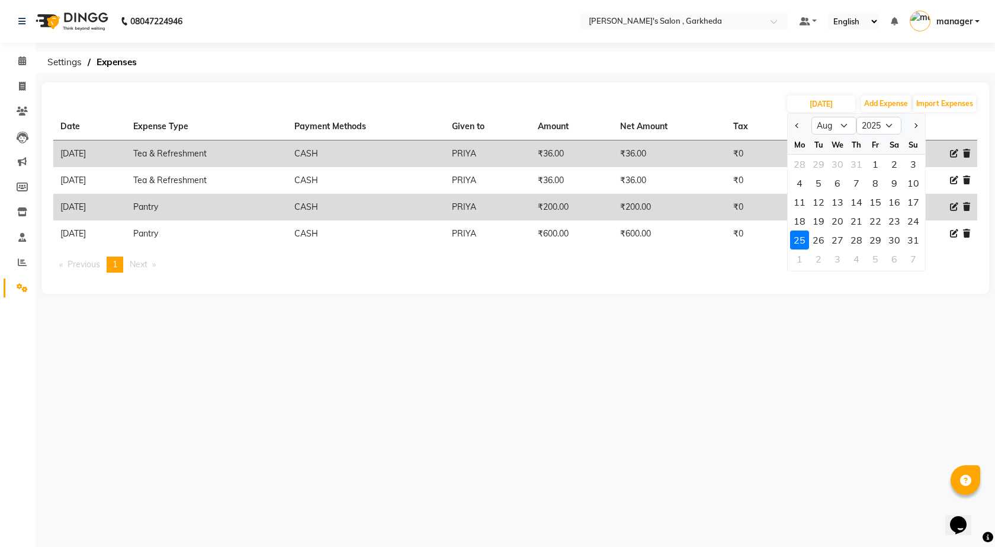
drag, startPoint x: 832, startPoint y: 244, endPoint x: 836, endPoint y: 233, distance: 11.7
click at [832, 243] on div "27" at bounding box center [837, 239] width 19 height 19
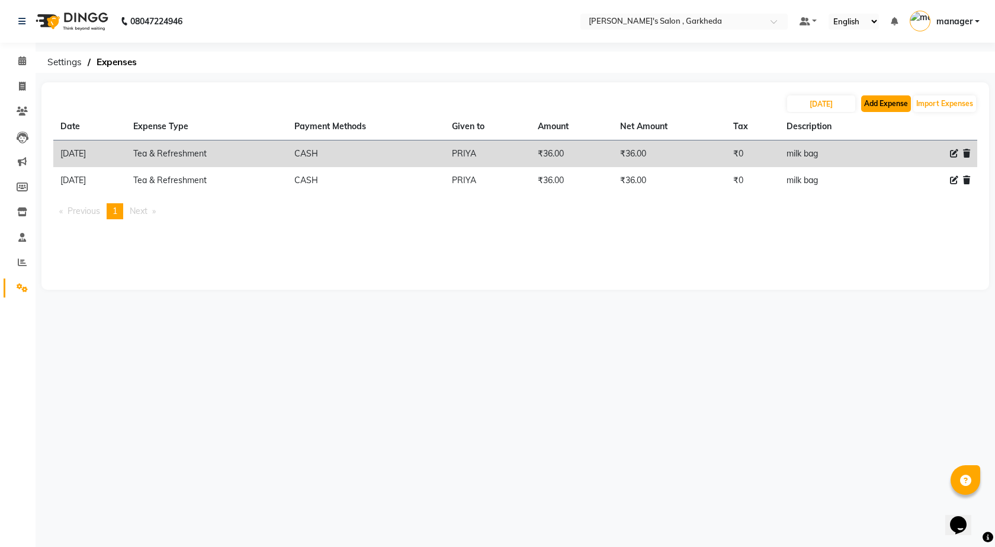
click at [881, 104] on button "Add Expense" at bounding box center [886, 103] width 50 height 17
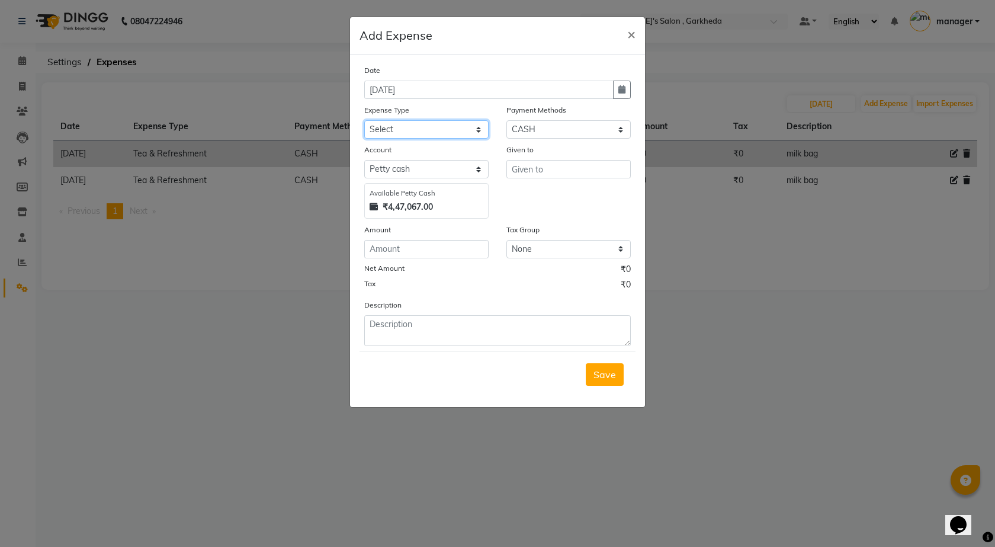
drag, startPoint x: 441, startPoint y: 126, endPoint x: 448, endPoint y: 137, distance: 13.2
click at [444, 130] on select "Select Advance Salary BANK TRANFAR Cash transfer to hub Client Snacks DISTRIBUT…" at bounding box center [426, 129] width 124 height 18
click at [364, 120] on select "Select Advance Salary BANK TRANFAR Cash transfer to hub Client Snacks DISTRIBUT…" at bounding box center [426, 129] width 124 height 18
click at [419, 240] on input "number" at bounding box center [426, 249] width 124 height 18
click at [628, 85] on button "button" at bounding box center [622, 90] width 18 height 18
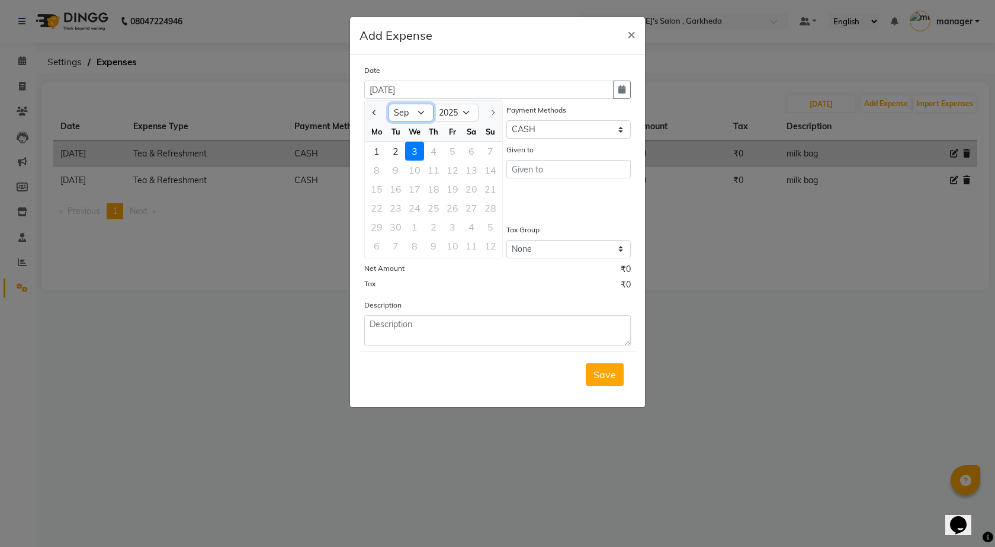
click at [417, 105] on select "Jan Feb Mar Apr May Jun [DATE] Aug Sep" at bounding box center [411, 113] width 45 height 18
click at [389, 104] on select "Jan Feb Mar Apr May Jun [DATE] Aug Sep" at bounding box center [411, 113] width 45 height 18
click at [419, 229] on div "27" at bounding box center [414, 226] width 19 height 19
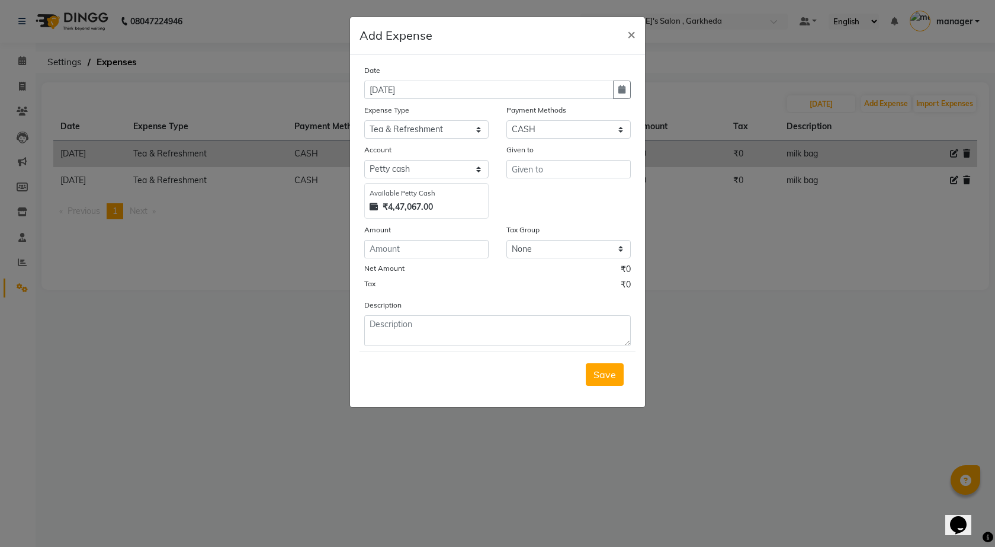
click at [534, 178] on div "Given to" at bounding box center [568, 180] width 142 height 75
click at [536, 169] on input "text" at bounding box center [568, 169] width 124 height 18
click at [547, 213] on ngb-highlight "s [PERSON_NAME]" at bounding box center [561, 213] width 81 height 12
click at [427, 243] on input "number" at bounding box center [426, 249] width 124 height 18
click at [436, 330] on textarea at bounding box center [497, 330] width 267 height 31
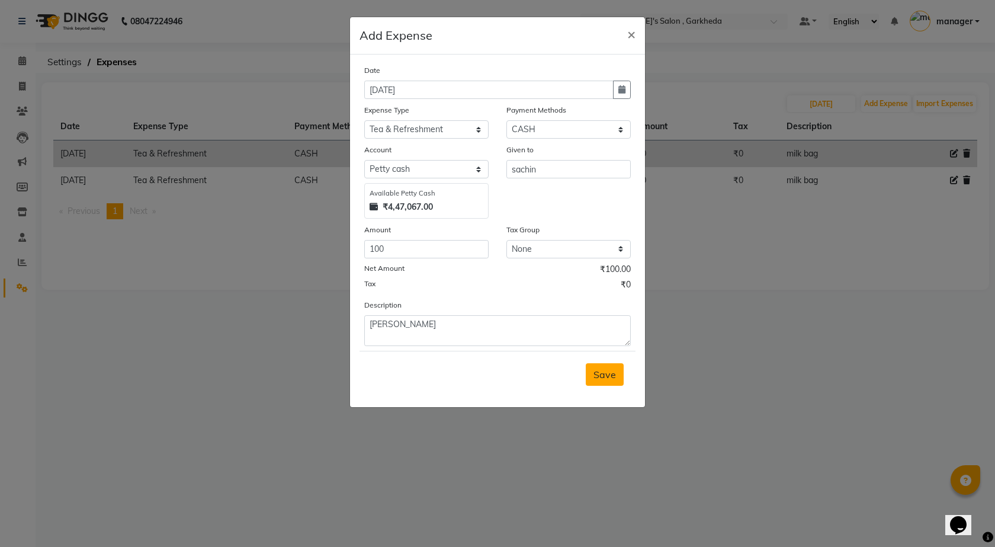
click at [603, 375] on span "Save" at bounding box center [604, 374] width 23 height 12
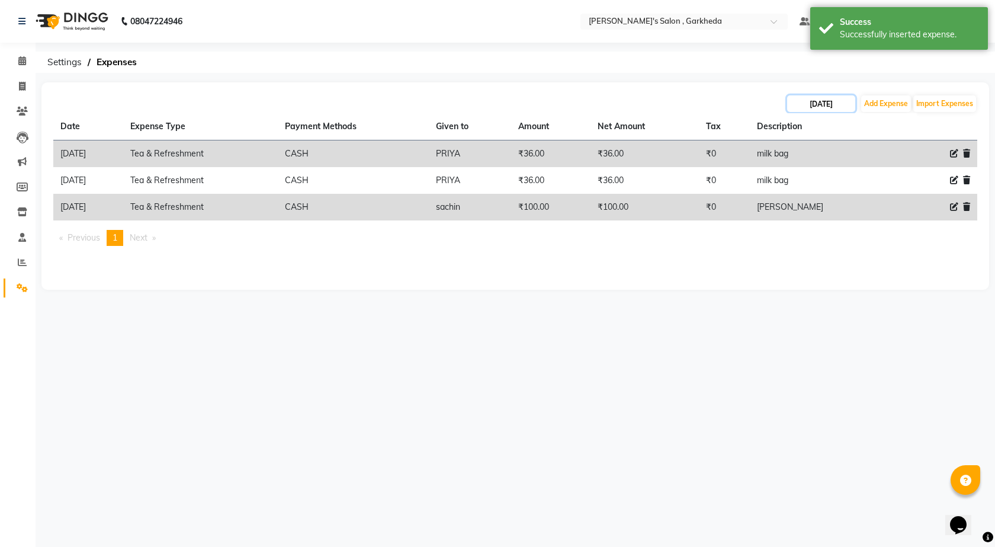
click at [836, 102] on input "[DATE]" at bounding box center [821, 103] width 68 height 17
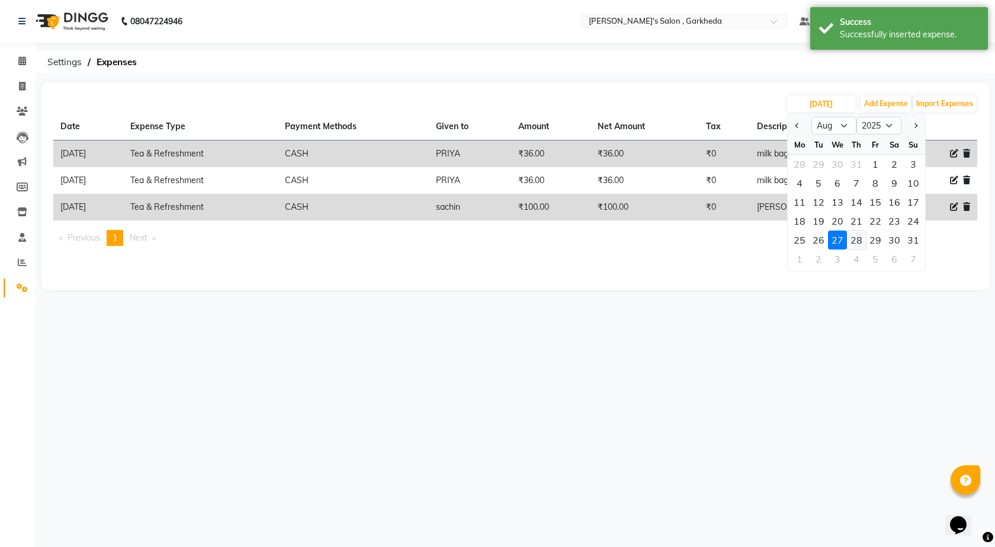
click at [853, 239] on div "28" at bounding box center [856, 239] width 19 height 19
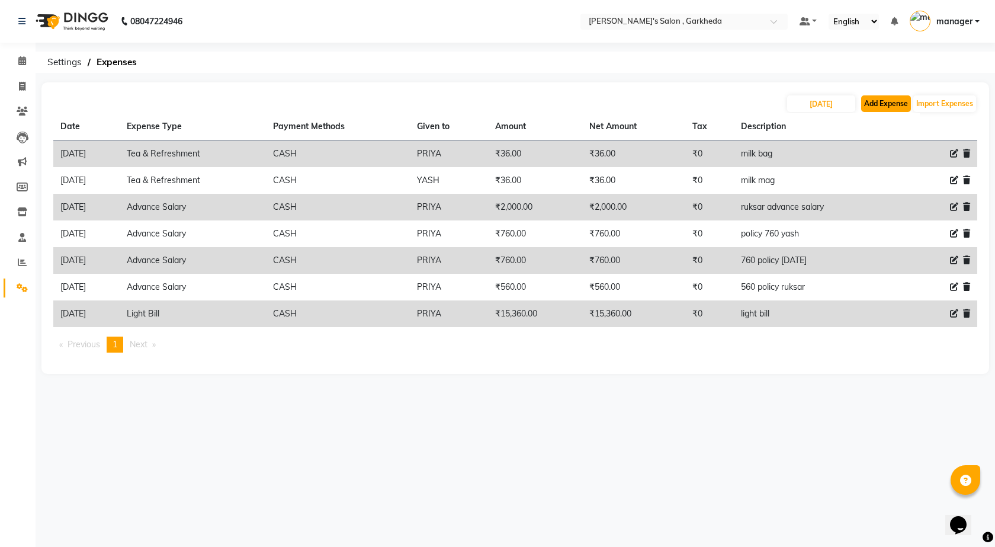
click at [864, 101] on button "Add Expense" at bounding box center [886, 103] width 50 height 17
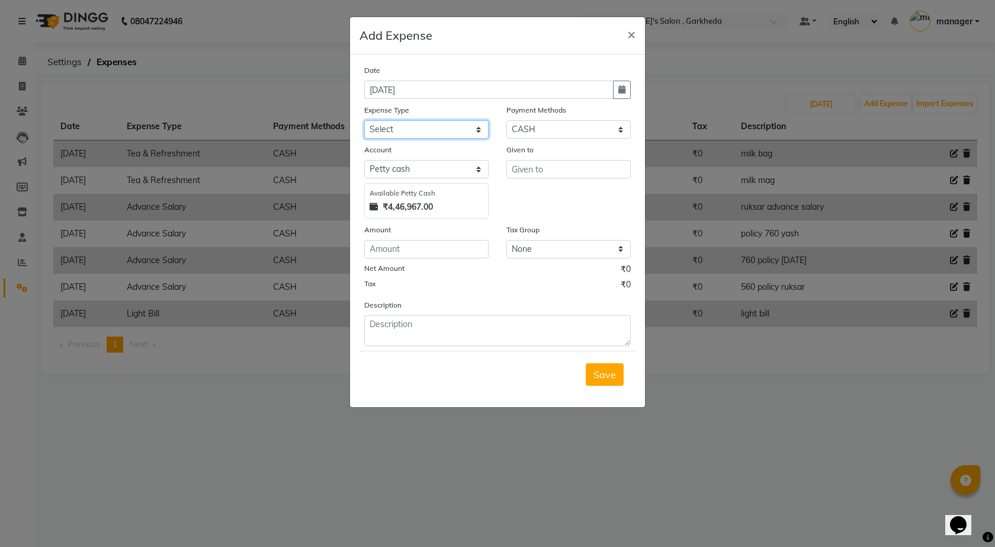
click at [463, 121] on select "Select Advance Salary BANK TRANFAR Cash transfer to hub Client Snacks DISTRIBUT…" at bounding box center [426, 129] width 124 height 18
click at [364, 120] on select "Select Advance Salary BANK TRANFAR Cash transfer to hub Client Snacks DISTRIBUT…" at bounding box center [426, 129] width 124 height 18
click at [446, 245] on input "number" at bounding box center [426, 249] width 124 height 18
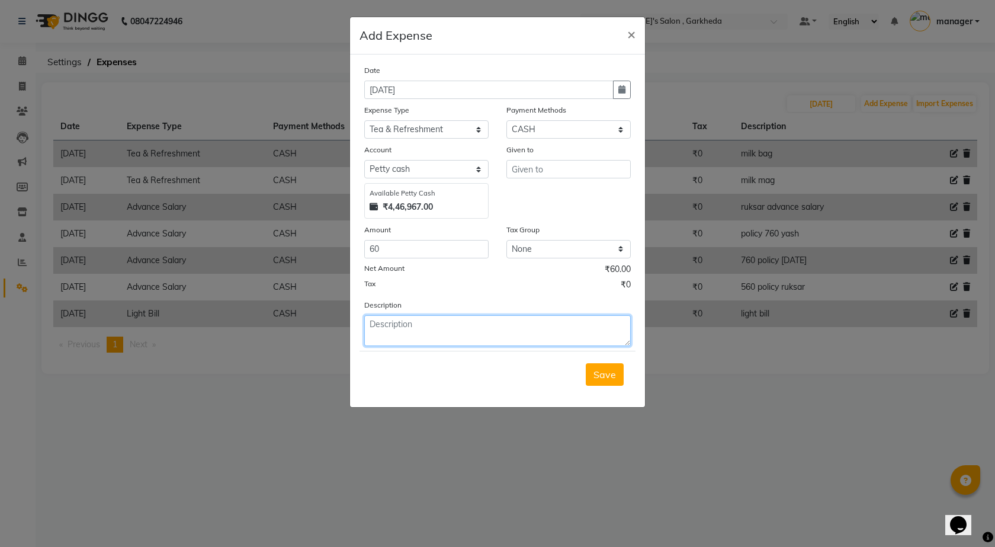
click at [409, 323] on textarea at bounding box center [497, 330] width 267 height 31
click at [621, 88] on icon "button" at bounding box center [621, 89] width 7 height 8
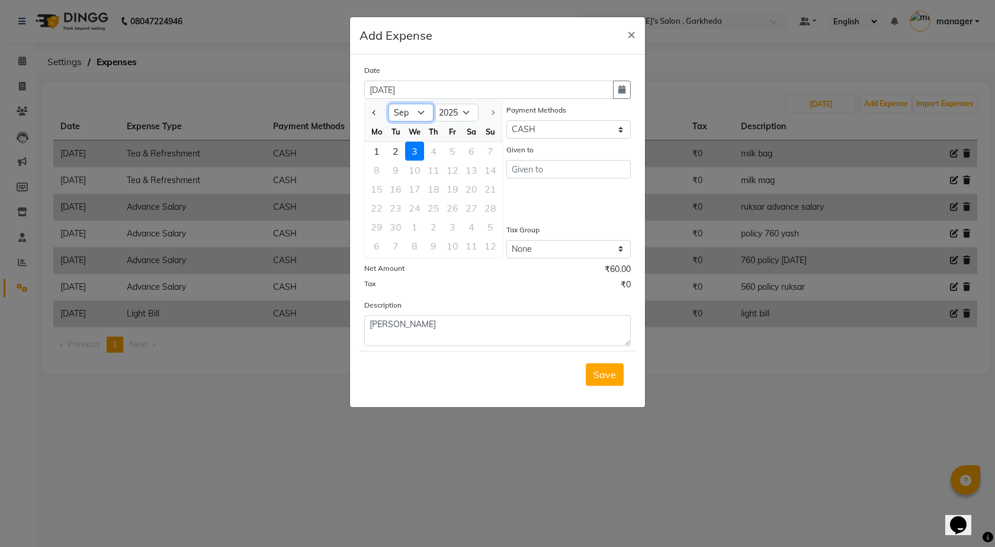
click at [421, 114] on select "Jan Feb Mar Apr May Jun [DATE] Aug Sep" at bounding box center [411, 113] width 45 height 18
click at [389, 104] on select "Jan Feb Mar Apr May Jun [DATE] Aug Sep" at bounding box center [411, 113] width 45 height 18
click at [439, 228] on div "28" at bounding box center [433, 226] width 19 height 19
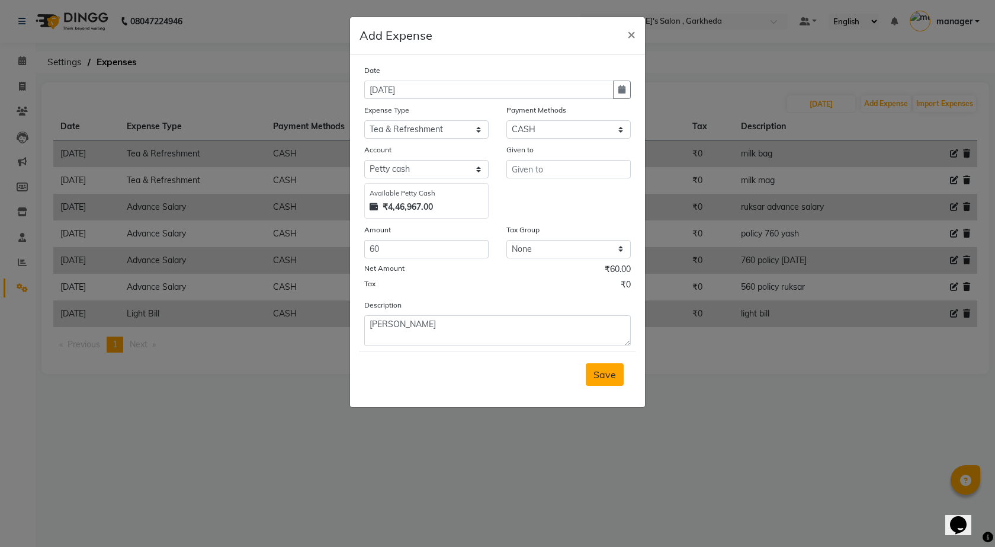
click at [599, 375] on span "Save" at bounding box center [604, 374] width 23 height 12
click at [586, 175] on input "text" at bounding box center [568, 169] width 124 height 18
click at [578, 211] on button "P [PERSON_NAME]" at bounding box center [562, 213] width 111 height 19
click at [605, 378] on span "Save" at bounding box center [604, 374] width 23 height 12
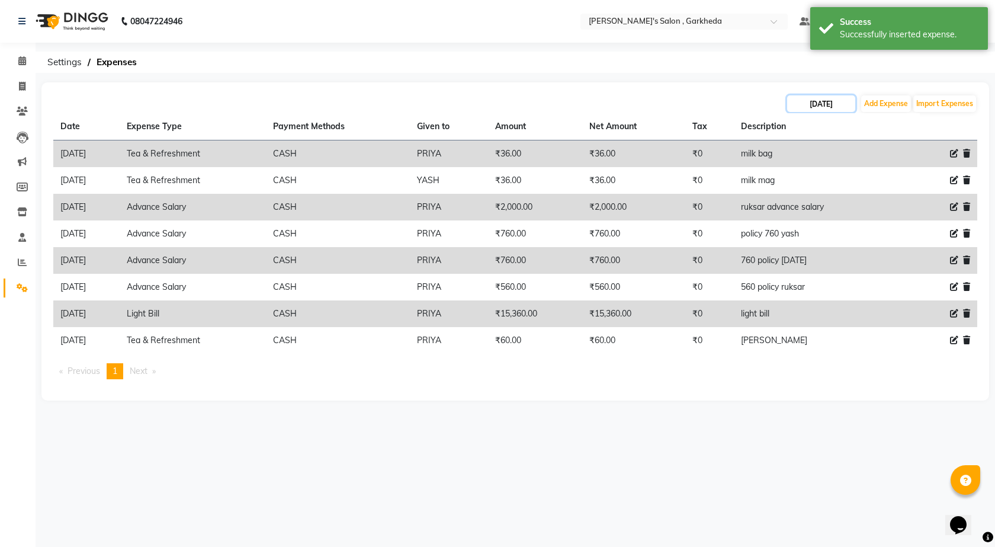
click at [839, 104] on input "[DATE]" at bounding box center [821, 103] width 68 height 17
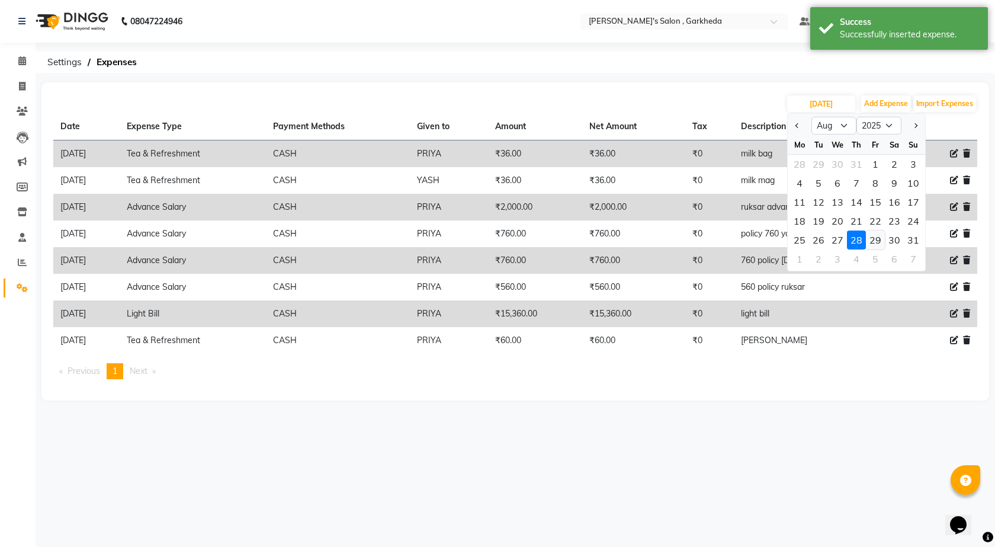
click at [877, 243] on div "29" at bounding box center [875, 239] width 19 height 19
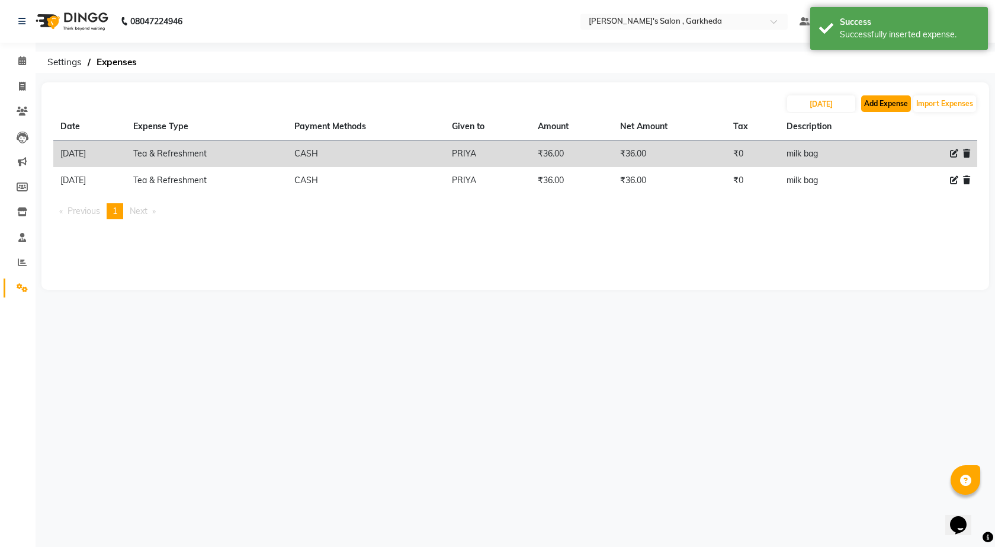
click at [868, 104] on button "Add Expense" at bounding box center [886, 103] width 50 height 17
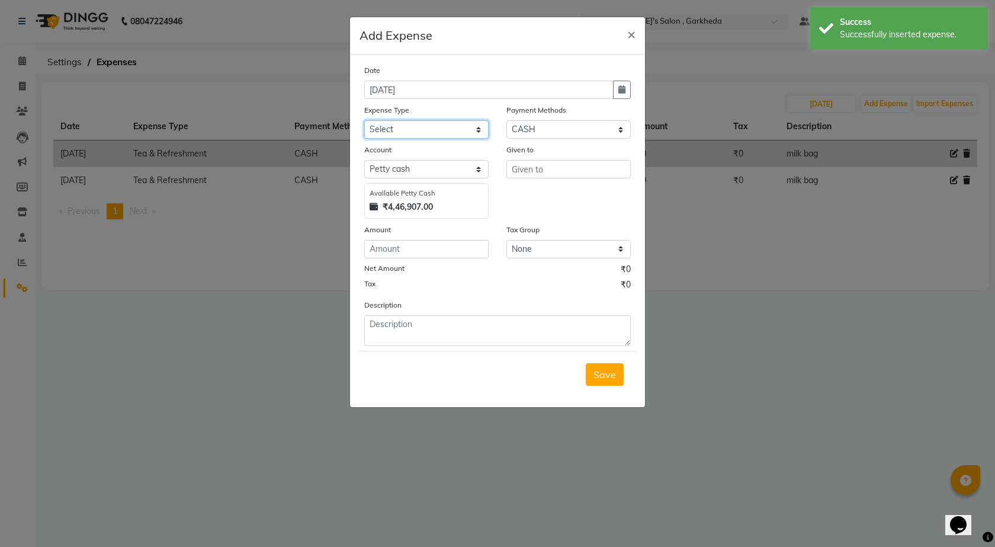
click at [438, 124] on select "Select Advance Salary BANK TRANFAR Cash transfer to hub Client Snacks DISTRIBUT…" at bounding box center [426, 129] width 124 height 18
click at [364, 120] on select "Select Advance Salary BANK TRANFAR Cash transfer to hub Client Snacks DISTRIBUT…" at bounding box center [426, 129] width 124 height 18
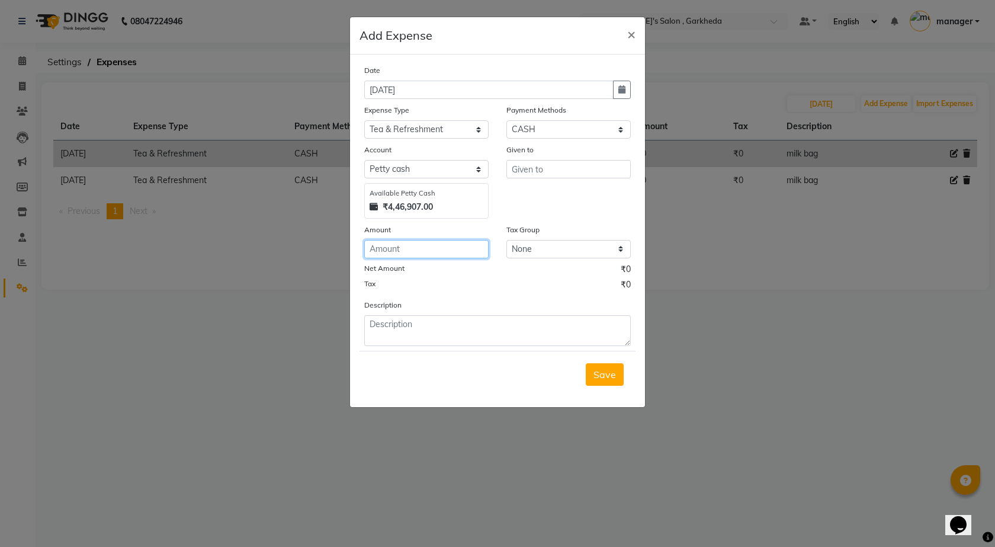
click at [417, 249] on input "number" at bounding box center [426, 249] width 124 height 18
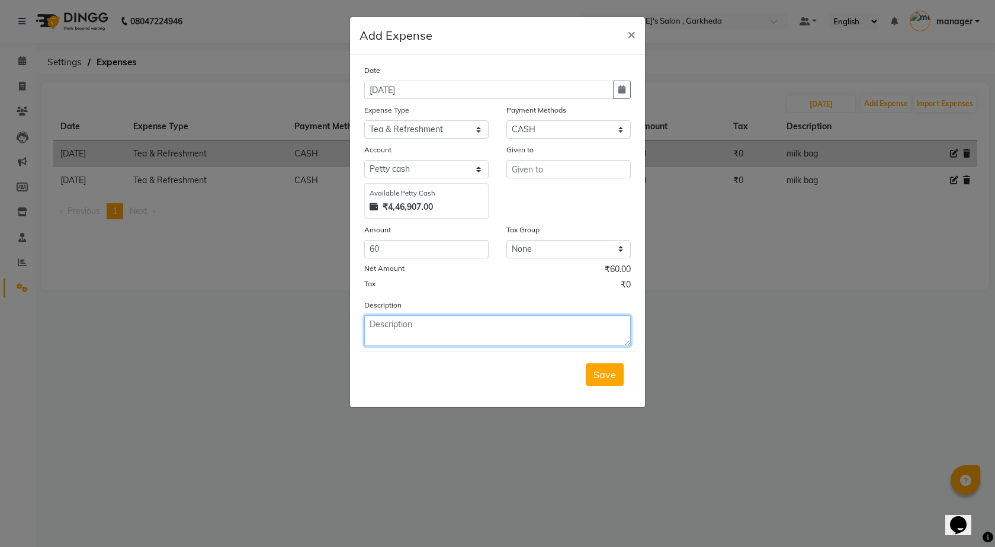
click at [450, 338] on textarea at bounding box center [497, 330] width 267 height 31
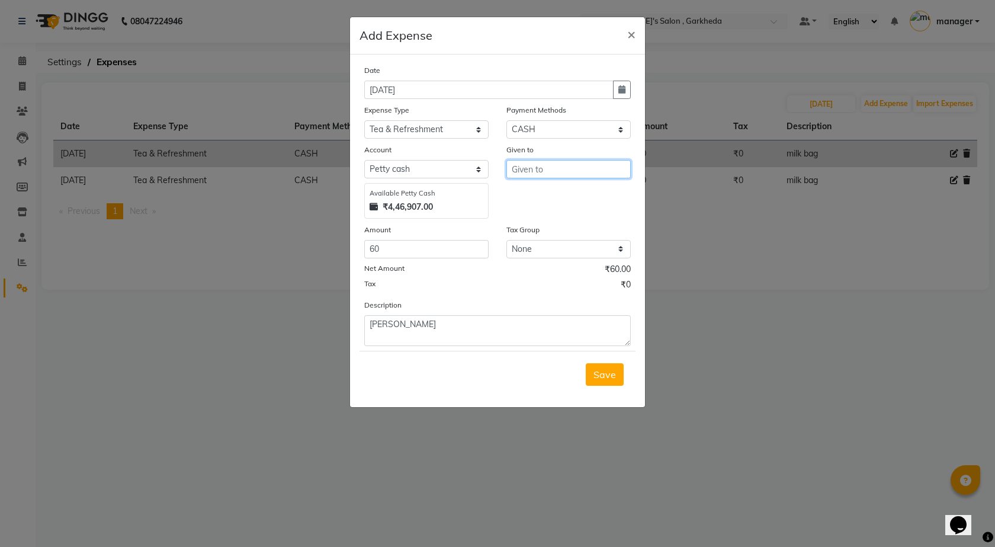
click at [538, 166] on input "text" at bounding box center [568, 169] width 124 height 18
click at [544, 216] on ngb-highlight "P [PERSON_NAME]" at bounding box center [535, 213] width 28 height 12
click at [616, 87] on button "button" at bounding box center [622, 90] width 18 height 18
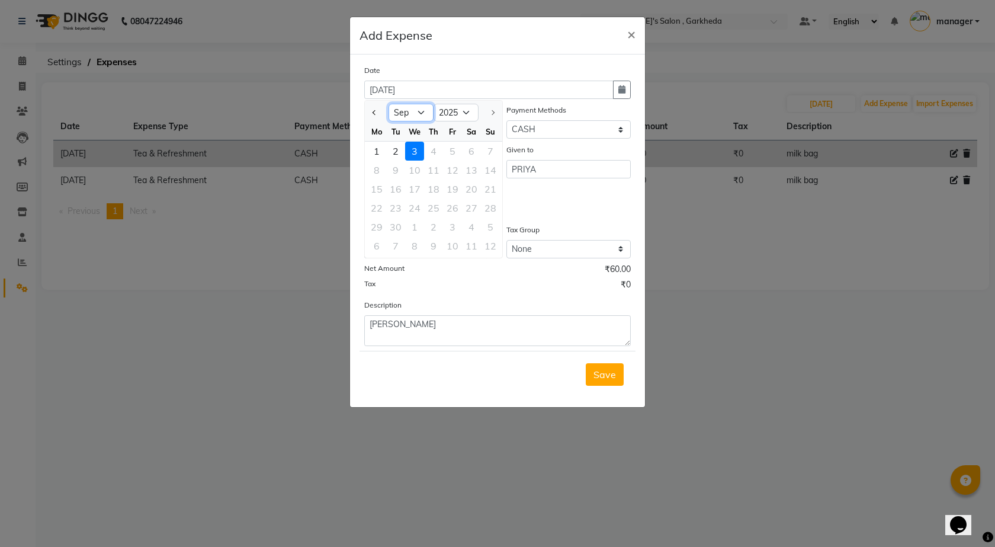
click at [419, 113] on select "Jan Feb Mar Apr May Jun [DATE] Aug Sep" at bounding box center [411, 113] width 45 height 18
click at [389, 104] on select "Jan Feb Mar Apr May Jun [DATE] Aug Sep" at bounding box center [411, 113] width 45 height 18
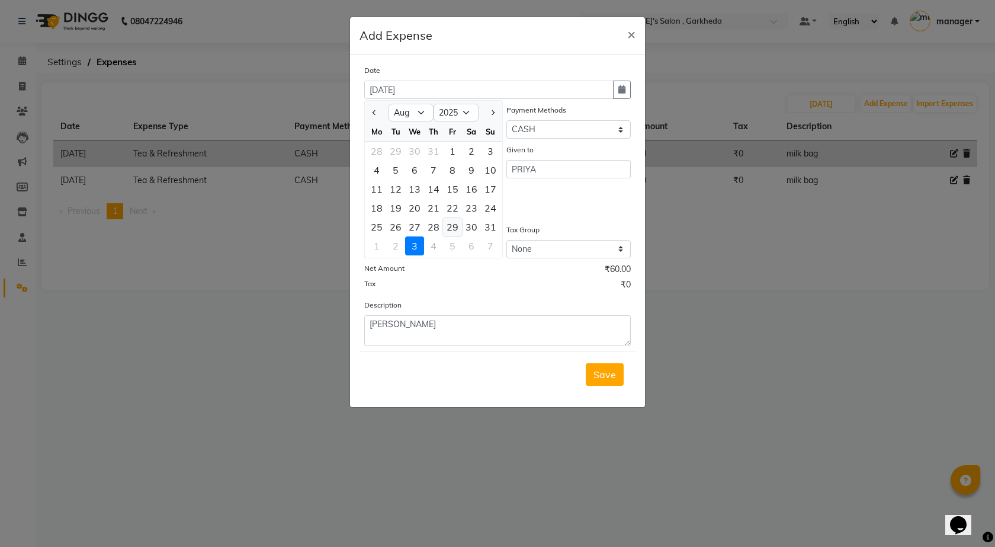
click at [452, 228] on div "29" at bounding box center [452, 226] width 19 height 19
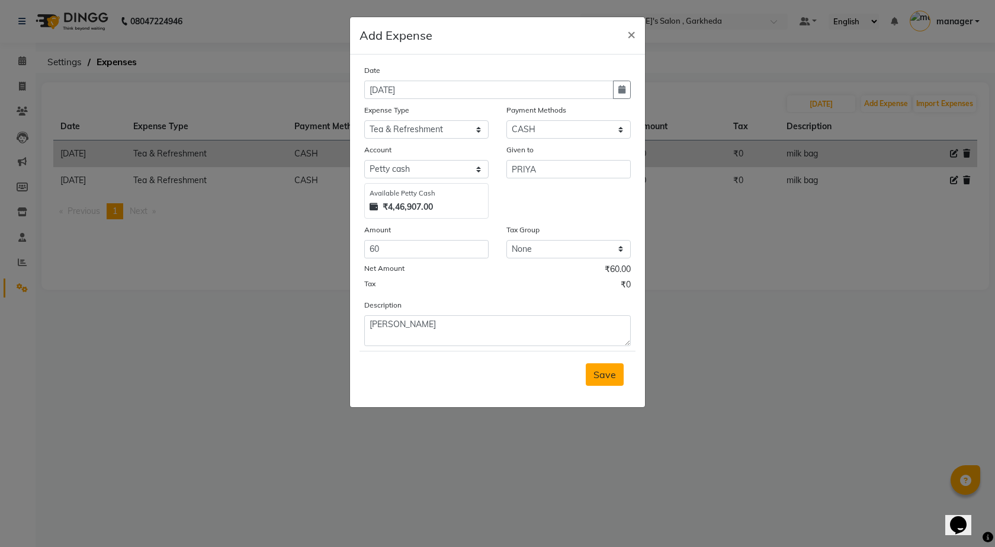
click at [612, 373] on span "Save" at bounding box center [604, 374] width 23 height 12
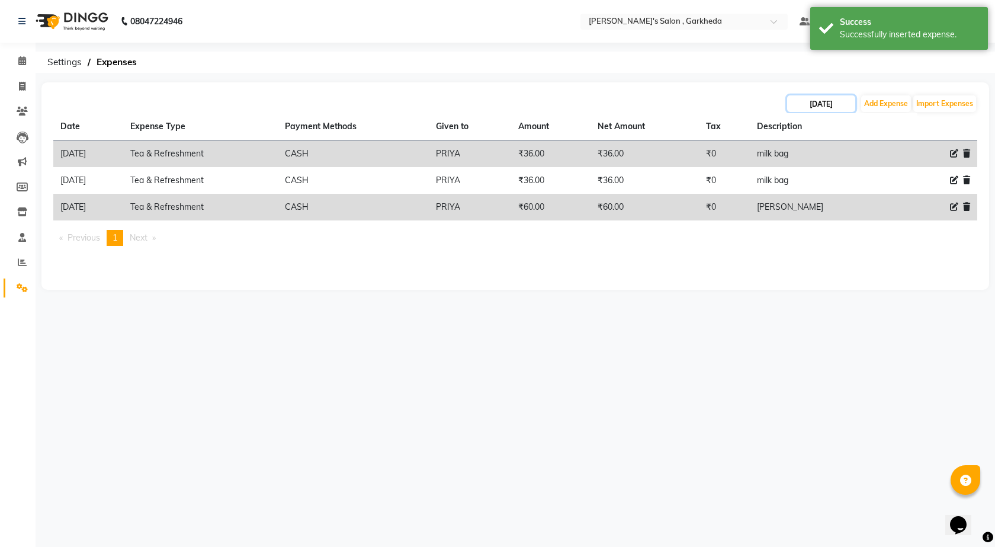
click at [823, 101] on input "[DATE]" at bounding box center [821, 103] width 68 height 17
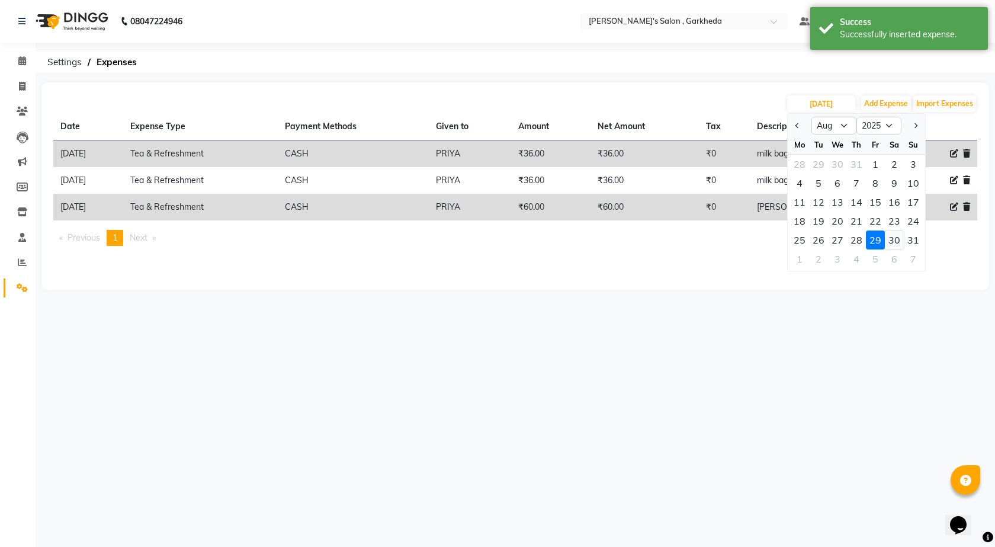
click at [894, 239] on div "30" at bounding box center [894, 239] width 19 height 19
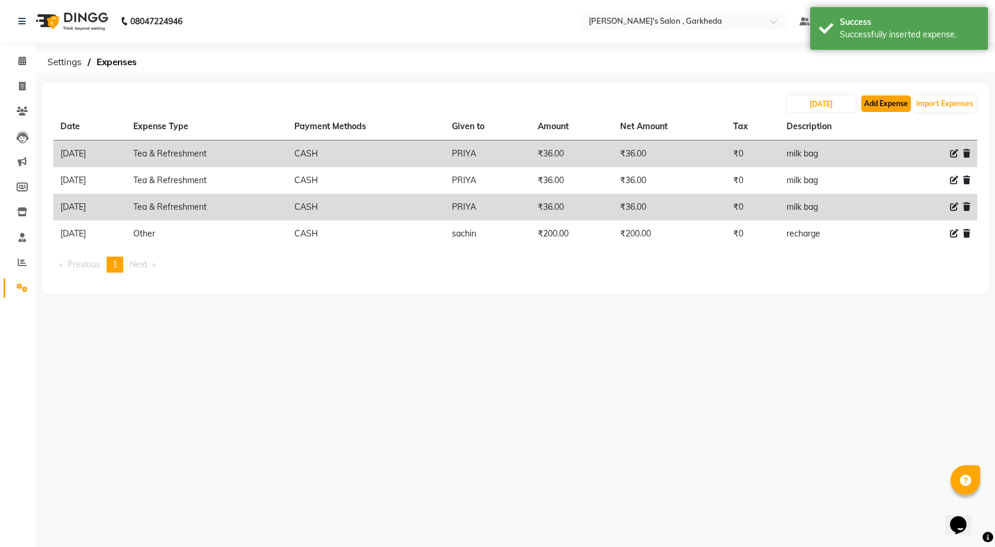
click at [877, 102] on button "Add Expense" at bounding box center [886, 103] width 50 height 17
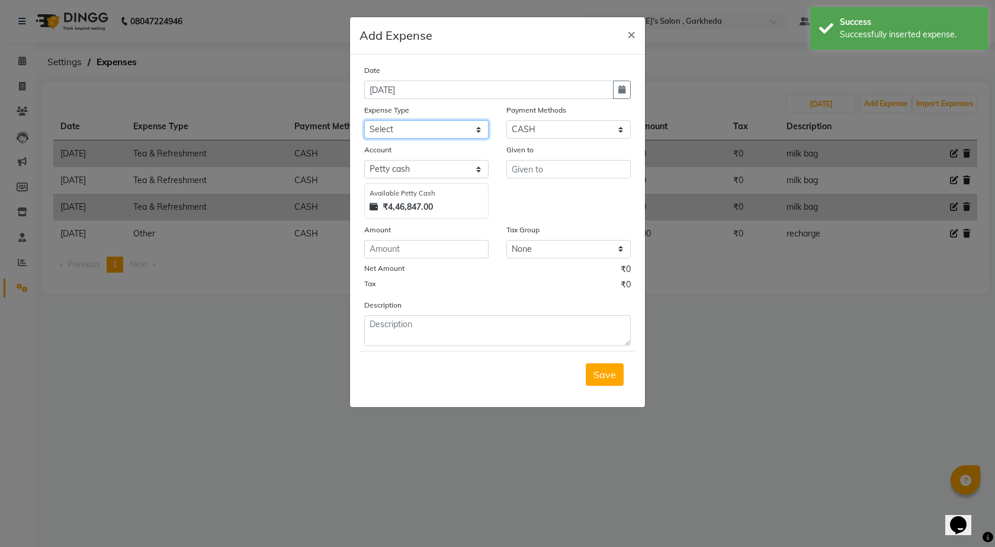
click at [447, 129] on select "Select Advance Salary BANK TRANFAR Cash transfer to hub Client Snacks DISTRIBUT…" at bounding box center [426, 129] width 124 height 18
click at [364, 120] on select "Select Advance Salary BANK TRANFAR Cash transfer to hub Client Snacks DISTRIBUT…" at bounding box center [426, 129] width 124 height 18
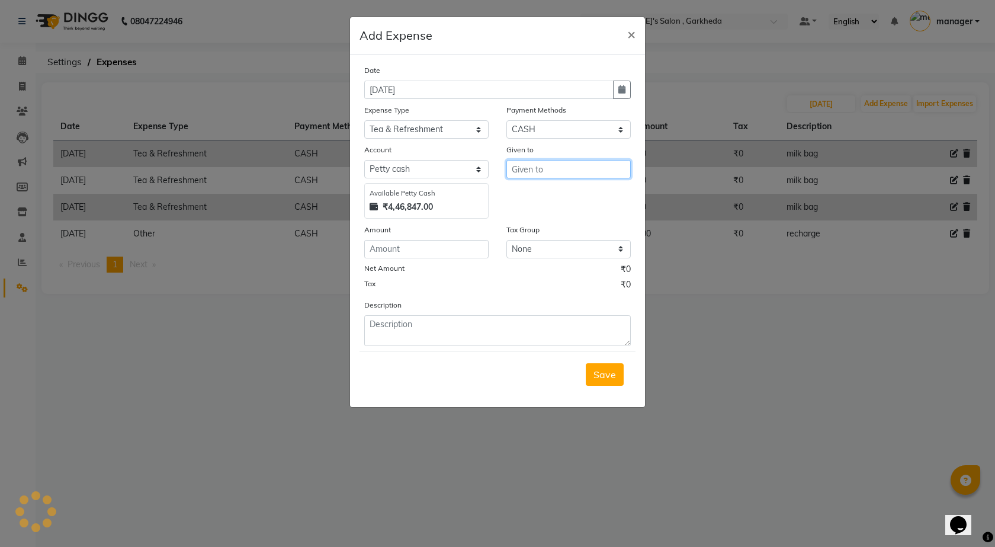
click at [527, 167] on input "text" at bounding box center [568, 169] width 124 height 18
click at [541, 213] on ngb-highlight "P [PERSON_NAME]" at bounding box center [535, 213] width 28 height 12
click at [463, 247] on input "number" at bounding box center [426, 249] width 124 height 18
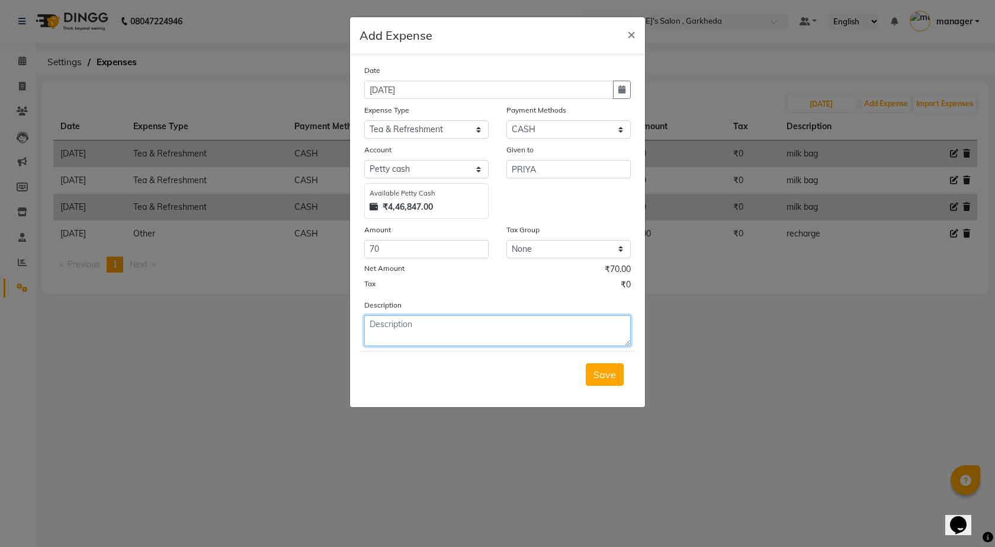
click at [461, 329] on textarea at bounding box center [497, 330] width 267 height 31
click at [623, 90] on icon "button" at bounding box center [621, 89] width 7 height 8
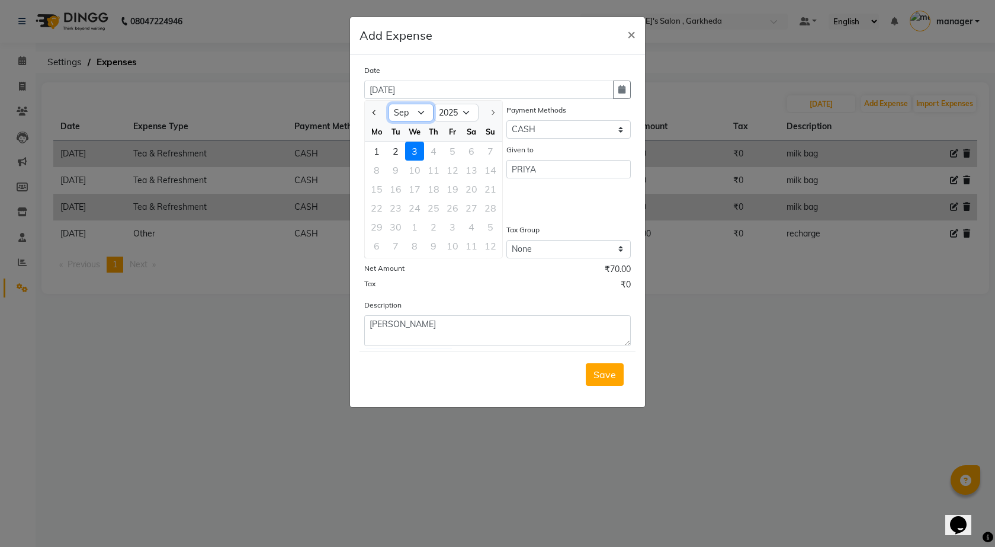
click at [419, 104] on select "Jan Feb Mar Apr May Jun [DATE] Aug Sep" at bounding box center [411, 113] width 45 height 18
click at [389, 104] on select "Jan Feb Mar Apr May Jun [DATE] Aug Sep" at bounding box center [411, 113] width 45 height 18
click at [474, 224] on div "30" at bounding box center [471, 226] width 19 height 19
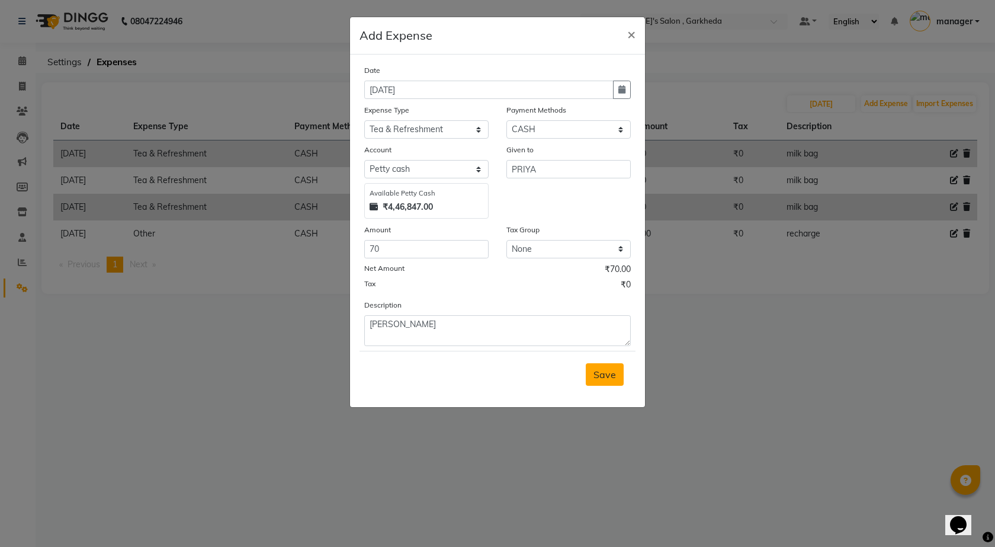
click at [605, 368] on span "Save" at bounding box center [604, 374] width 23 height 12
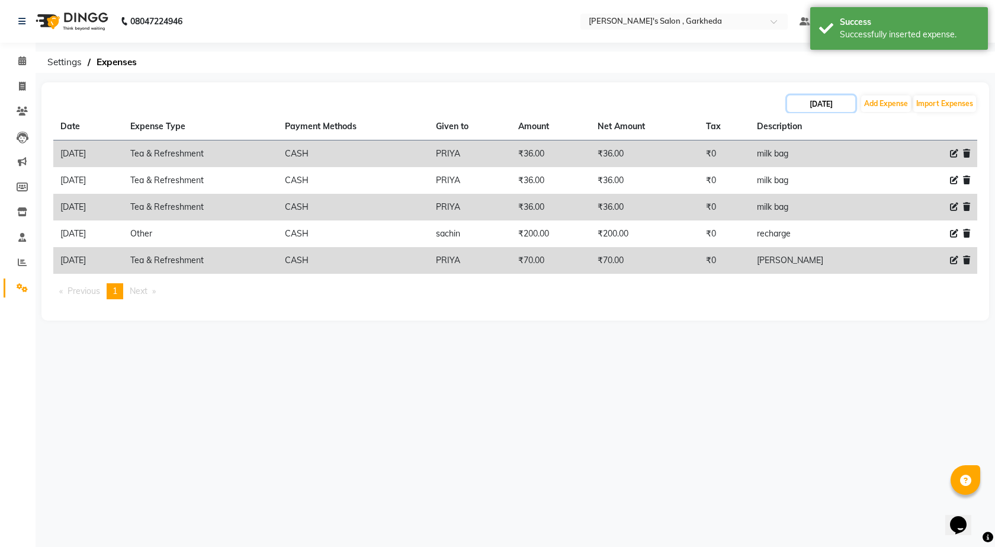
click at [834, 102] on input "[DATE]" at bounding box center [821, 103] width 68 height 17
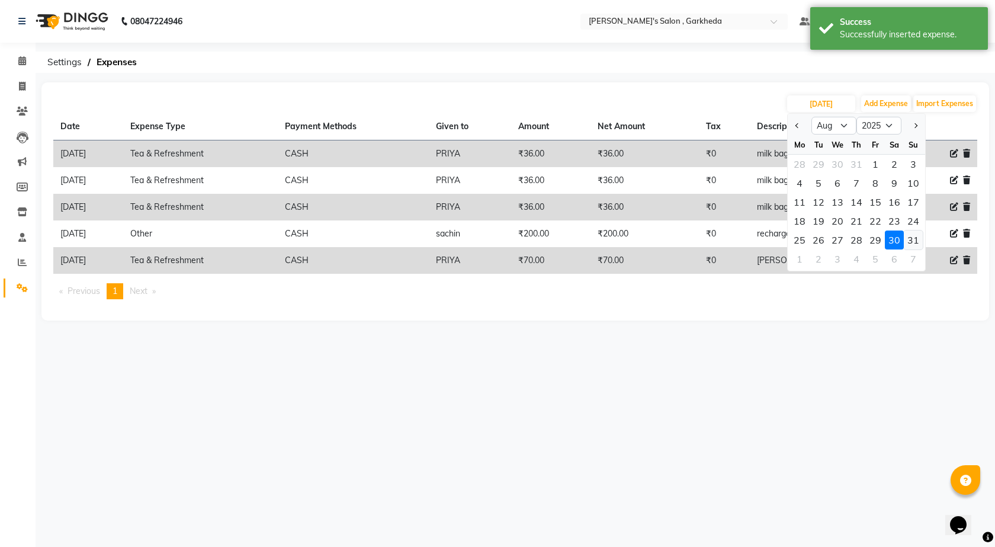
click at [910, 242] on div "31" at bounding box center [913, 239] width 19 height 19
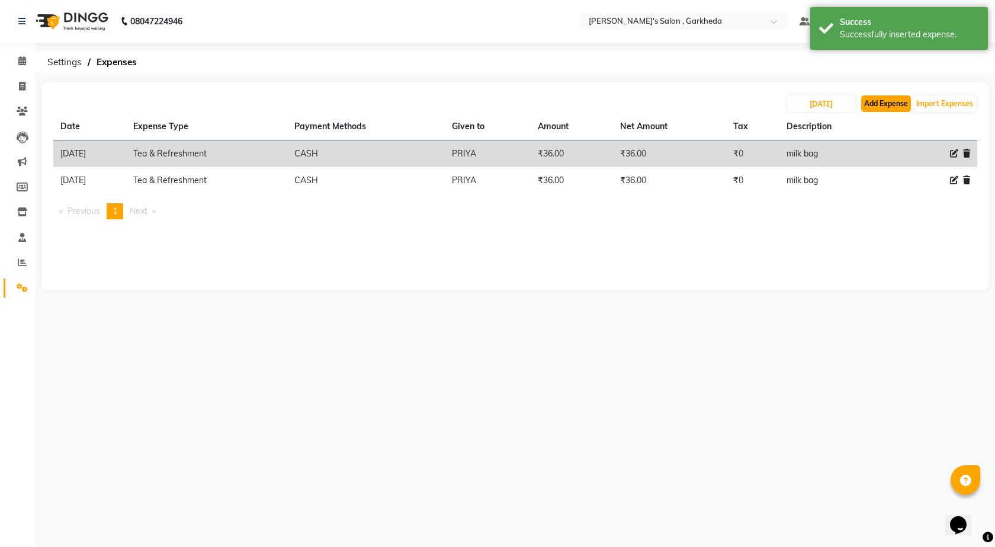
click at [883, 97] on button "Add Expense" at bounding box center [886, 103] width 50 height 17
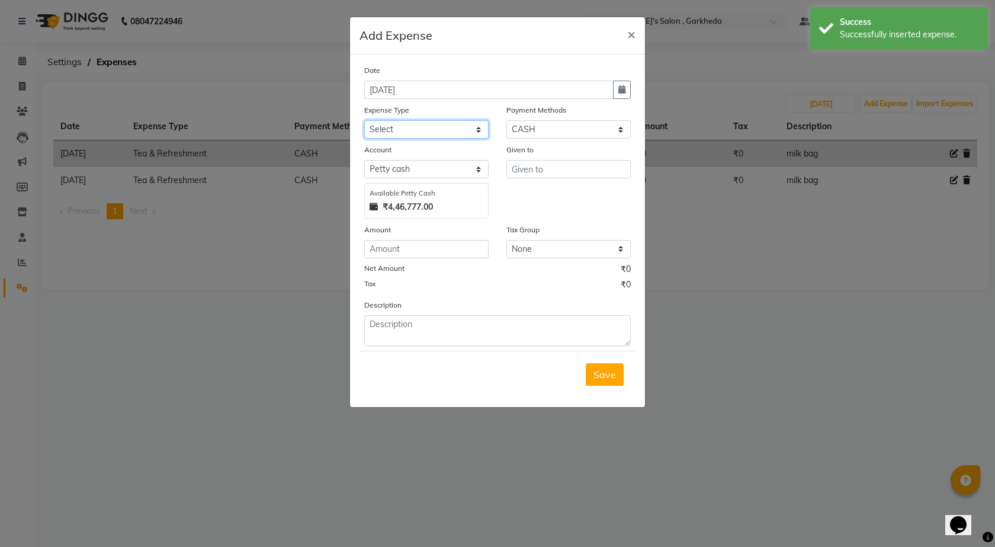
click at [450, 129] on select "Select Advance Salary BANK TRANFAR Cash transfer to hub Client Snacks DISTRIBUT…" at bounding box center [426, 129] width 124 height 18
click at [364, 120] on select "Select Advance Salary BANK TRANFAR Cash transfer to hub Client Snacks DISTRIBUT…" at bounding box center [426, 129] width 124 height 18
click at [434, 252] on input "number" at bounding box center [426, 249] width 124 height 18
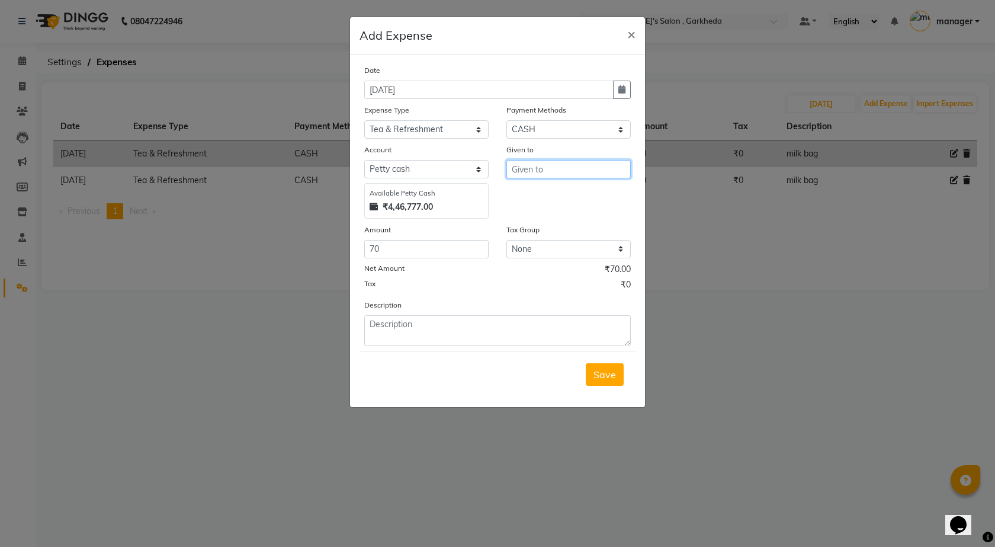
click at [528, 169] on input "text" at bounding box center [568, 169] width 124 height 18
click at [540, 216] on ngb-highlight "P [PERSON_NAME]" at bounding box center [535, 213] width 28 height 12
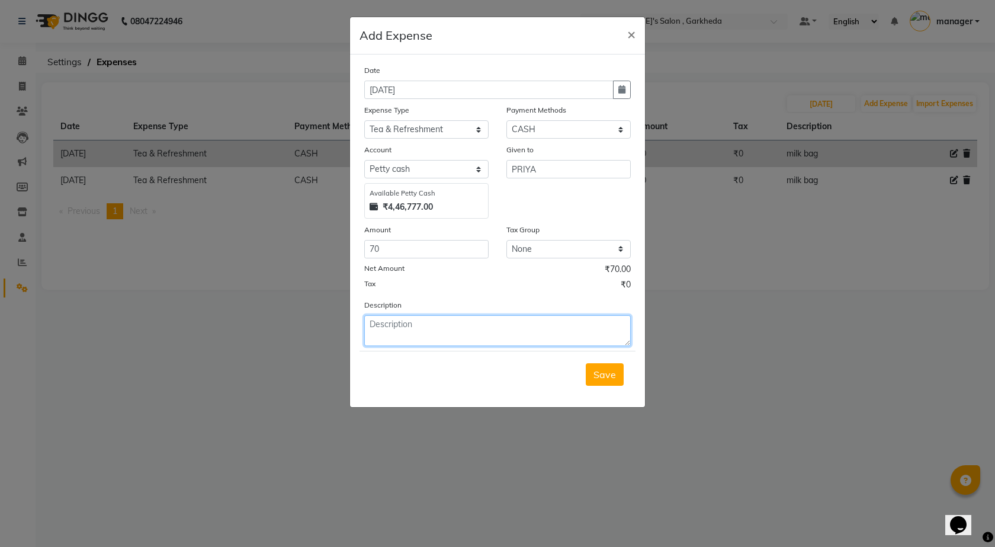
click at [405, 329] on textarea at bounding box center [497, 330] width 267 height 31
click at [619, 86] on icon "button" at bounding box center [621, 89] width 7 height 8
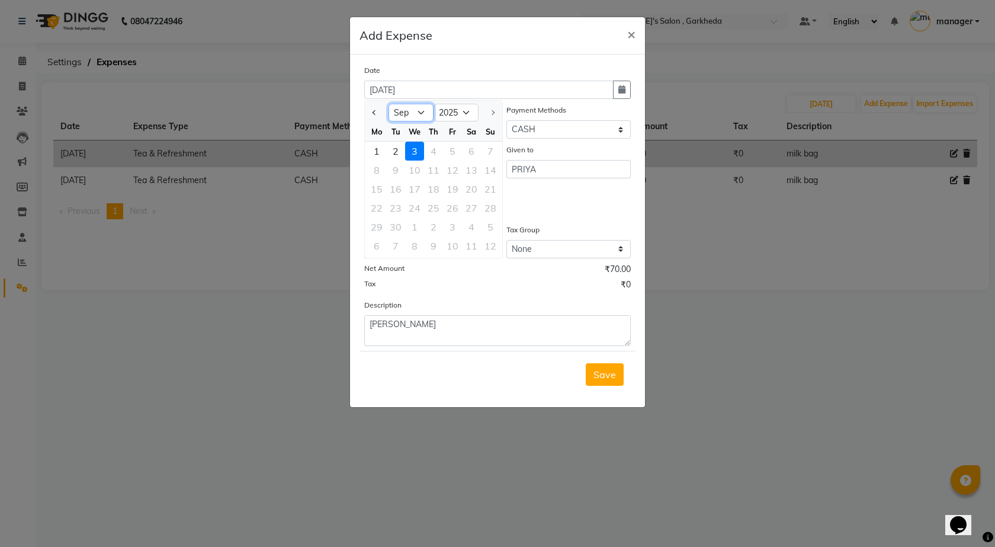
click at [415, 109] on select "Jan Feb Mar Apr May Jun [DATE] Aug Sep" at bounding box center [411, 113] width 45 height 18
click at [389, 104] on select "Jan Feb Mar Apr May Jun [DATE] Aug Sep" at bounding box center [411, 113] width 45 height 18
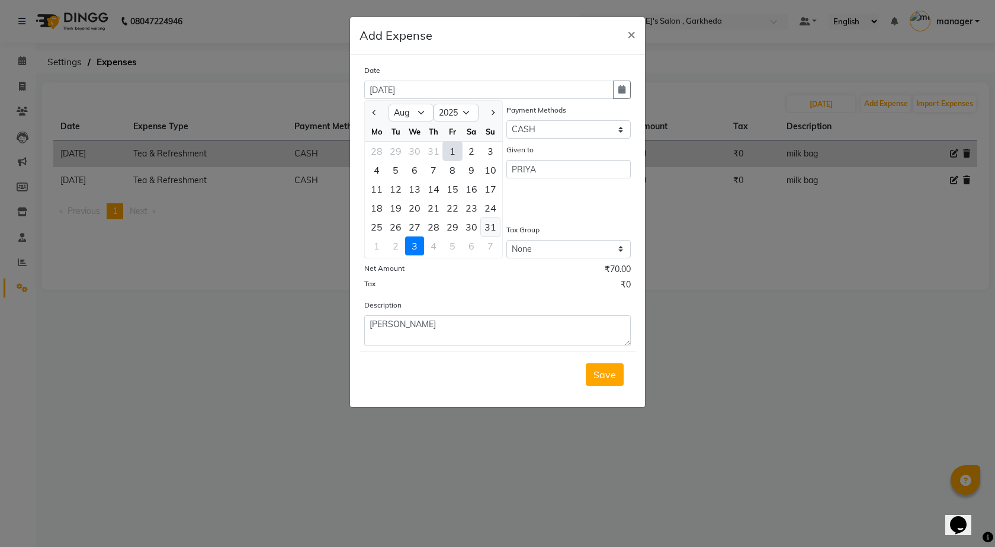
click at [484, 227] on div "31" at bounding box center [490, 226] width 19 height 19
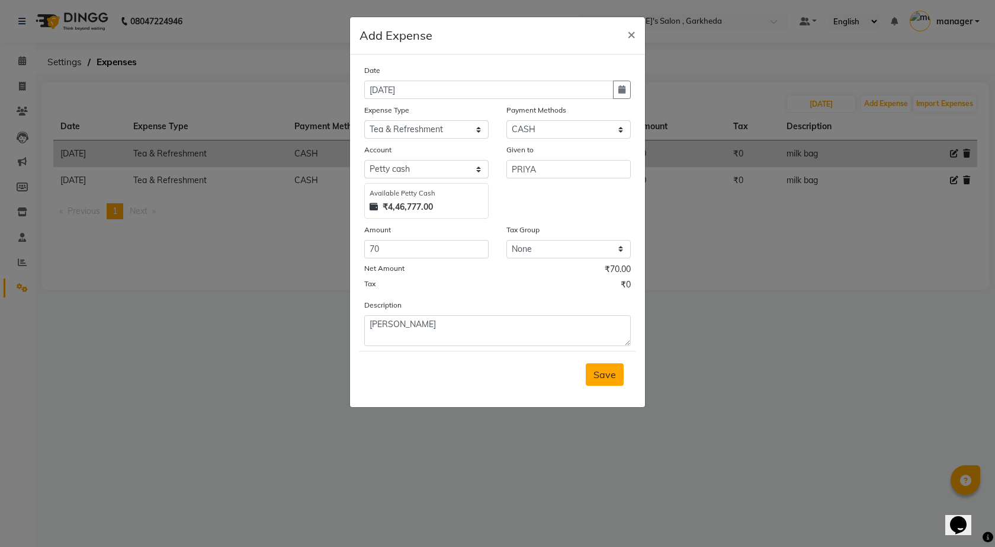
click at [601, 365] on button "Save" at bounding box center [605, 374] width 38 height 23
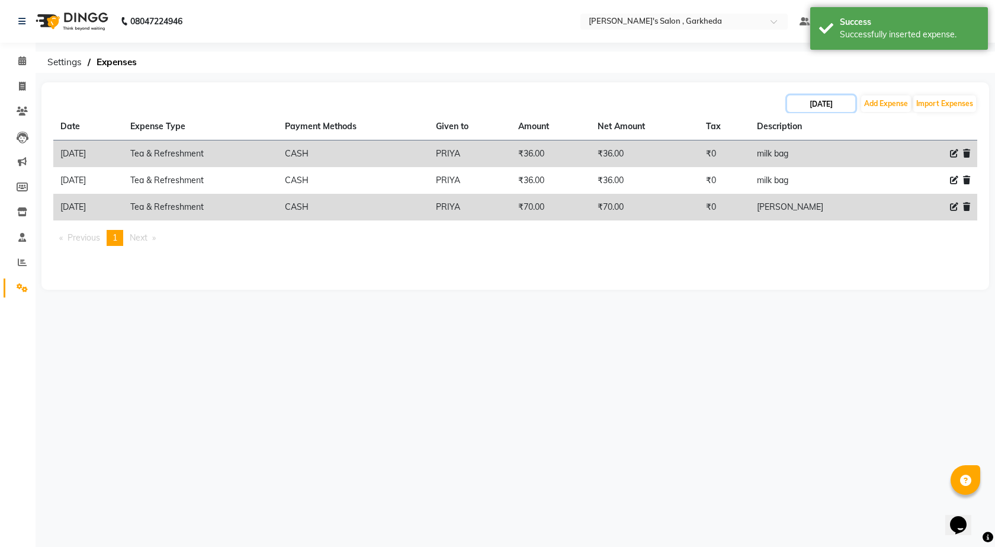
click at [818, 107] on input "[DATE]" at bounding box center [821, 103] width 68 height 17
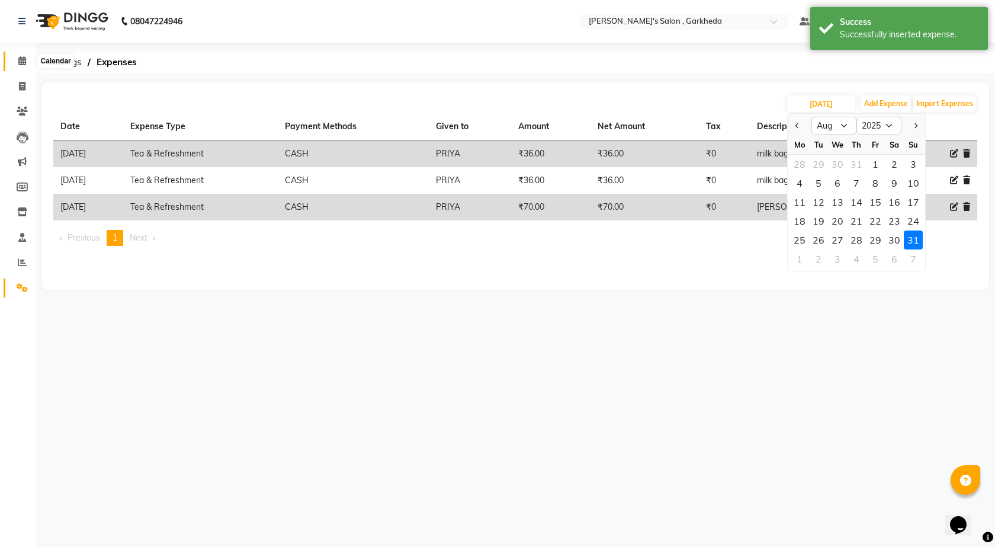
click at [18, 63] on icon at bounding box center [22, 60] width 8 height 9
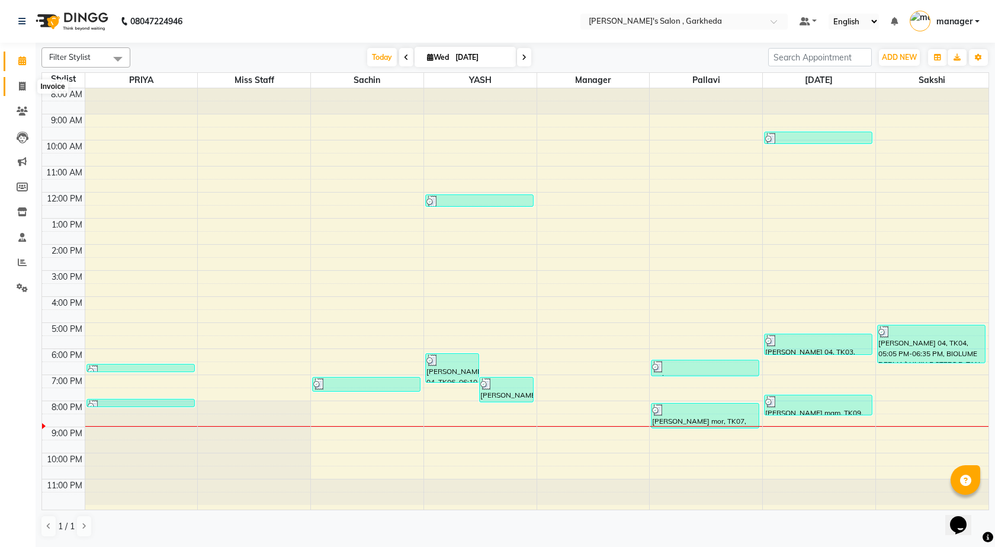
click at [20, 82] on icon at bounding box center [22, 86] width 7 height 9
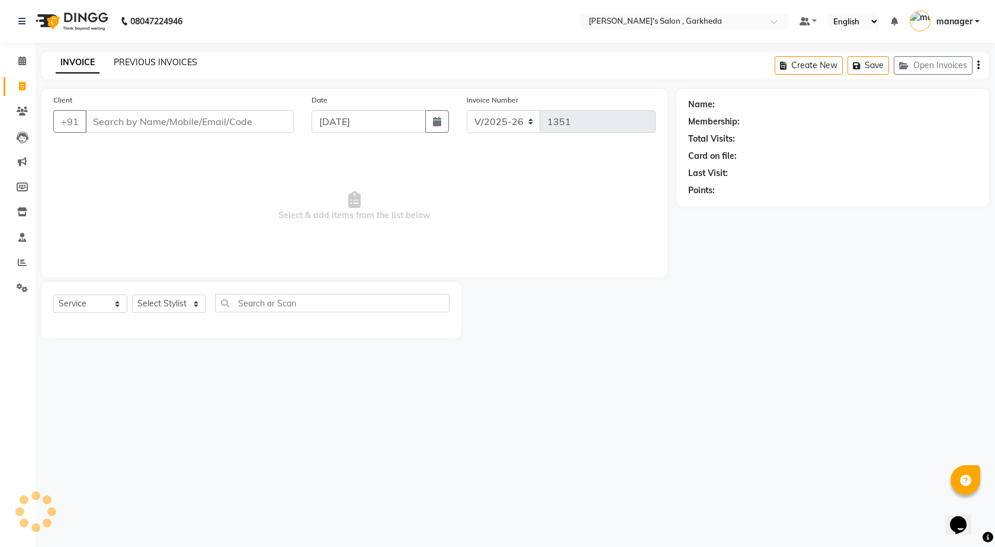
click at [174, 57] on link "PREVIOUS INVOICES" at bounding box center [156, 62] width 84 height 11
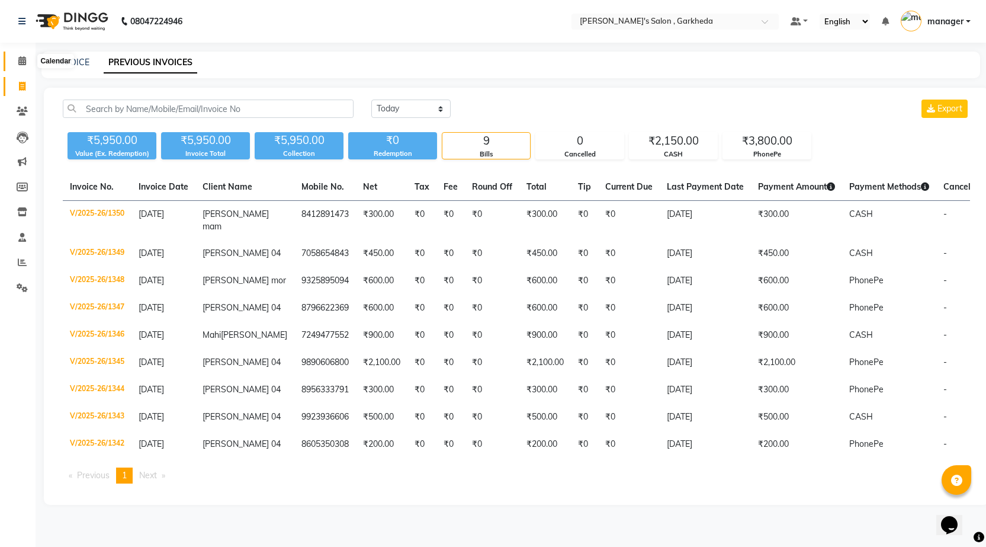
click at [21, 65] on span at bounding box center [22, 61] width 21 height 14
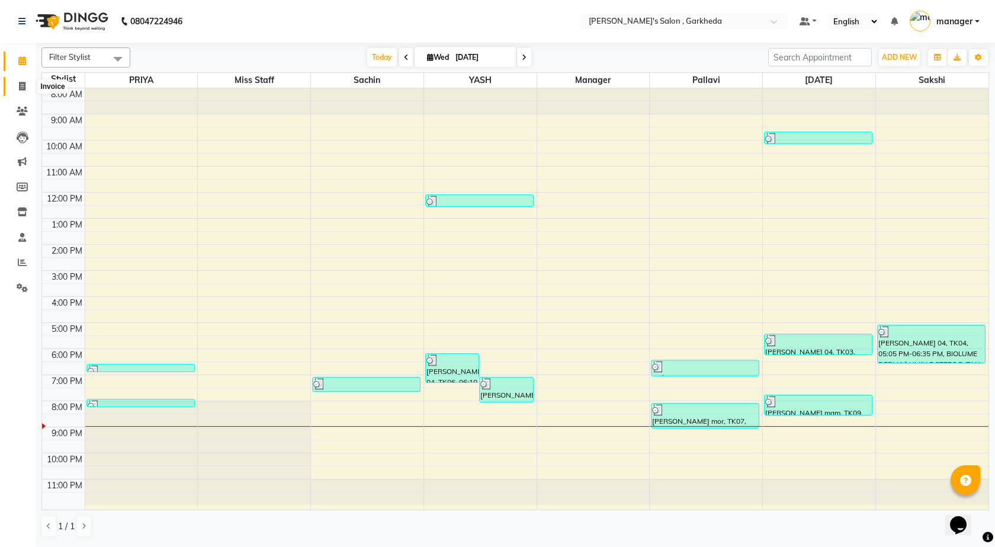
click at [21, 91] on span at bounding box center [22, 87] width 21 height 14
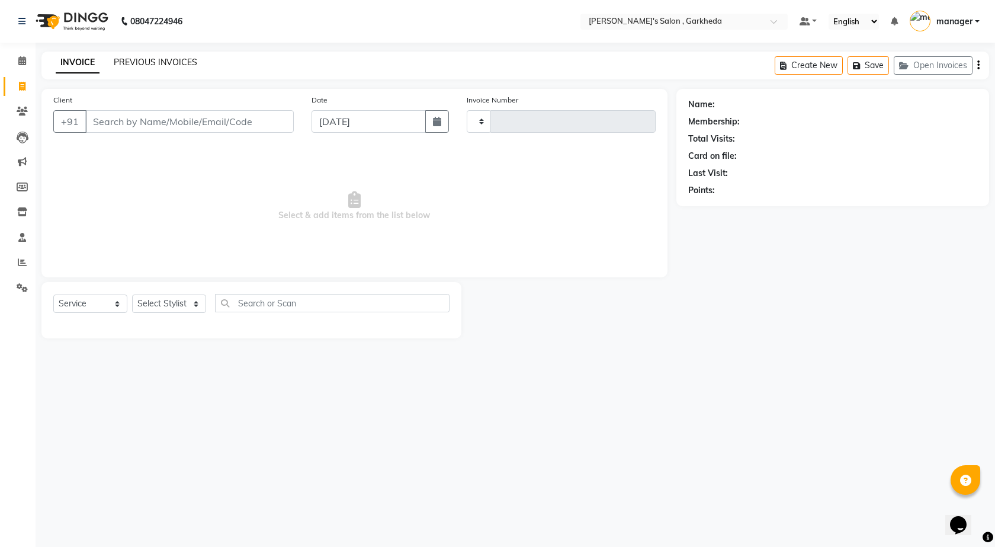
click at [145, 59] on link "PREVIOUS INVOICES" at bounding box center [156, 62] width 84 height 11
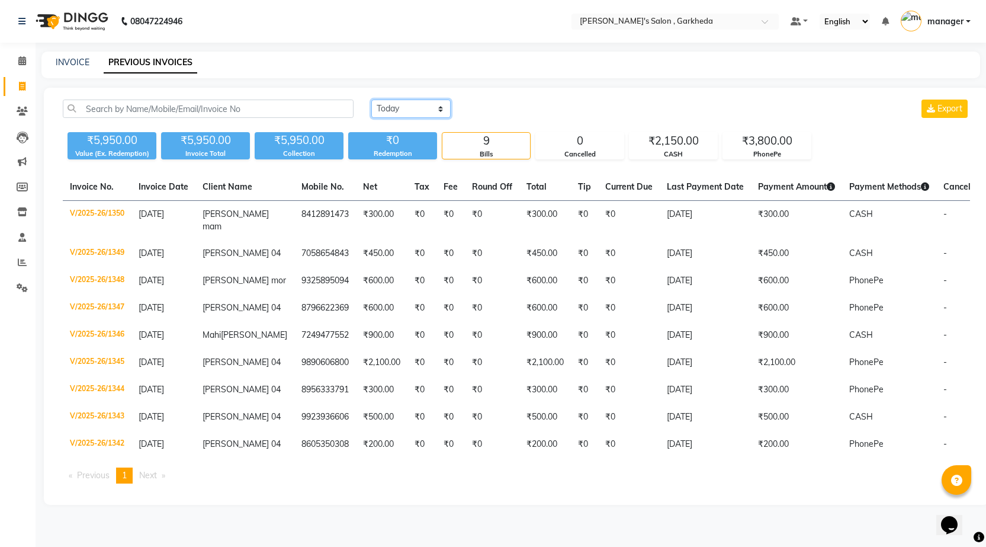
drag, startPoint x: 403, startPoint y: 105, endPoint x: 408, endPoint y: 114, distance: 10.6
click at [403, 105] on select "[DATE] [DATE] Custom Range" at bounding box center [410, 108] width 79 height 18
click at [371, 99] on select "[DATE] [DATE] Custom Range" at bounding box center [410, 108] width 79 height 18
click at [534, 105] on input "[DATE]" at bounding box center [507, 109] width 83 height 17
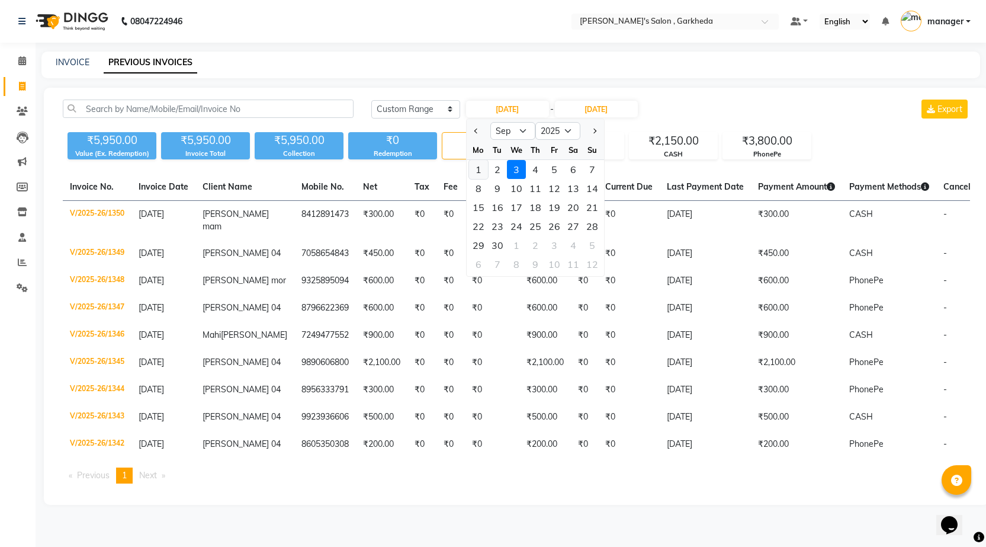
click at [477, 170] on div "1" at bounding box center [478, 169] width 19 height 19
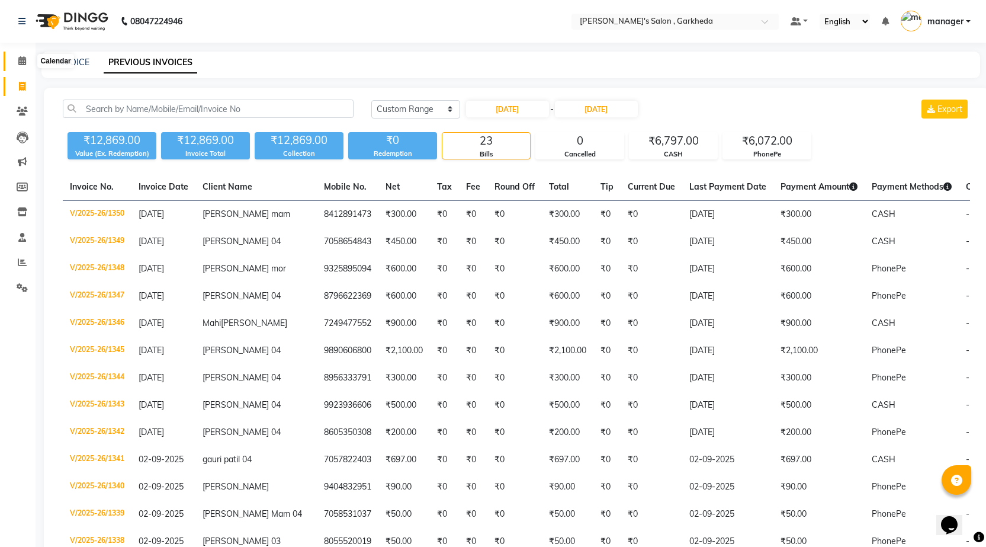
click at [23, 58] on icon at bounding box center [22, 60] width 8 height 9
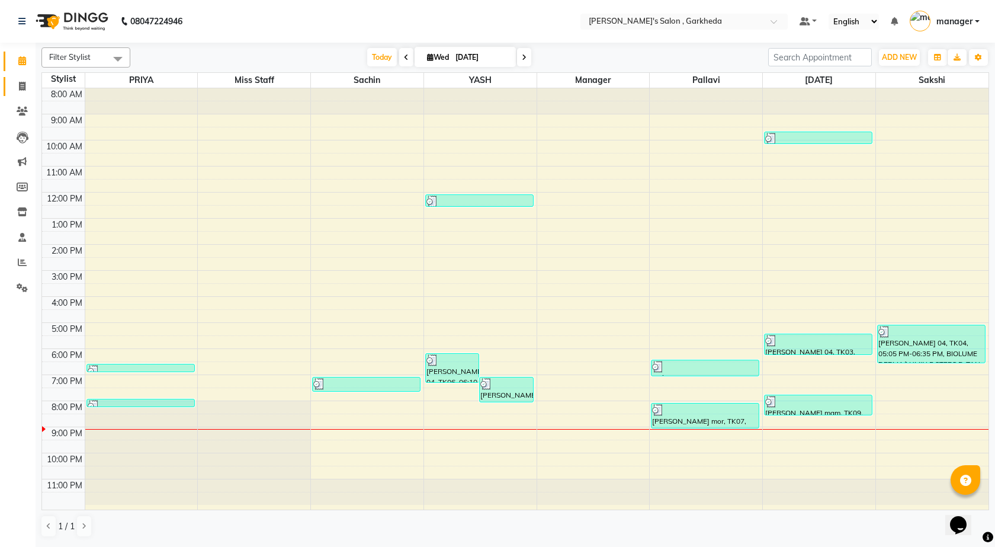
click at [25, 77] on link "Invoice" at bounding box center [18, 87] width 28 height 20
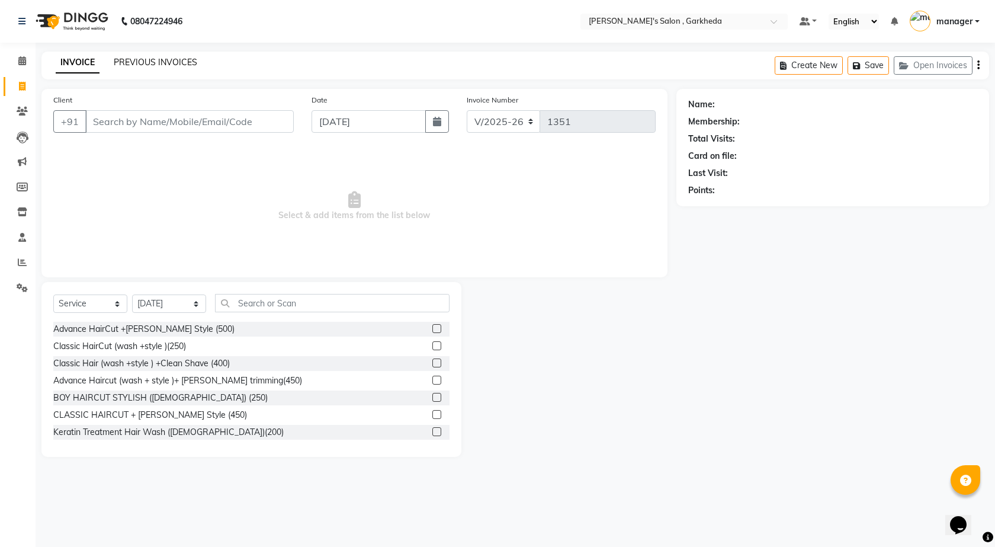
click at [155, 66] on link "PREVIOUS INVOICES" at bounding box center [156, 62] width 84 height 11
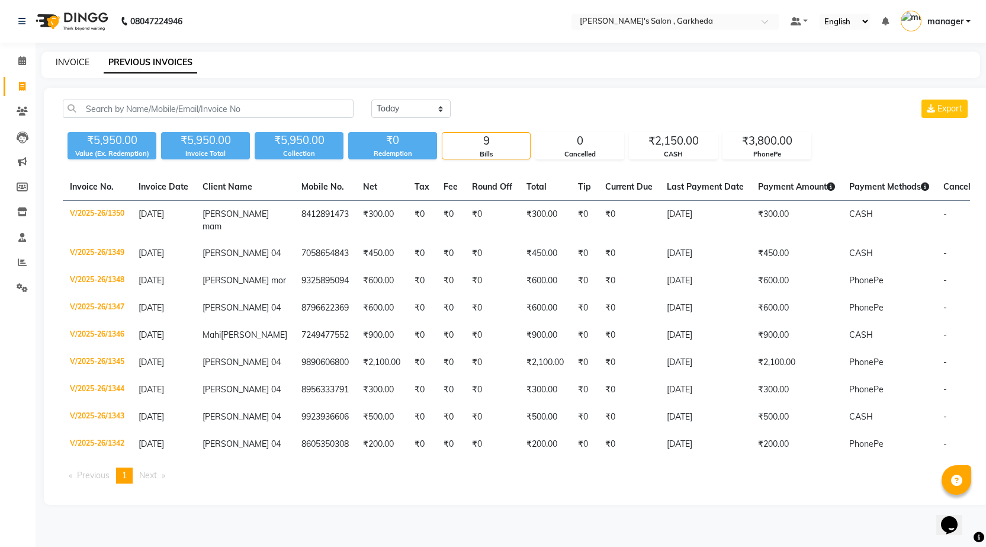
click at [71, 62] on link "INVOICE" at bounding box center [73, 62] width 34 height 11
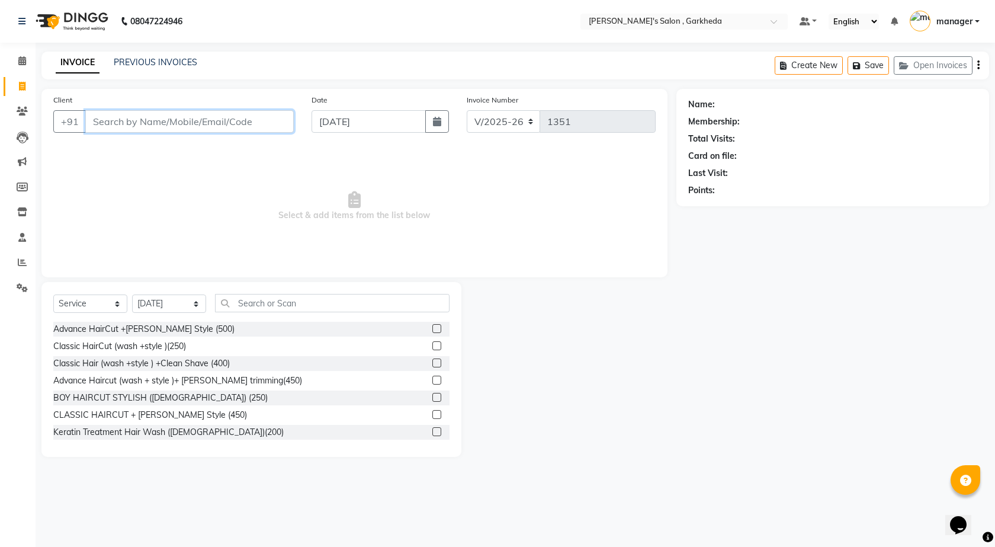
click at [153, 120] on input "Client" at bounding box center [189, 121] width 208 height 23
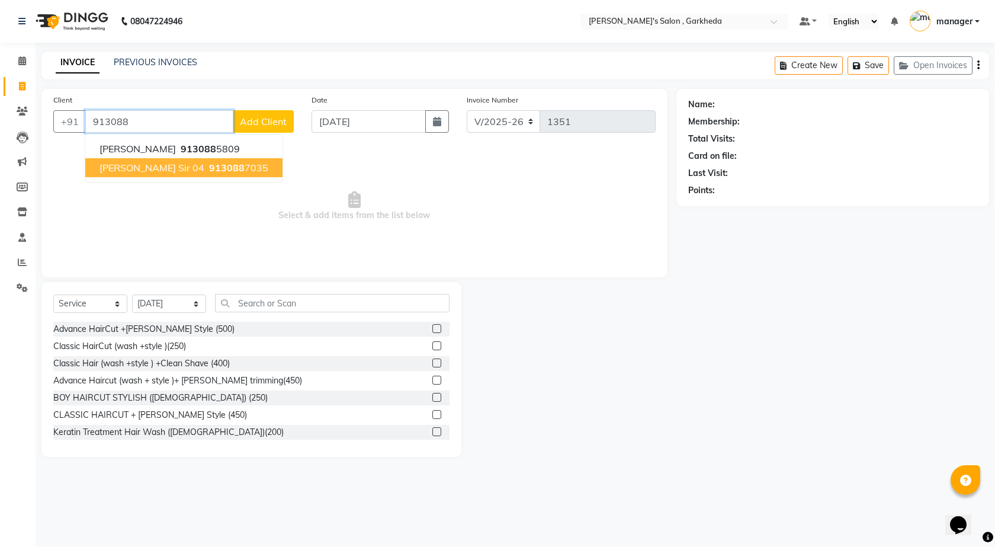
click at [174, 164] on span "[PERSON_NAME] sir 04" at bounding box center [151, 168] width 105 height 12
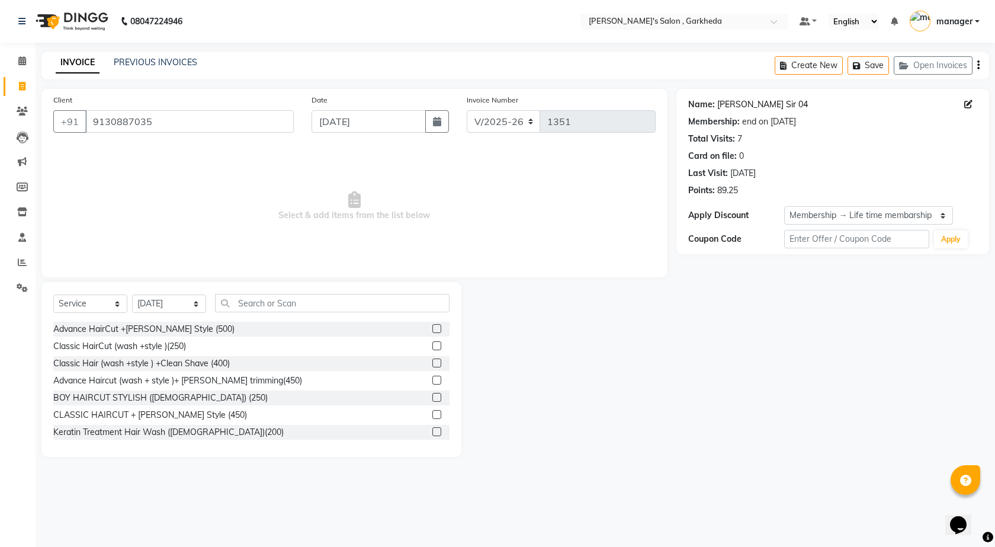
click at [759, 98] on link "[PERSON_NAME] Sir 04" at bounding box center [762, 104] width 91 height 12
